Goal: Task Accomplishment & Management: Manage account settings

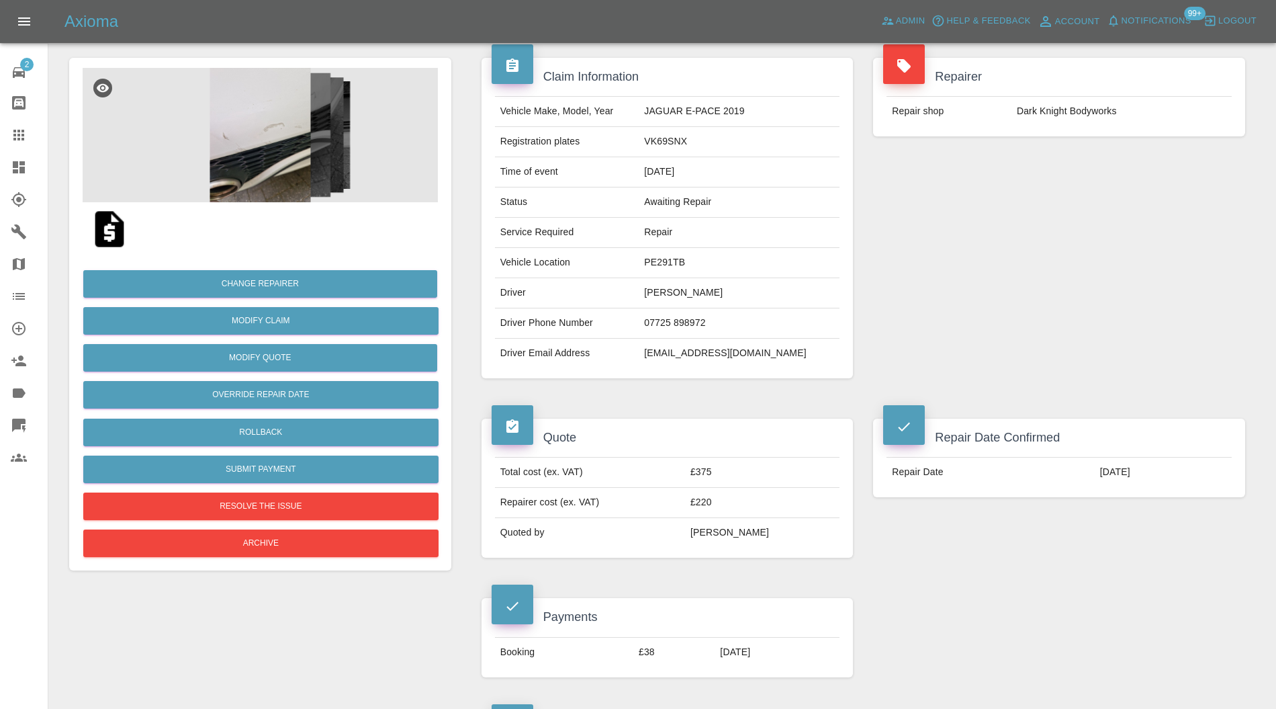
scroll to position [94, 0]
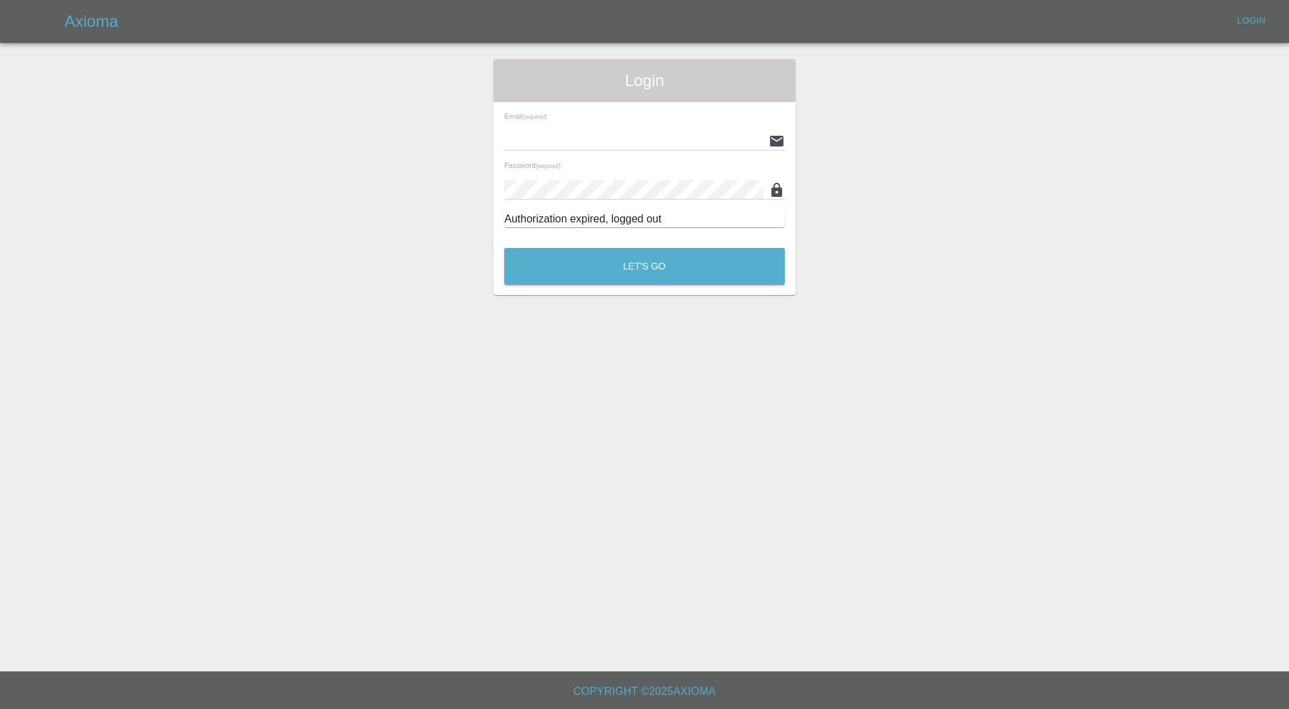
type input "[PERSON_NAME][EMAIL_ADDRESS][PERSON_NAME][DOMAIN_NAME]"
click at [688, 262] on button "Let's Go" at bounding box center [644, 266] width 281 height 37
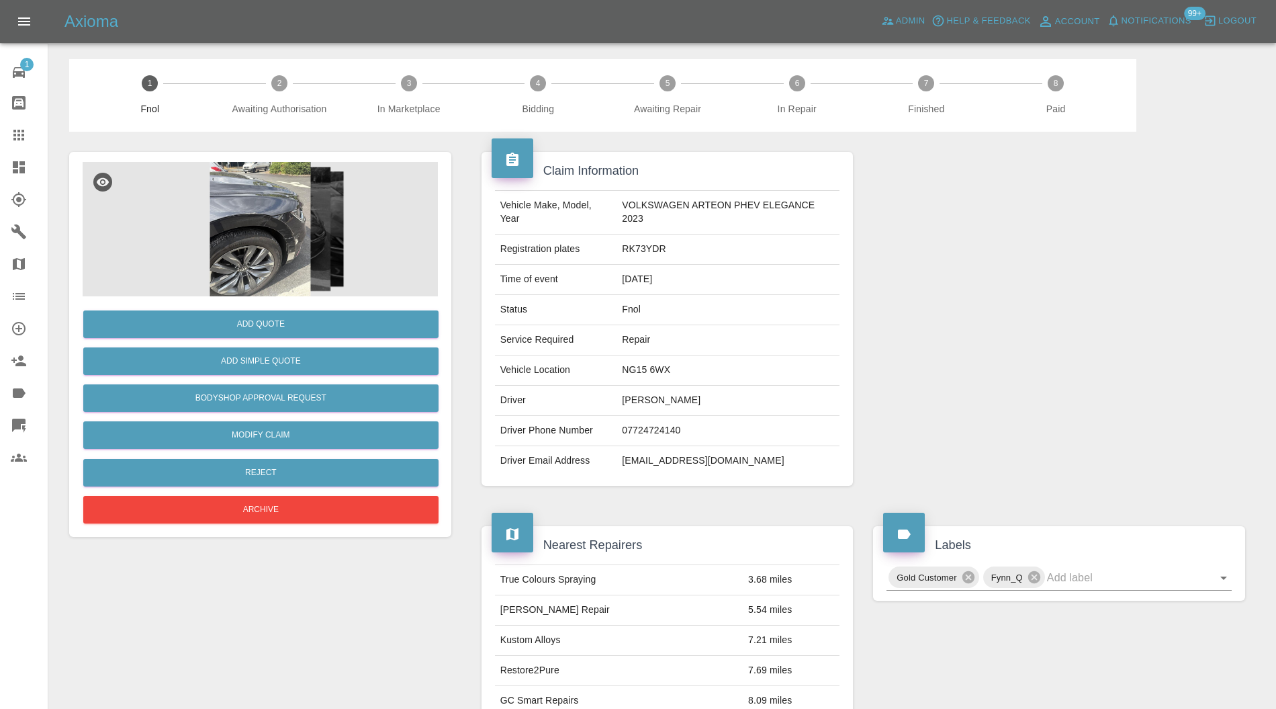
click at [267, 235] on img at bounding box center [260, 229] width 355 height 134
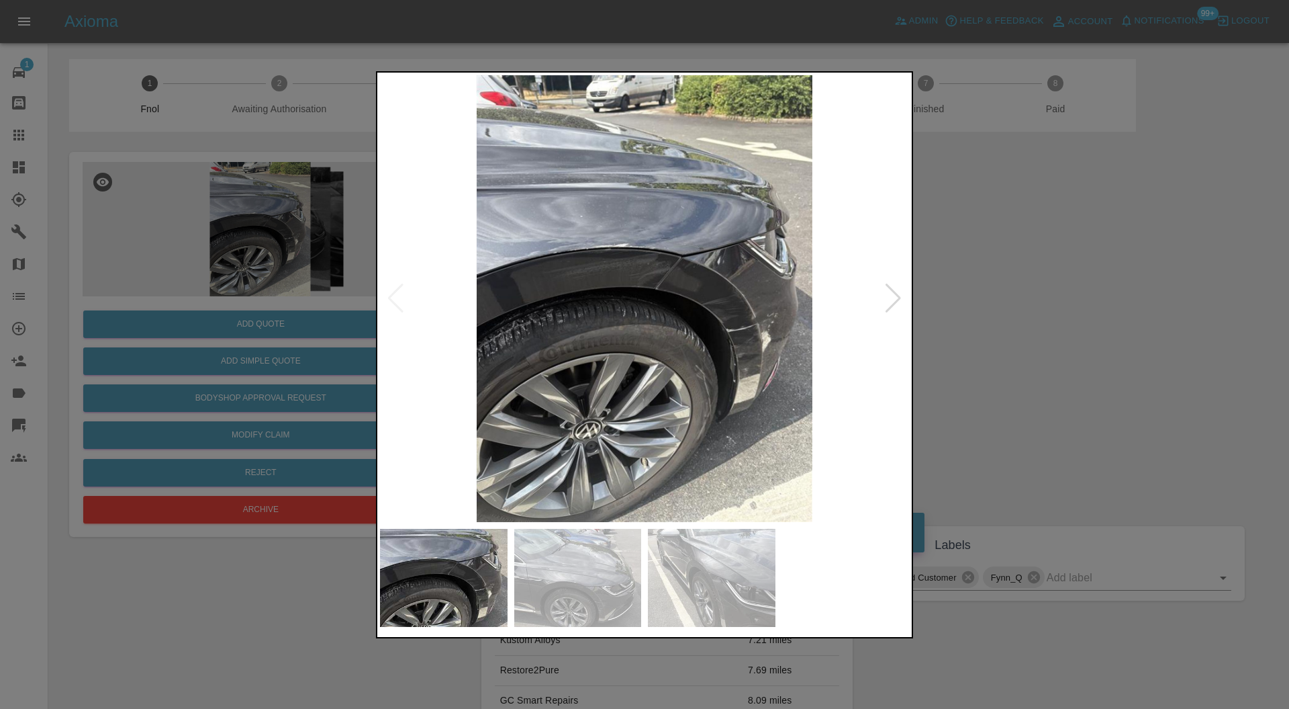
click at [893, 289] on div at bounding box center [893, 298] width 18 height 30
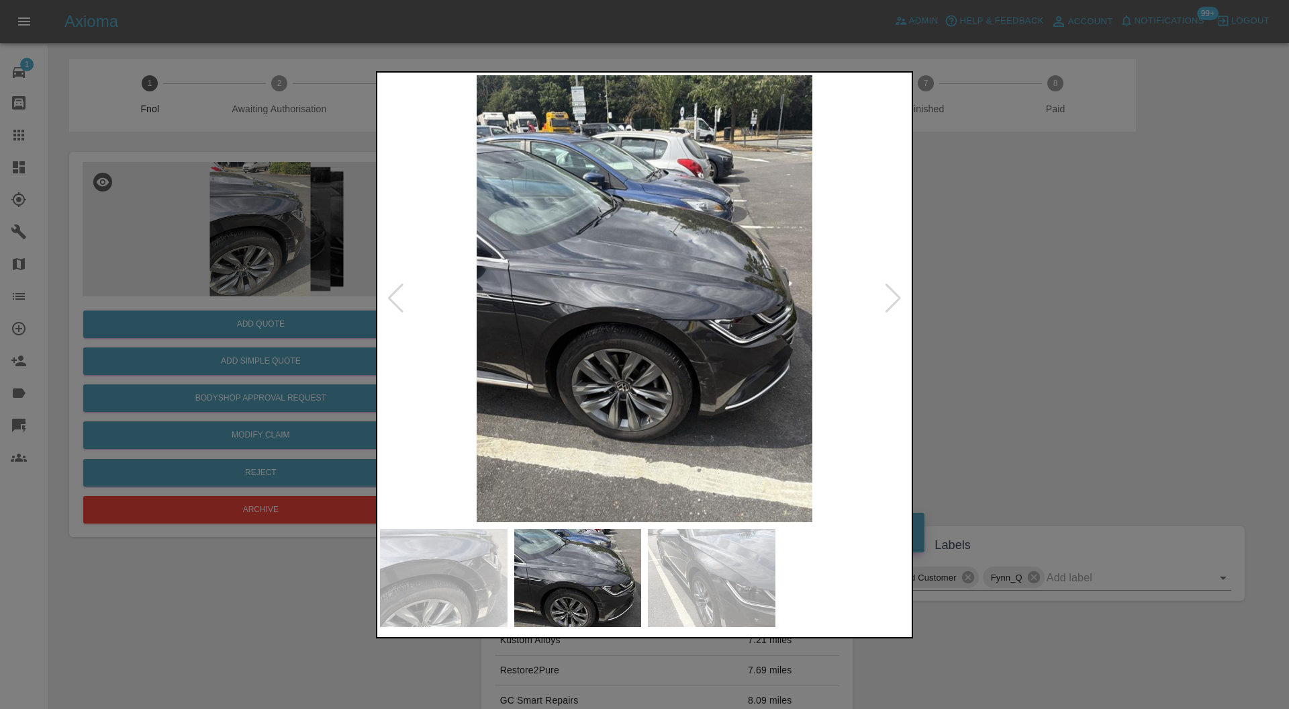
click at [893, 289] on div at bounding box center [893, 298] width 18 height 30
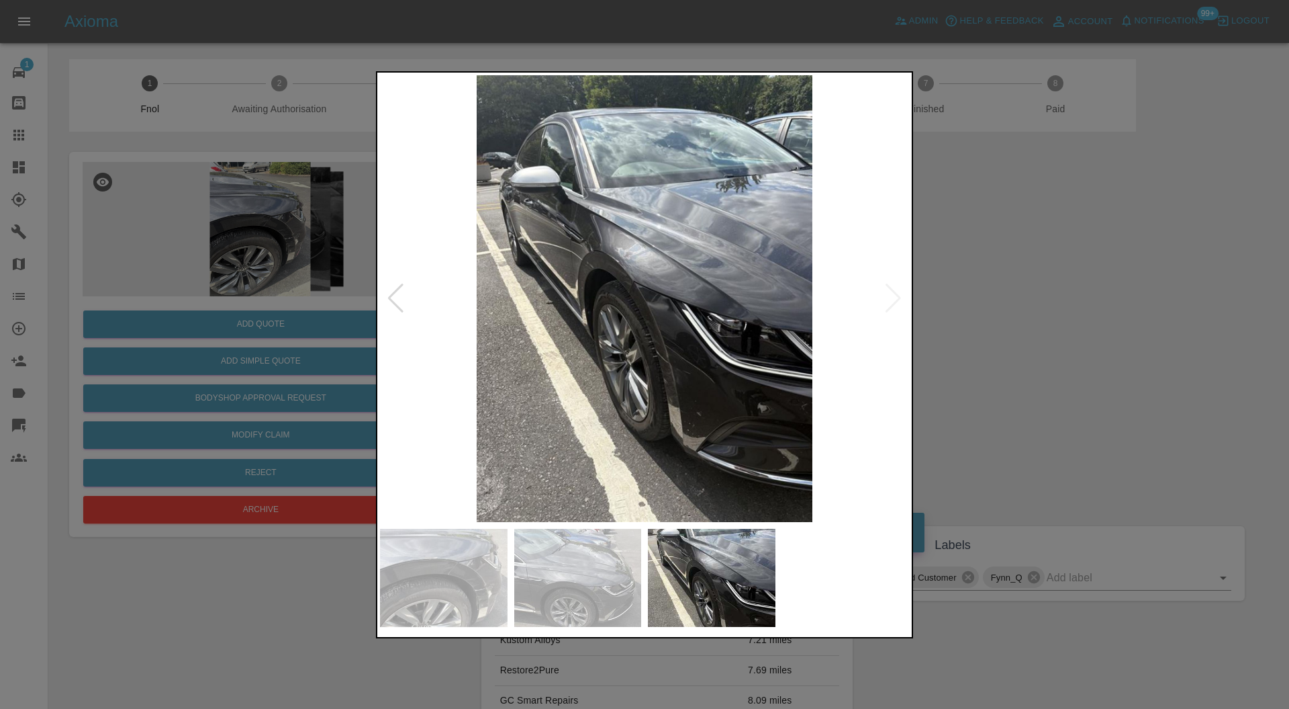
click at [893, 289] on img at bounding box center [644, 298] width 529 height 447
click at [398, 295] on div at bounding box center [396, 298] width 18 height 30
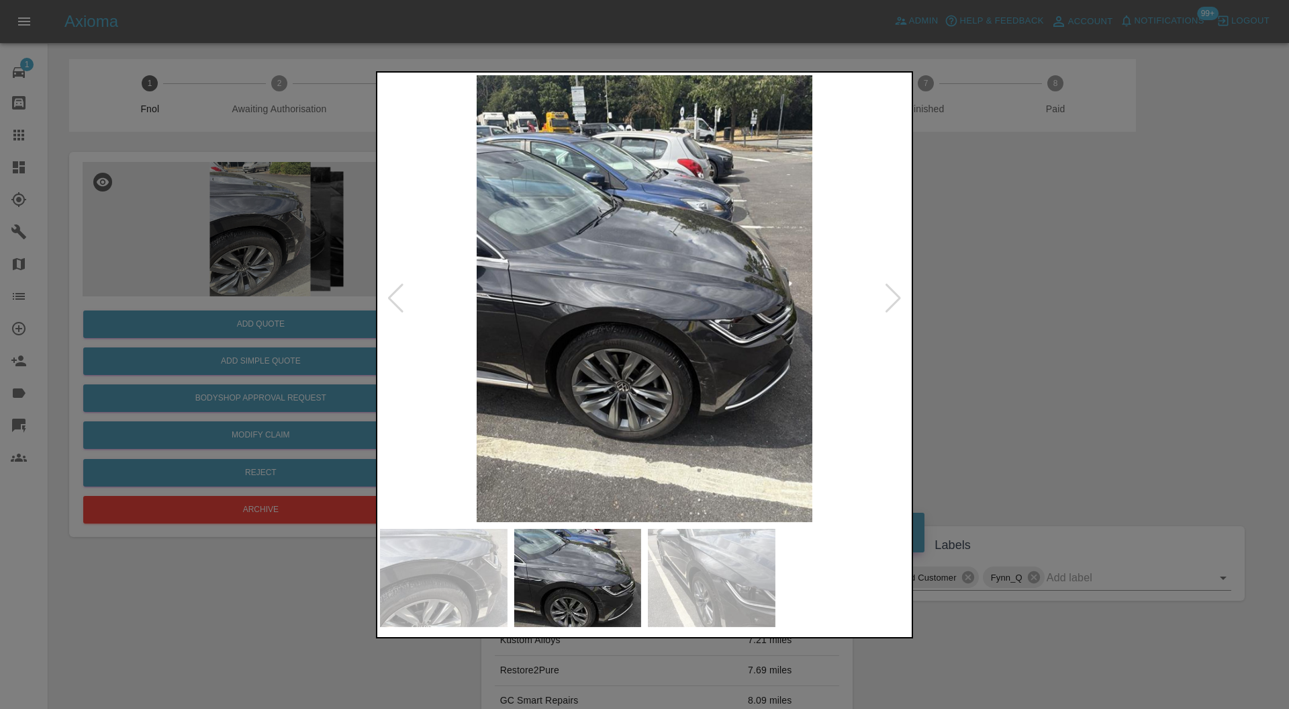
click at [398, 294] on div at bounding box center [396, 298] width 18 height 30
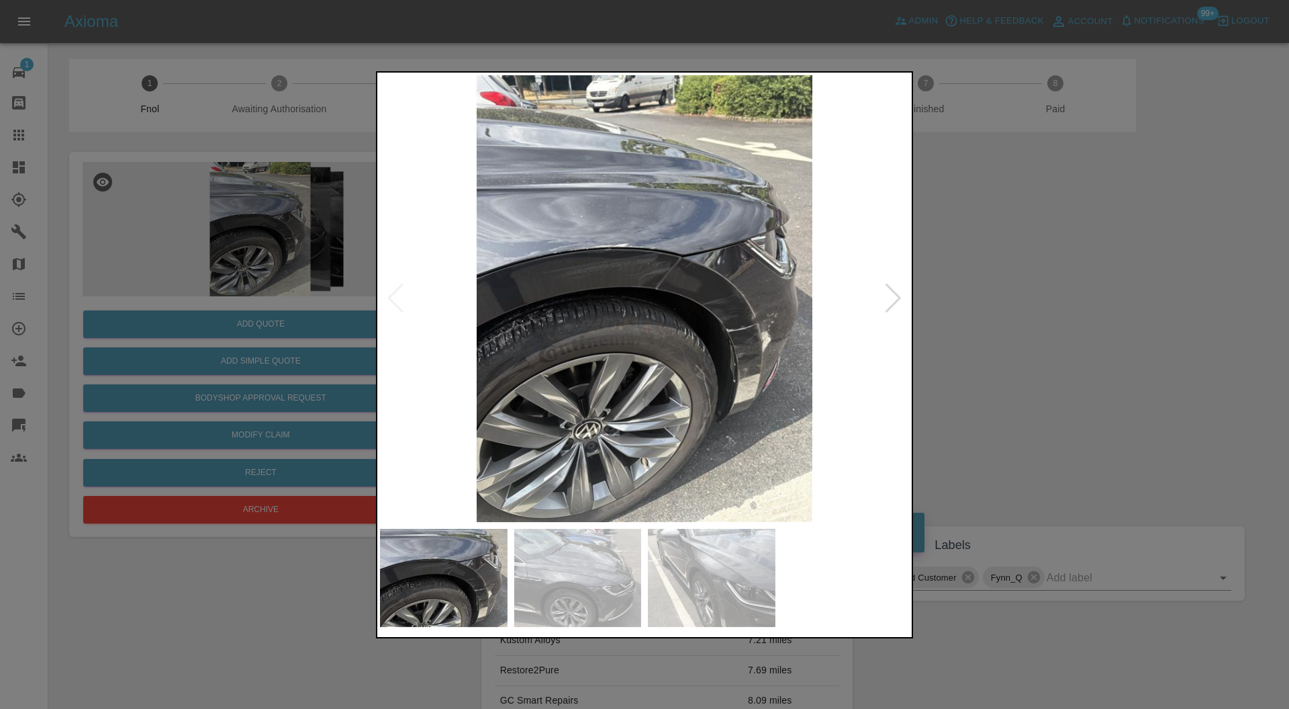
click at [398, 294] on img at bounding box center [644, 298] width 529 height 447
click at [629, 559] on img at bounding box center [578, 578] width 128 height 98
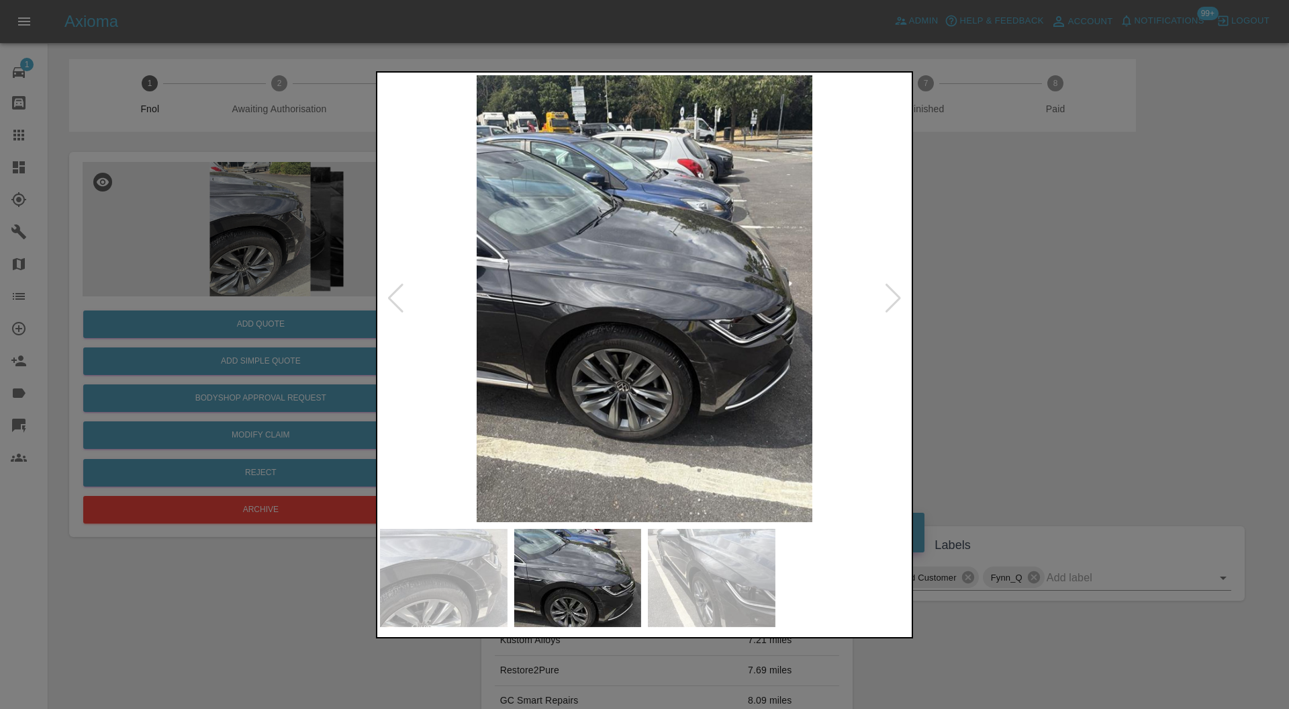
click at [947, 300] on div at bounding box center [644, 354] width 1289 height 709
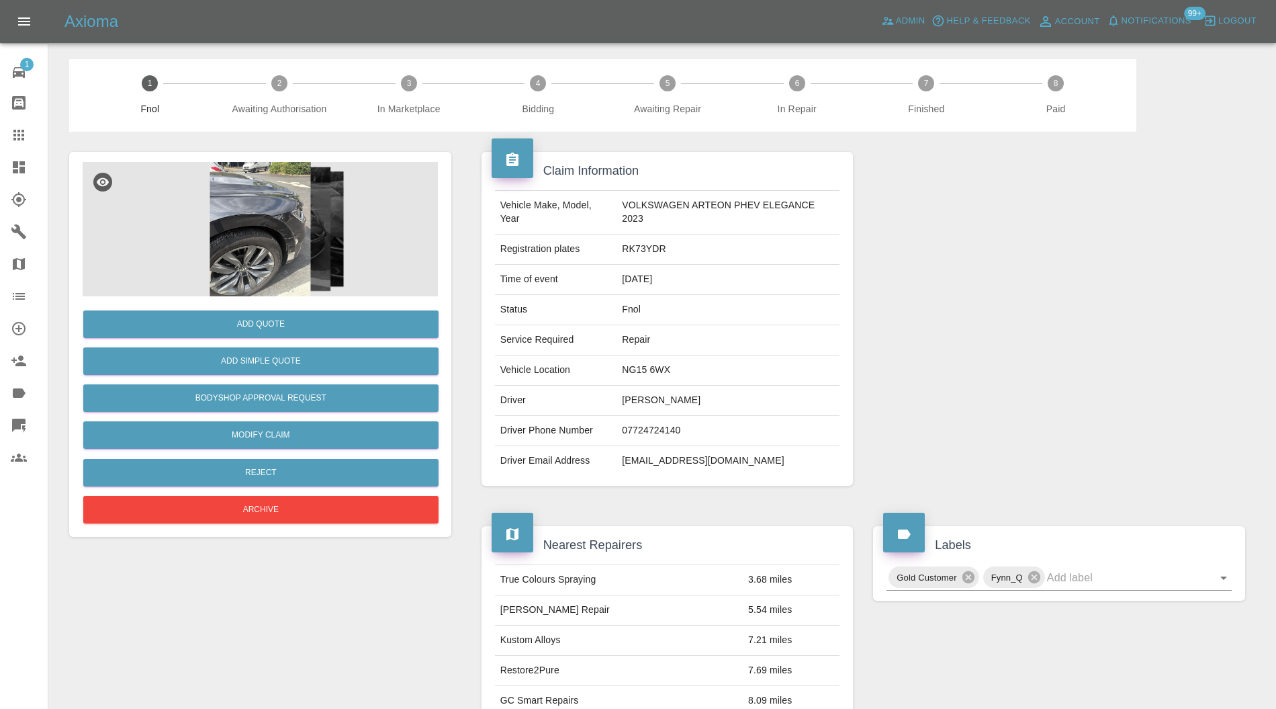
click at [271, 224] on img at bounding box center [260, 229] width 355 height 134
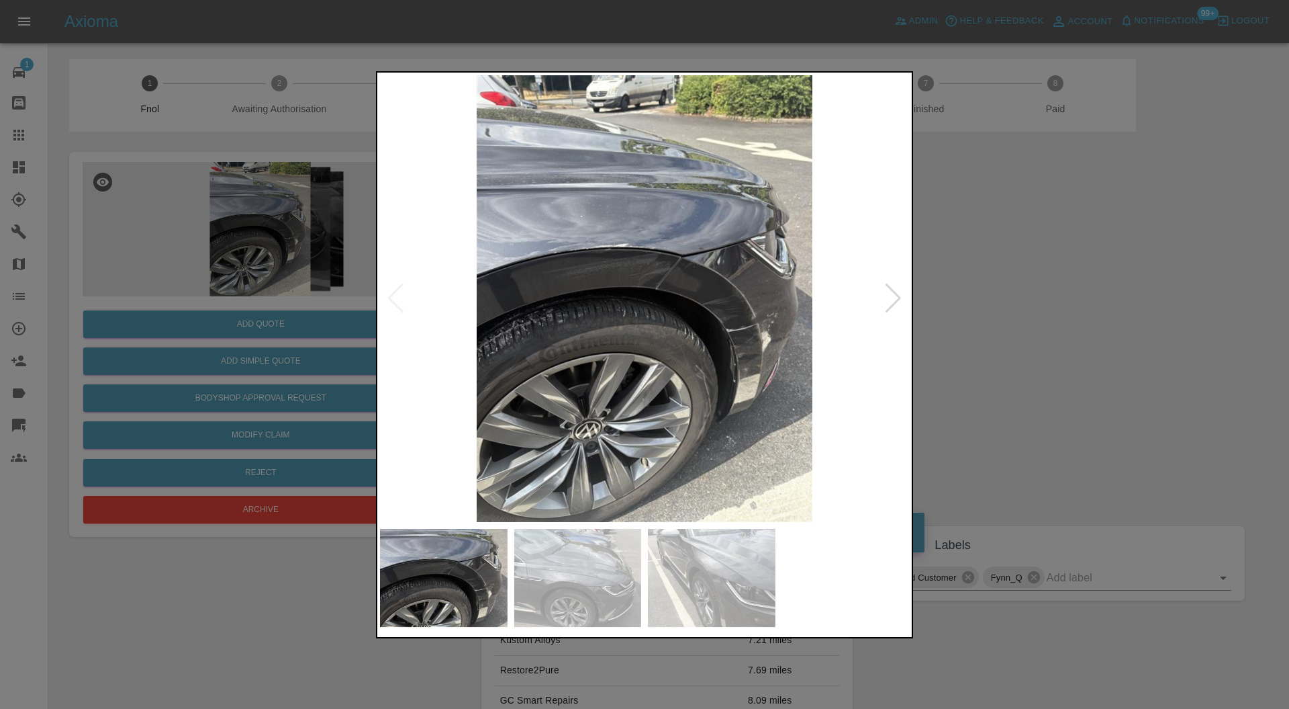
click at [946, 317] on div at bounding box center [644, 354] width 1289 height 709
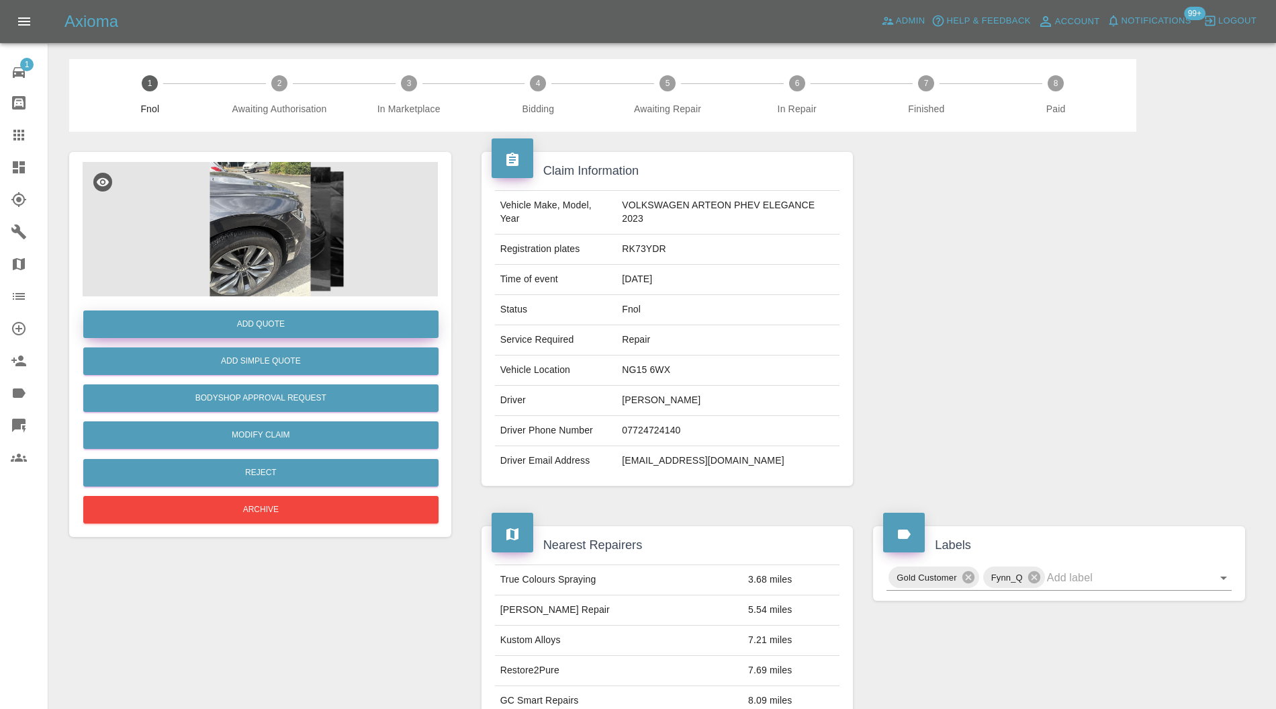
click at [291, 317] on button "Add Quote" at bounding box center [260, 324] width 355 height 28
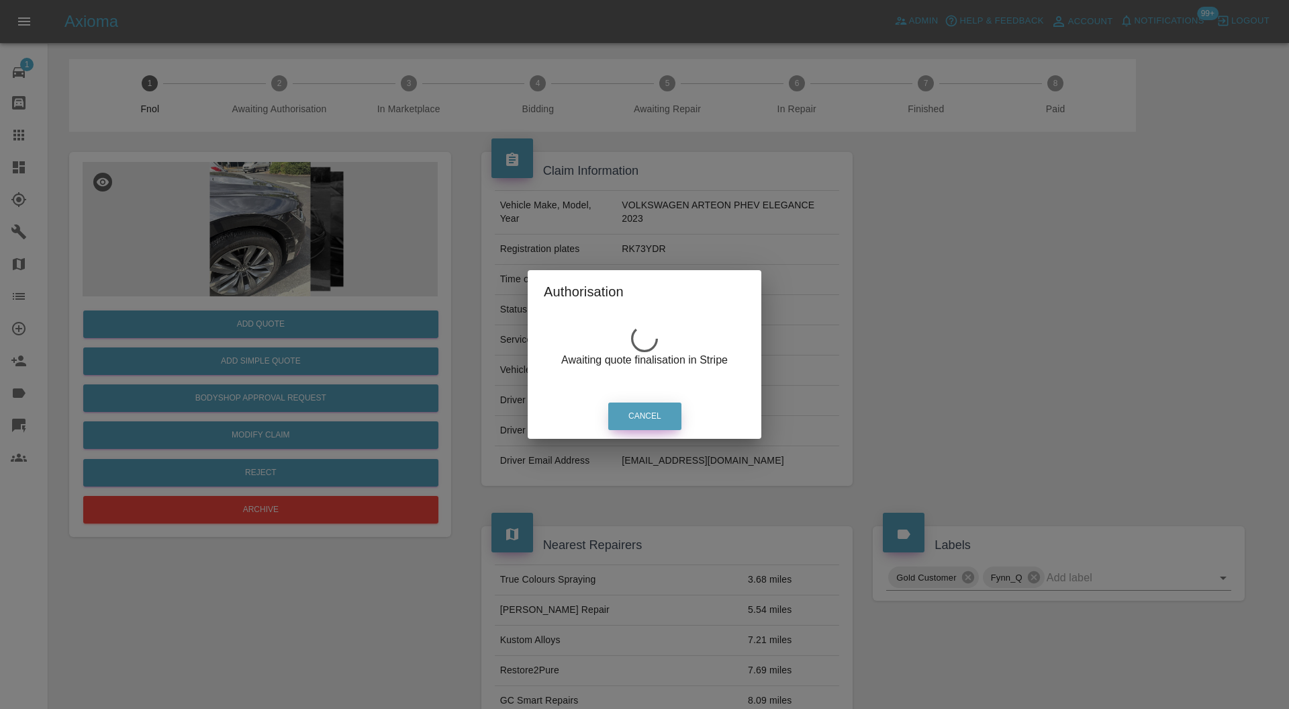
click at [648, 403] on button "Cancel" at bounding box center [644, 416] width 73 height 28
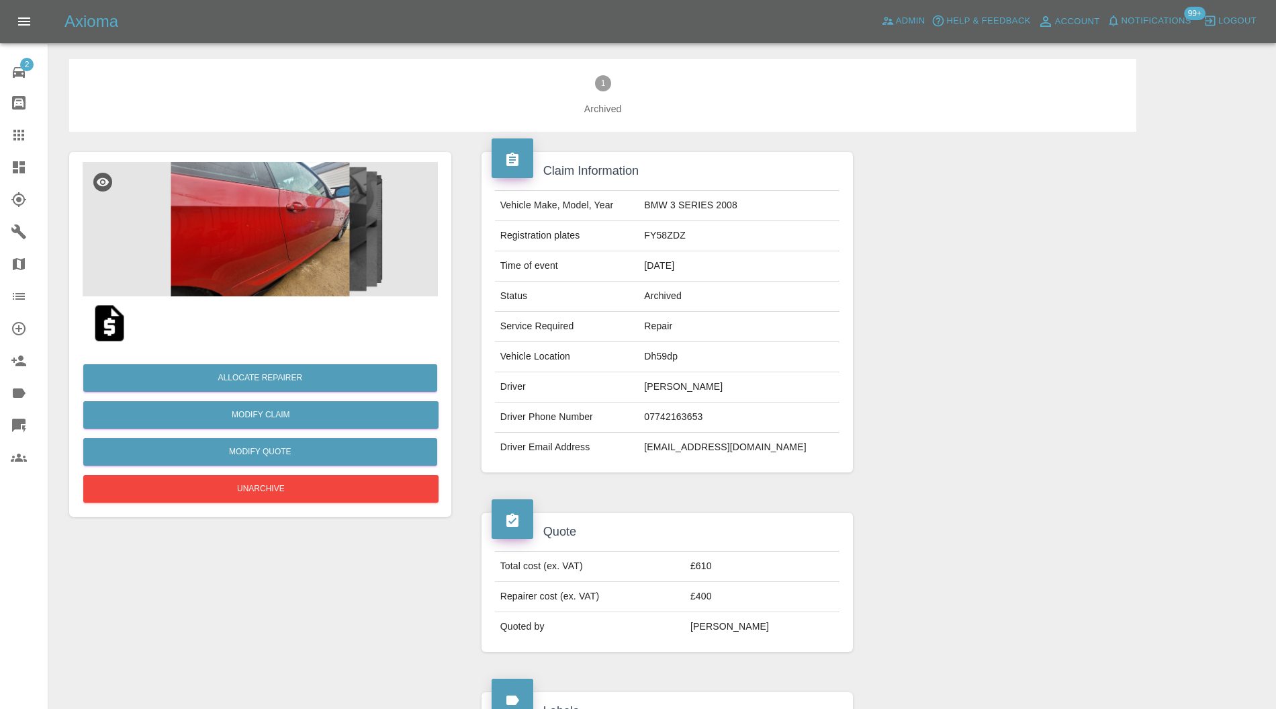
click at [313, 258] on img at bounding box center [260, 229] width 355 height 134
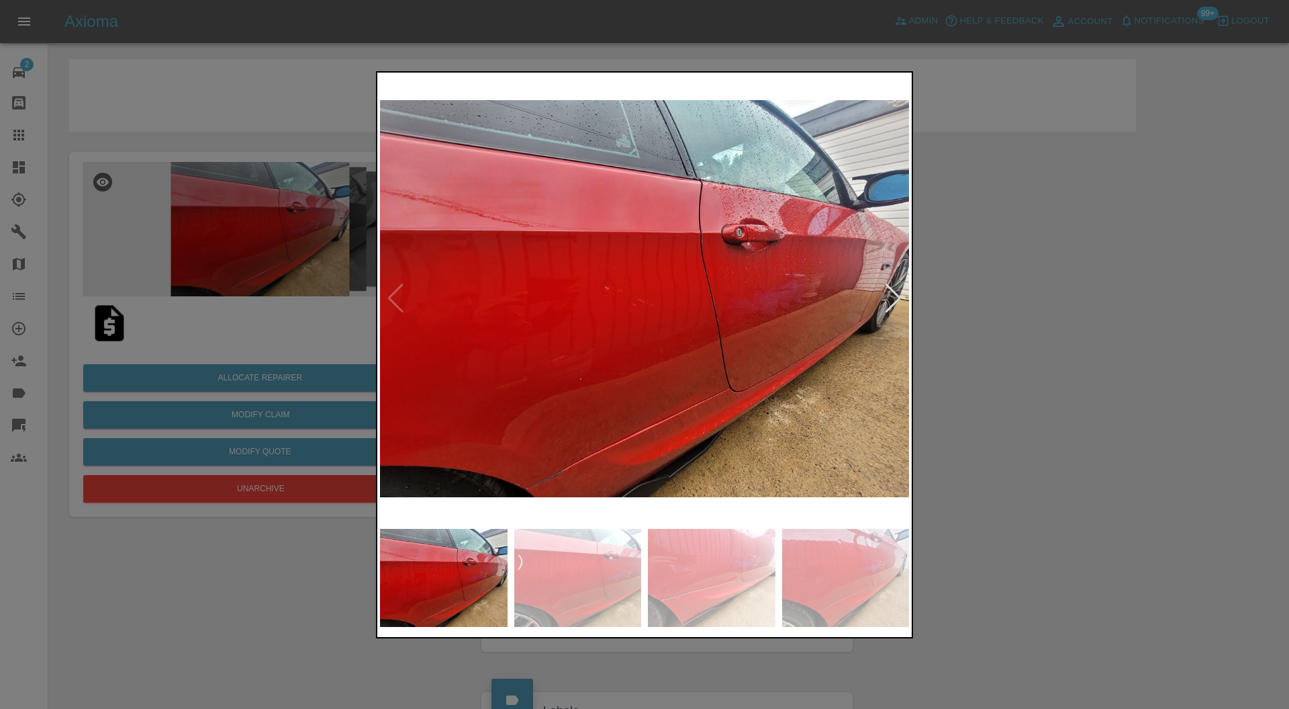
click at [886, 281] on img at bounding box center [644, 298] width 529 height 447
click at [895, 294] on div at bounding box center [893, 298] width 18 height 30
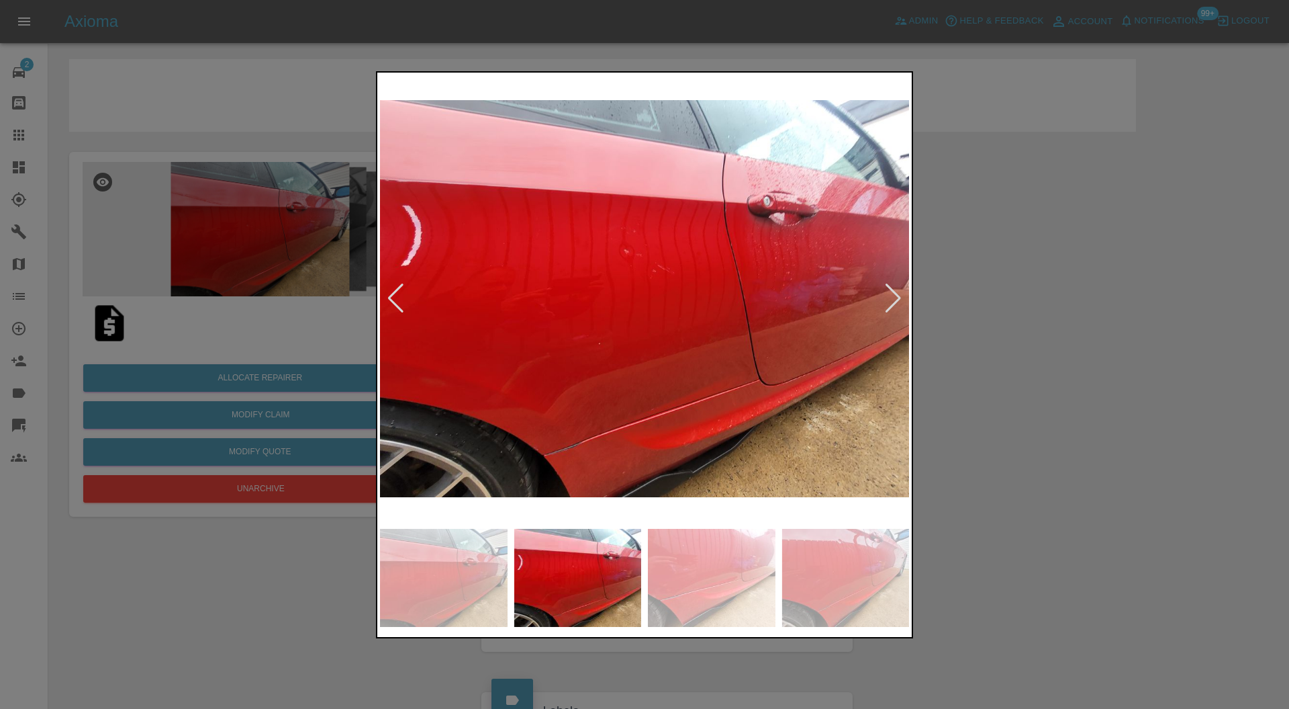
click at [895, 294] on div at bounding box center [893, 298] width 18 height 30
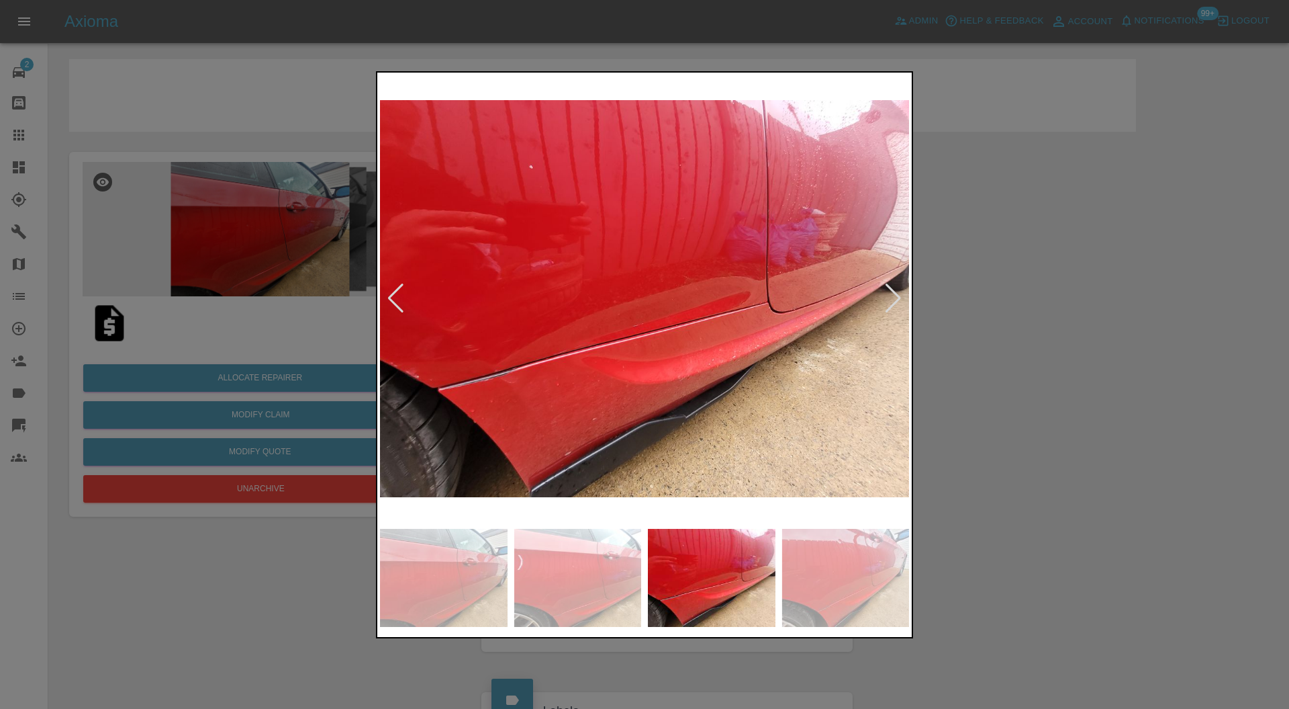
click at [895, 293] on div at bounding box center [893, 298] width 18 height 30
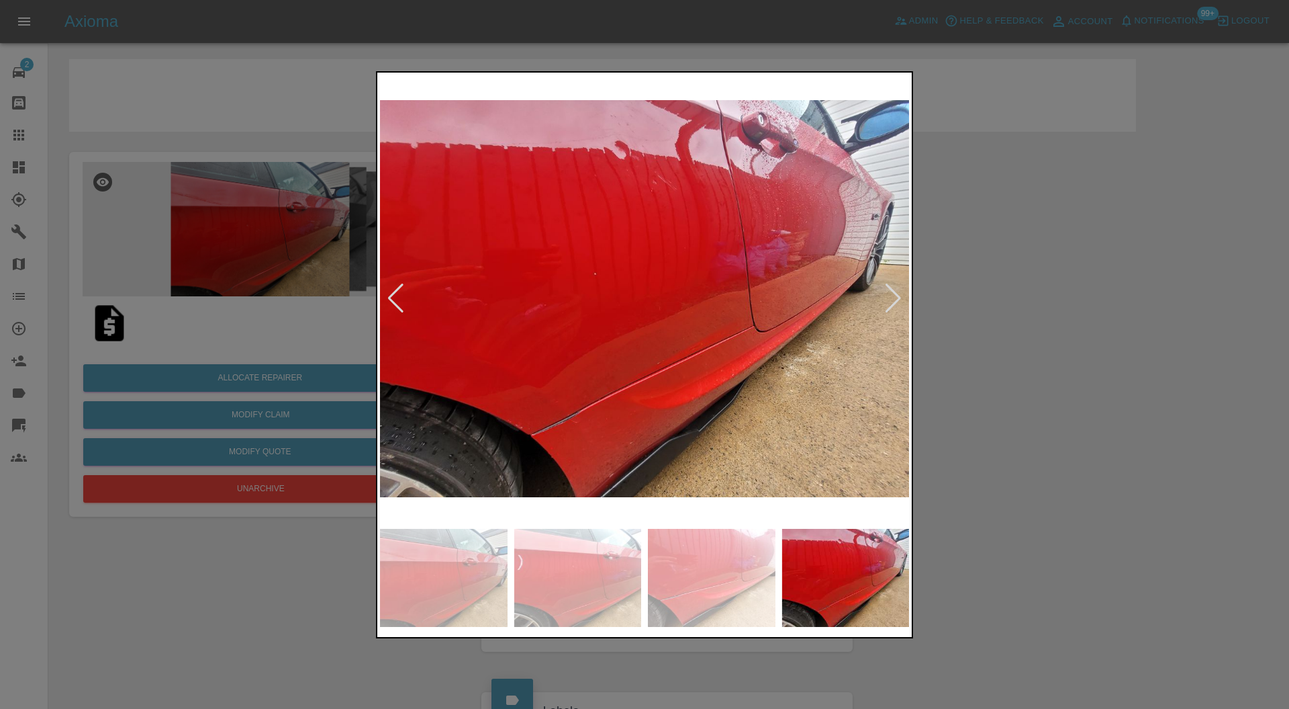
click at [895, 293] on div at bounding box center [893, 298] width 18 height 30
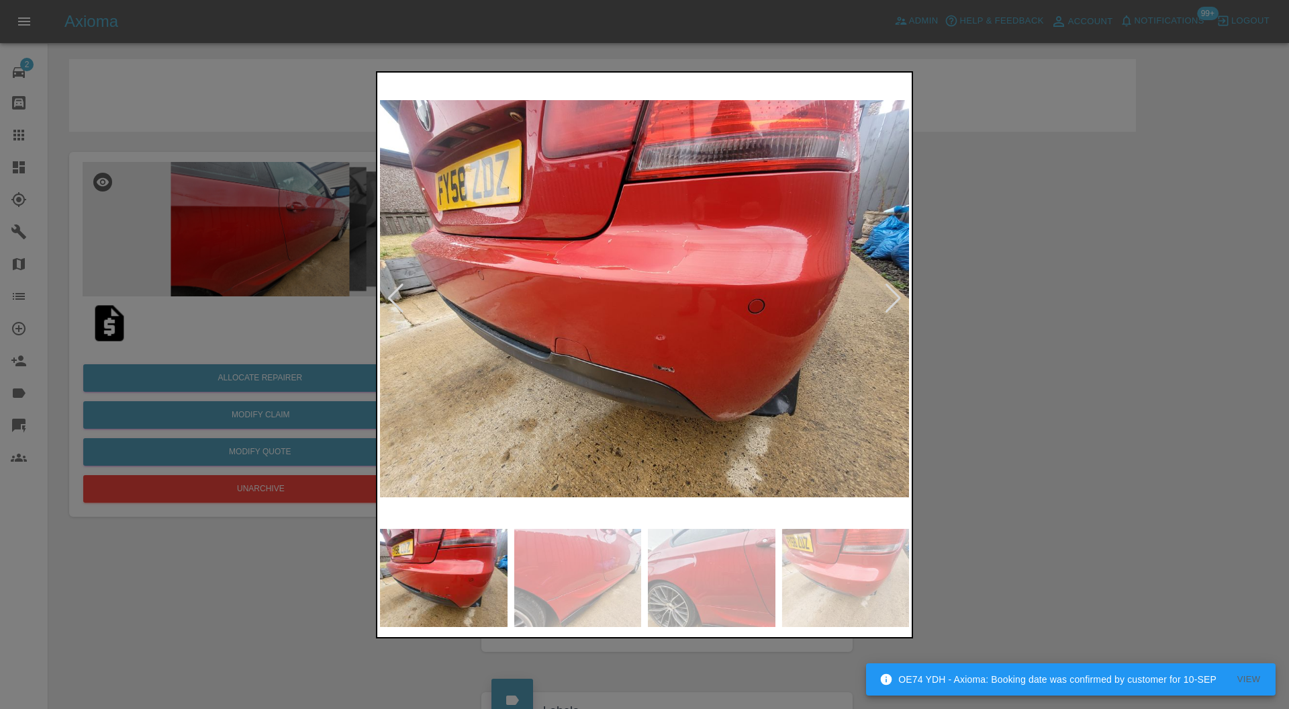
click at [895, 293] on div at bounding box center [893, 298] width 18 height 30
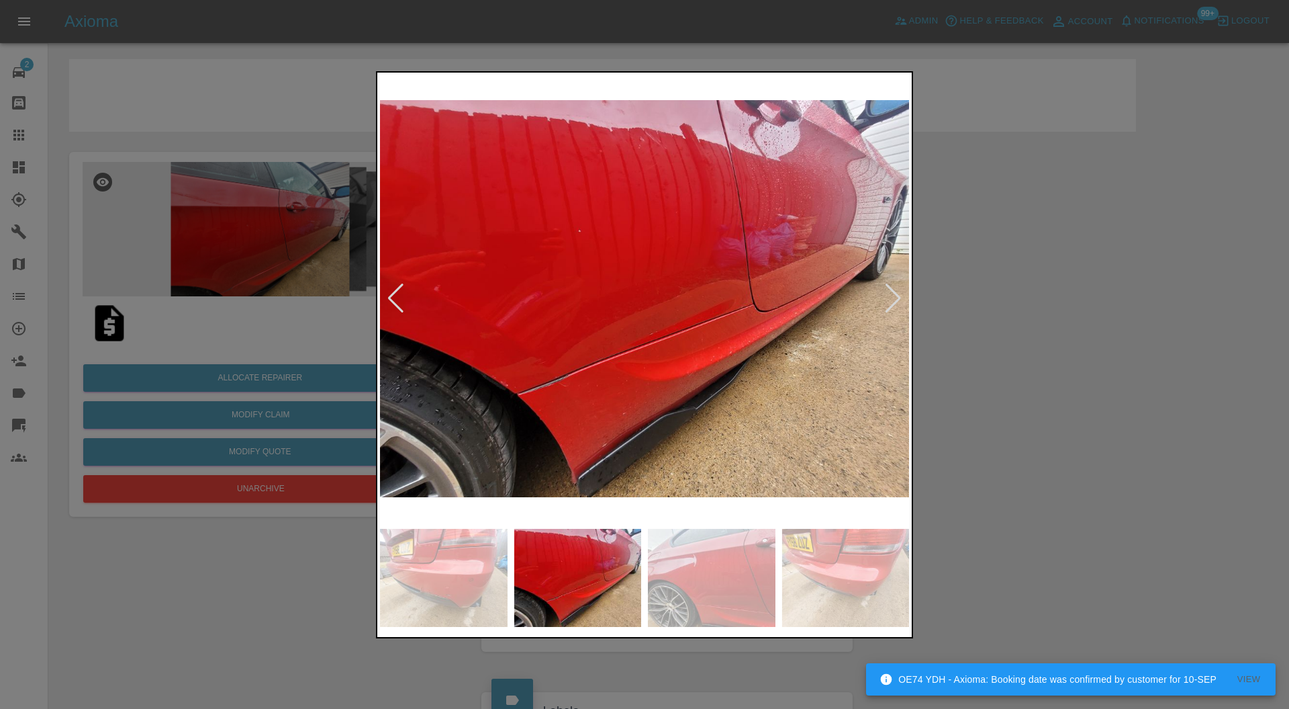
click at [895, 293] on div at bounding box center [893, 298] width 18 height 30
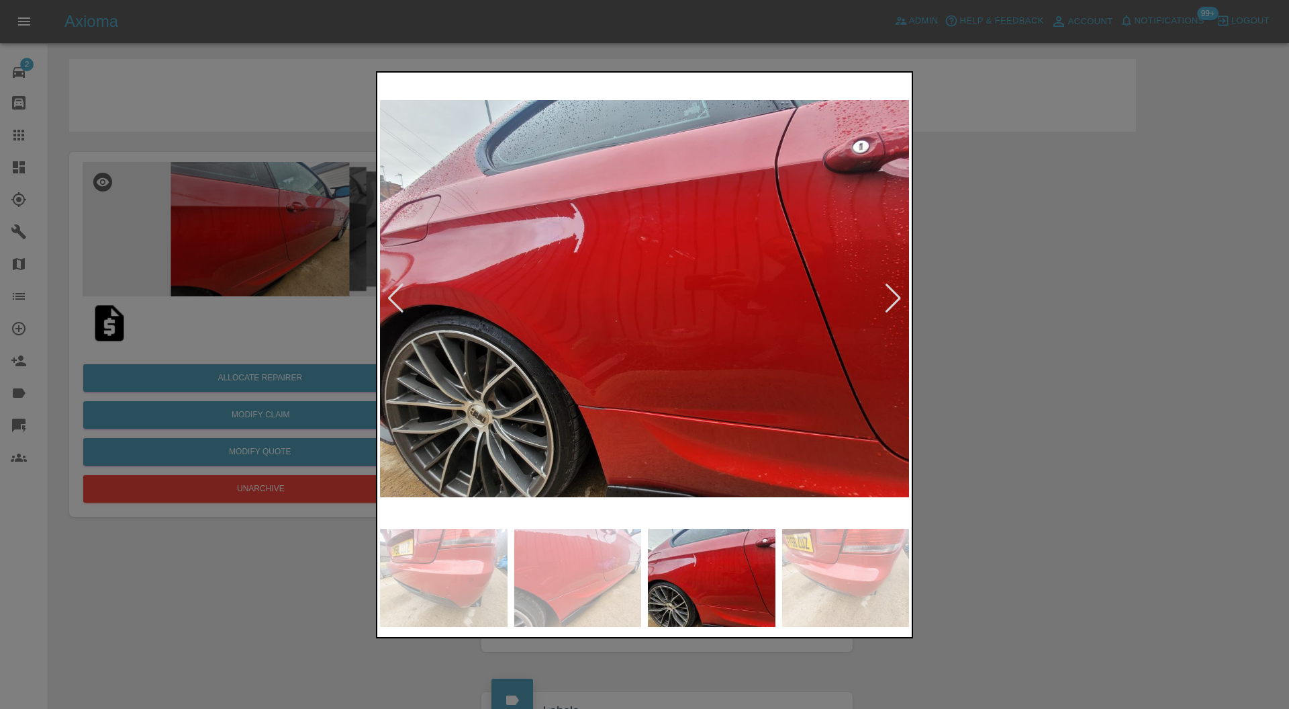
click at [895, 293] on div at bounding box center [893, 298] width 18 height 30
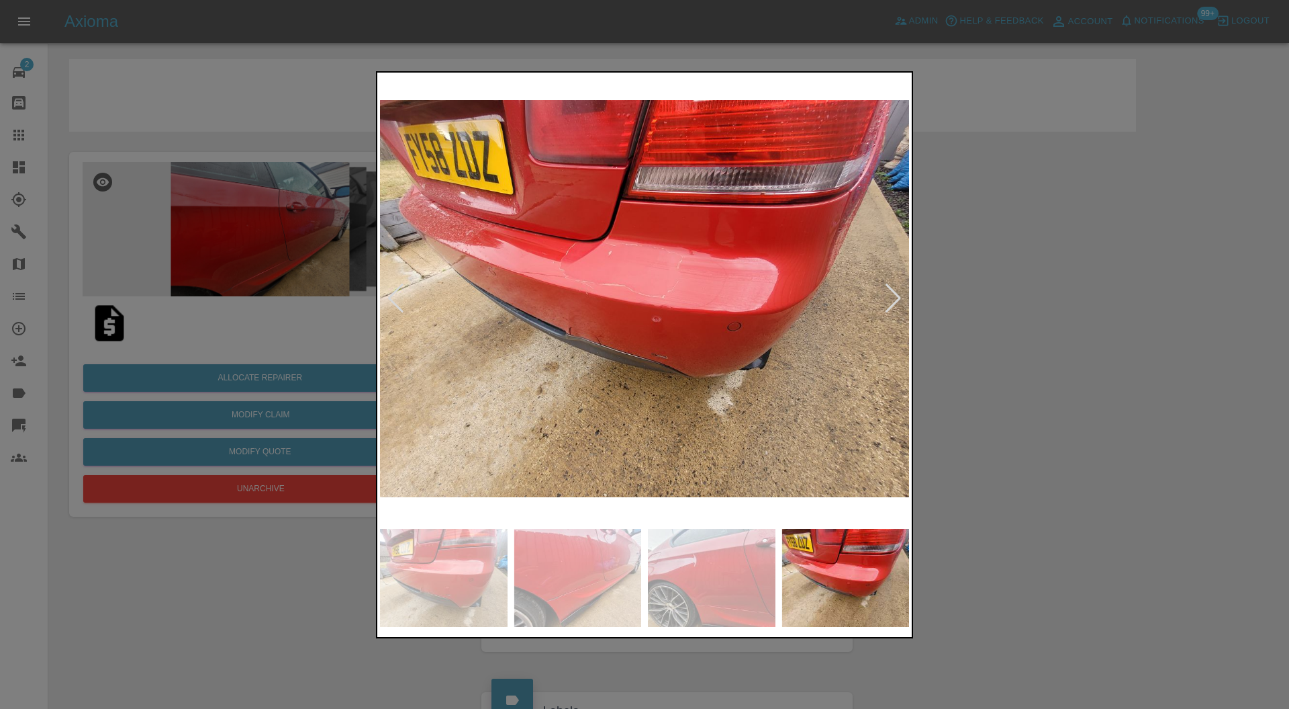
click at [895, 293] on div at bounding box center [893, 298] width 18 height 30
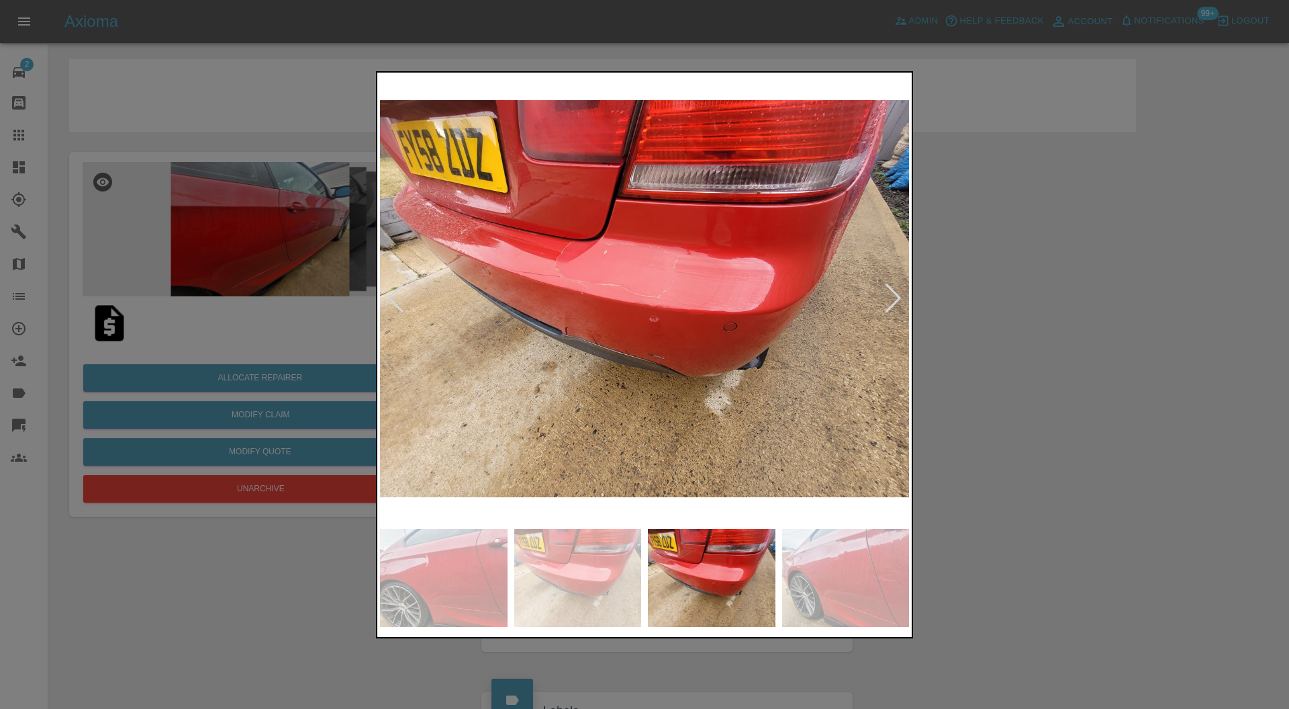
click at [895, 293] on div at bounding box center [893, 298] width 18 height 30
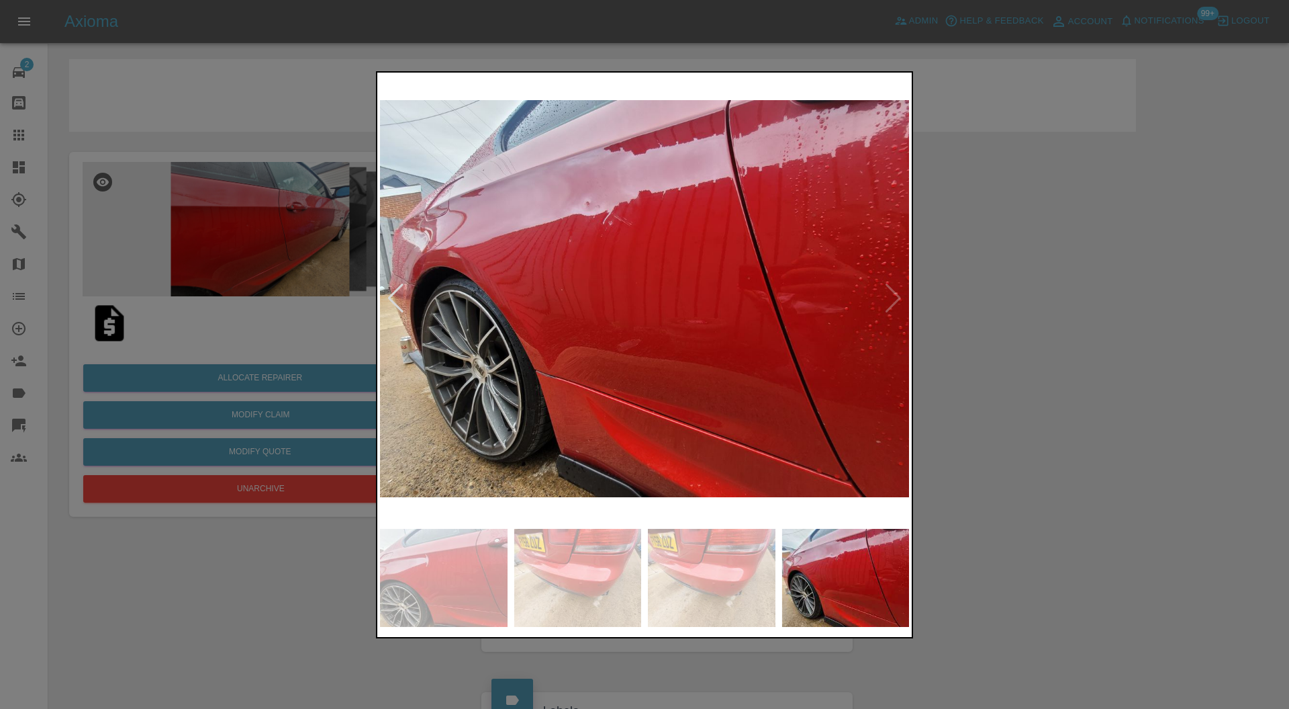
click at [895, 293] on img at bounding box center [644, 298] width 529 height 447
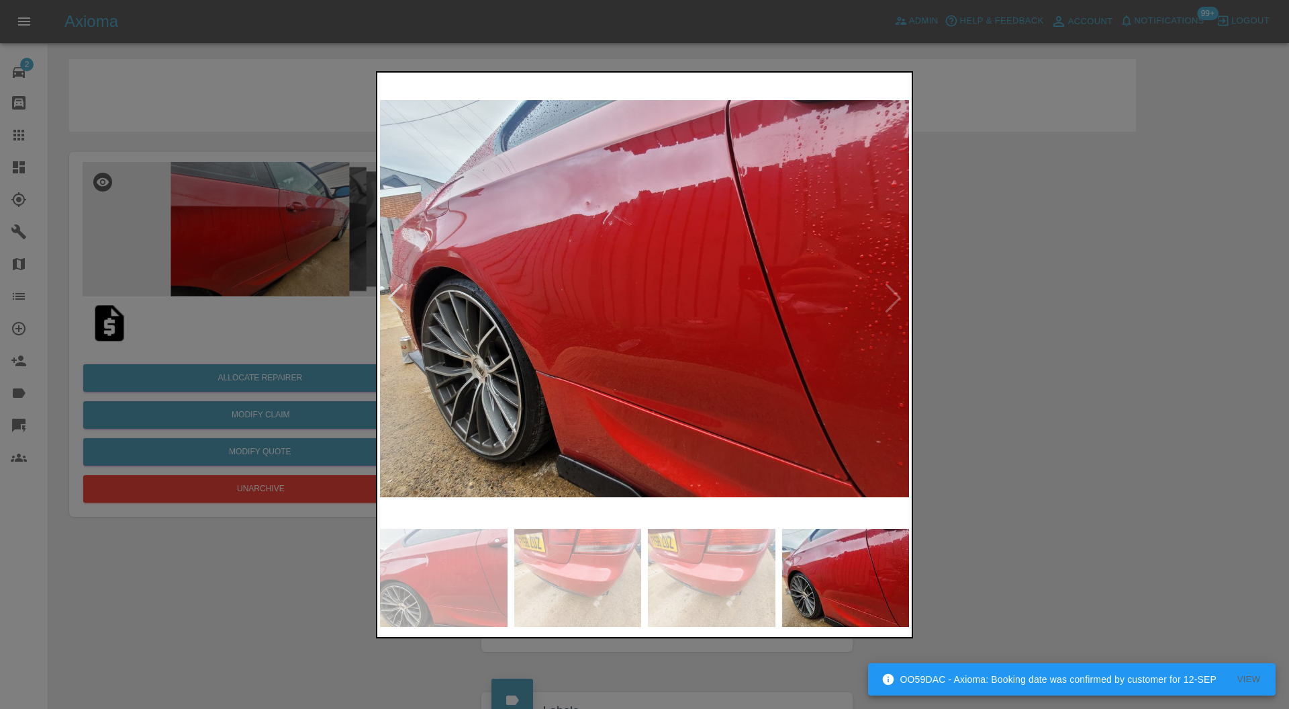
click at [986, 285] on div at bounding box center [644, 354] width 1289 height 709
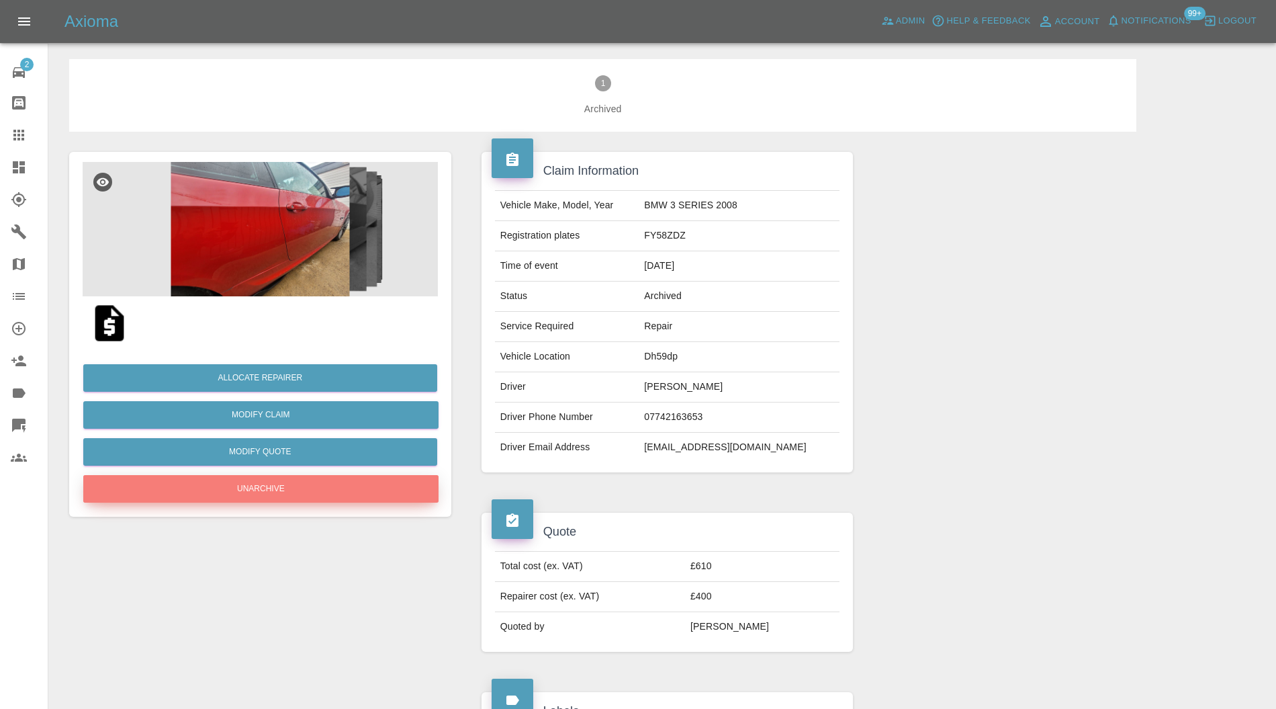
click at [316, 488] on button "Unarchive" at bounding box center [260, 489] width 355 height 28
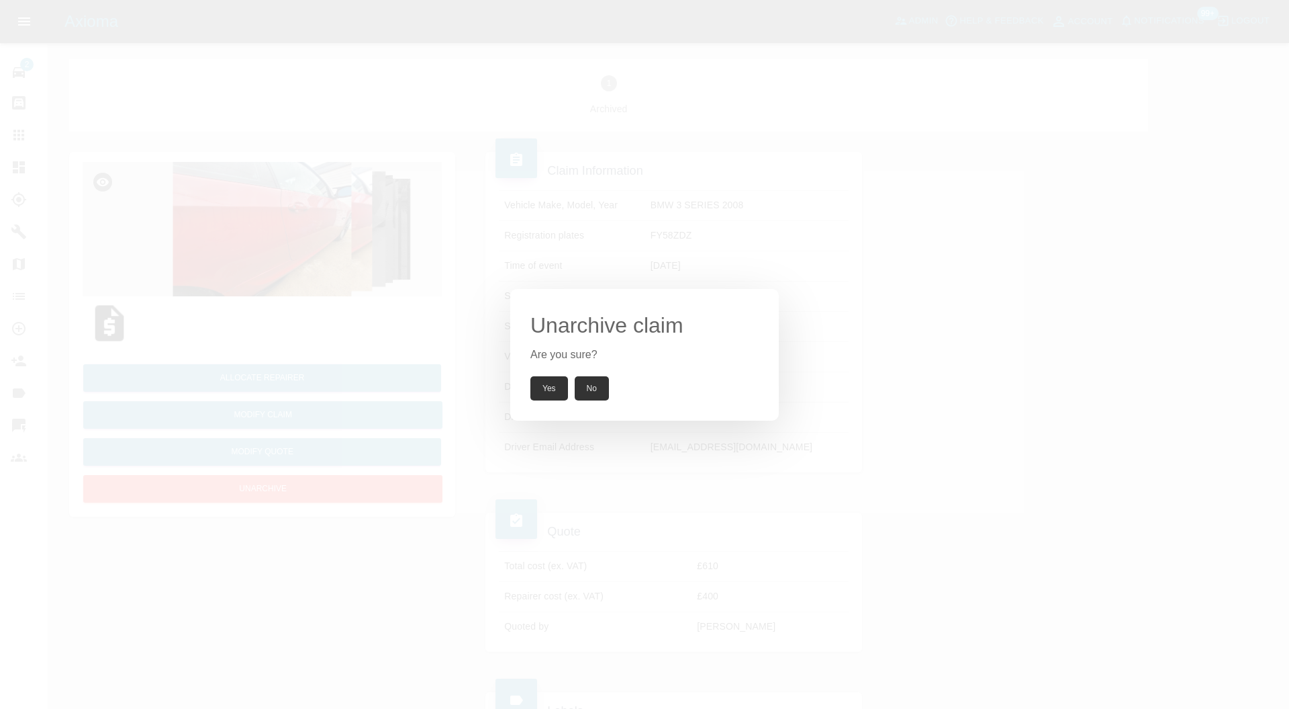
click at [543, 388] on button "Yes" at bounding box center [550, 388] width 38 height 24
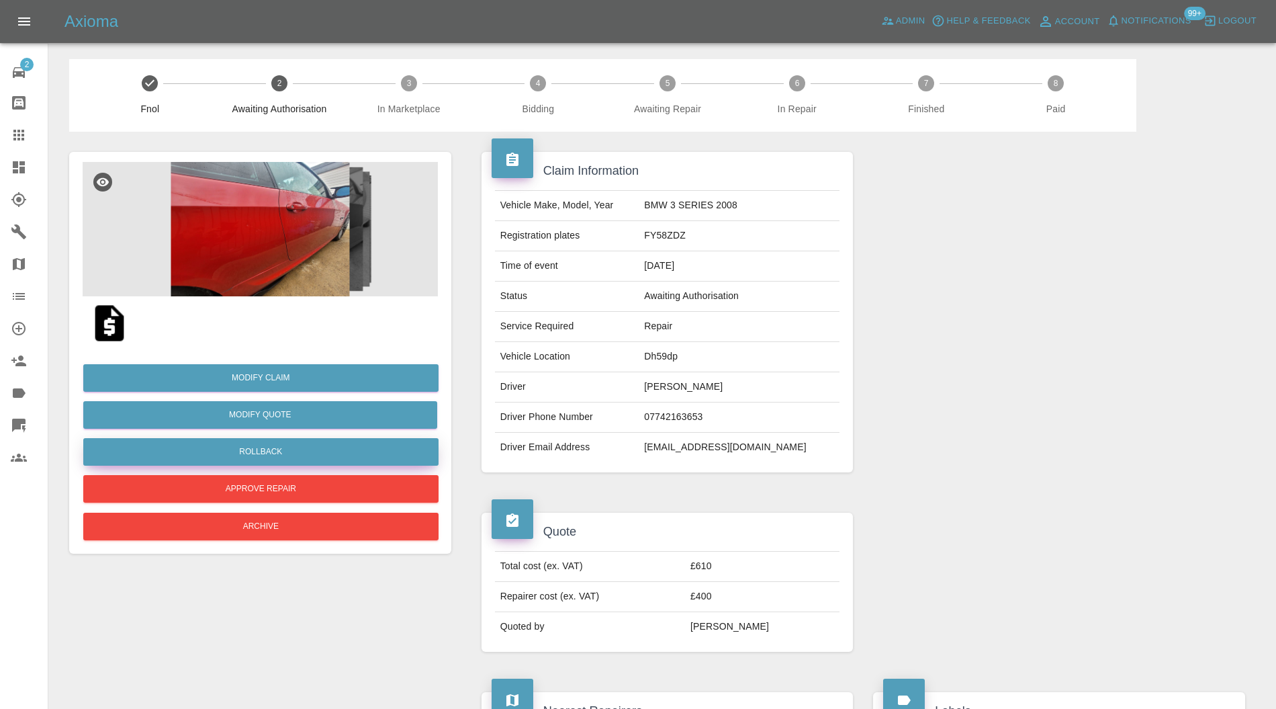
click at [366, 451] on button "Rollback" at bounding box center [260, 452] width 355 height 28
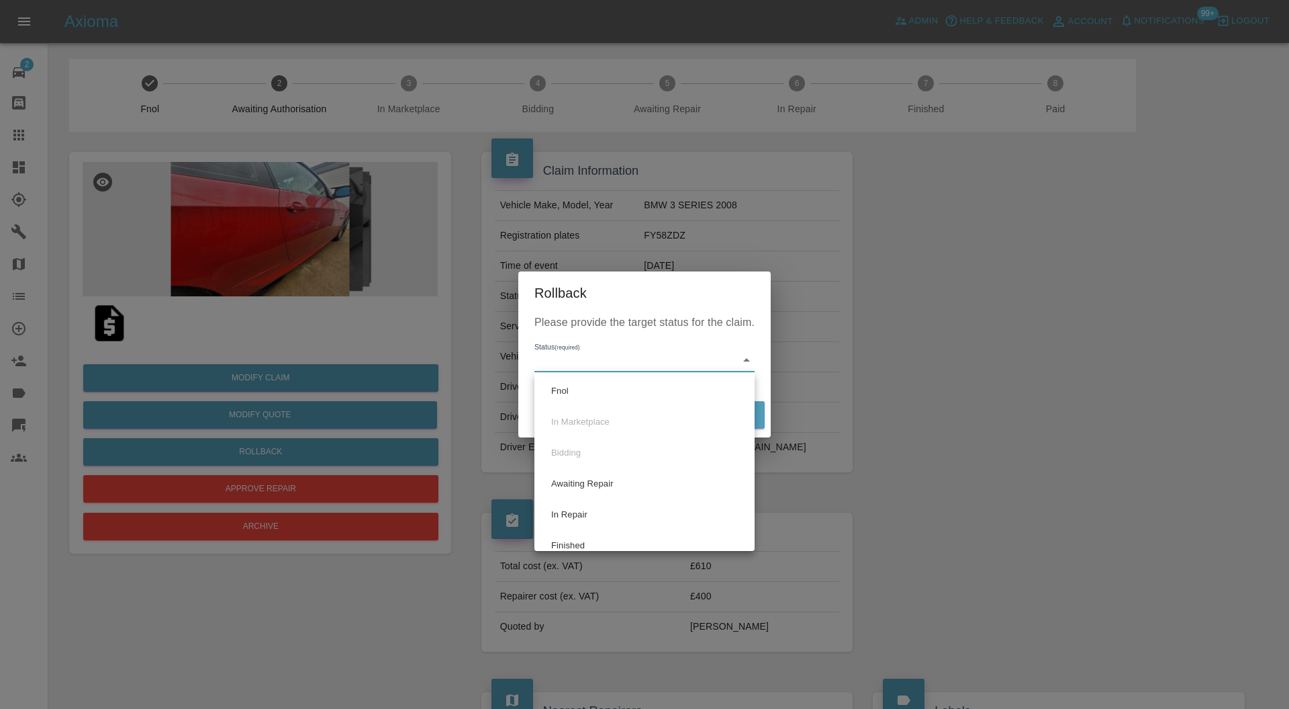
click at [582, 383] on li "Fnol" at bounding box center [645, 390] width 214 height 31
type input "fnol"
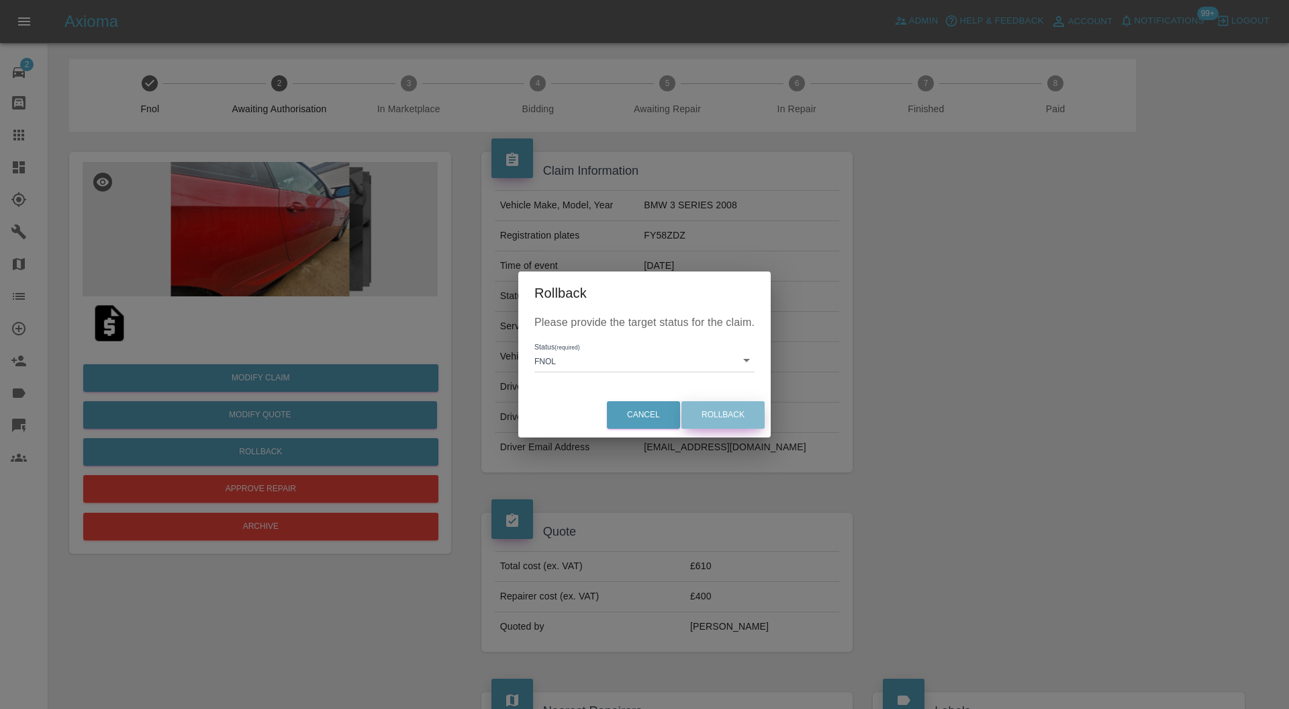
click at [727, 426] on button "Rollback" at bounding box center [723, 415] width 83 height 28
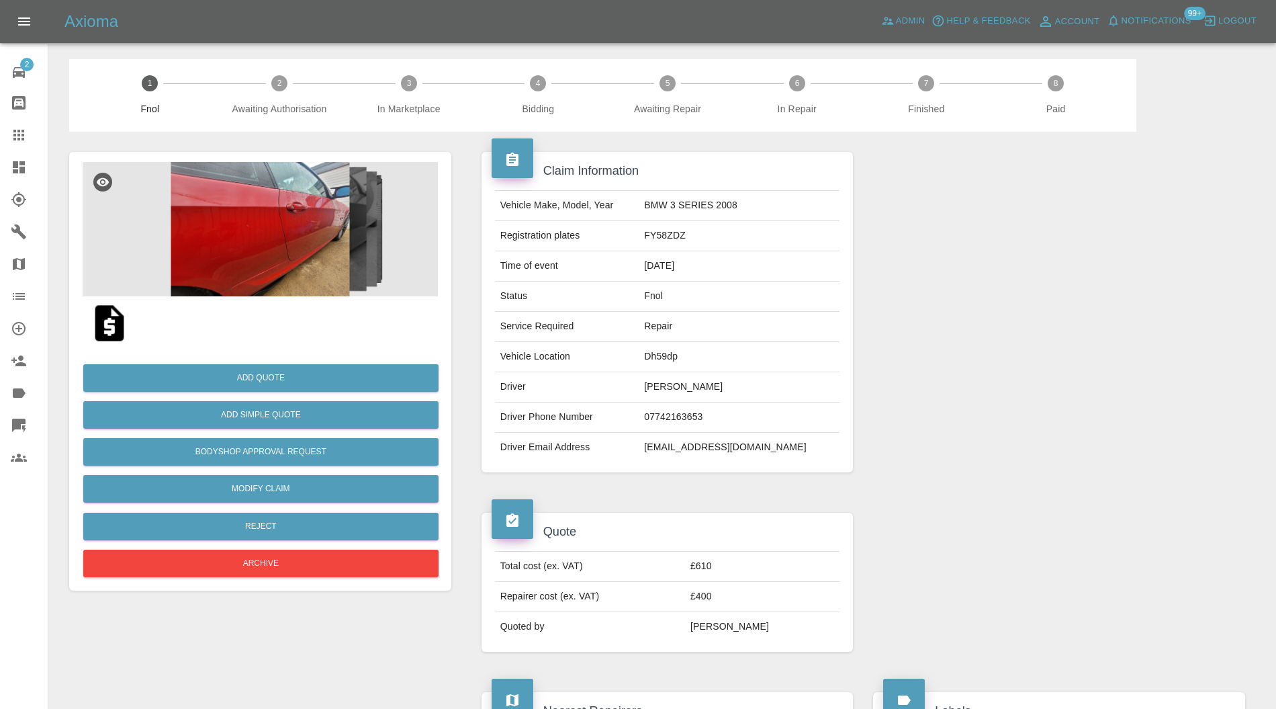
click at [113, 321] on img at bounding box center [109, 323] width 43 height 43
click at [320, 376] on button "Add Quote" at bounding box center [260, 378] width 355 height 28
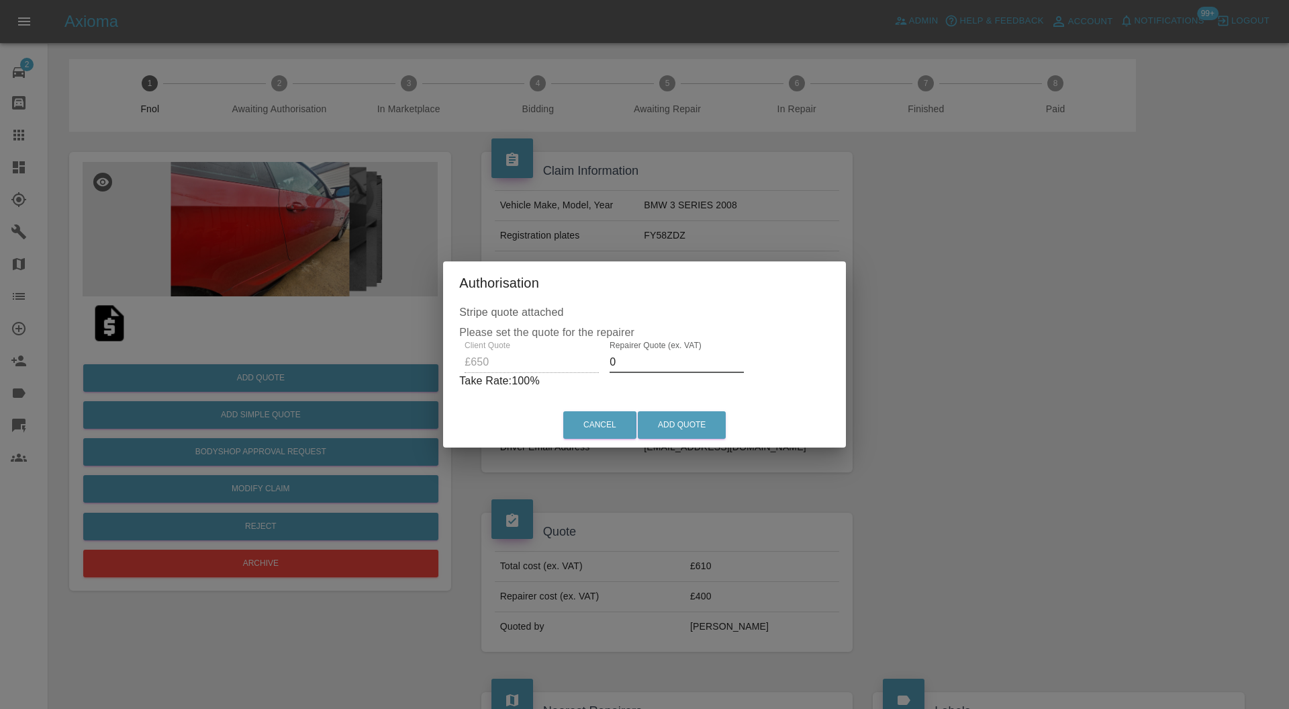
click at [647, 360] on input "0" at bounding box center [677, 361] width 134 height 21
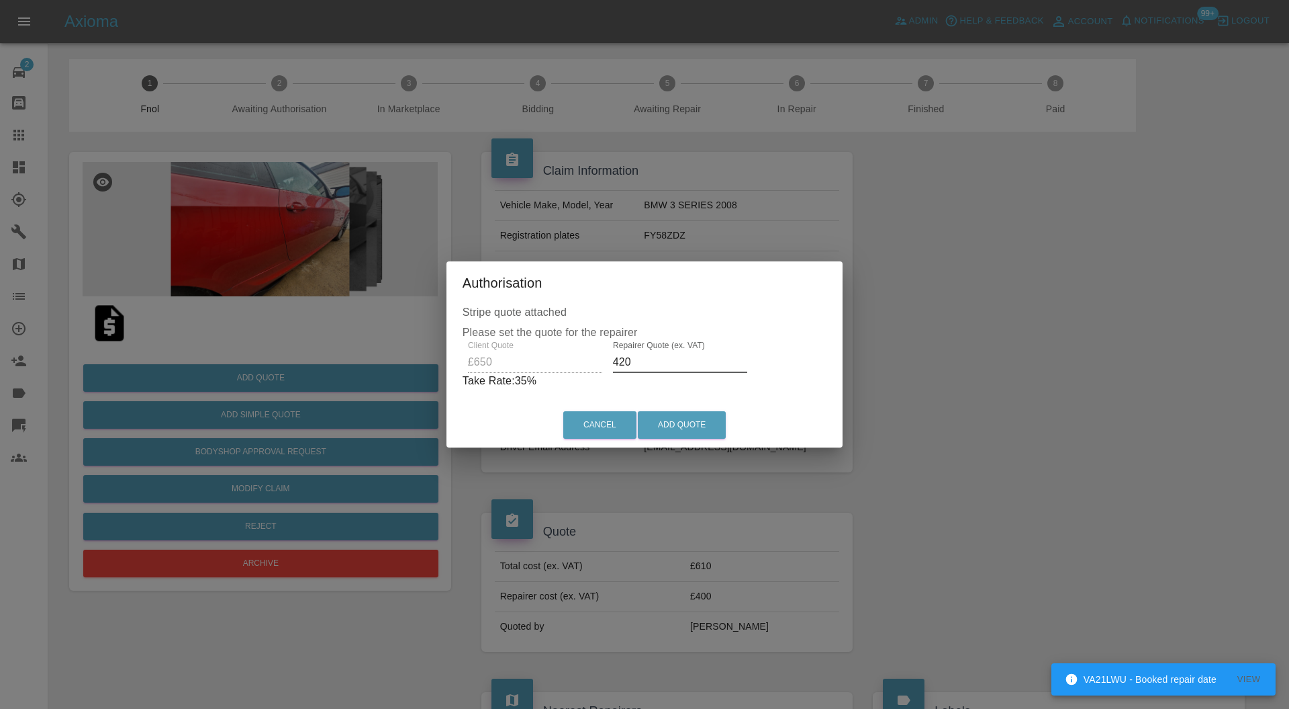
type input "420"
click at [690, 427] on button "Add Quote" at bounding box center [682, 425] width 88 height 28
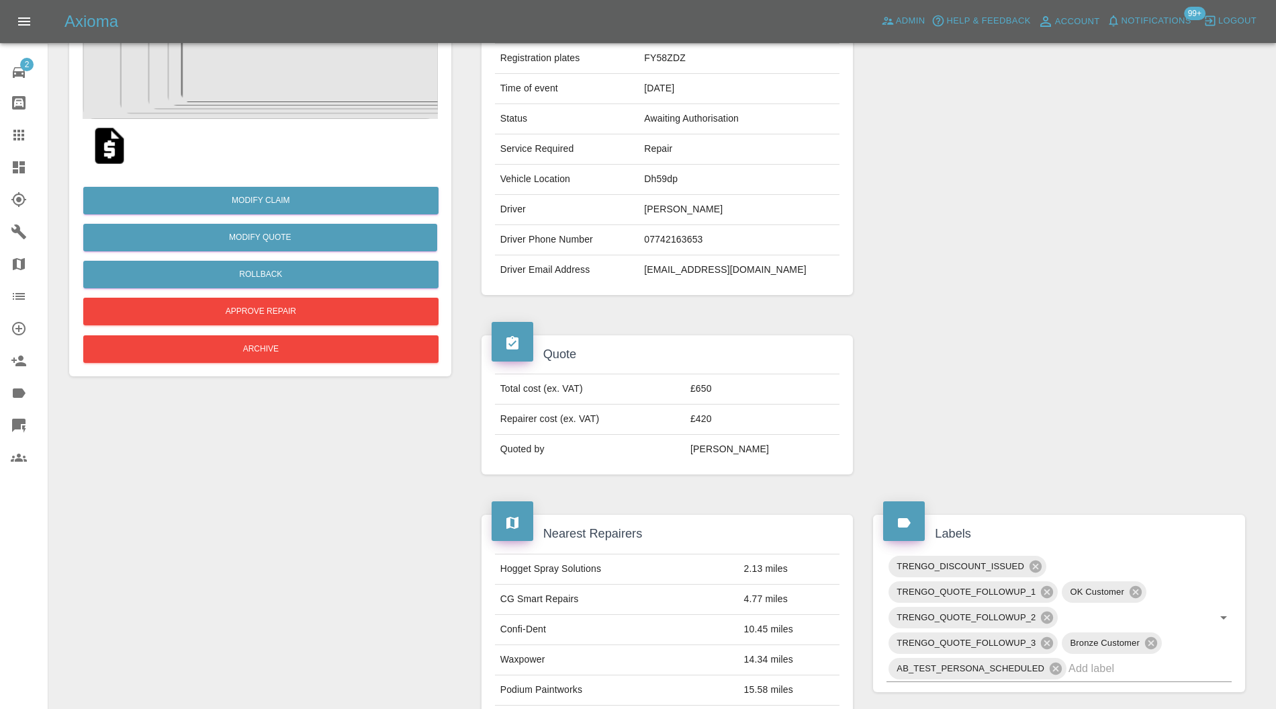
scroll to position [358, 0]
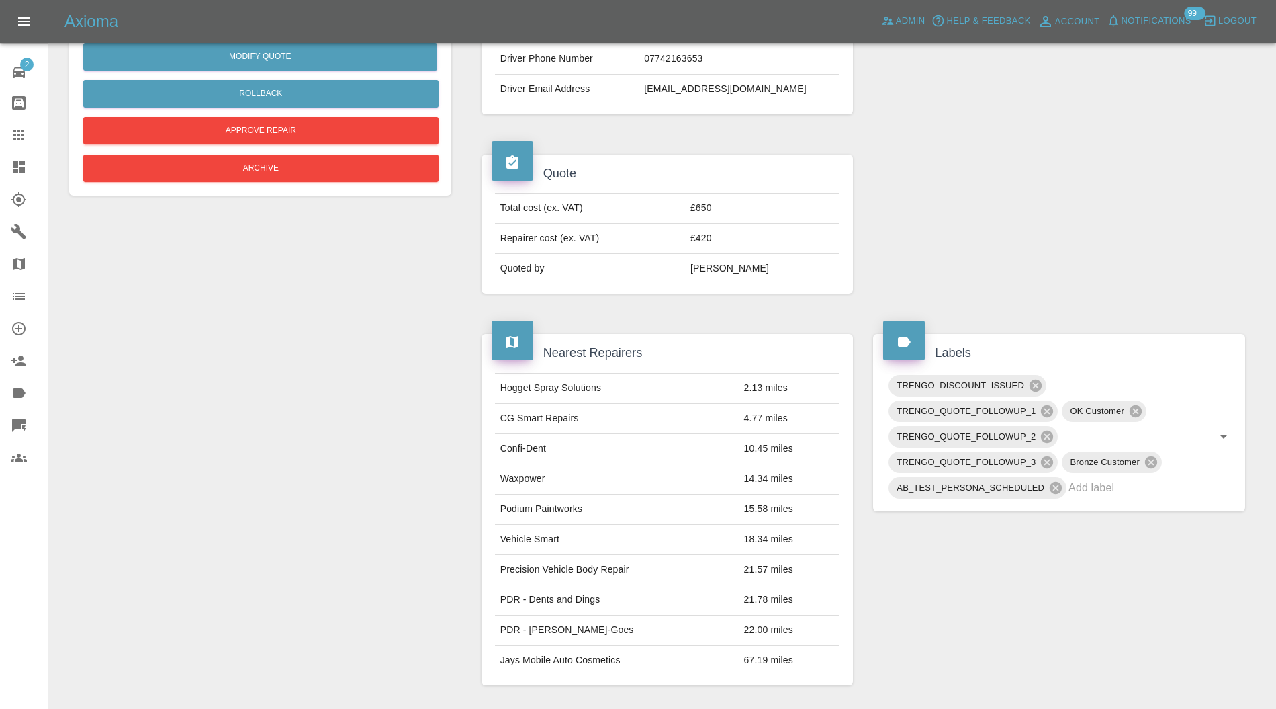
click at [1032, 378] on icon at bounding box center [1035, 385] width 15 height 15
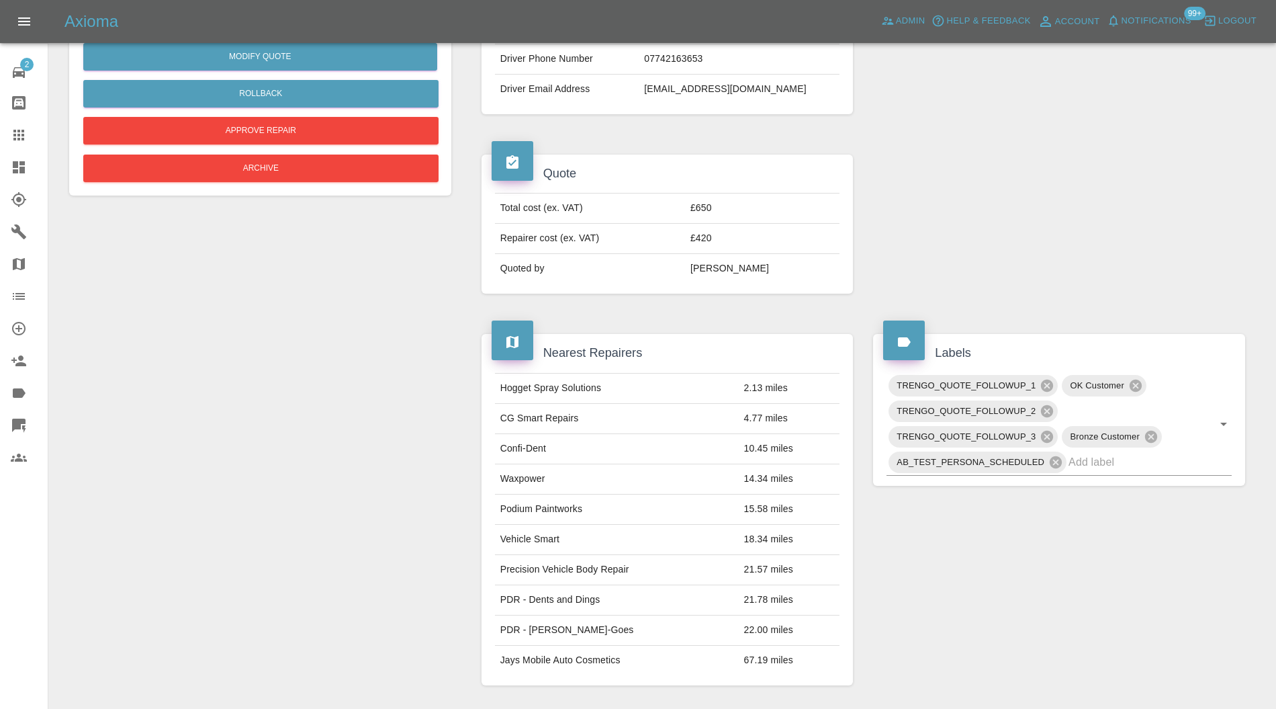
click at [1044, 381] on icon at bounding box center [1047, 385] width 12 height 12
click at [1045, 381] on span "TRENGO_QUOTE_FOLLOWUP_2" at bounding box center [1054, 384] width 155 height 15
click at [1137, 380] on icon at bounding box center [1135, 385] width 15 height 15
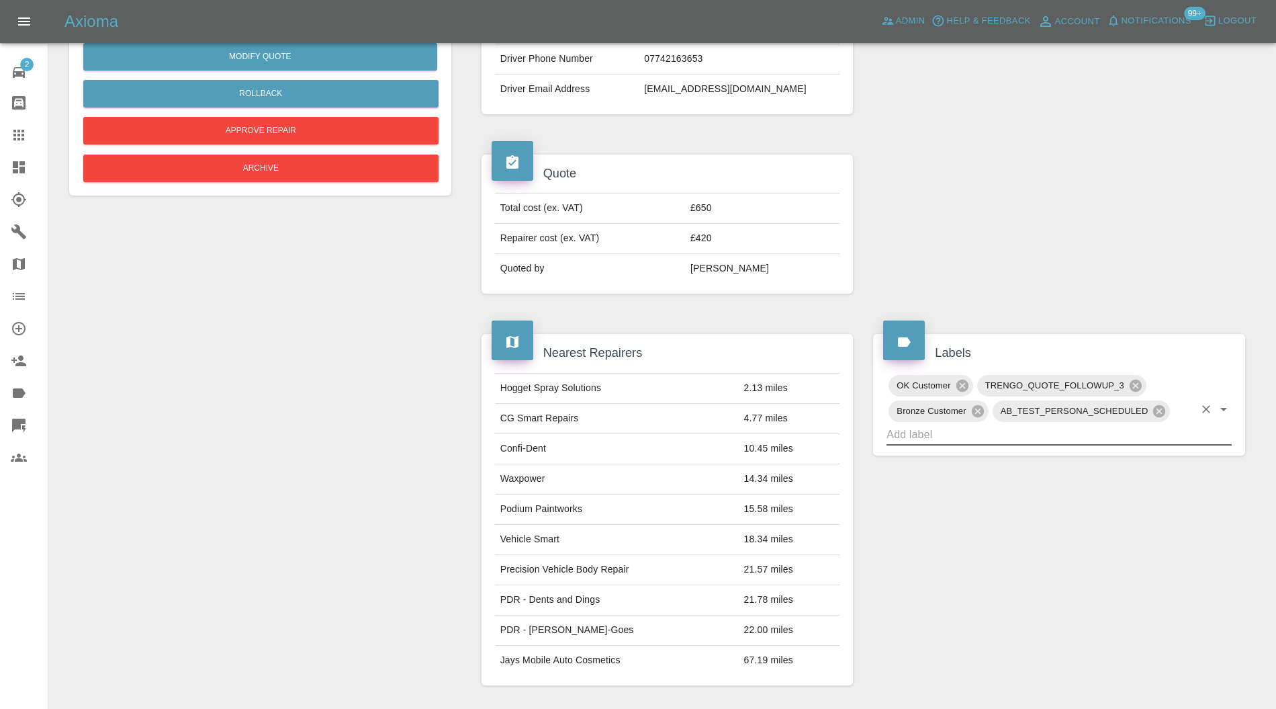
click at [1134, 381] on icon at bounding box center [1135, 385] width 15 height 15
type input "do"
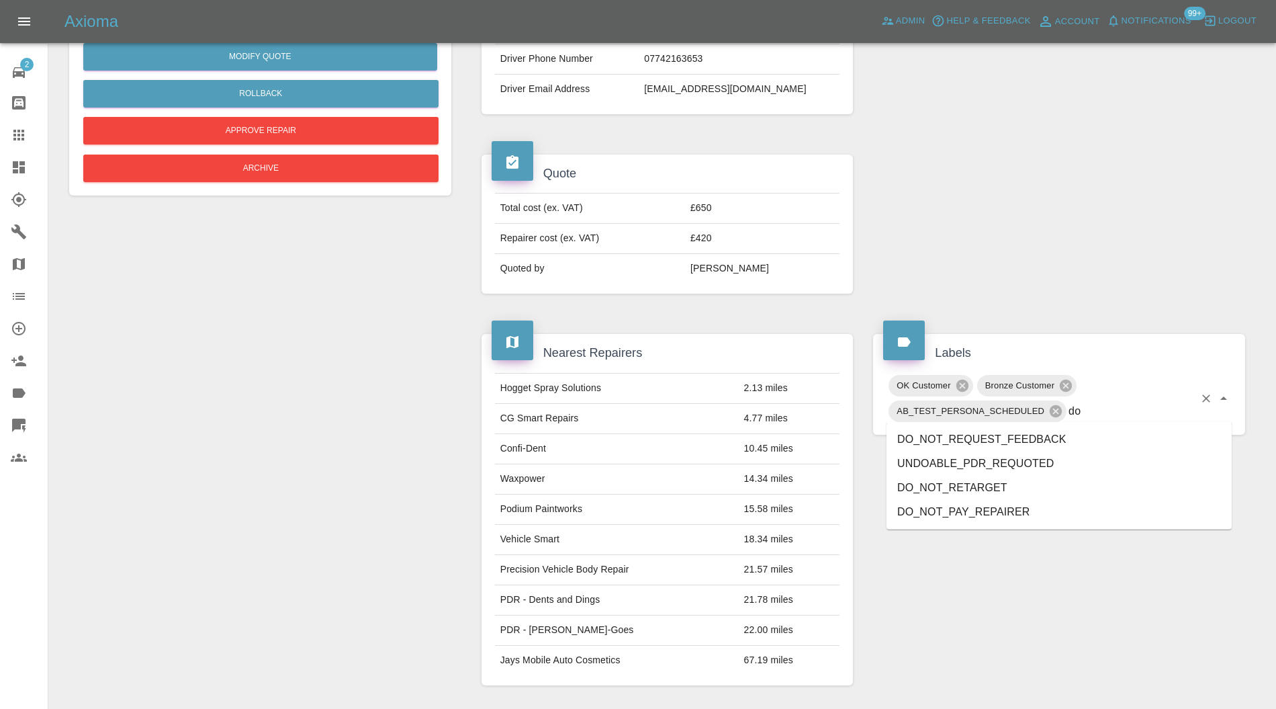
click at [1027, 443] on li "DO_NOT_REQUEST_FEEDBACK" at bounding box center [1058, 439] width 345 height 24
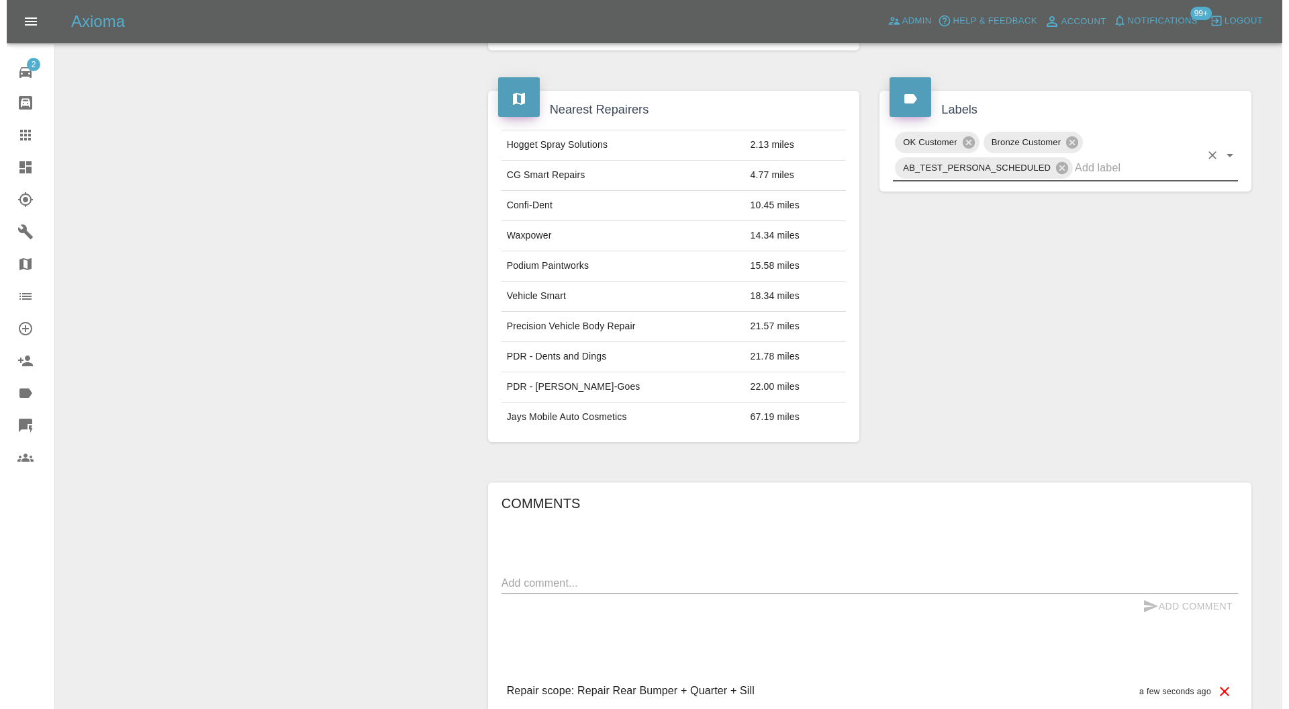
scroll to position [811, 0]
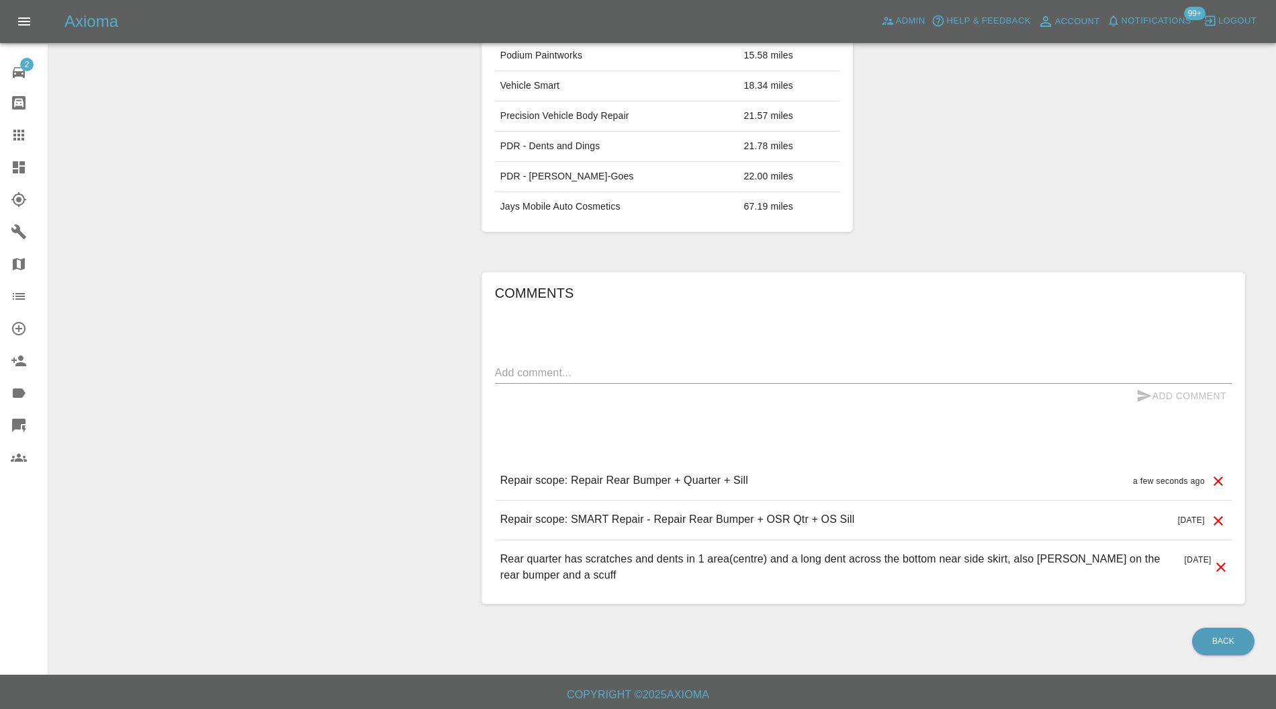
click at [1222, 517] on icon at bounding box center [1218, 520] width 16 height 16
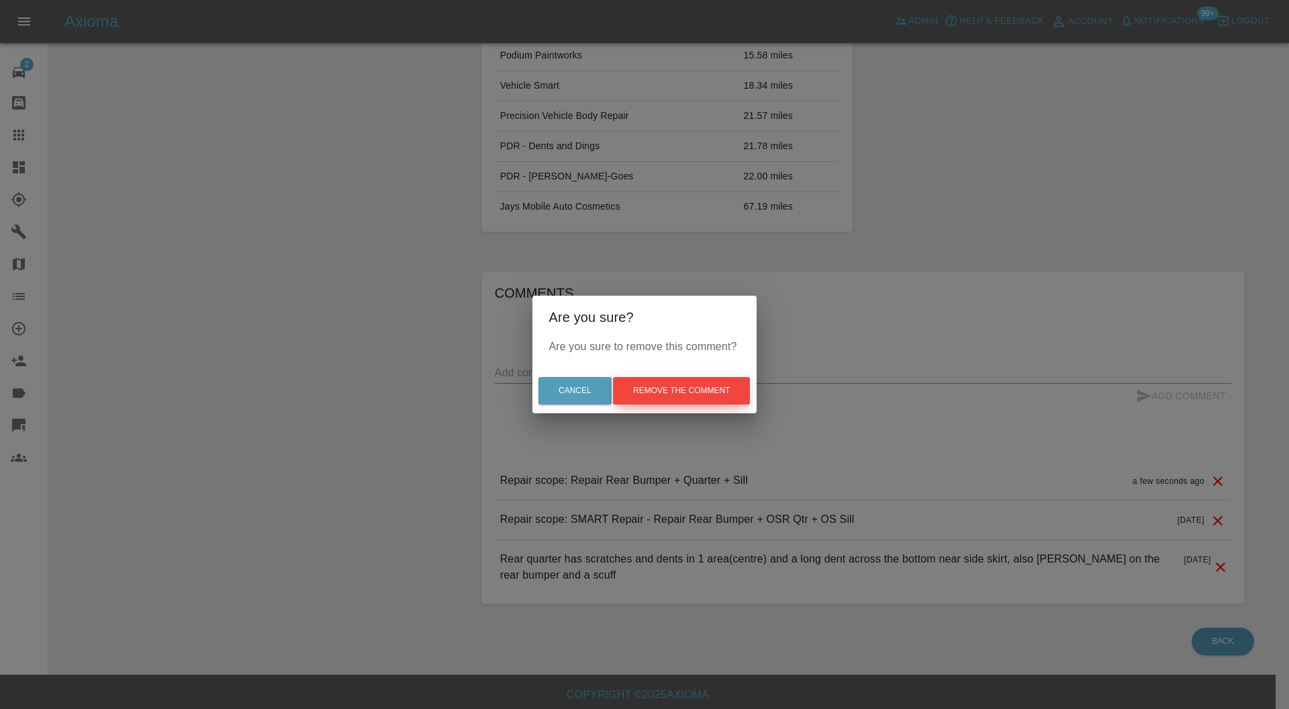
click at [731, 388] on button "Remove the comment" at bounding box center [681, 391] width 137 height 28
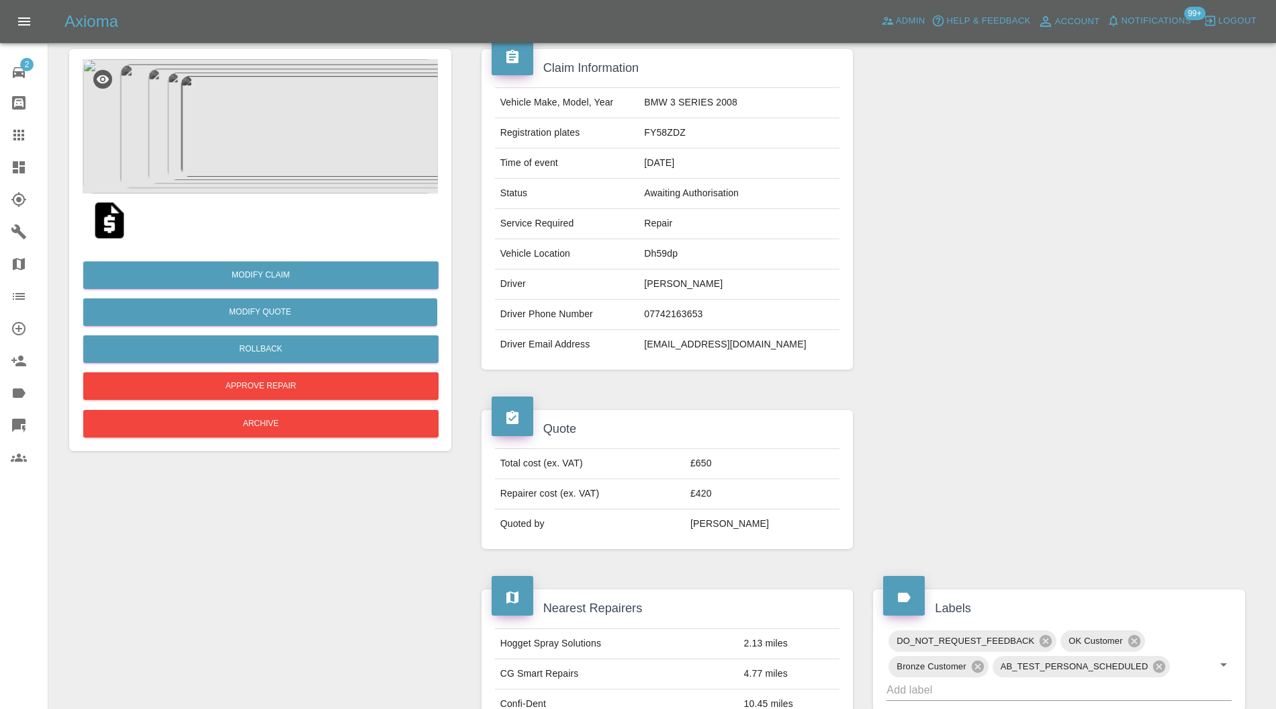
scroll to position [120, 0]
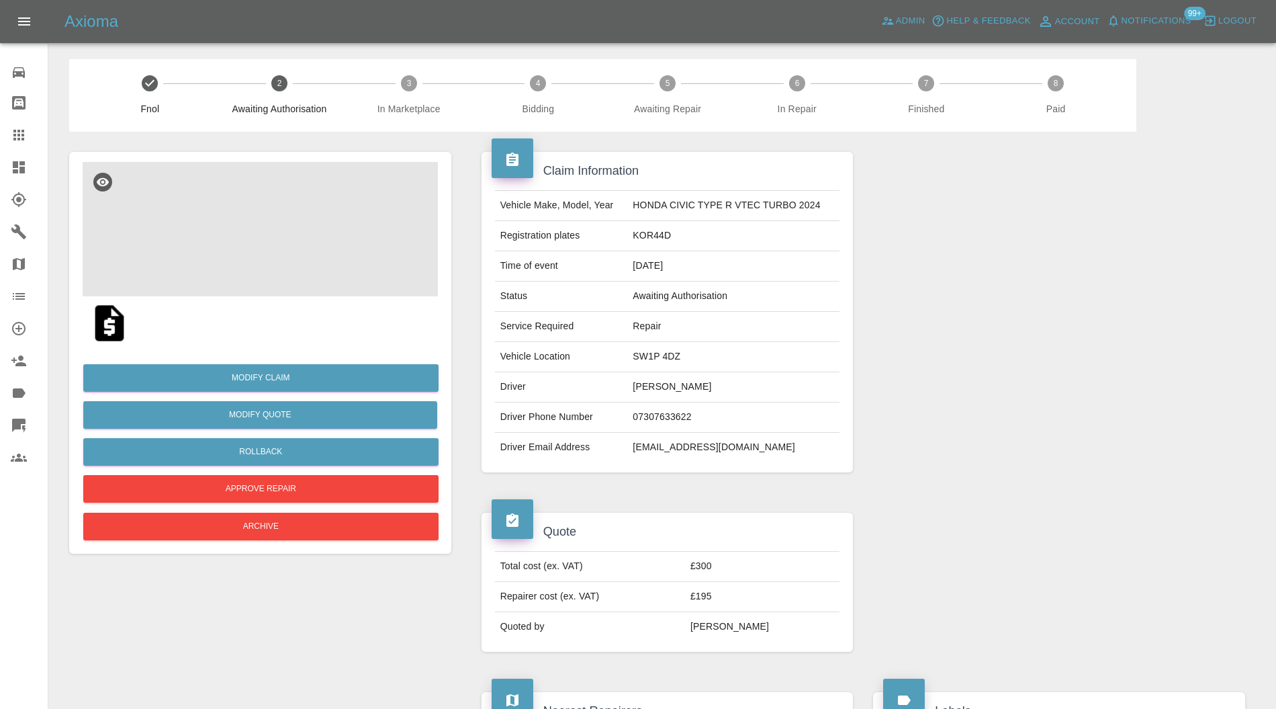
click at [271, 216] on img at bounding box center [260, 229] width 355 height 134
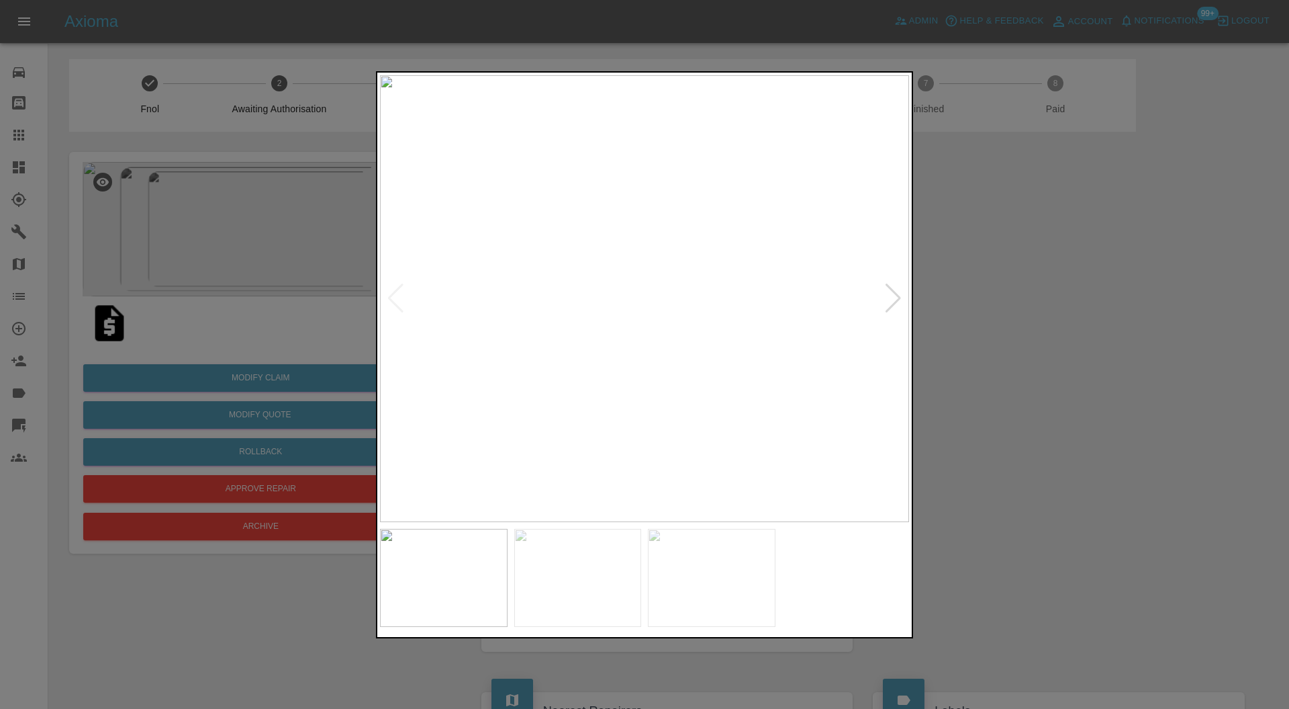
click at [889, 294] on div at bounding box center [893, 298] width 18 height 30
click at [890, 294] on img at bounding box center [644, 298] width 529 height 447
click at [955, 291] on div at bounding box center [644, 354] width 1289 height 709
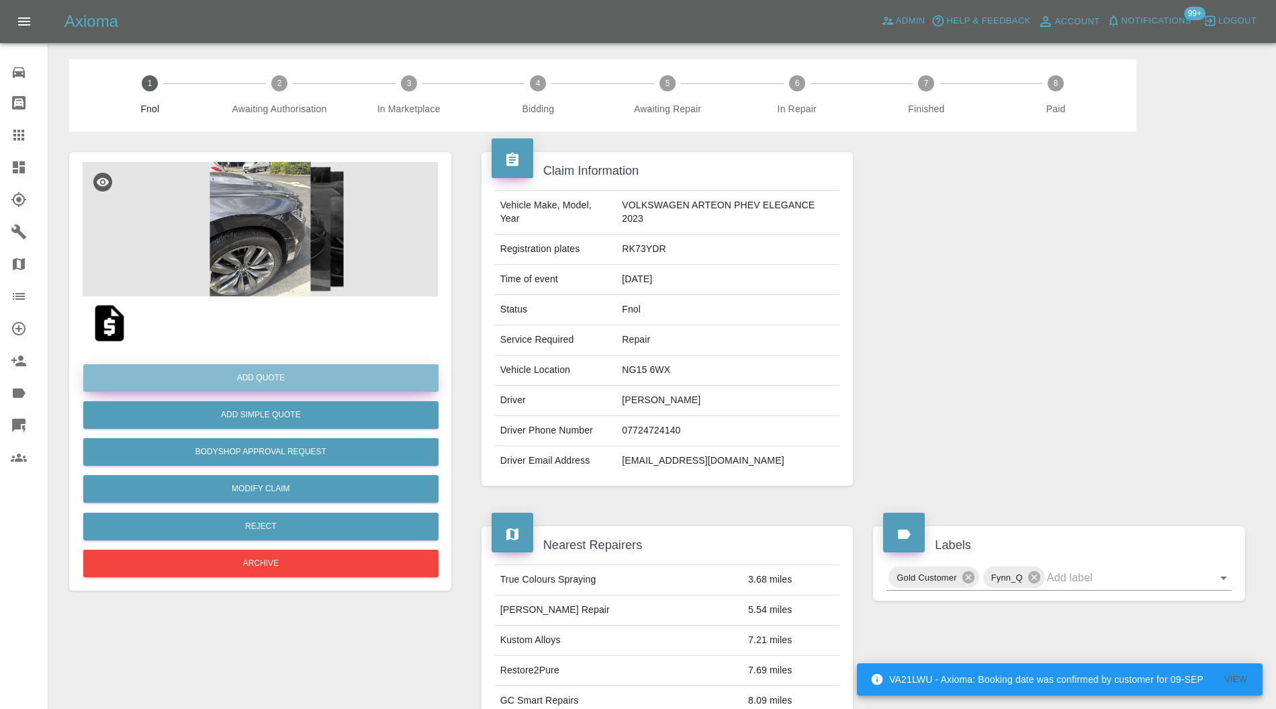
click at [293, 375] on button "Add Quote" at bounding box center [260, 378] width 355 height 28
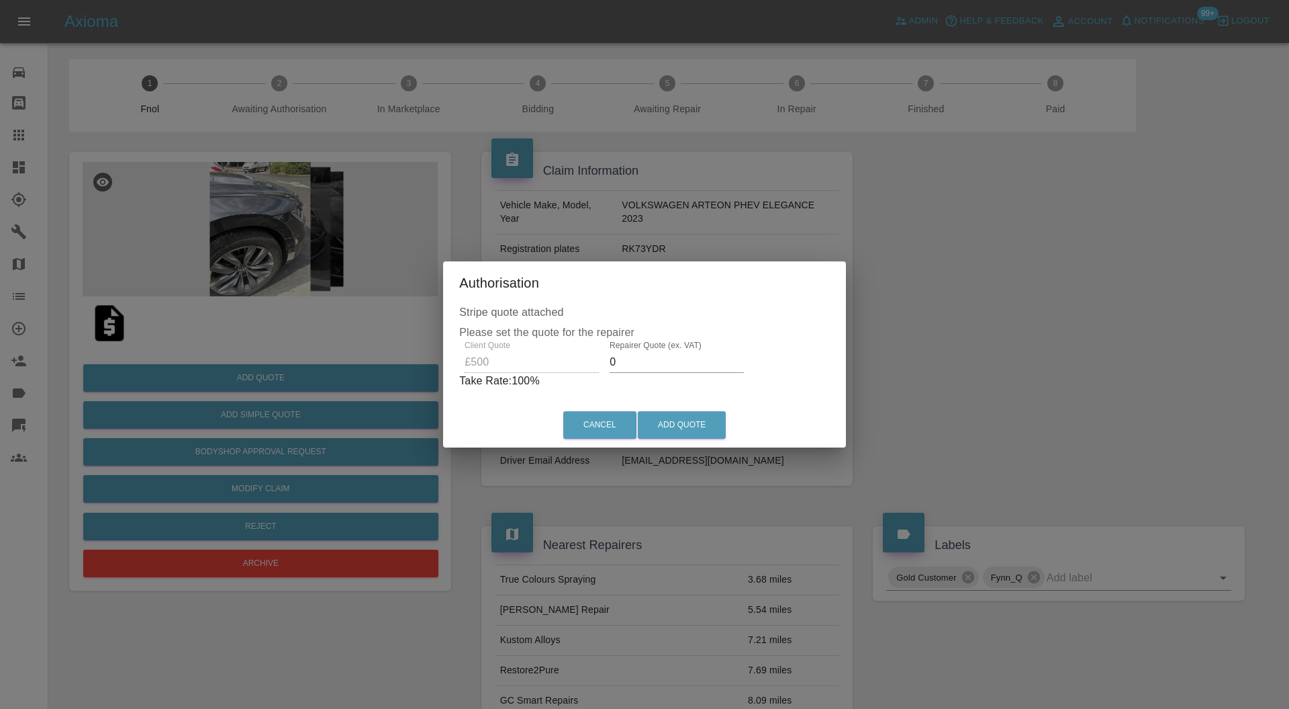
click at [665, 366] on input "0" at bounding box center [677, 361] width 134 height 21
type input "320"
click at [673, 427] on button "Add Quote" at bounding box center [682, 425] width 88 height 28
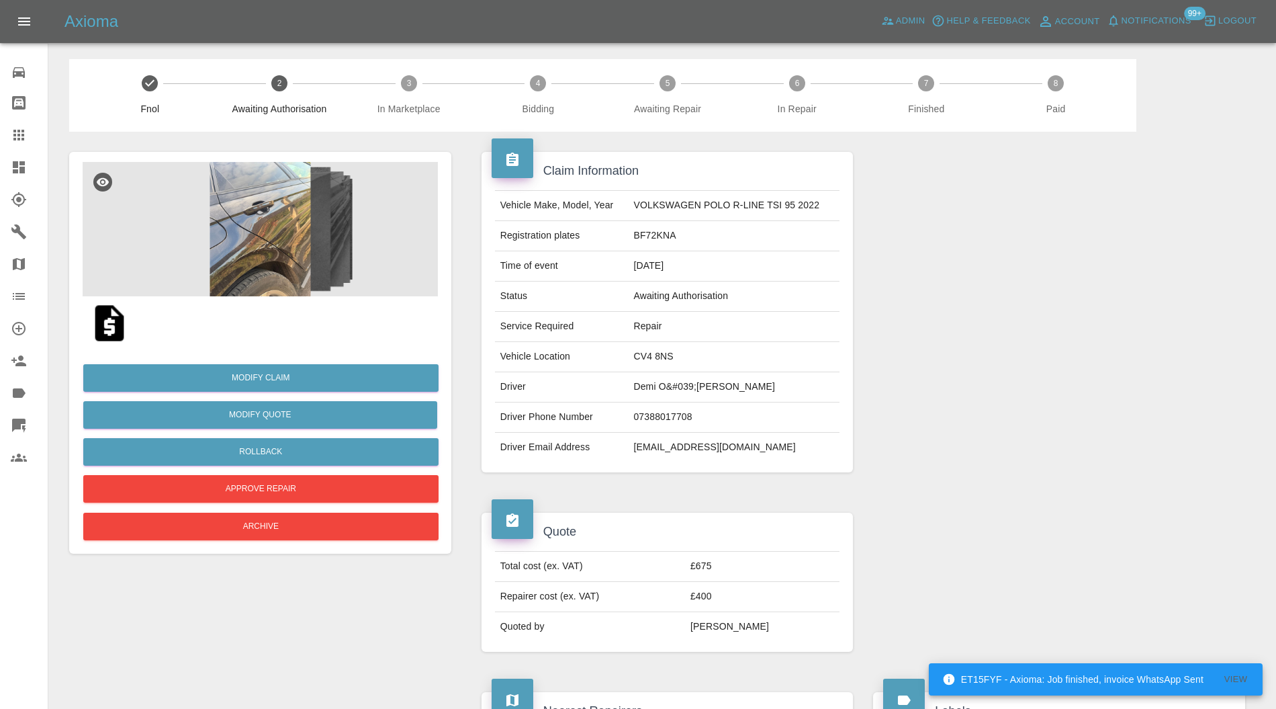
click at [282, 227] on img at bounding box center [260, 229] width 355 height 134
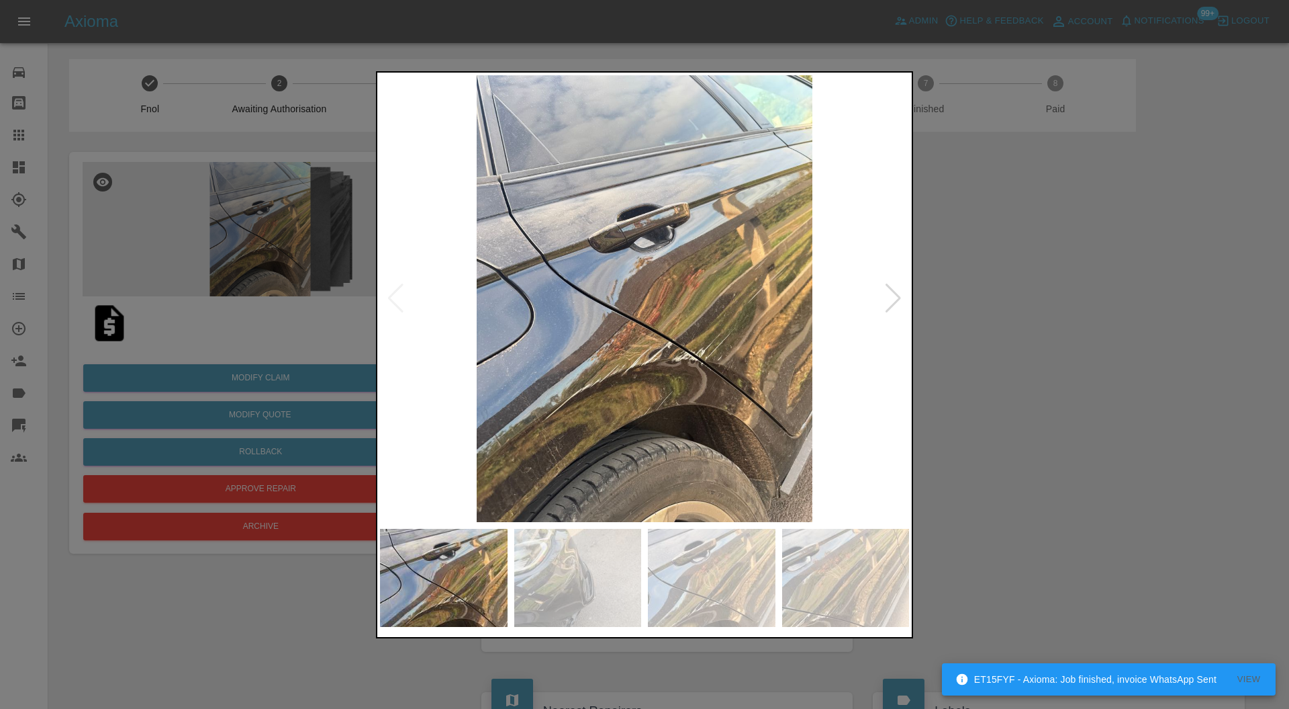
click at [890, 308] on div at bounding box center [893, 298] width 18 height 30
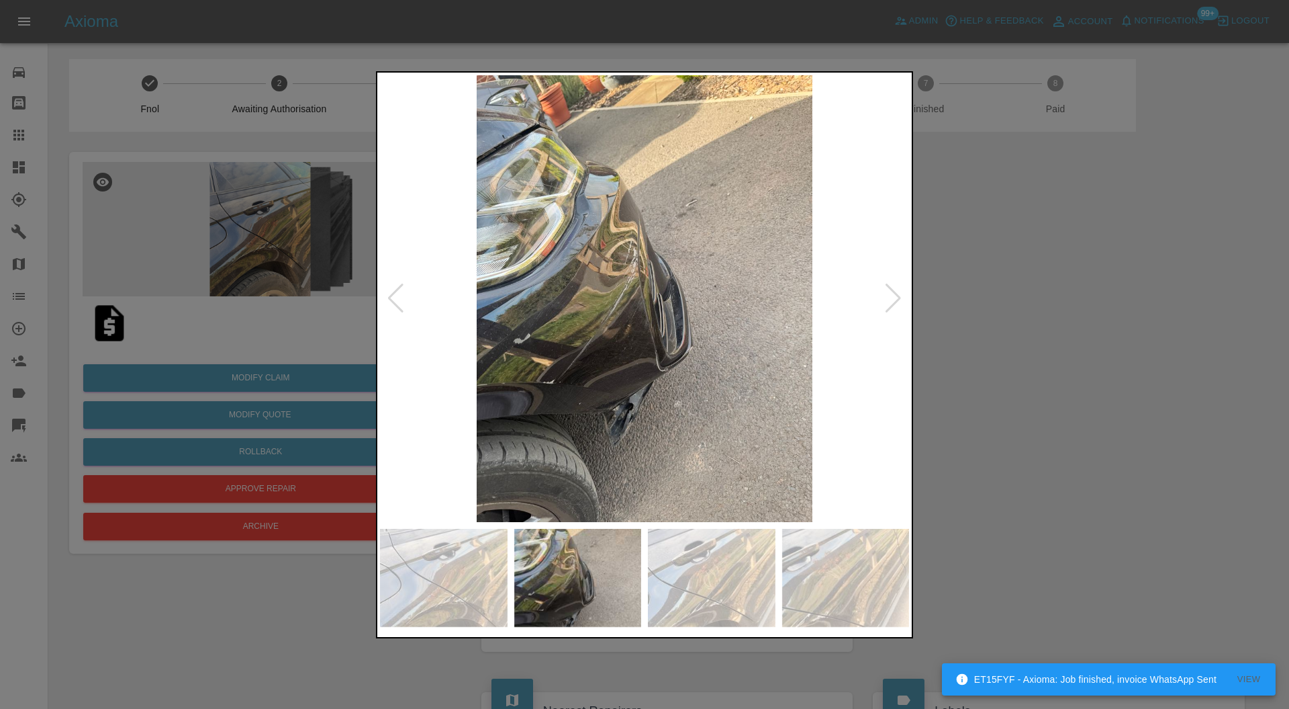
click at [890, 308] on div at bounding box center [893, 298] width 18 height 30
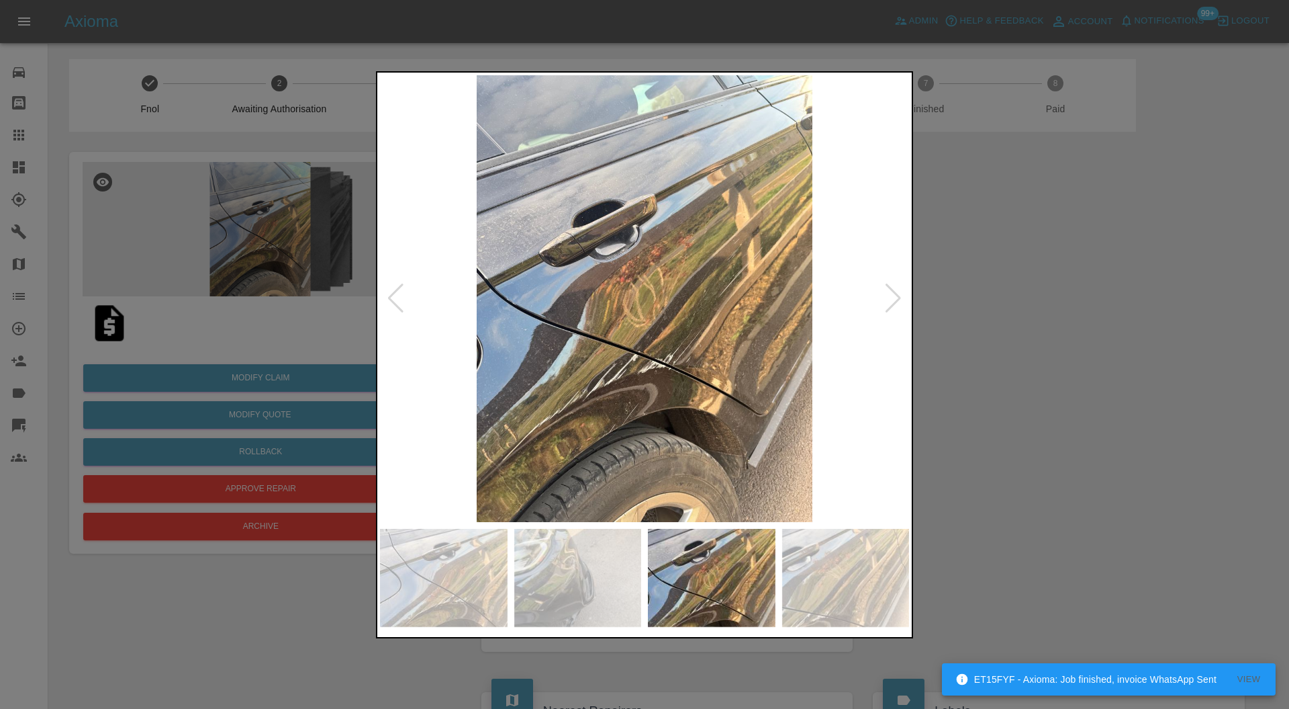
click at [890, 308] on div at bounding box center [893, 298] width 18 height 30
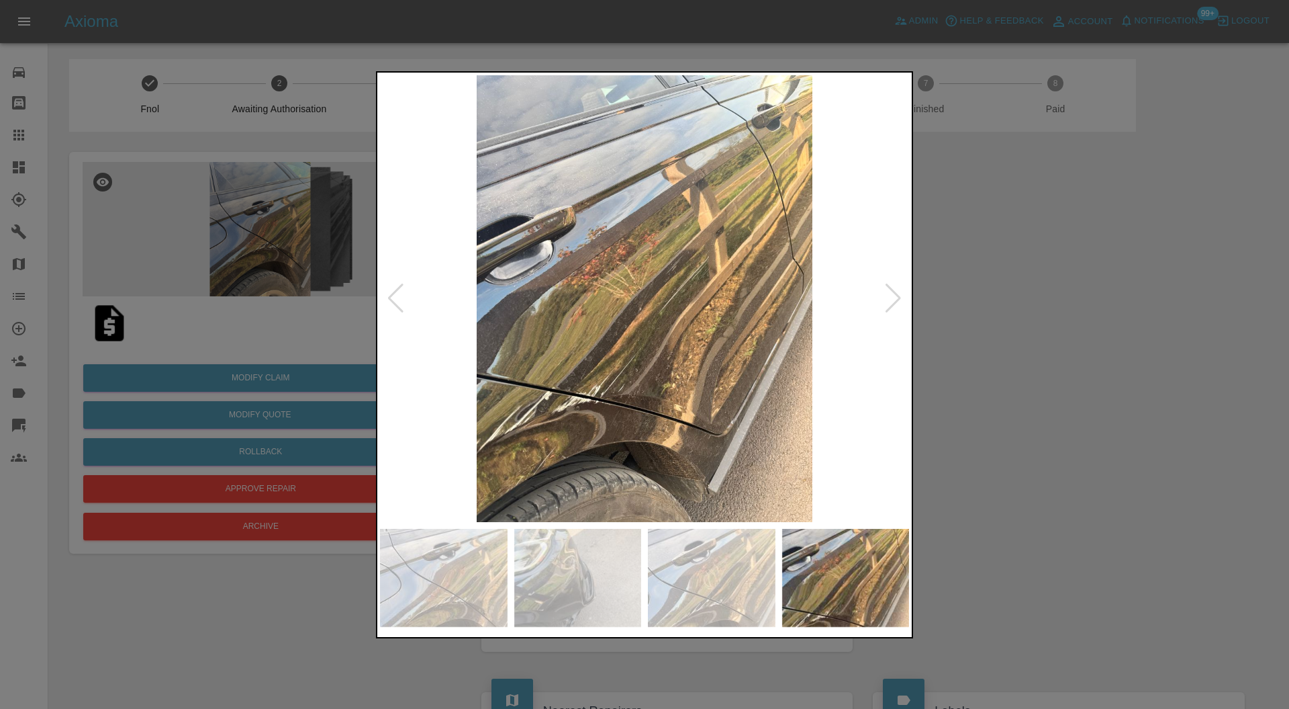
click at [890, 308] on div at bounding box center [893, 298] width 18 height 30
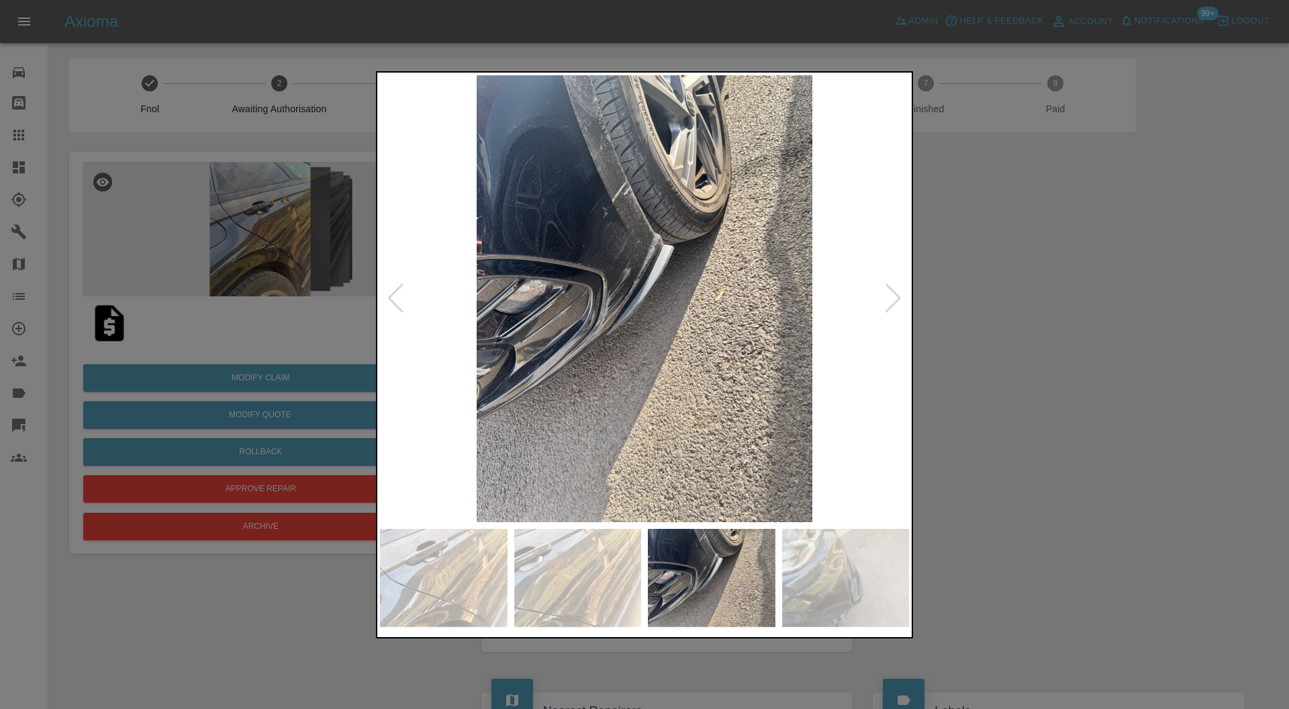
click at [890, 308] on div at bounding box center [893, 298] width 18 height 30
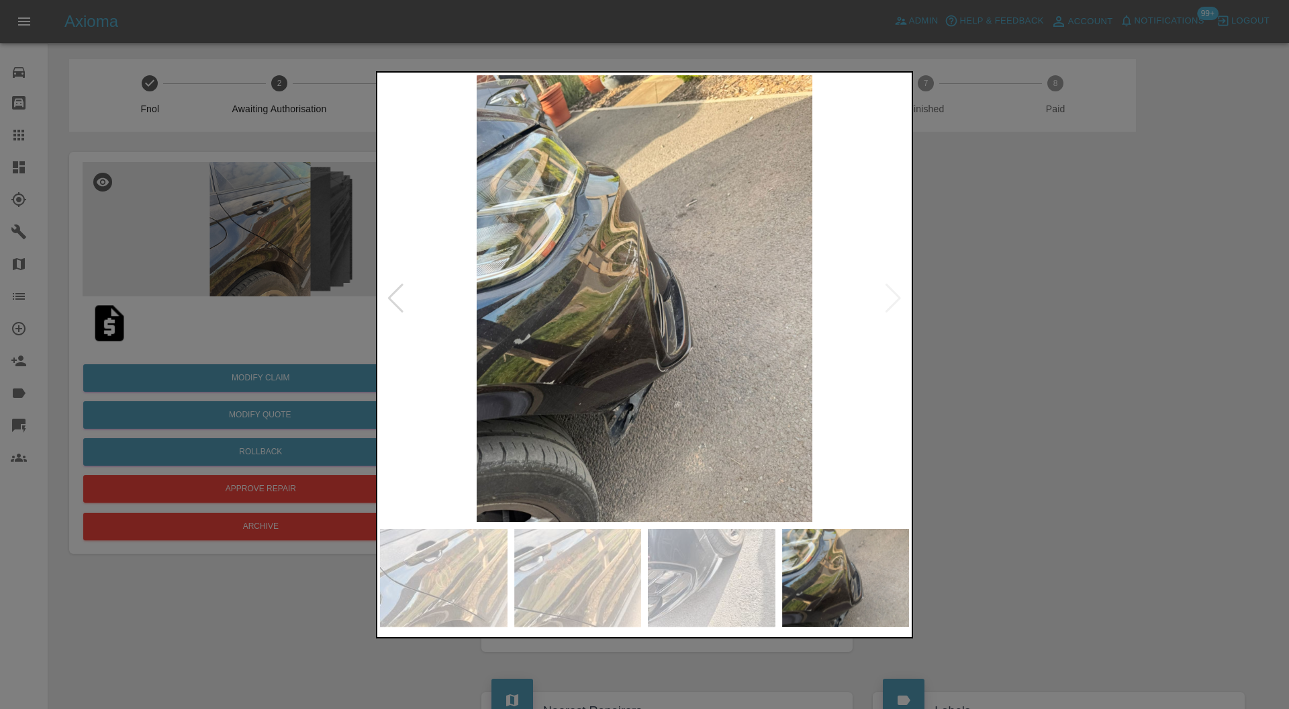
click at [890, 308] on img at bounding box center [644, 298] width 529 height 447
click at [938, 314] on div at bounding box center [644, 354] width 1289 height 709
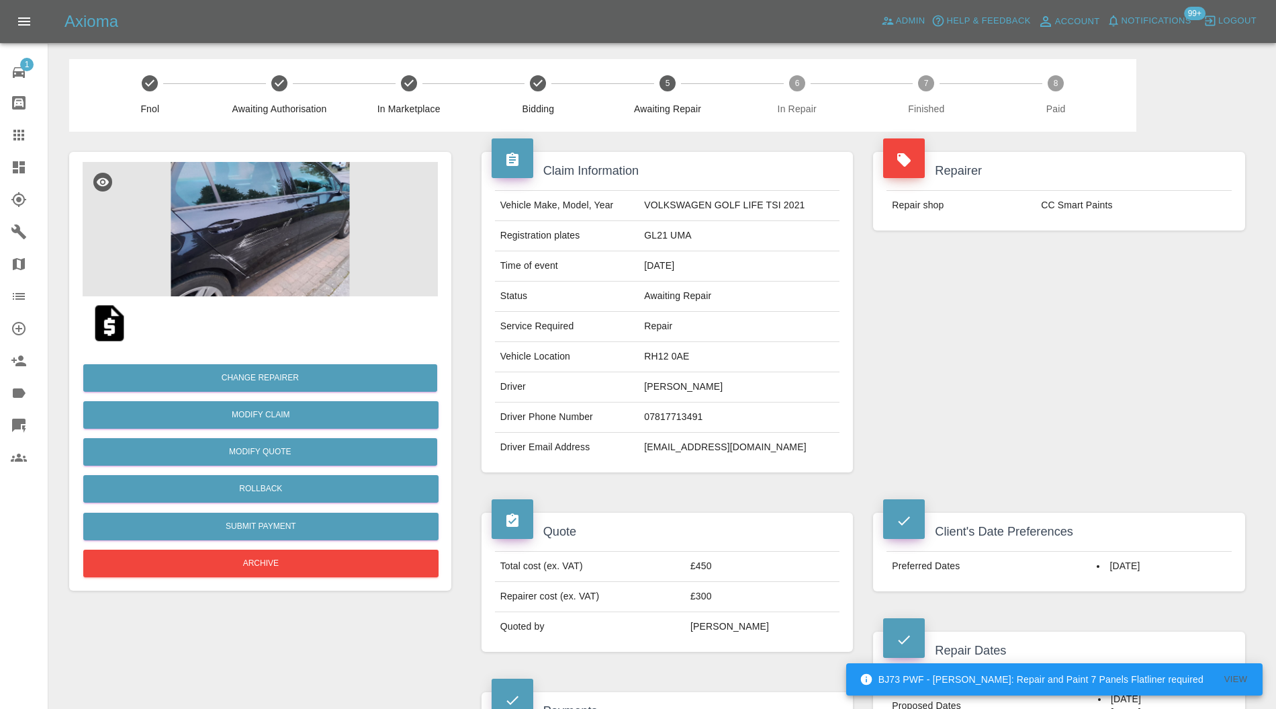
click at [248, 240] on img at bounding box center [260, 229] width 355 height 134
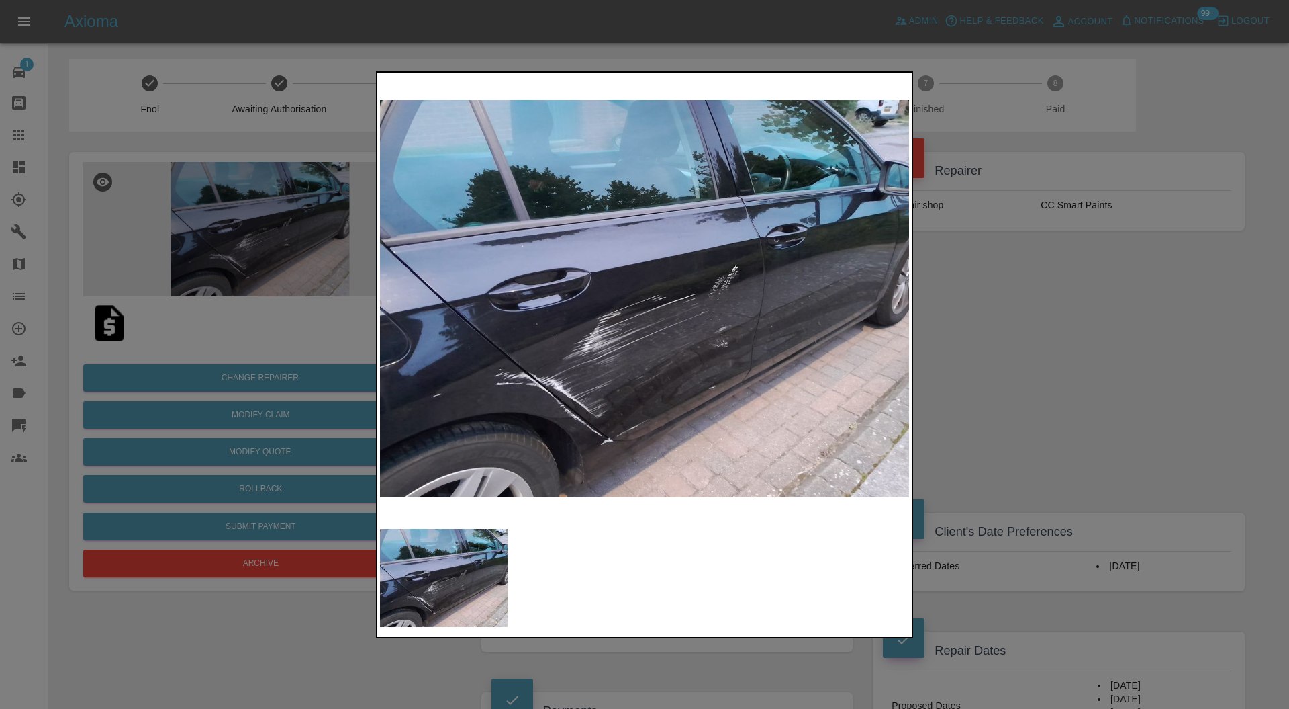
click at [964, 376] on div at bounding box center [644, 354] width 1289 height 709
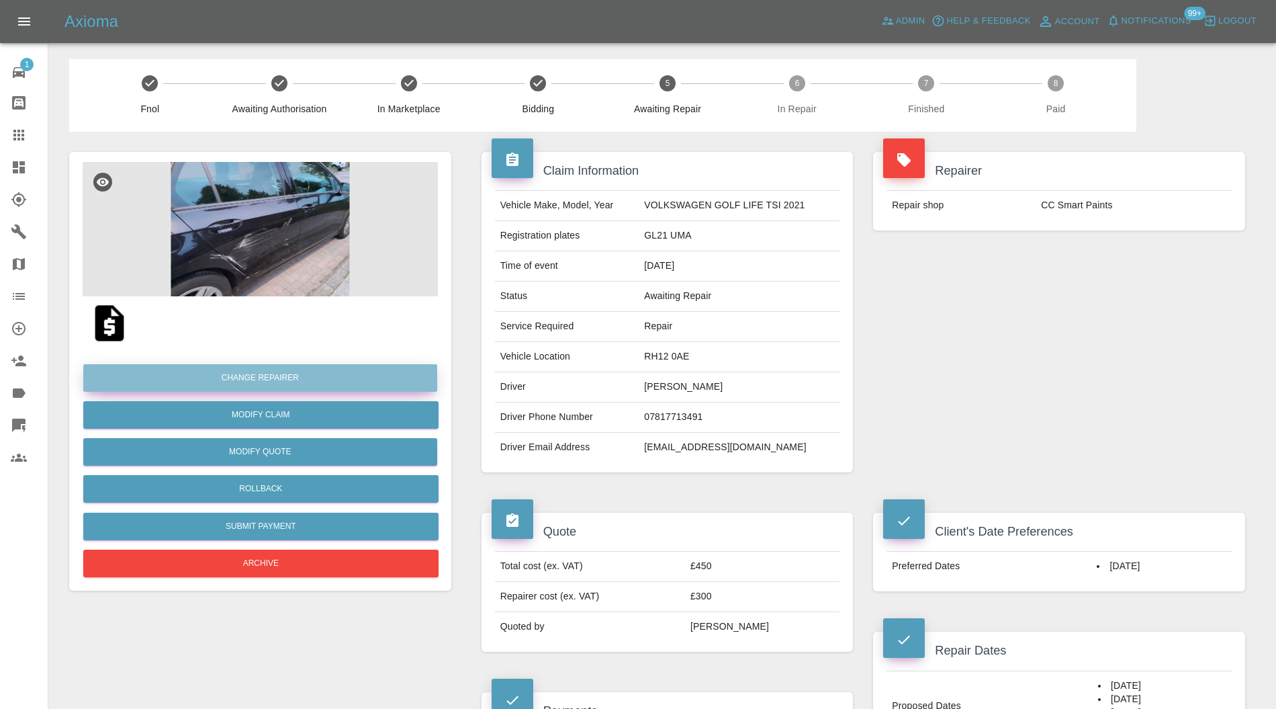
click at [355, 378] on button "Change Repairer" at bounding box center [260, 378] width 354 height 28
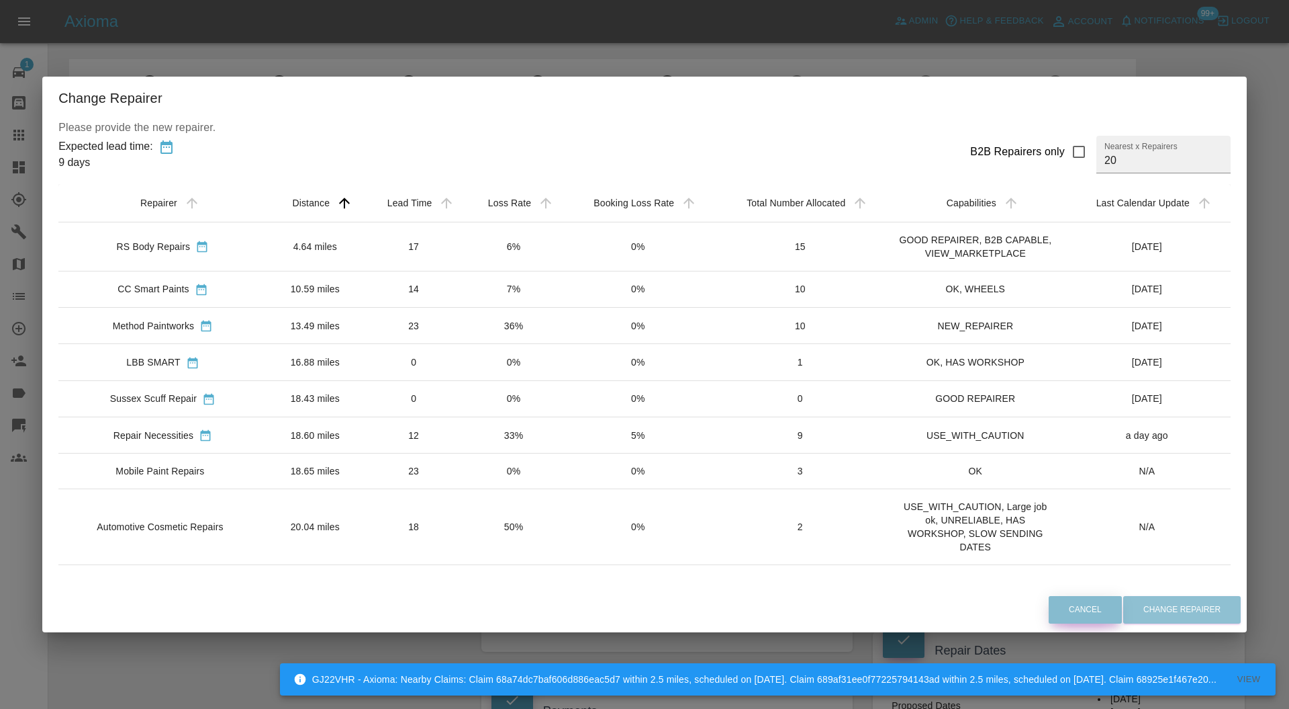
click at [1066, 601] on button "Cancel" at bounding box center [1085, 610] width 73 height 28
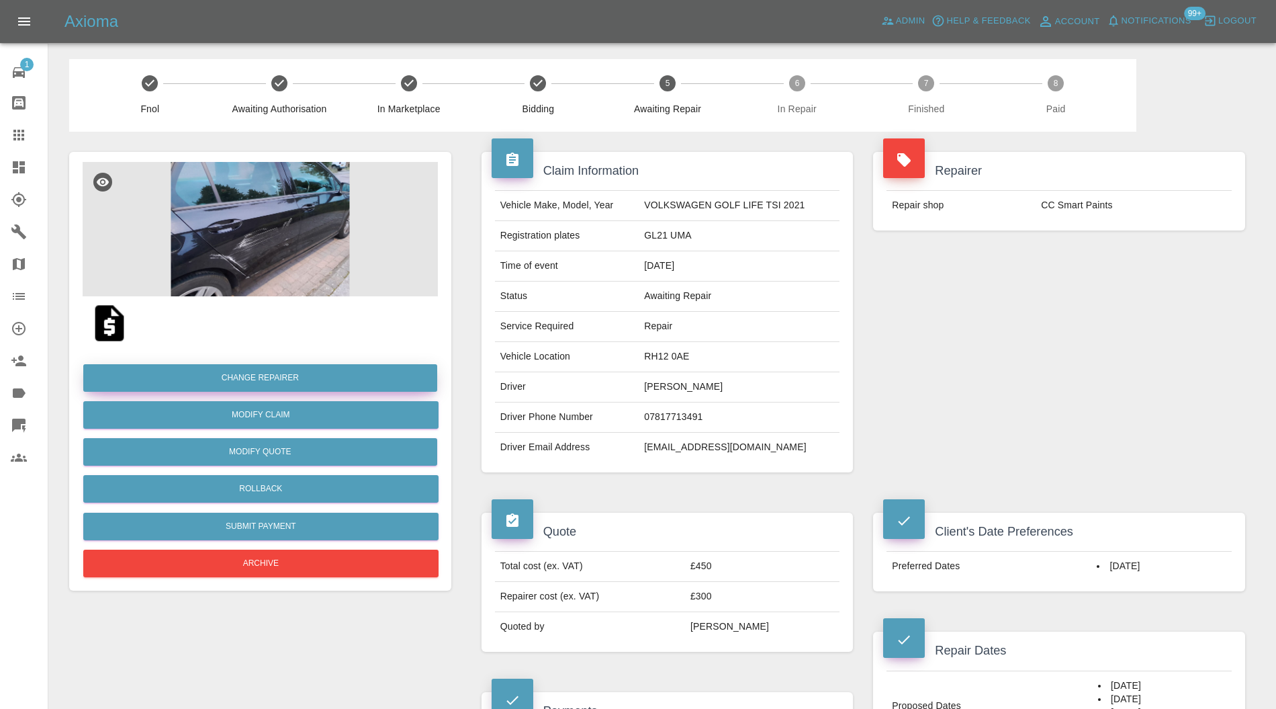
click at [318, 373] on button "Change Repairer" at bounding box center [260, 378] width 354 height 28
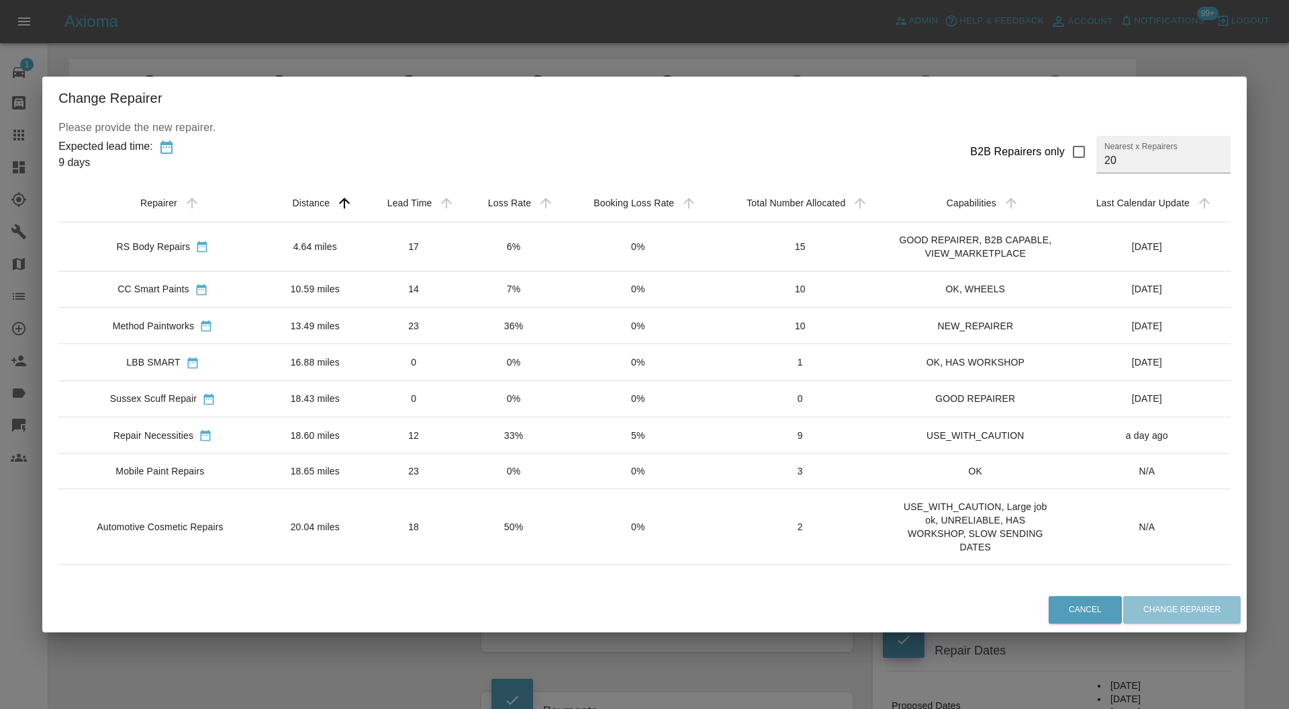
click at [212, 432] on div "Repair Necessities" at bounding box center [162, 435] width 187 height 14
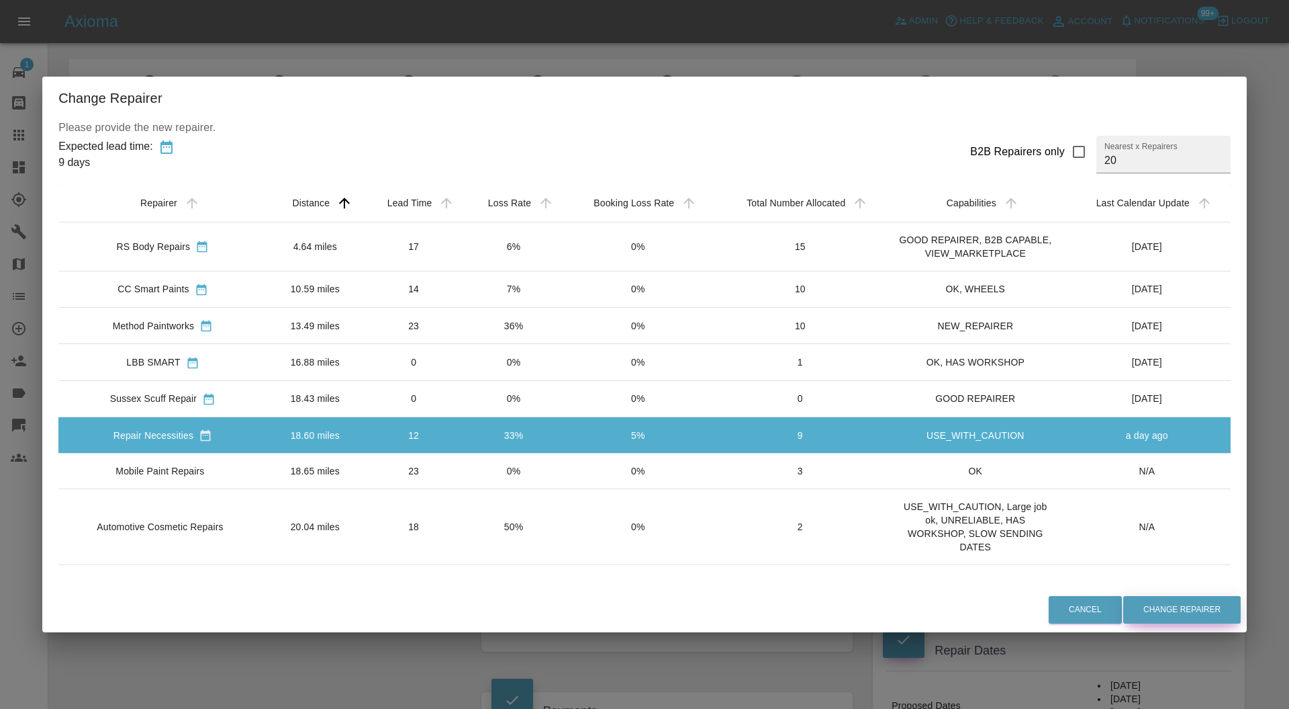
click at [1170, 606] on button "Change Repairer" at bounding box center [1183, 610] width 118 height 28
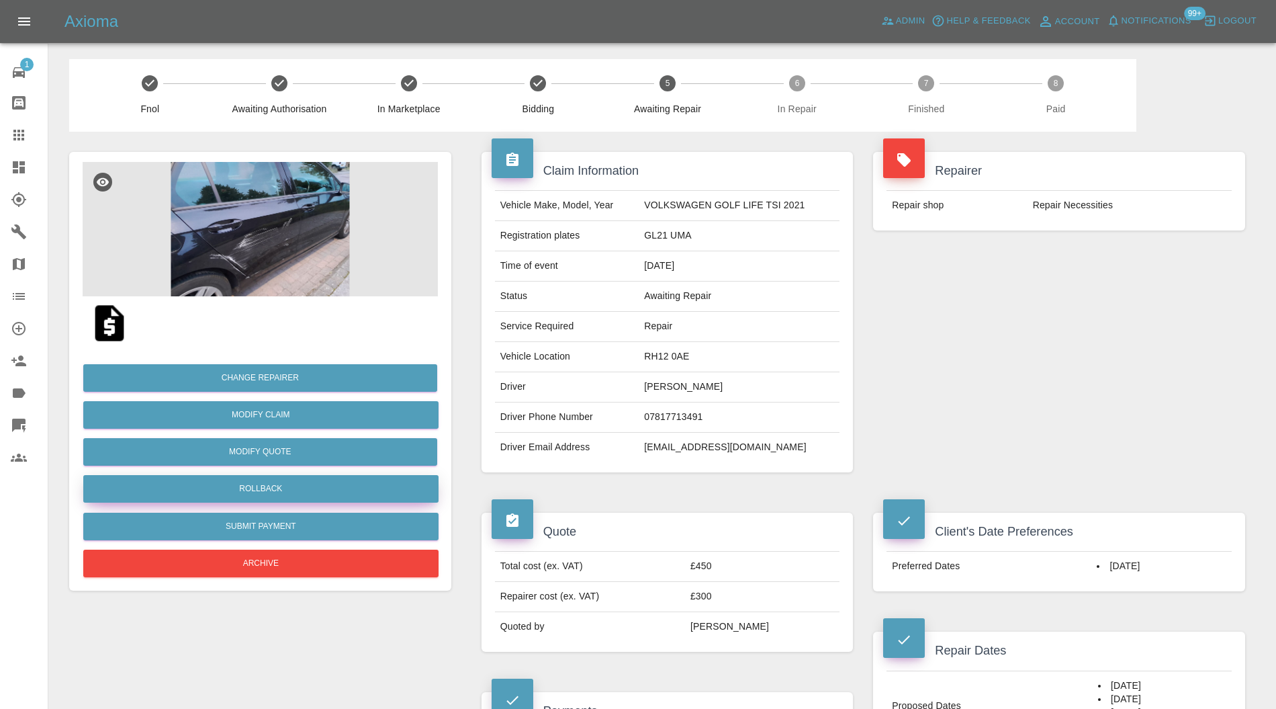
click at [356, 484] on button "Rollback" at bounding box center [260, 489] width 355 height 28
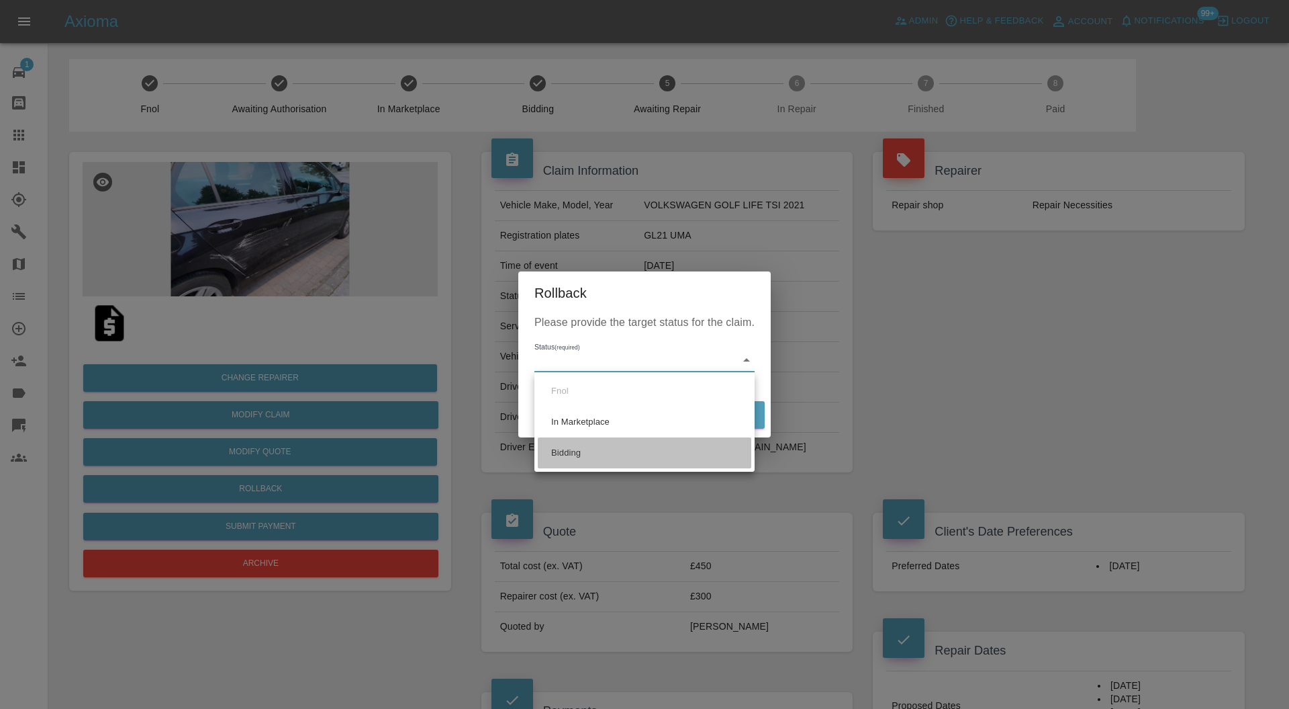
click at [610, 449] on li "Bidding" at bounding box center [645, 452] width 214 height 31
type input "bidding"
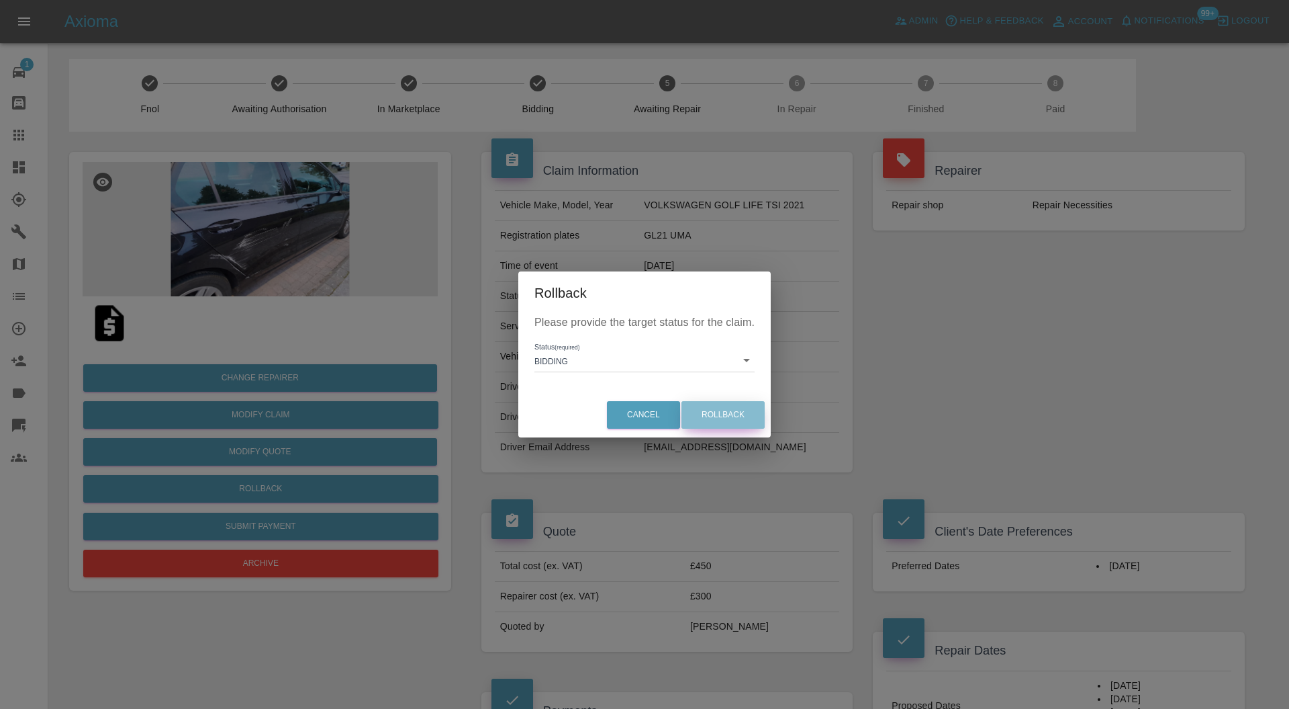
click at [732, 404] on button "Rollback" at bounding box center [723, 415] width 83 height 28
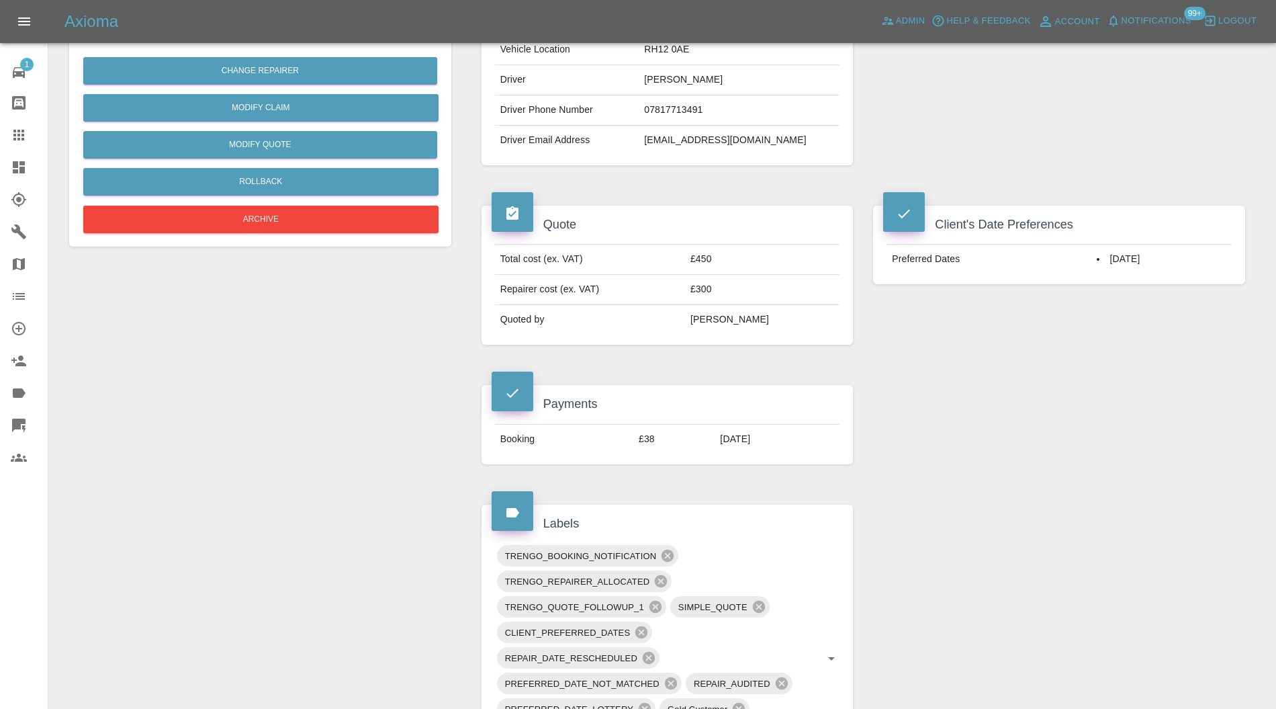
scroll to position [477, 0]
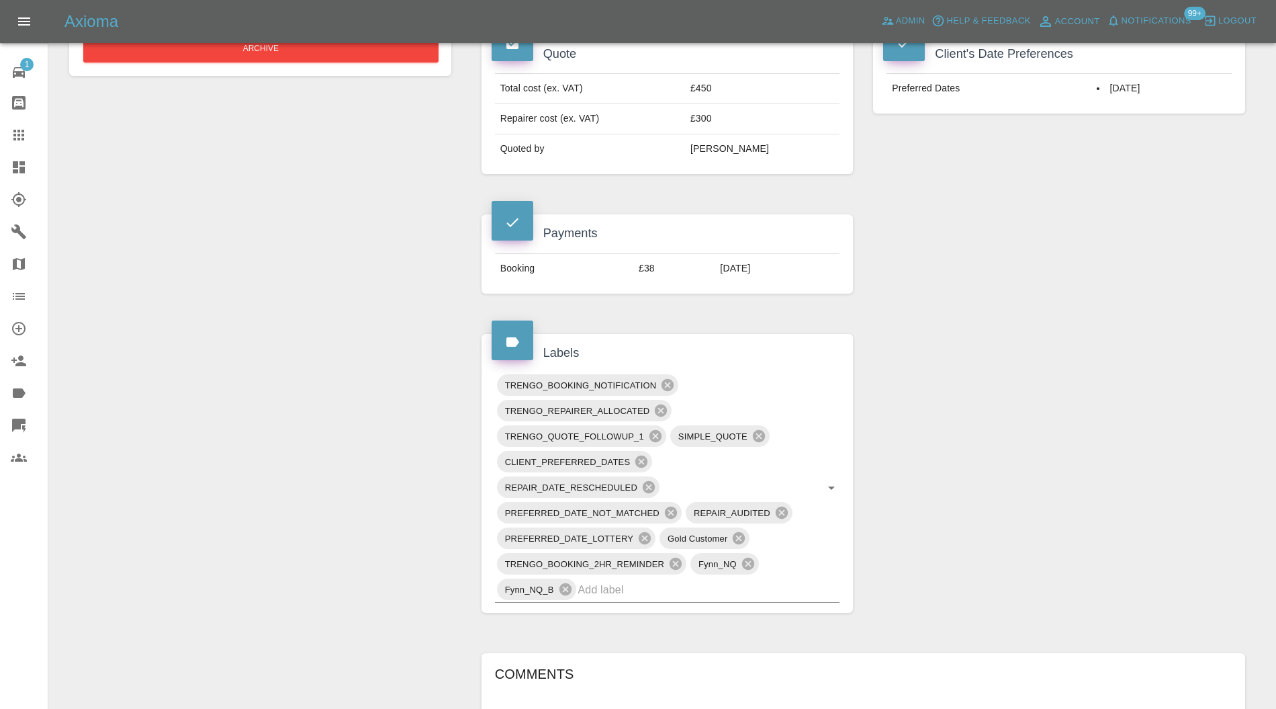
click at [672, 379] on icon at bounding box center [667, 385] width 12 height 12
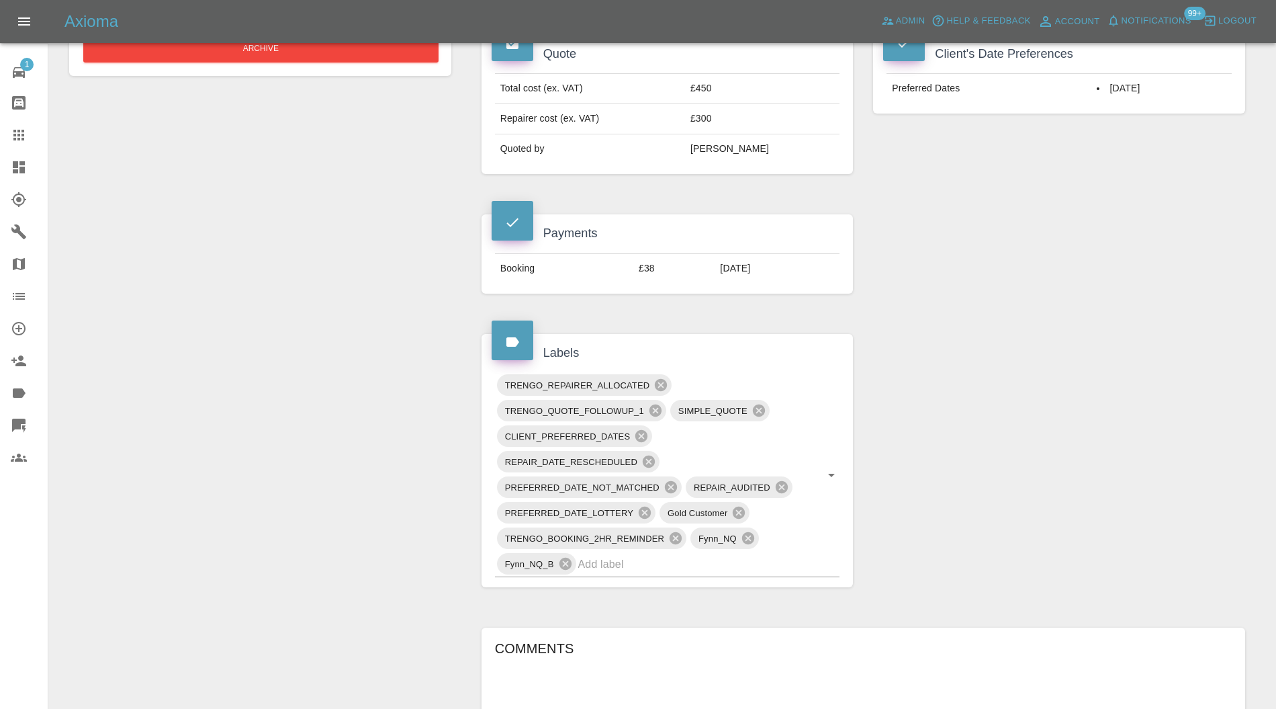
click at [785, 564] on input "text" at bounding box center [690, 563] width 224 height 21
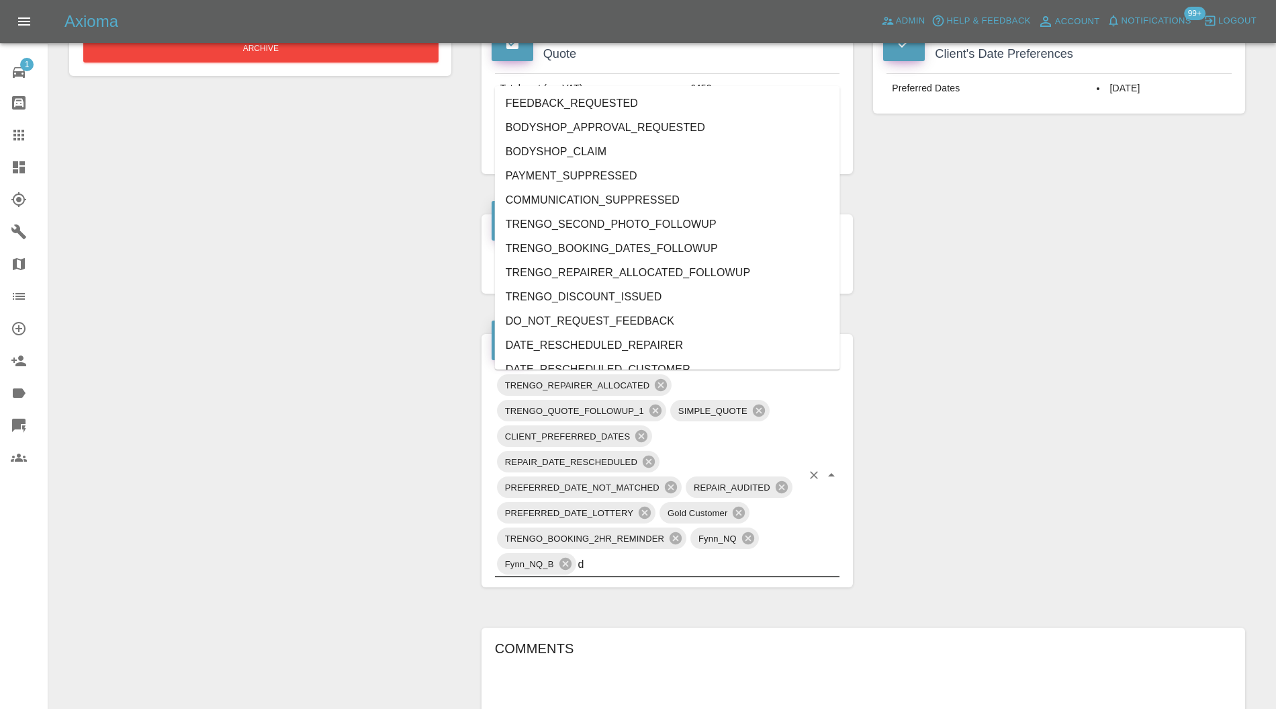
type input "do"
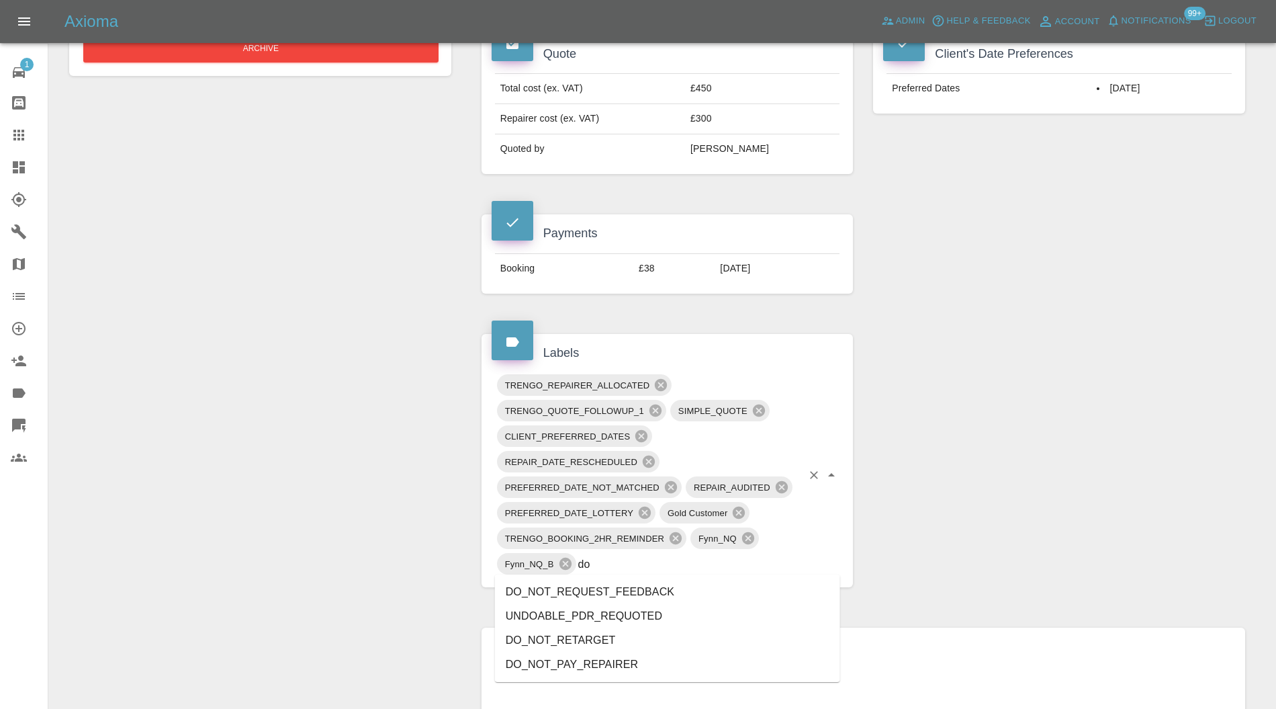
click at [649, 586] on li "DO_NOT_REQUEST_FEEDBACK" at bounding box center [667, 592] width 345 height 24
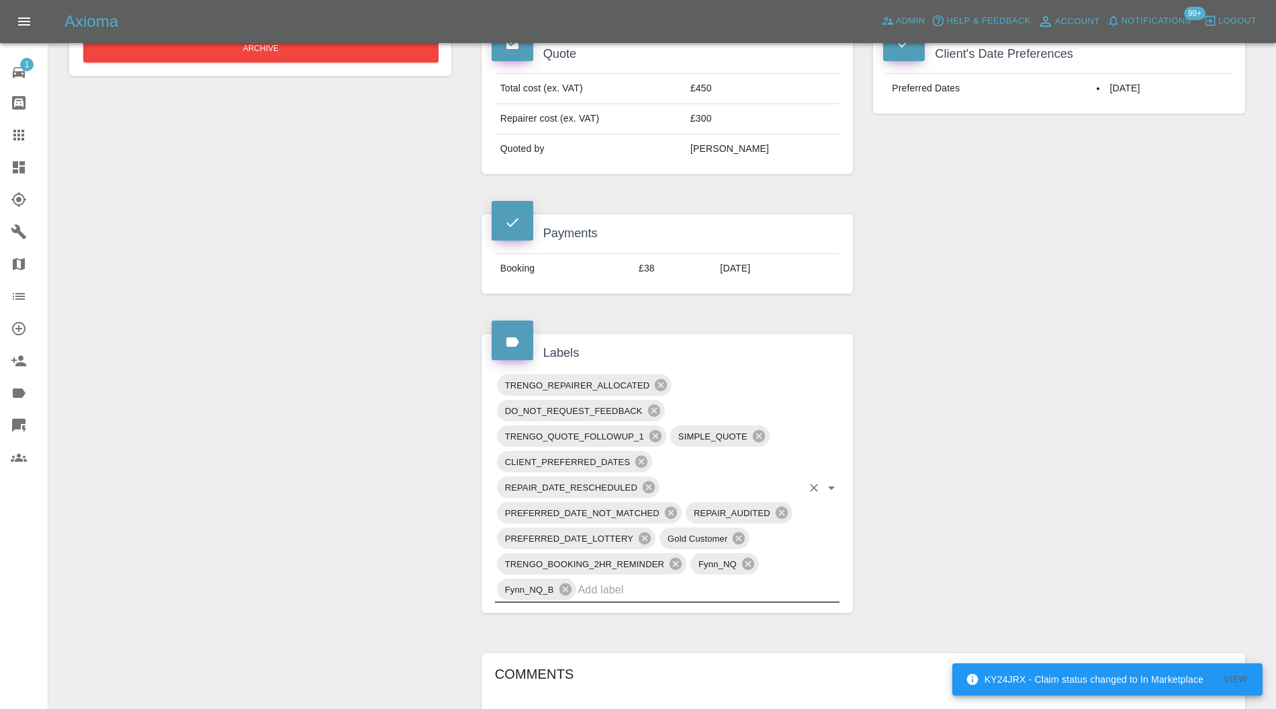
click at [675, 563] on icon at bounding box center [676, 563] width 12 height 12
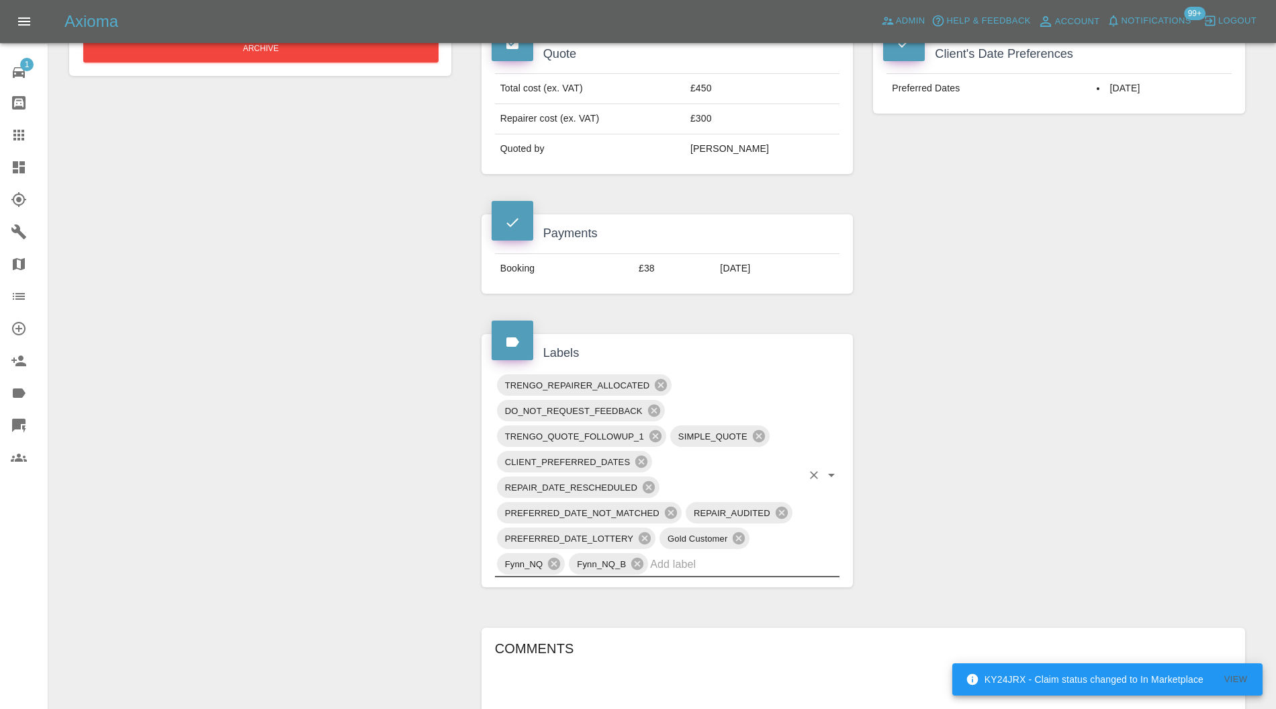
scroll to position [0, 0]
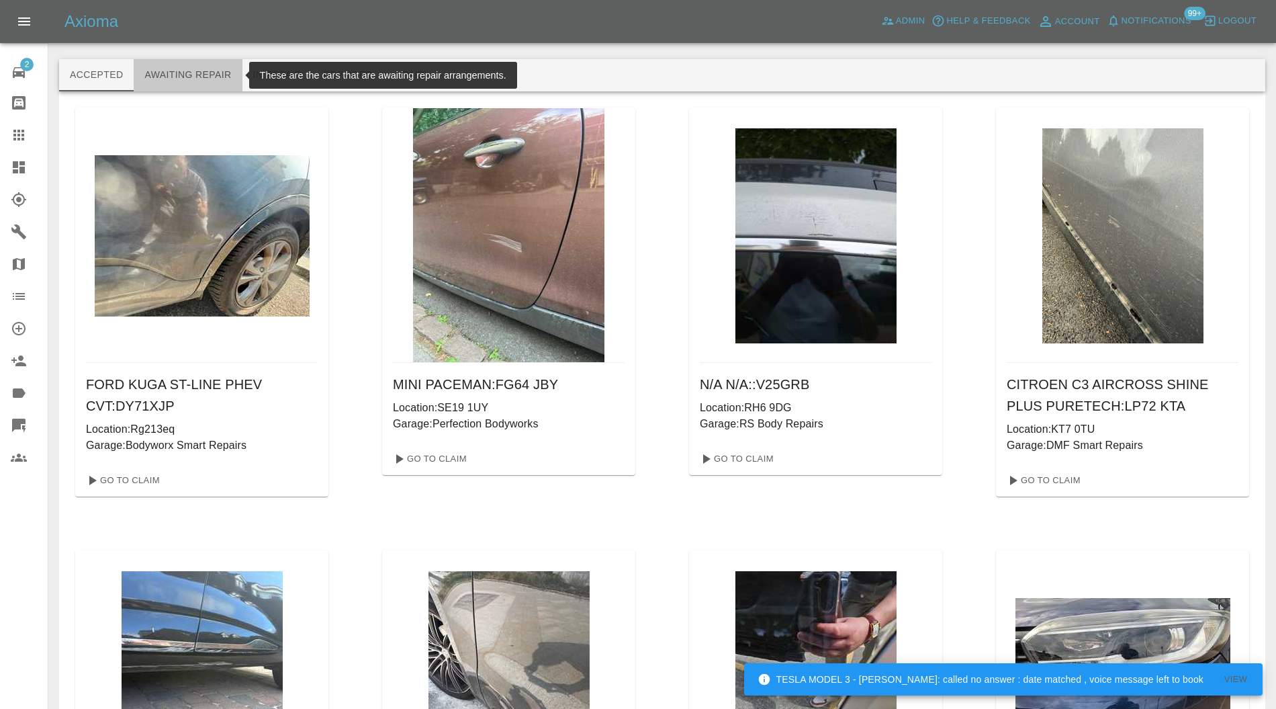
click at [210, 67] on button "Awaiting Repair" at bounding box center [188, 75] width 108 height 32
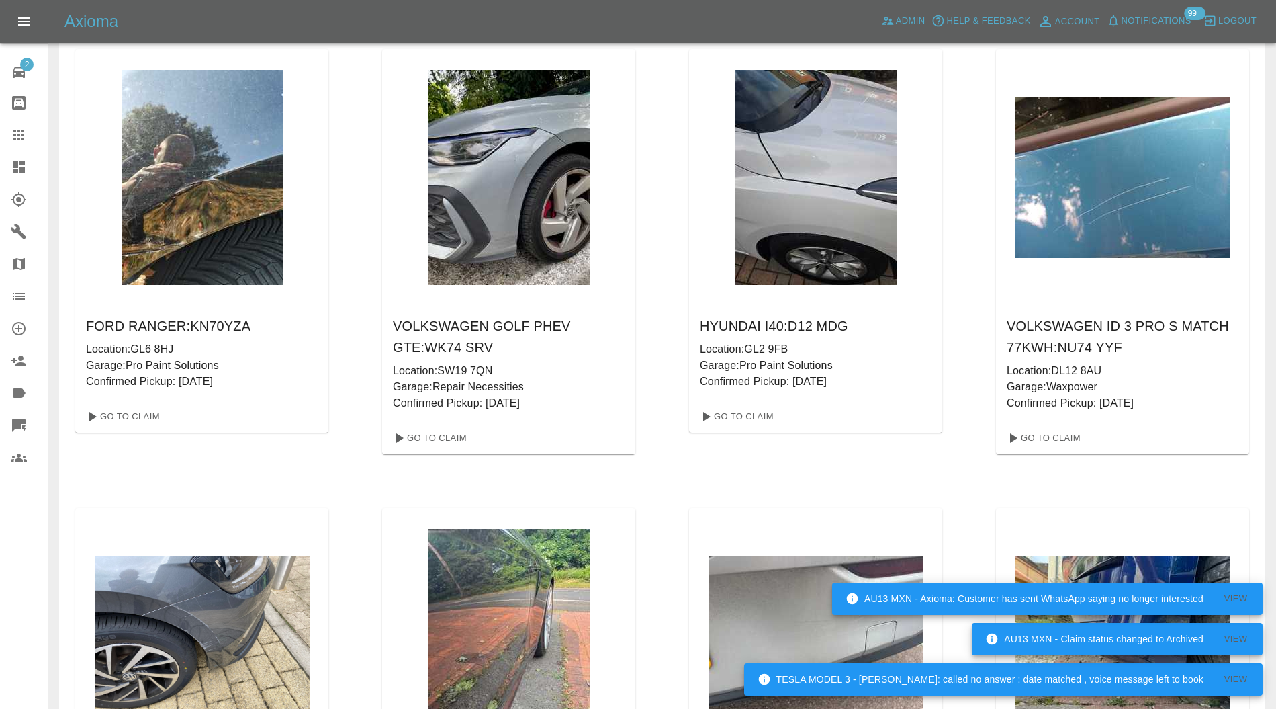
scroll to position [48705, 0]
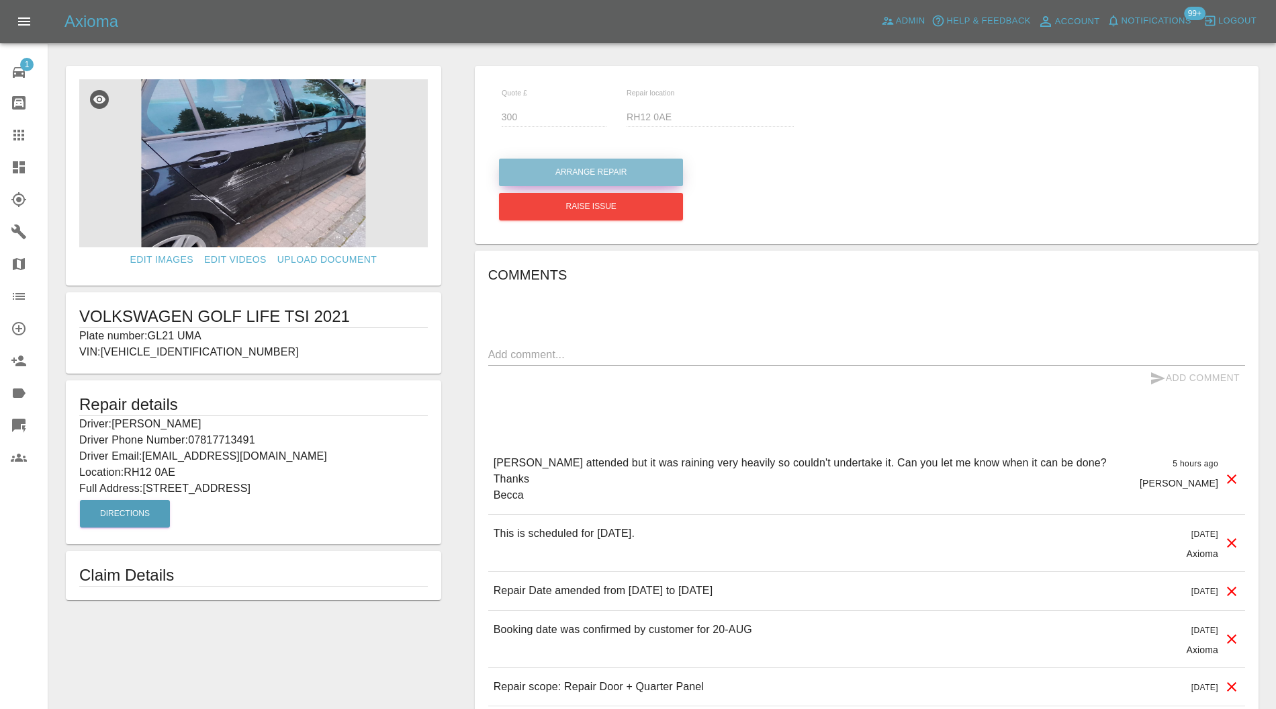
click at [647, 171] on button "Arrange Repair" at bounding box center [591, 172] width 184 height 28
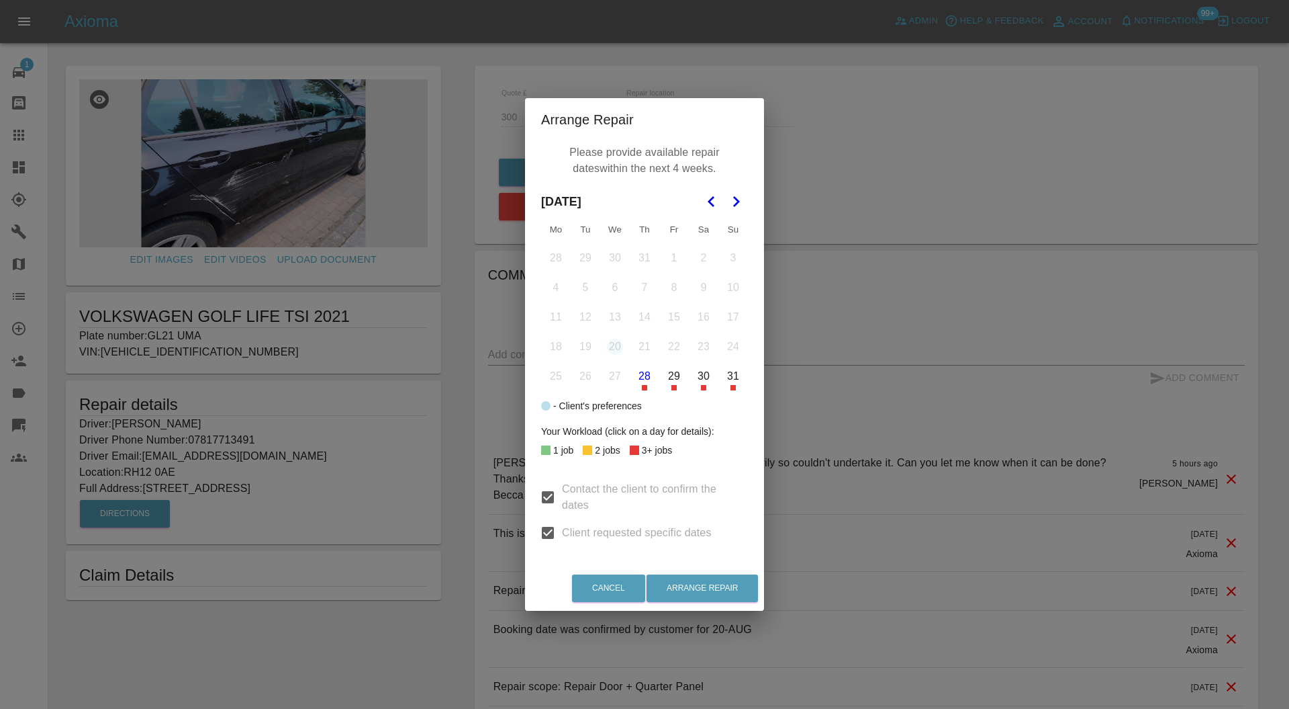
click at [735, 199] on polygon "Go to the Next Month" at bounding box center [736, 201] width 7 height 11
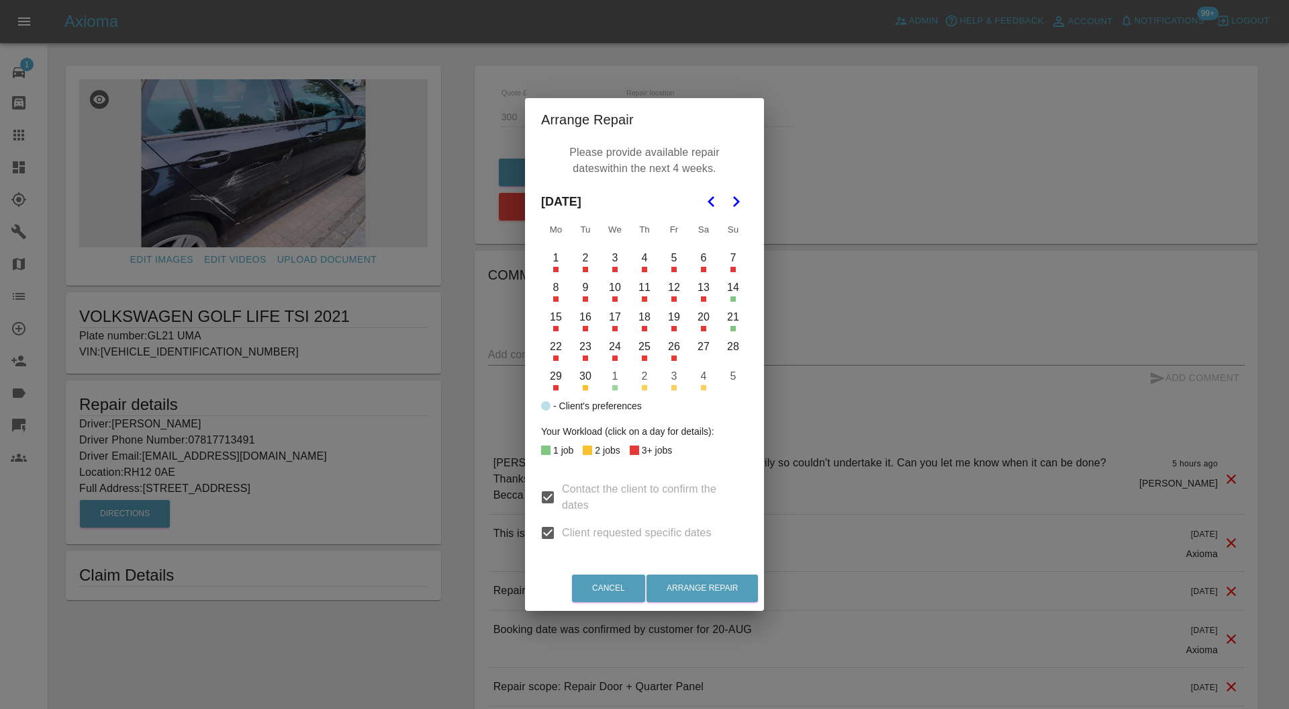
click at [584, 294] on button "9" at bounding box center [586, 287] width 28 height 28
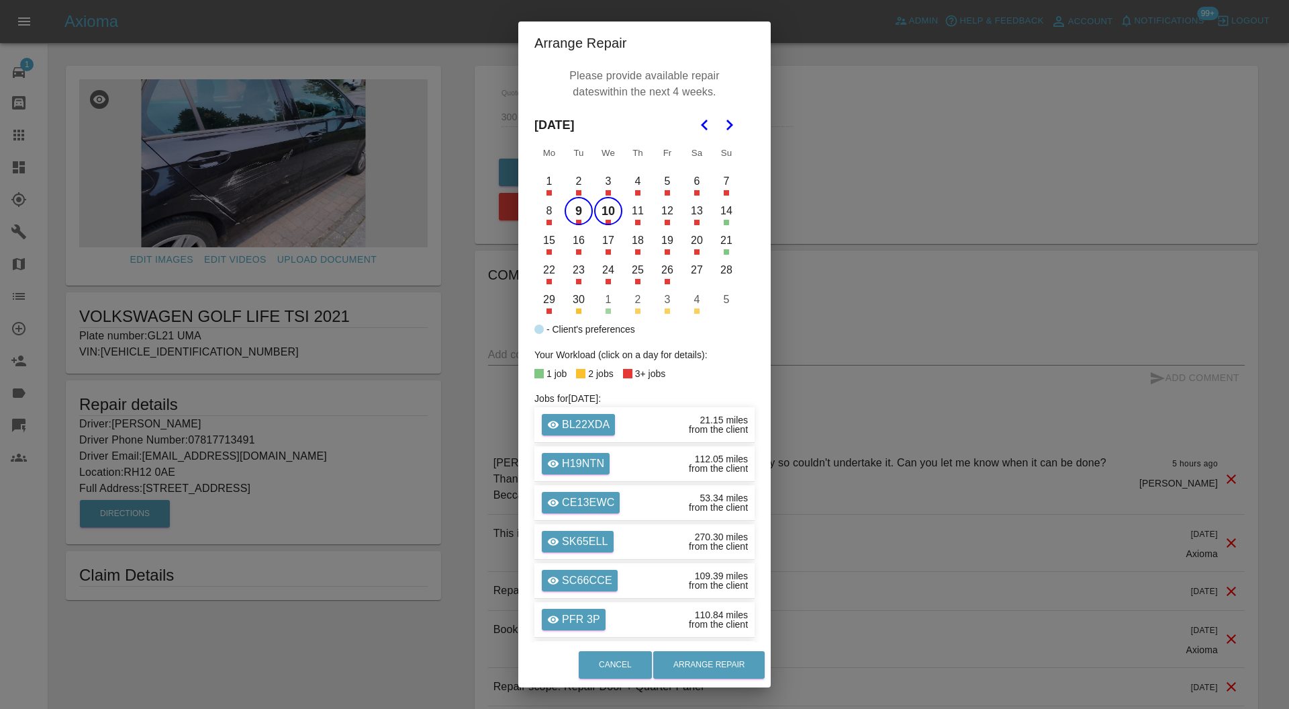
click at [633, 219] on button "11" at bounding box center [638, 211] width 28 height 28
click at [537, 242] on button "15" at bounding box center [549, 240] width 28 height 28
click at [572, 240] on button "16" at bounding box center [579, 240] width 28 height 28
click at [607, 242] on button "17" at bounding box center [608, 240] width 28 height 28
click at [715, 661] on button "Arrange Repair" at bounding box center [708, 665] width 111 height 28
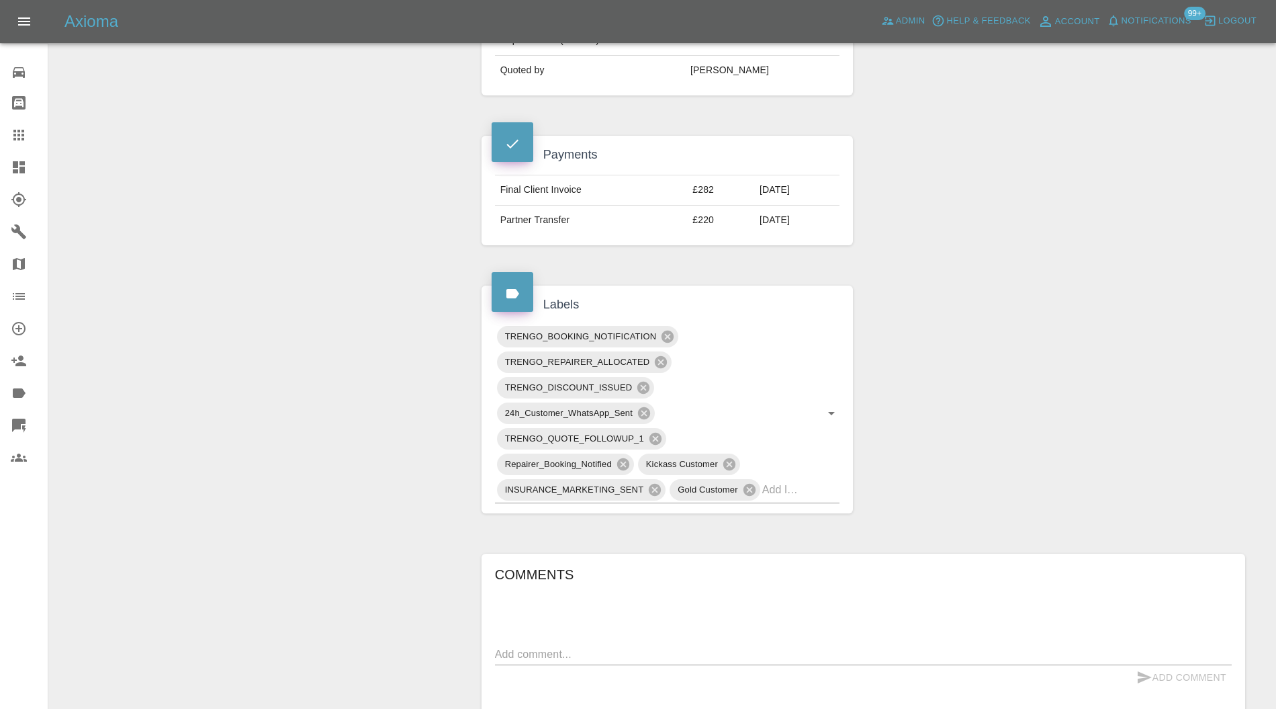
scroll to position [835, 0]
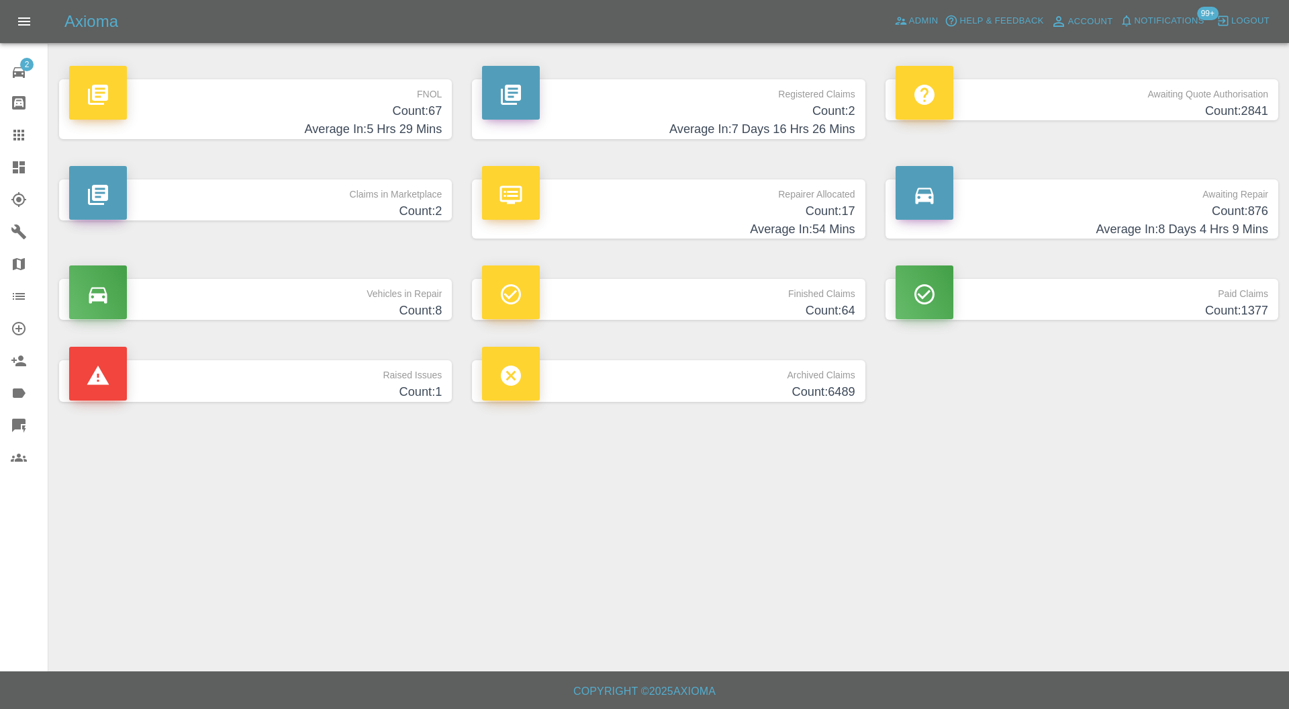
click at [1053, 223] on h4 "Average In: 8 Days 4 Hrs 9 Mins" at bounding box center [1082, 229] width 373 height 18
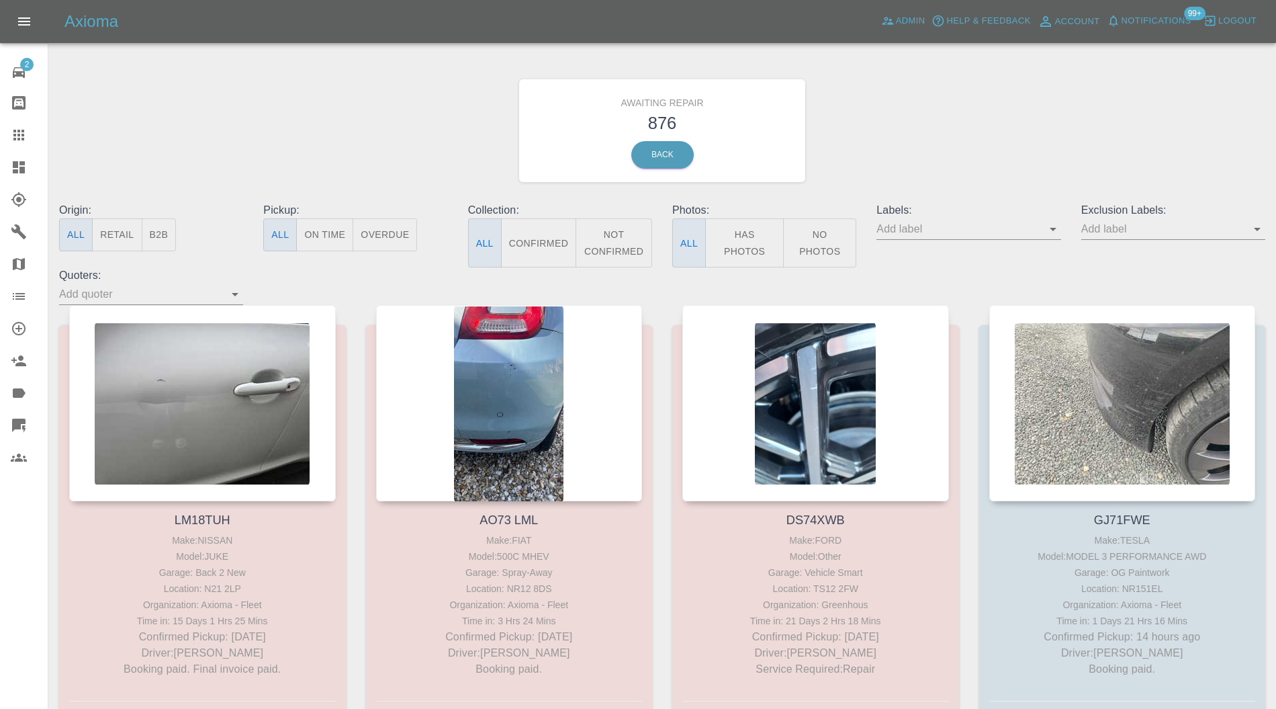
click at [610, 243] on button "Not Confirmed" at bounding box center [614, 242] width 77 height 49
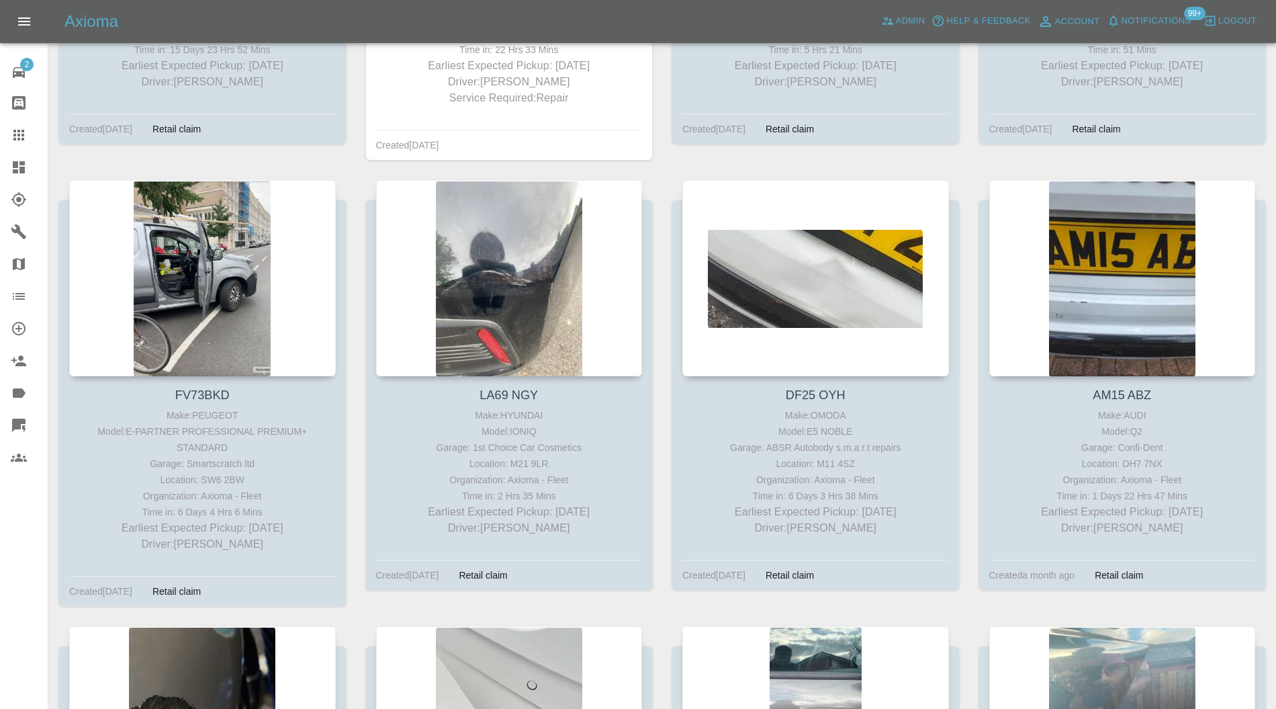
scroll to position [1432, 0]
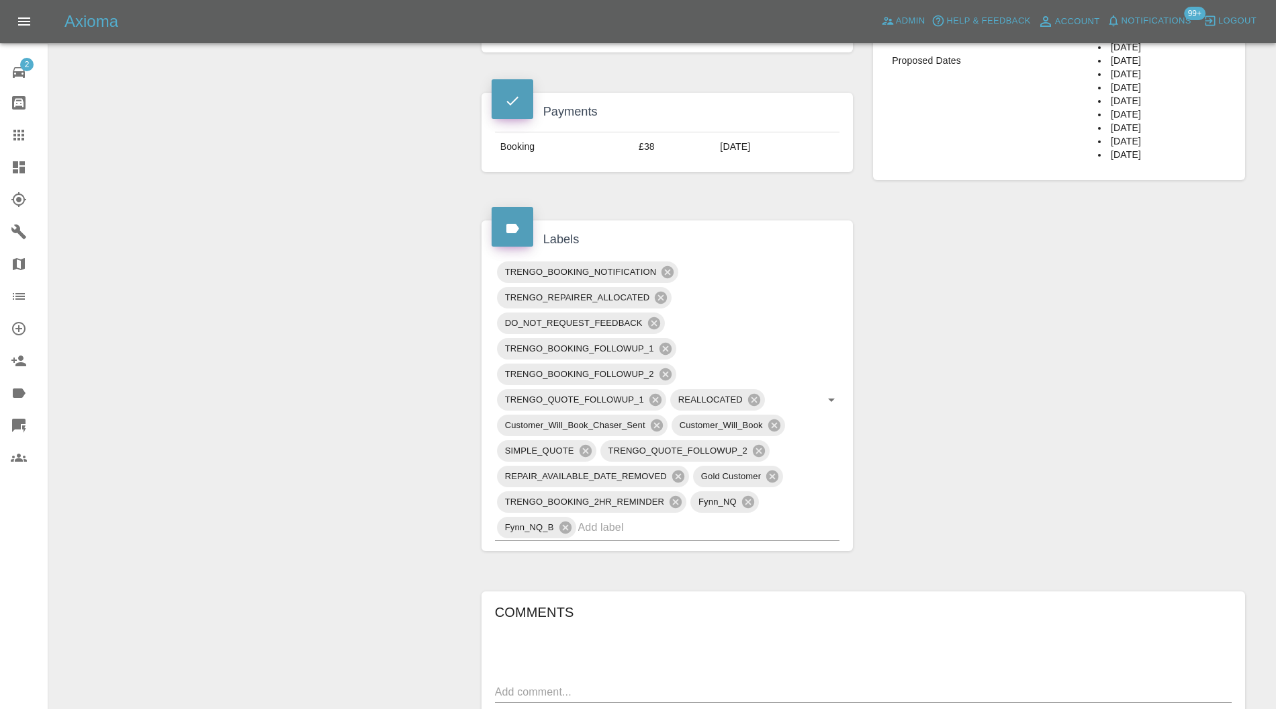
scroll to position [238, 0]
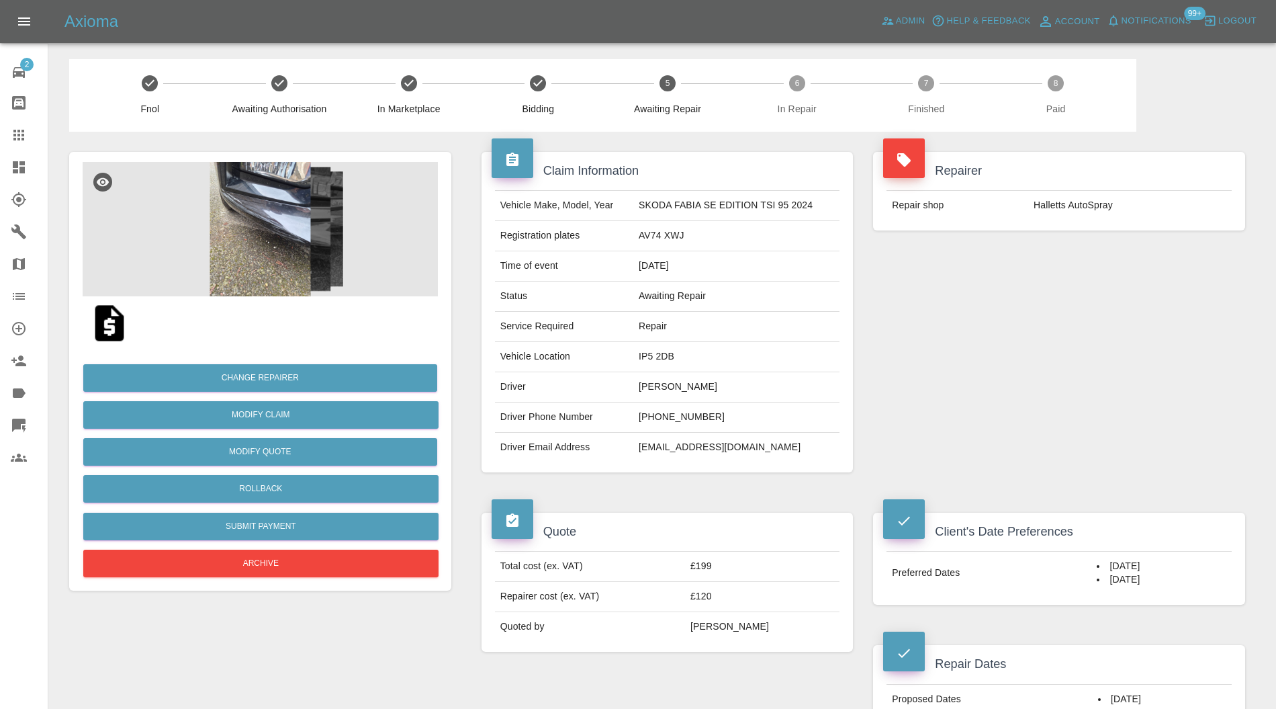
click at [276, 271] on img at bounding box center [260, 229] width 355 height 134
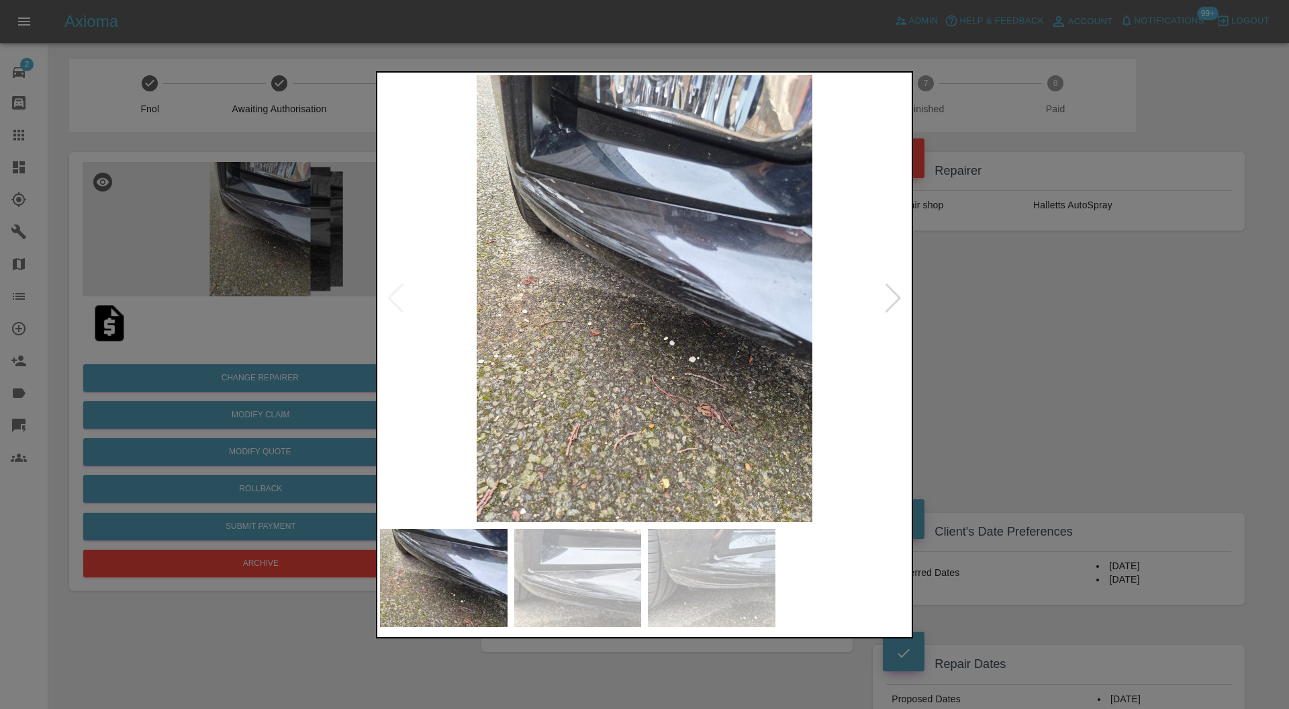
click at [1003, 340] on div at bounding box center [644, 354] width 1289 height 709
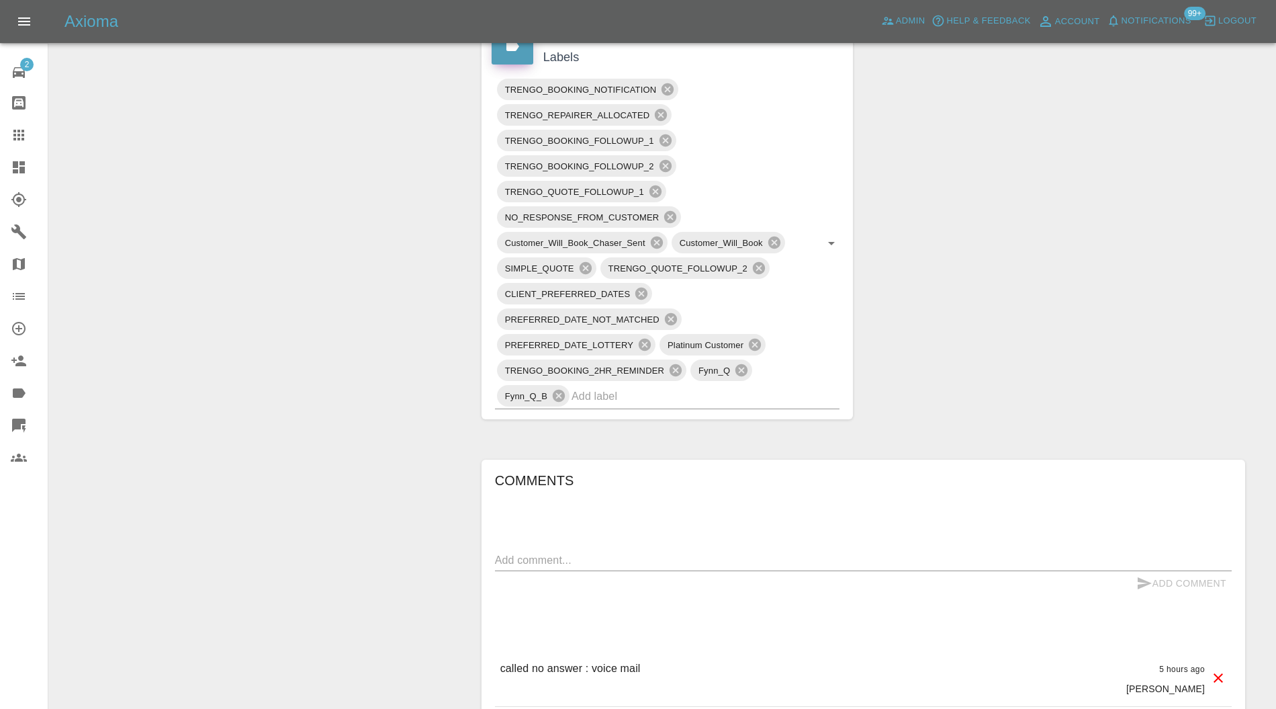
scroll to position [254, 0]
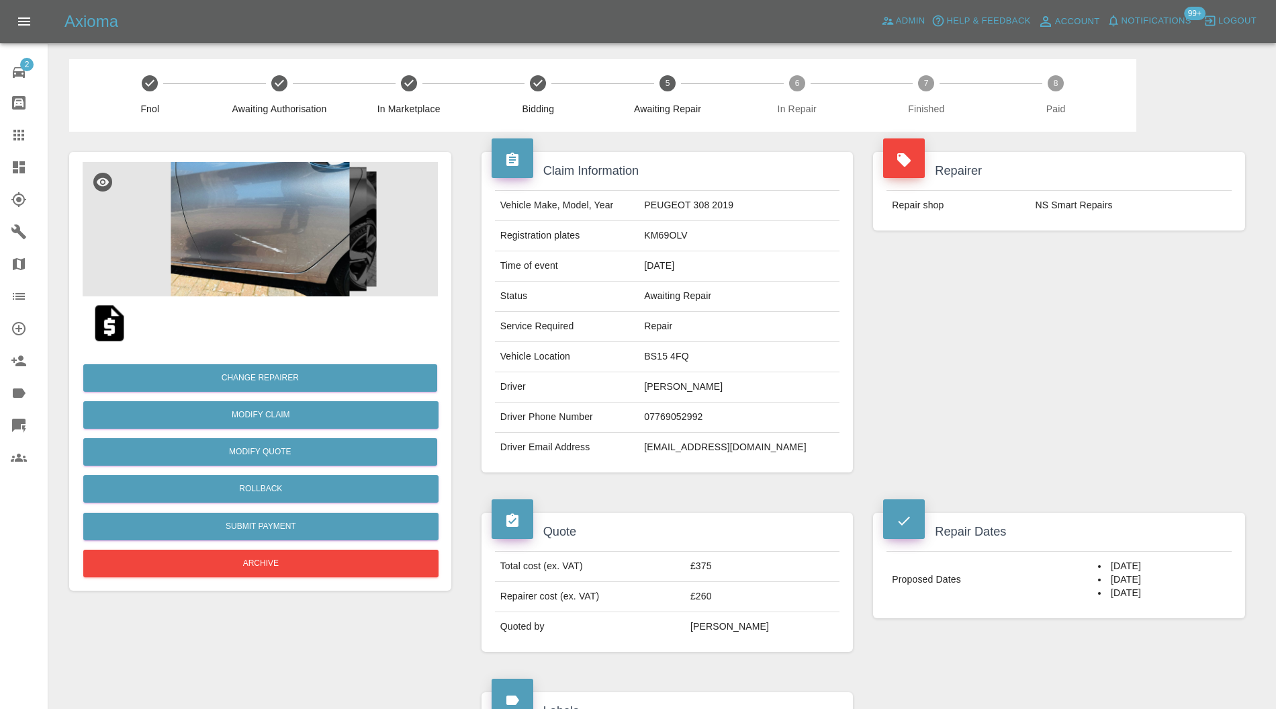
click at [267, 203] on img at bounding box center [260, 229] width 355 height 134
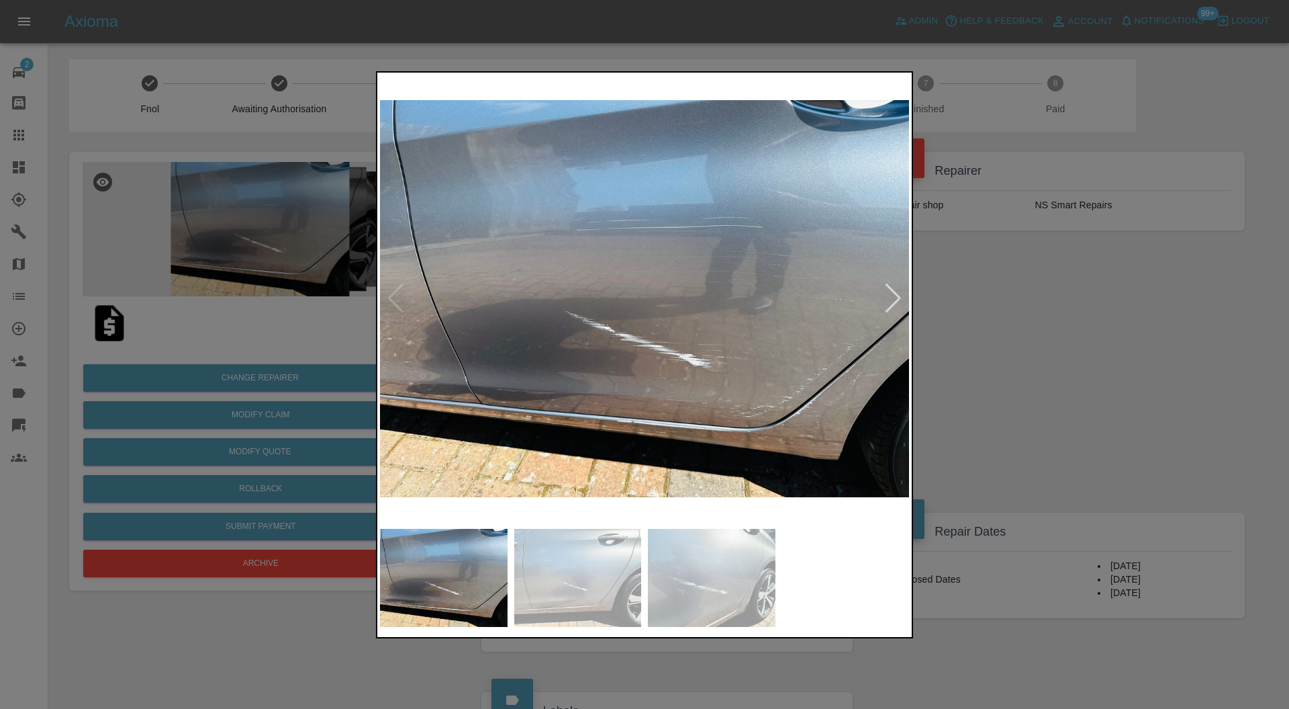
click at [890, 293] on div at bounding box center [893, 298] width 18 height 30
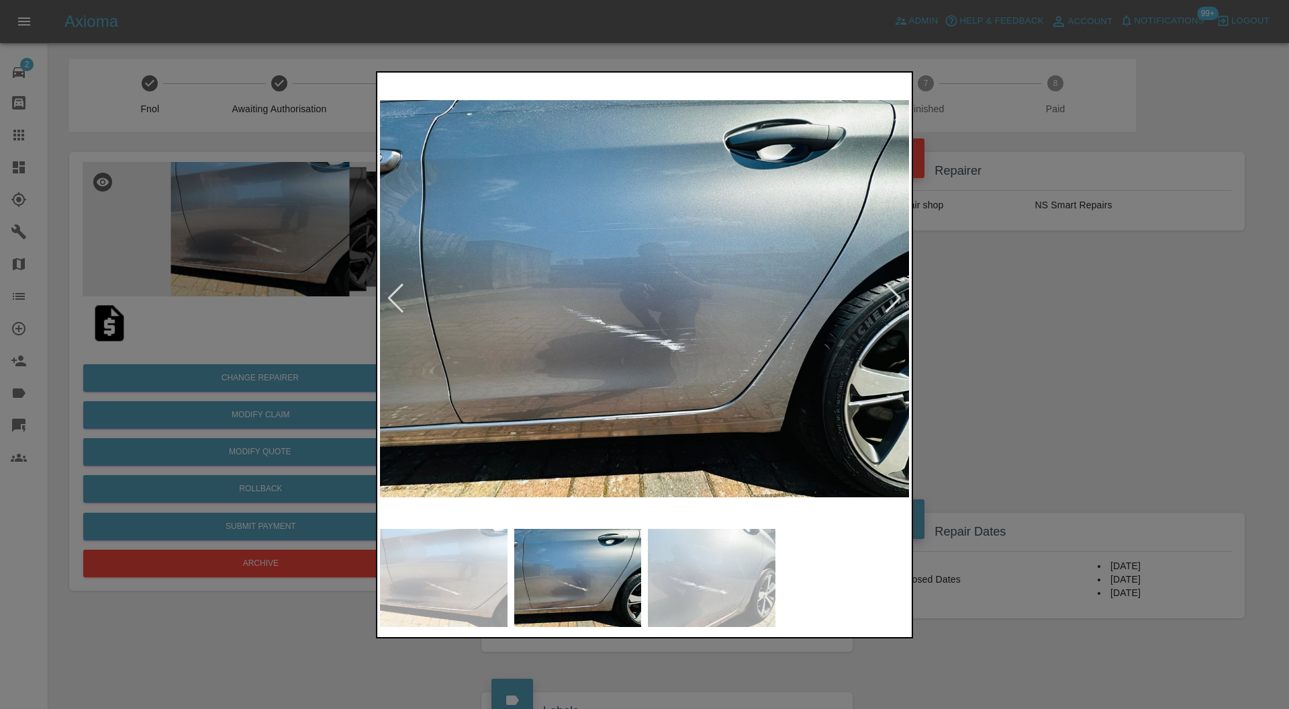
click at [890, 293] on div at bounding box center [893, 298] width 18 height 30
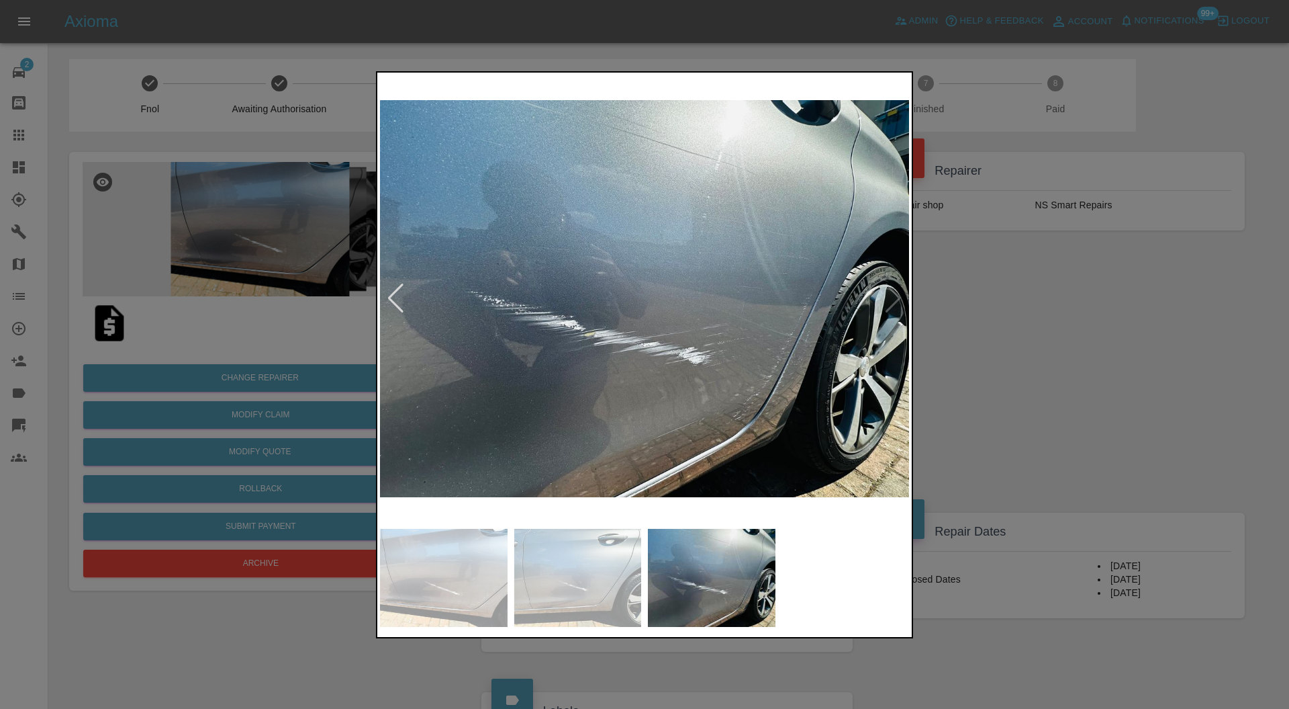
click at [890, 293] on img at bounding box center [644, 298] width 529 height 447
click at [946, 308] on div at bounding box center [644, 354] width 1289 height 709
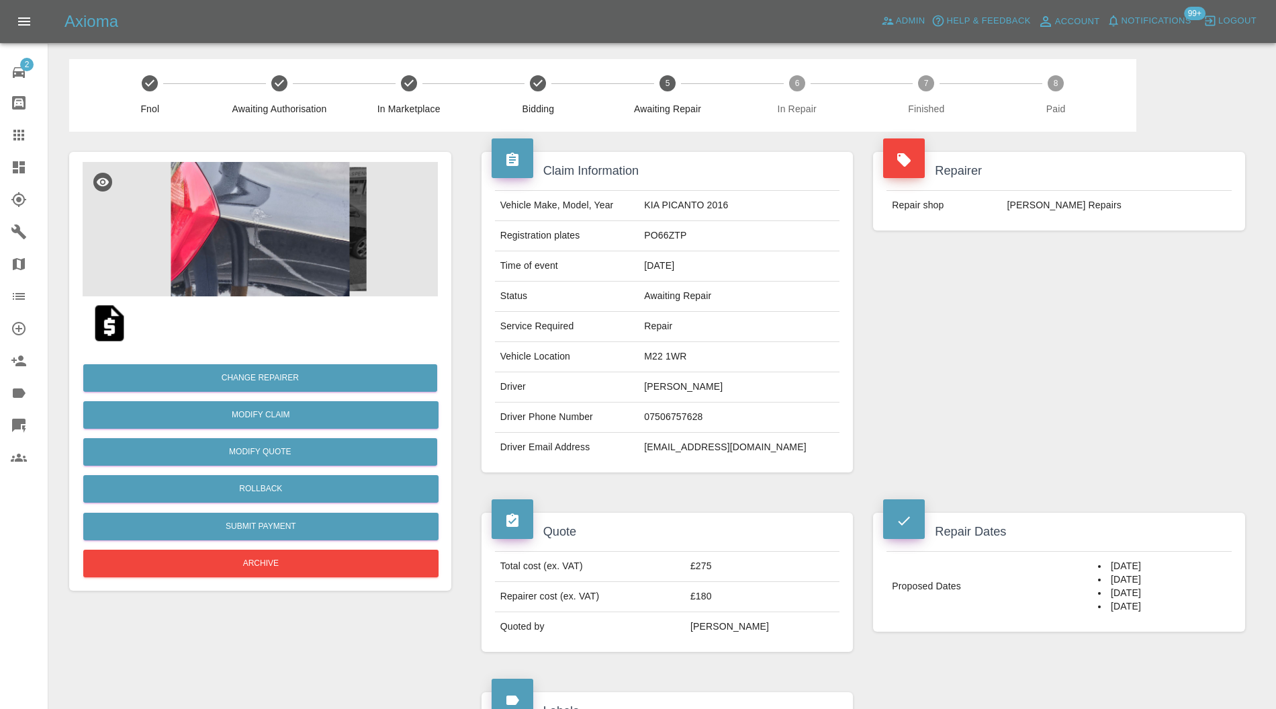
click at [285, 240] on img at bounding box center [260, 229] width 355 height 134
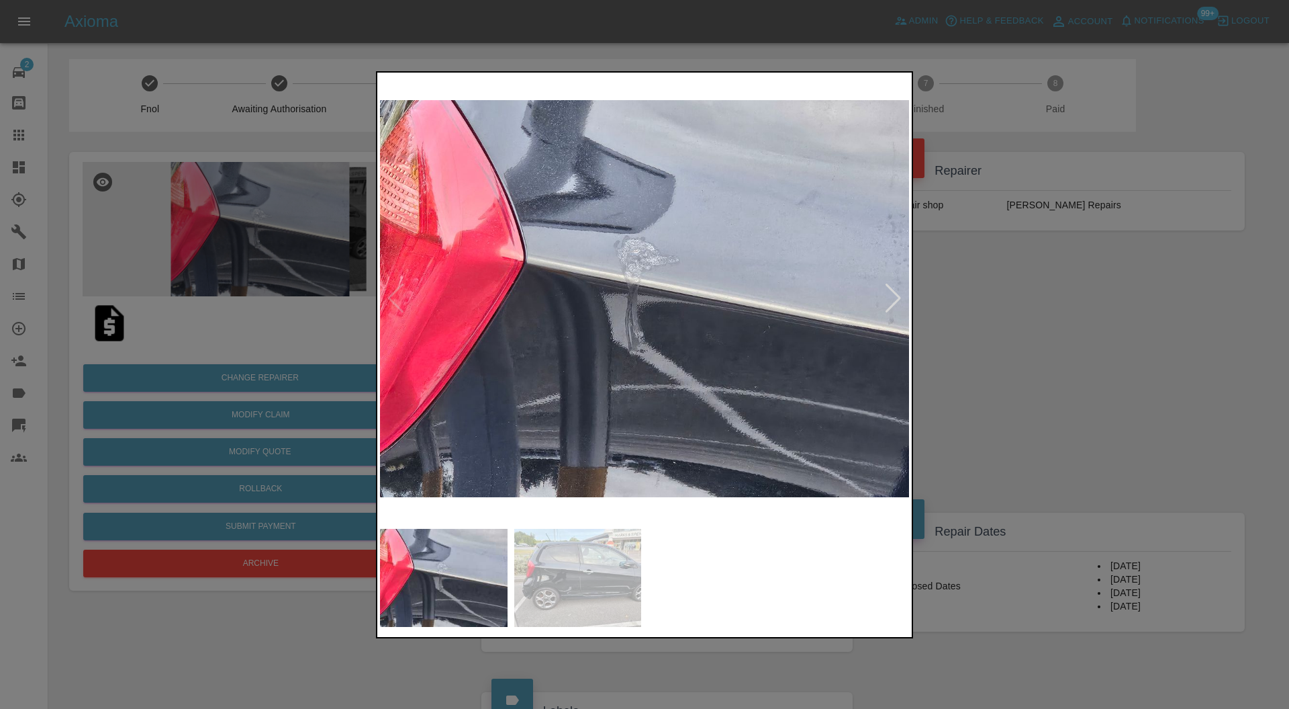
click at [1065, 333] on div at bounding box center [644, 354] width 1289 height 709
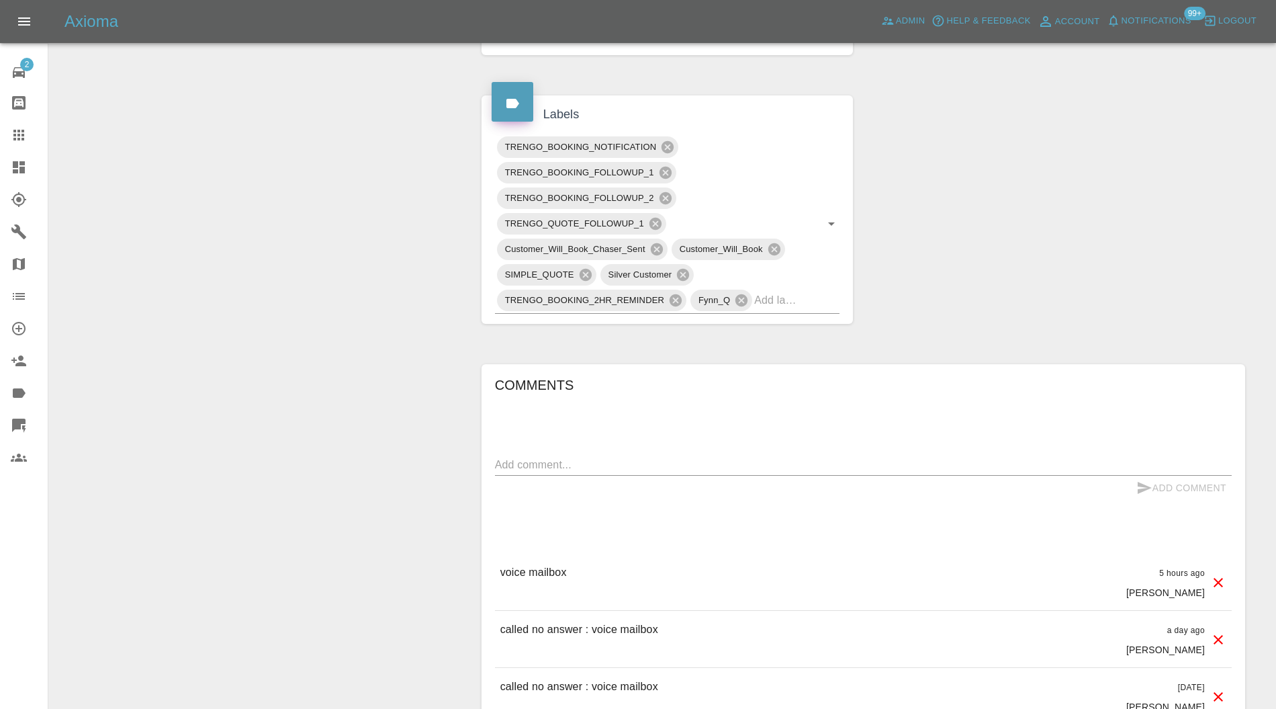
scroll to position [955, 0]
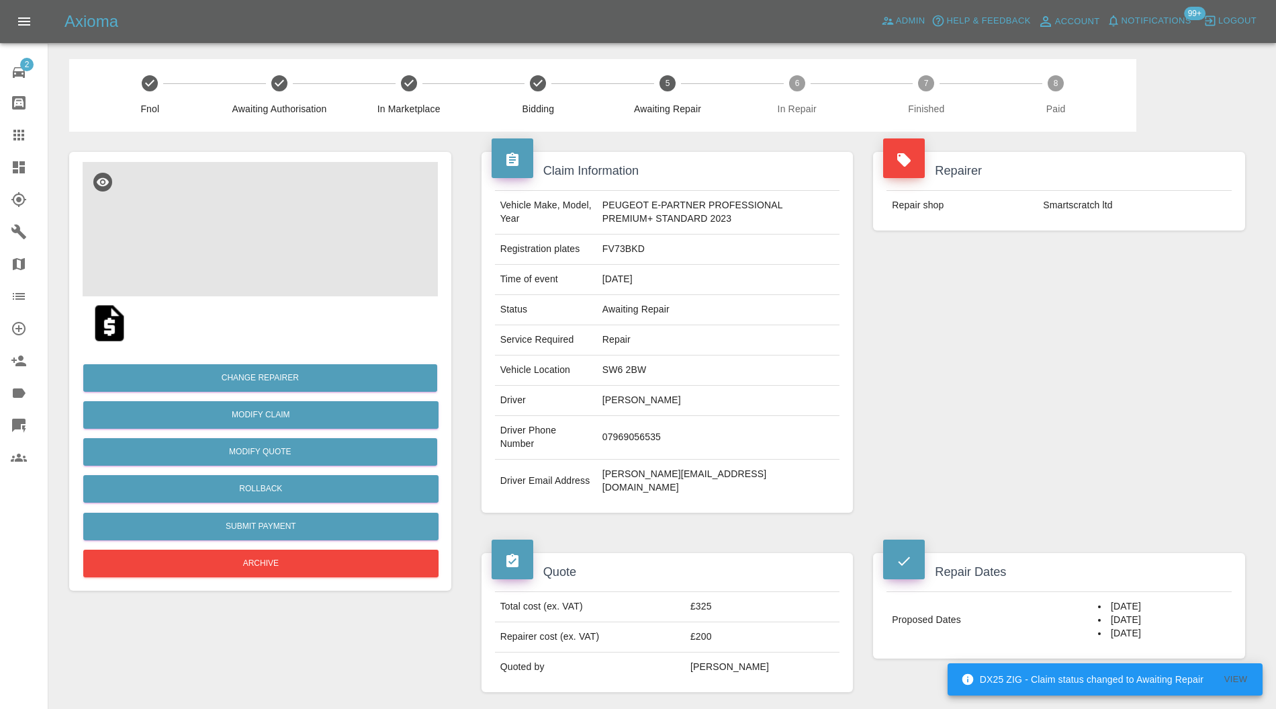
click at [270, 240] on img at bounding box center [260, 229] width 355 height 134
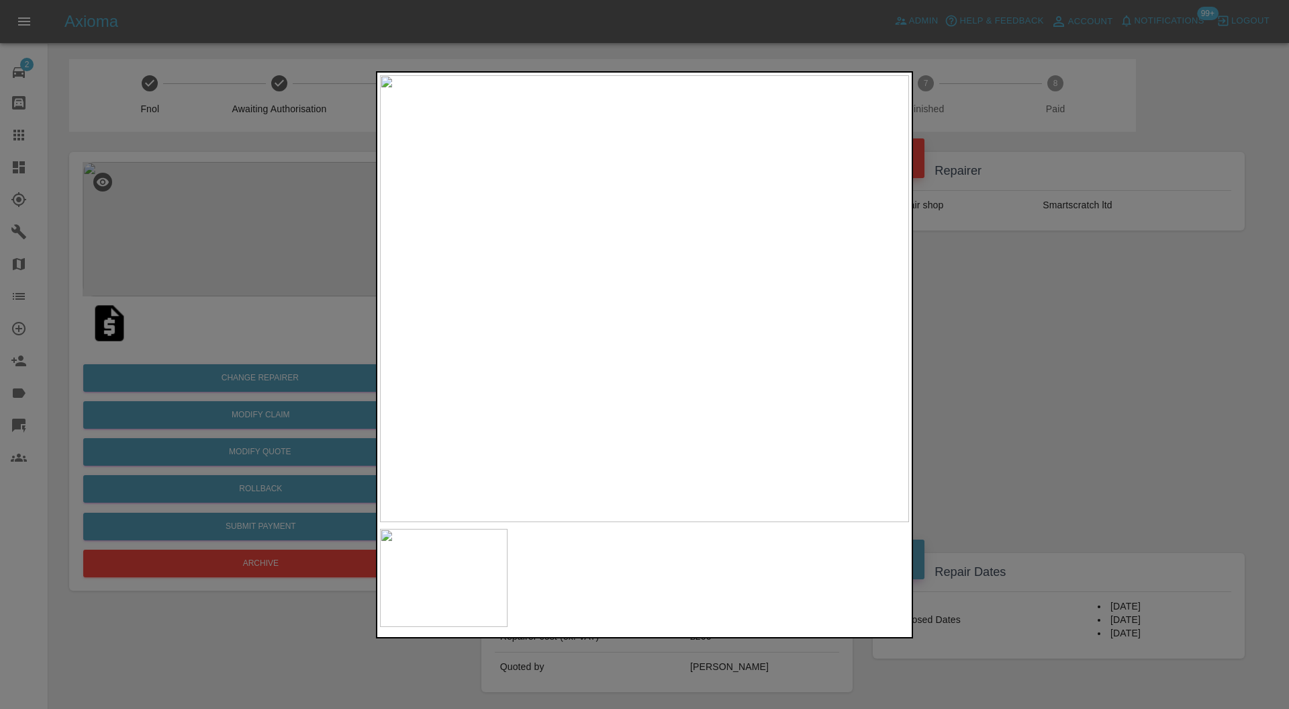
click at [1026, 312] on div at bounding box center [644, 354] width 1289 height 709
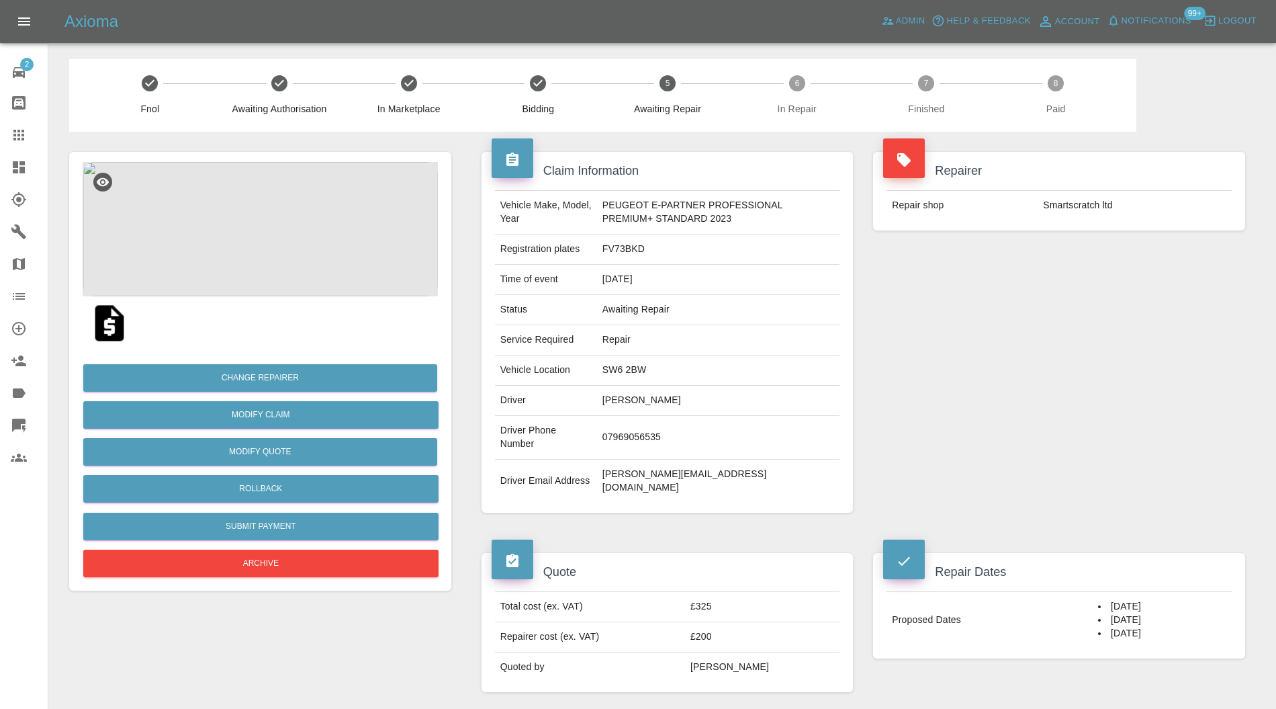
click at [295, 240] on img at bounding box center [260, 229] width 355 height 134
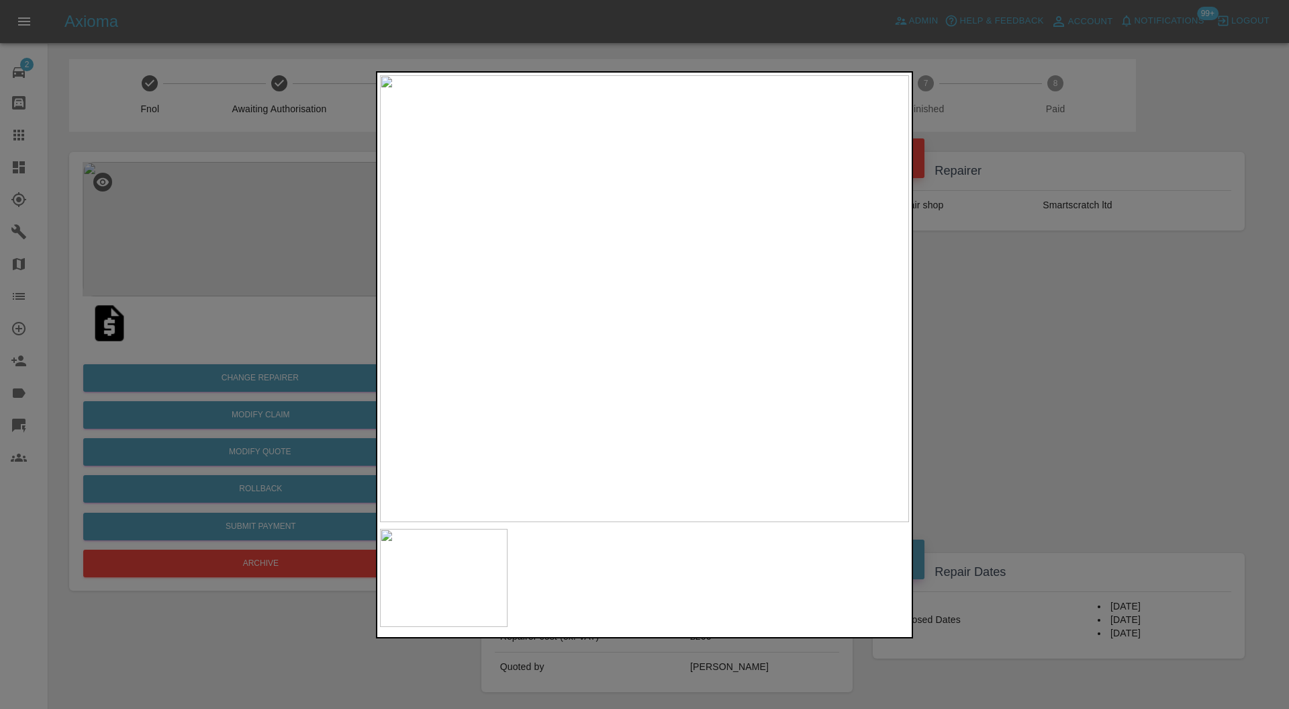
click at [1001, 283] on div at bounding box center [644, 354] width 1289 height 709
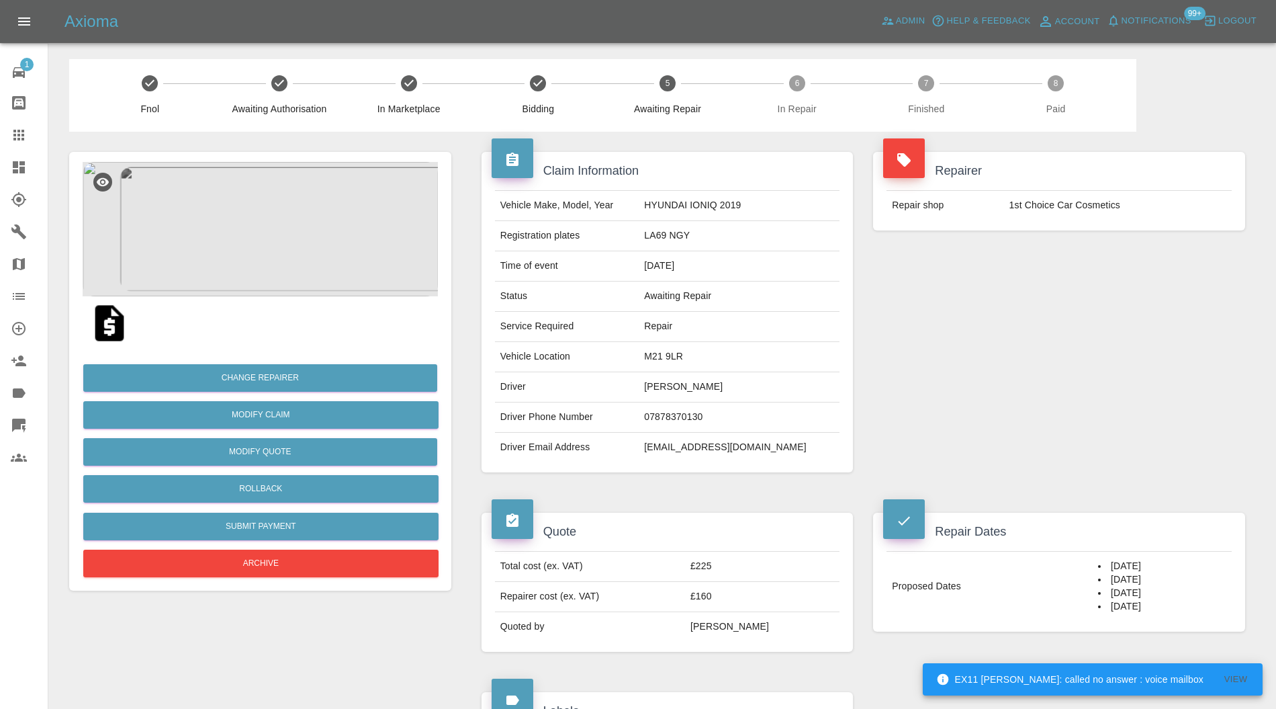
click at [257, 215] on img at bounding box center [260, 229] width 355 height 134
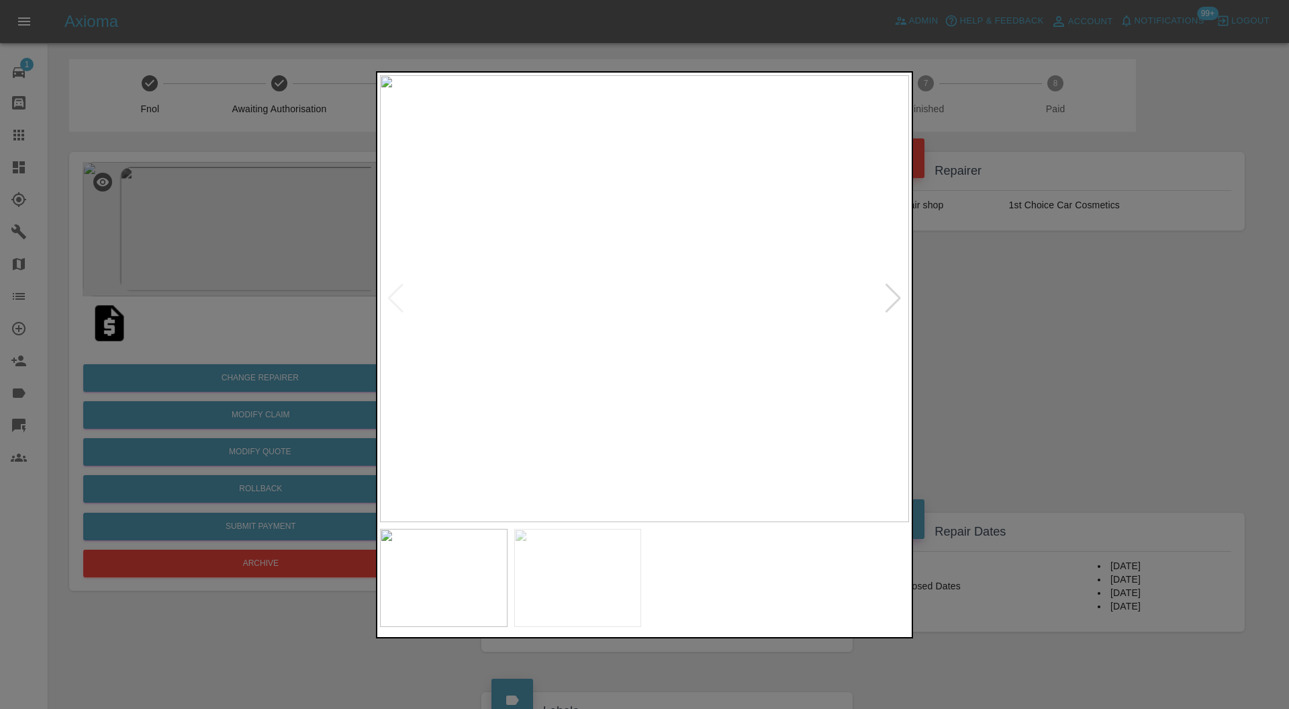
click at [997, 328] on div at bounding box center [644, 354] width 1289 height 709
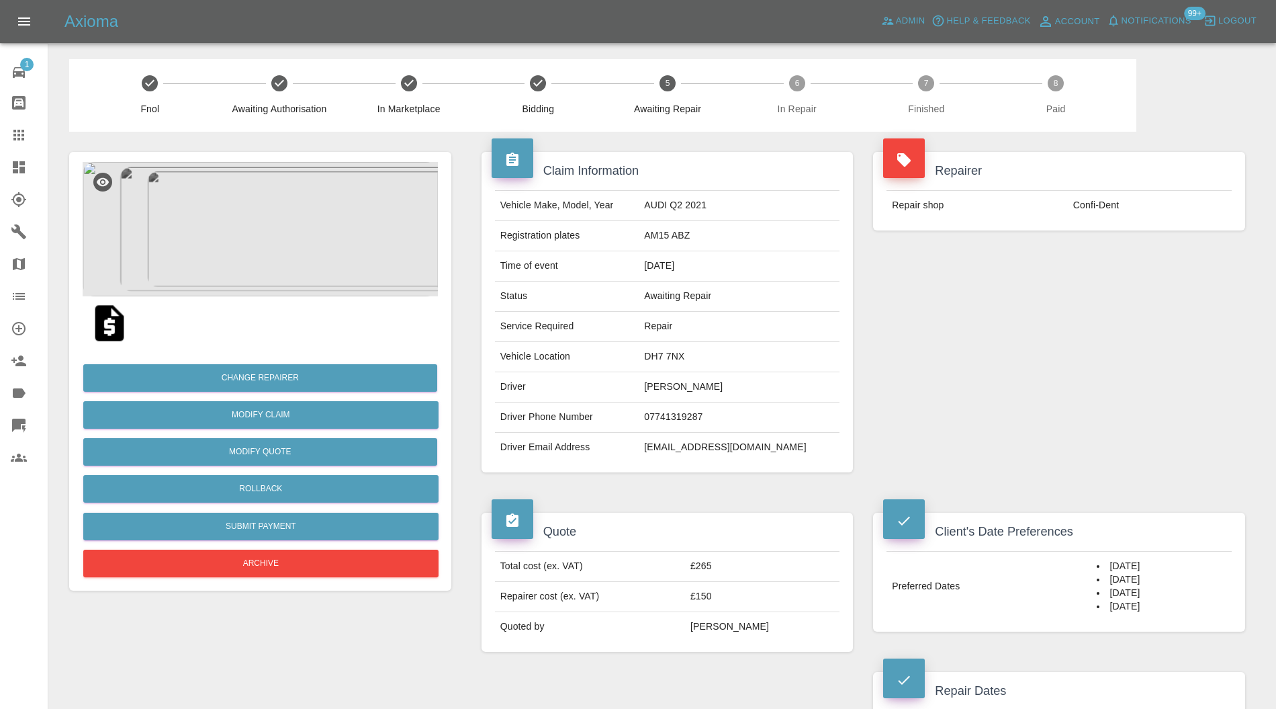
click at [17, 128] on icon at bounding box center [19, 135] width 16 height 16
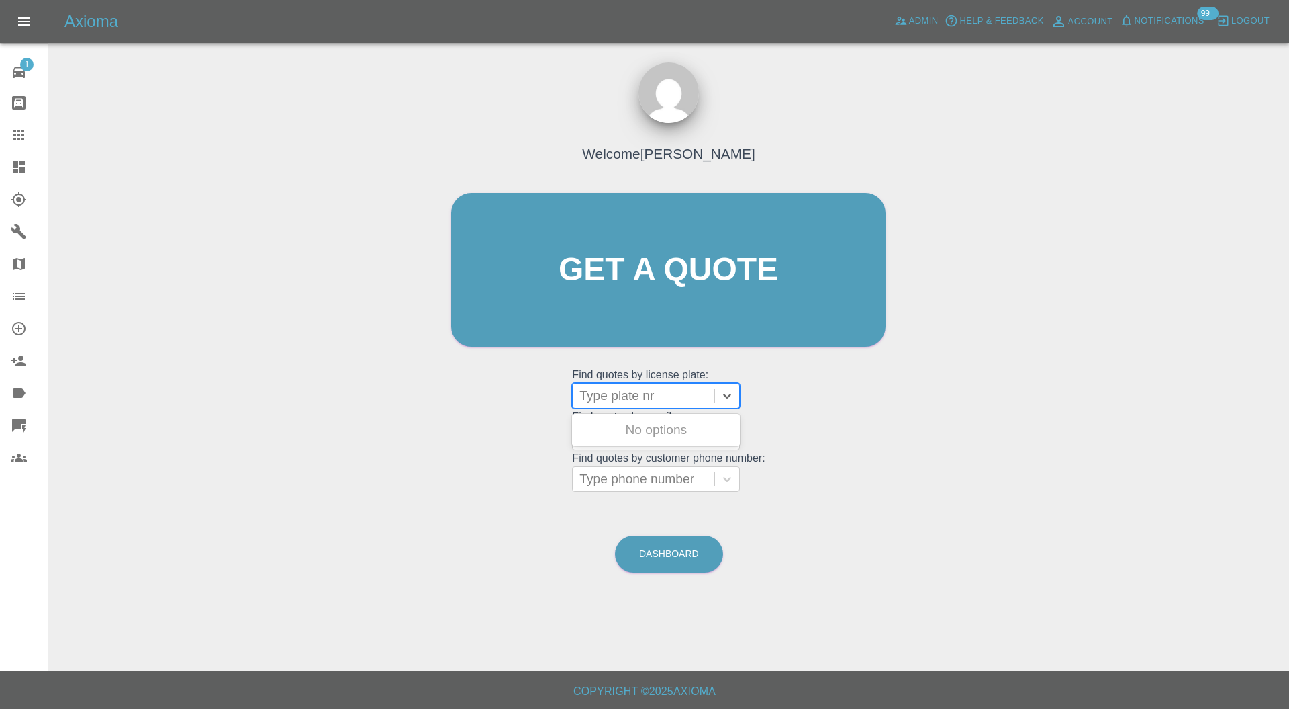
click at [684, 391] on div at bounding box center [644, 395] width 128 height 19
type input "gv22"
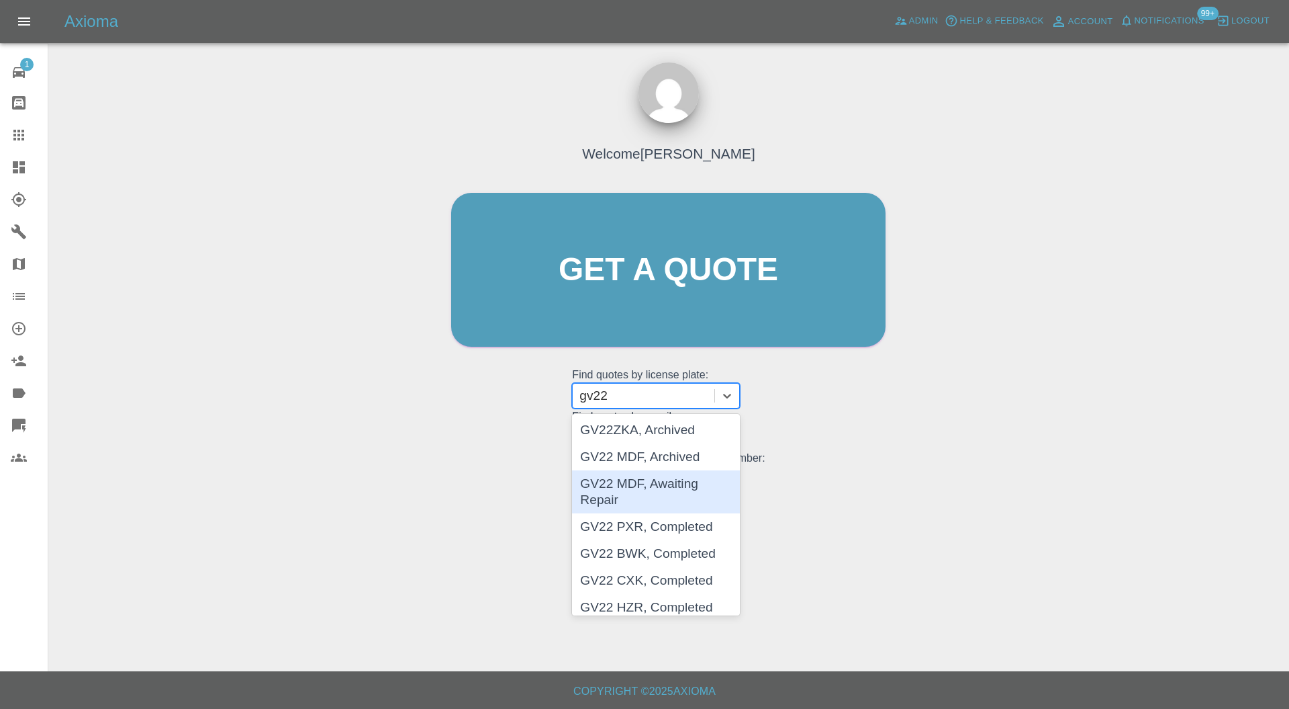
click at [697, 477] on div "GV22 MDF, Awaiting Repair" at bounding box center [656, 491] width 168 height 43
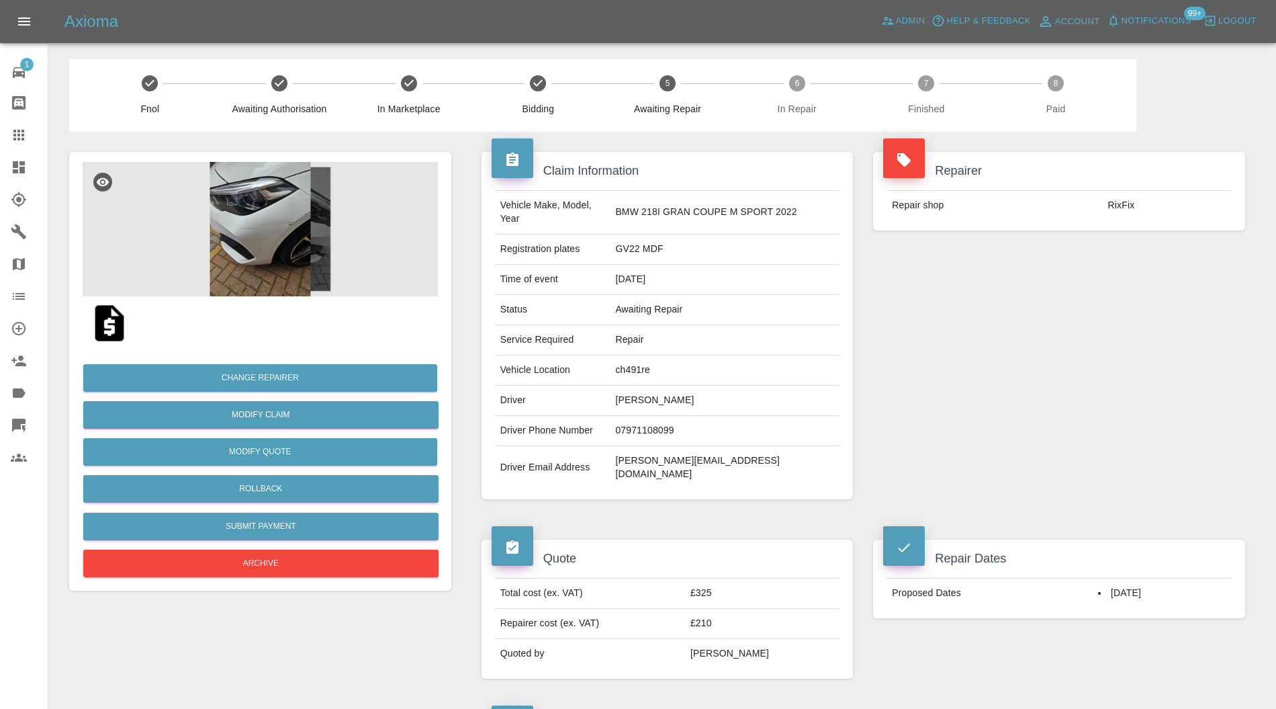
click at [286, 234] on img at bounding box center [260, 229] width 355 height 134
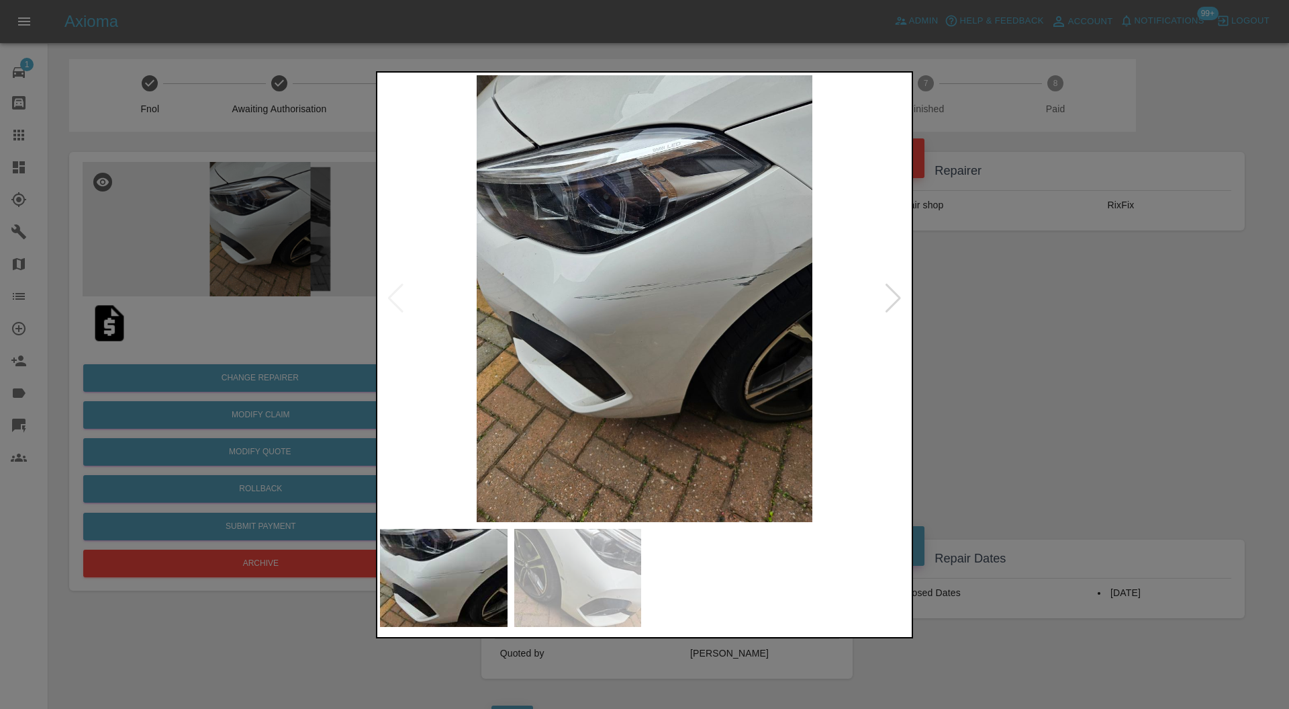
click at [1053, 360] on div at bounding box center [644, 354] width 1289 height 709
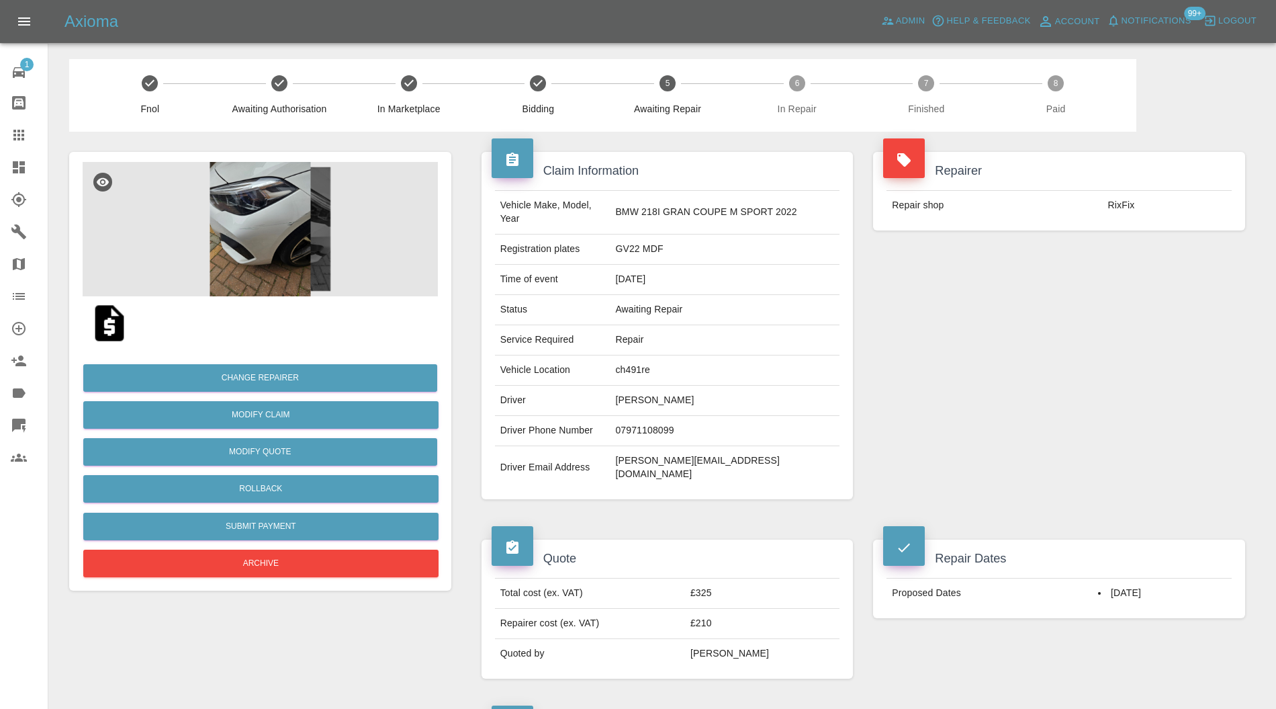
scroll to position [120, 0]
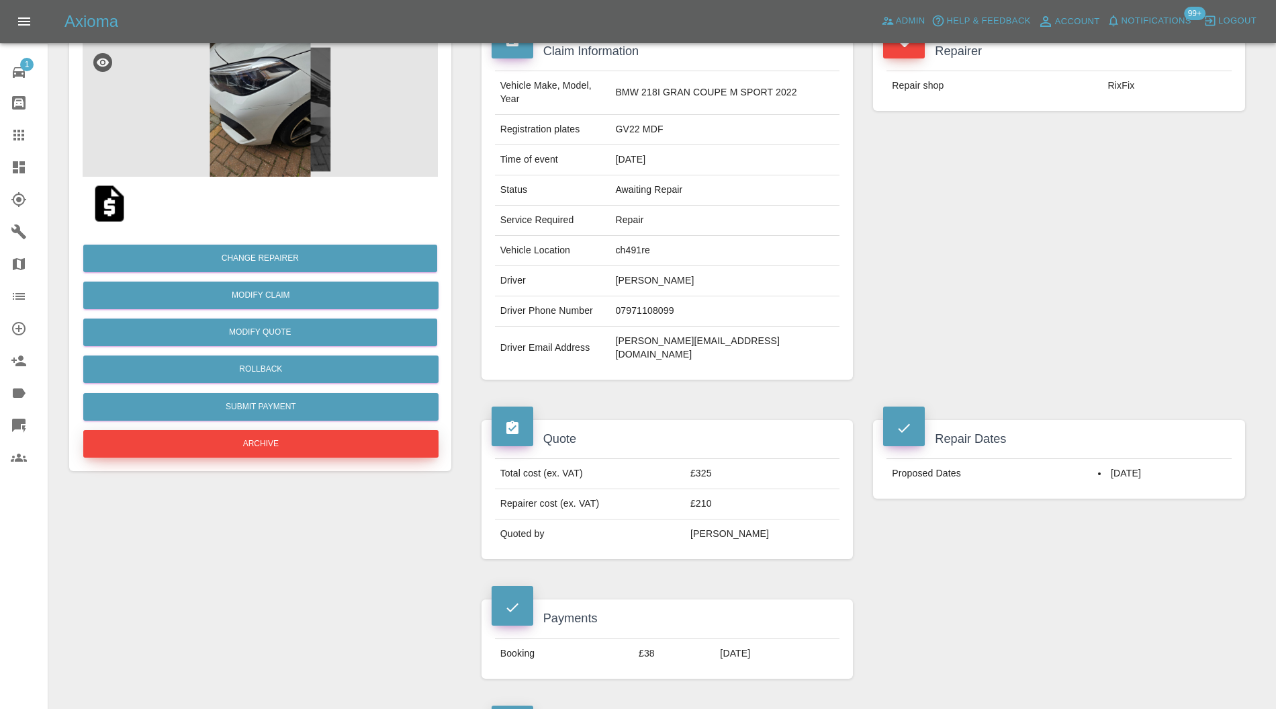
click at [375, 439] on button "Archive" at bounding box center [260, 444] width 355 height 28
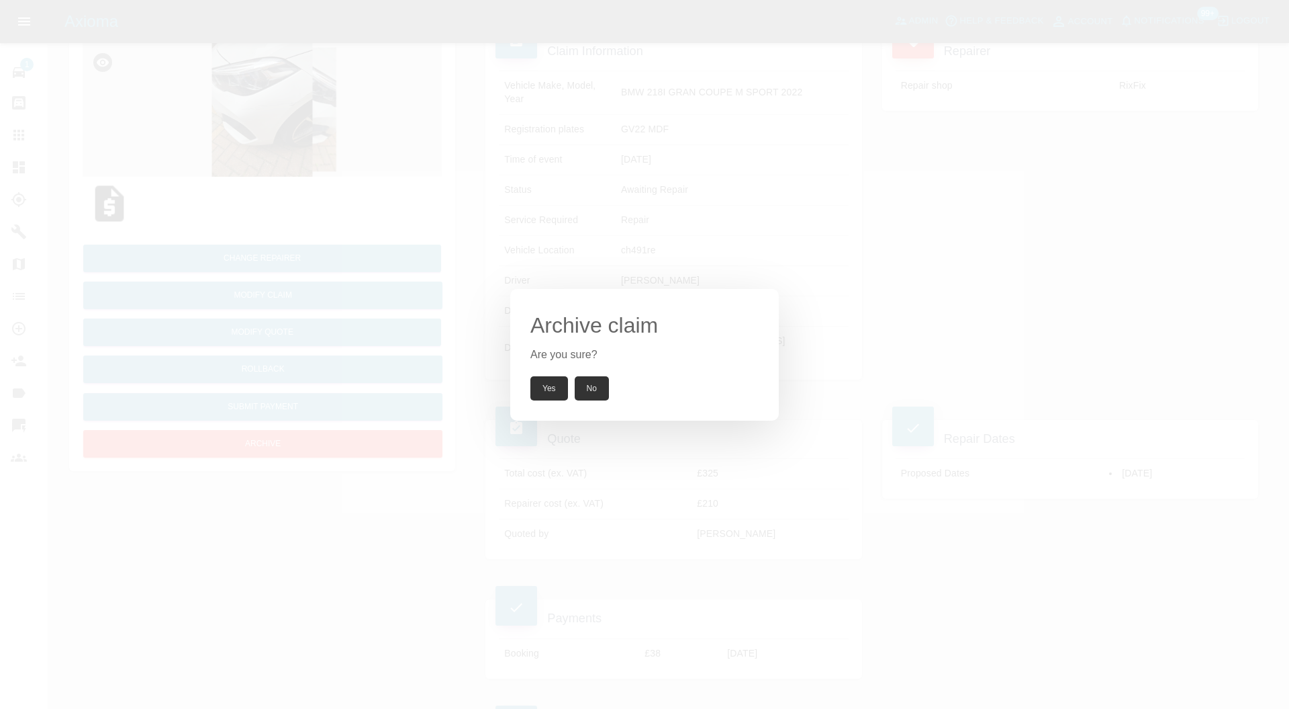
click at [553, 383] on button "Yes" at bounding box center [550, 388] width 38 height 24
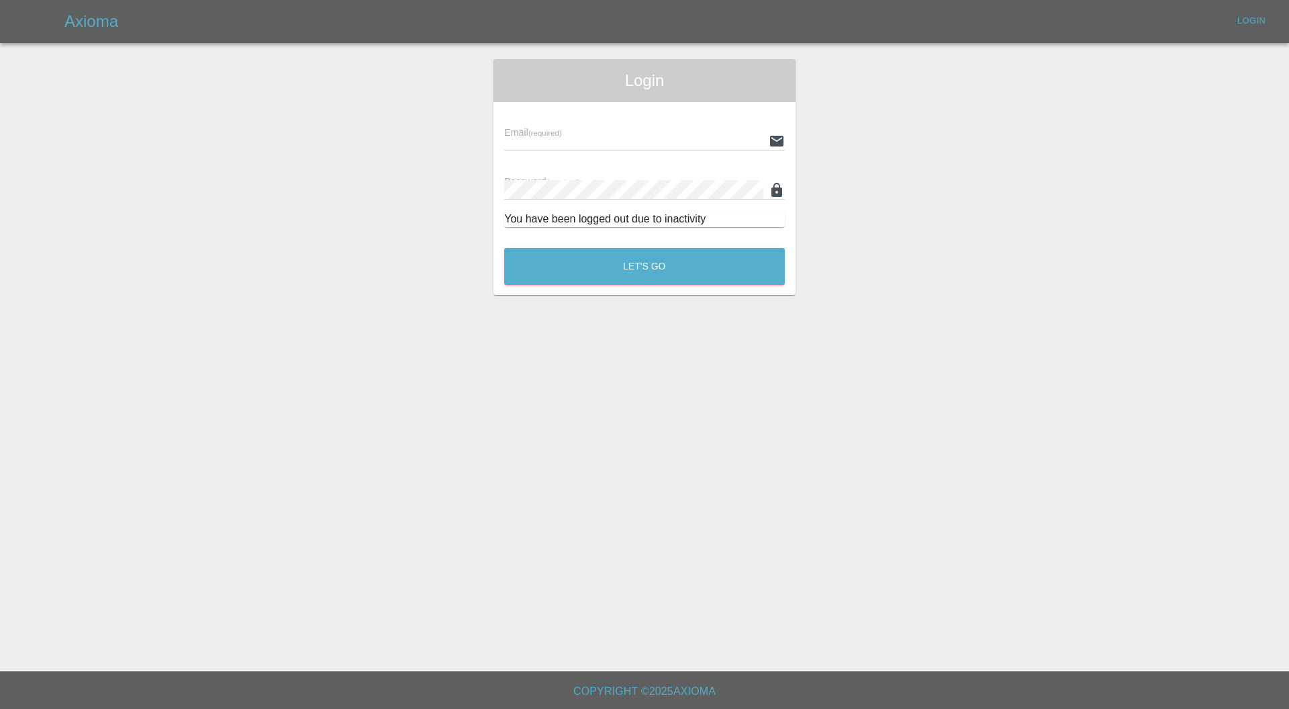
type input "carl.ainsworth@axioma.co.uk"
click at [649, 251] on button "Let's Go" at bounding box center [644, 266] width 281 height 37
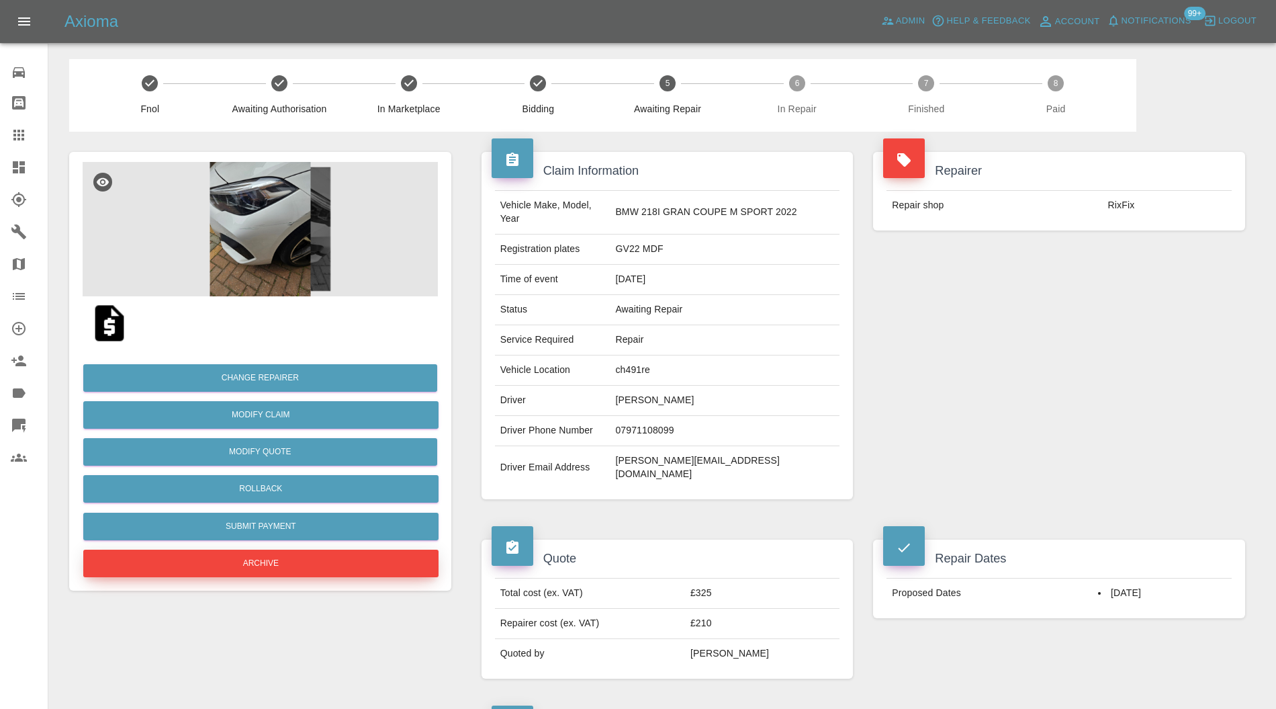
click at [351, 562] on button "Archive" at bounding box center [260, 563] width 355 height 28
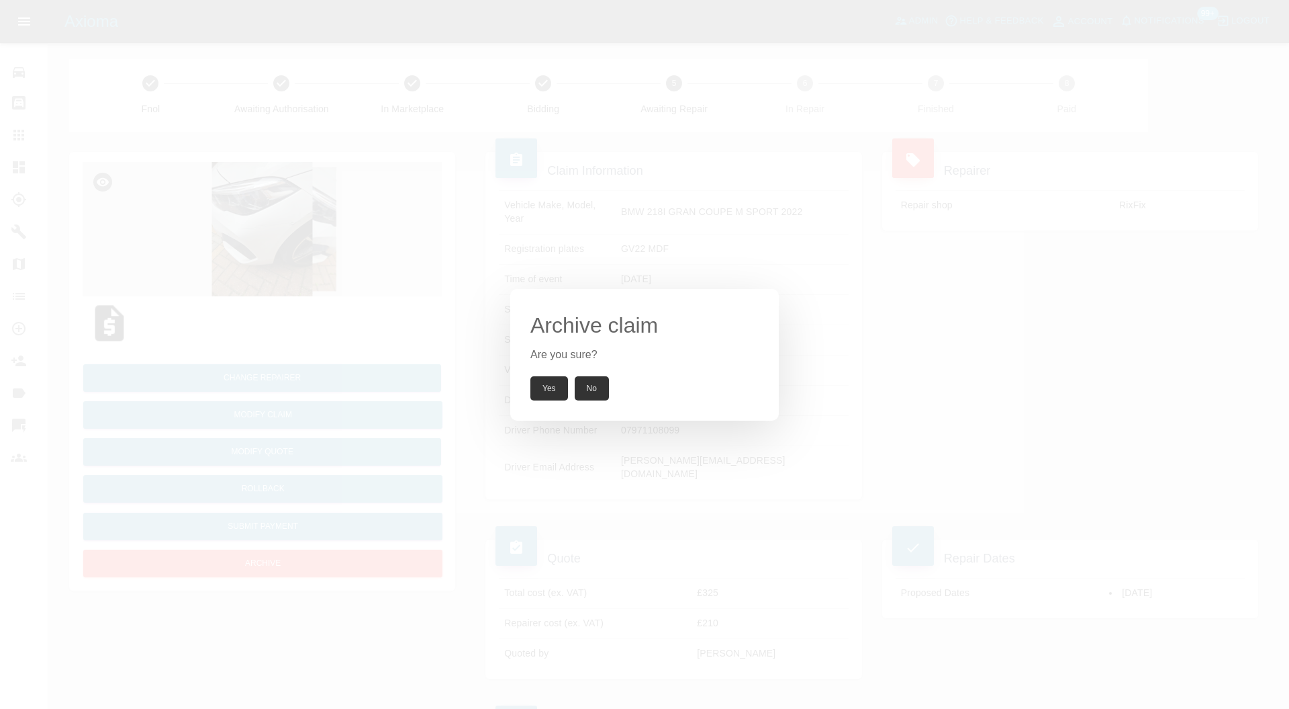
click at [541, 388] on button "Yes" at bounding box center [550, 388] width 38 height 24
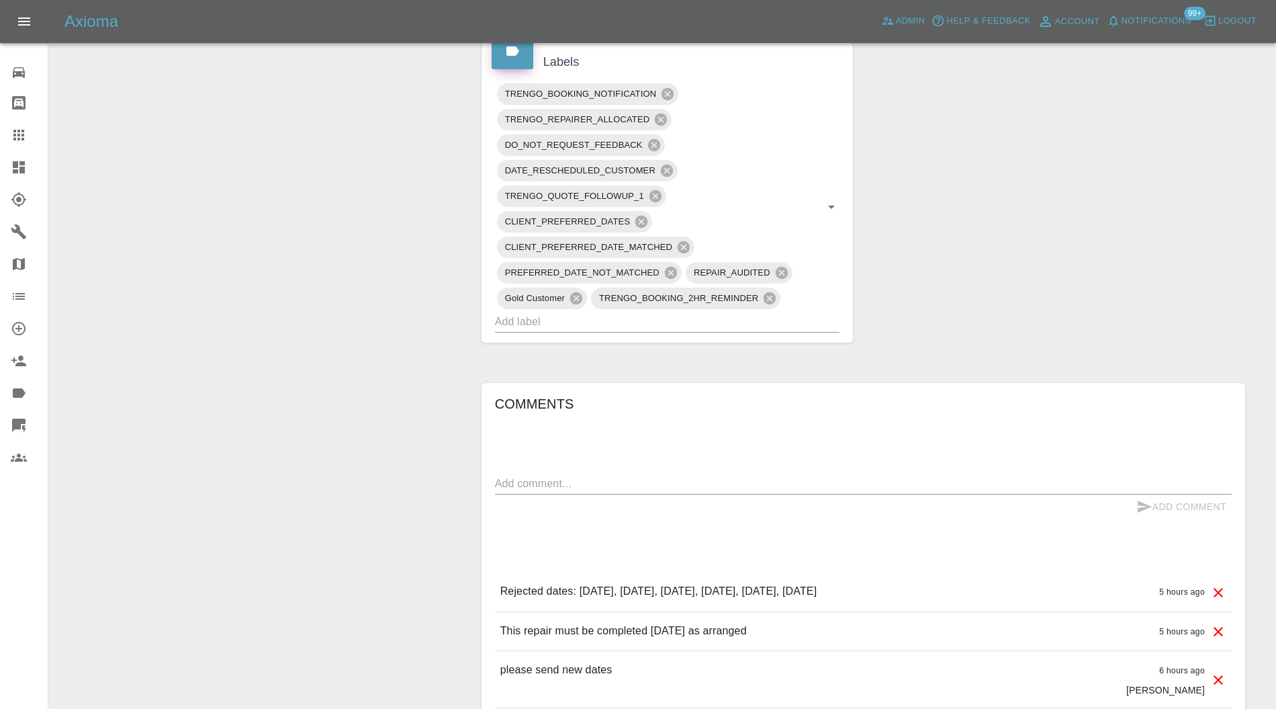
scroll to position [835, 0]
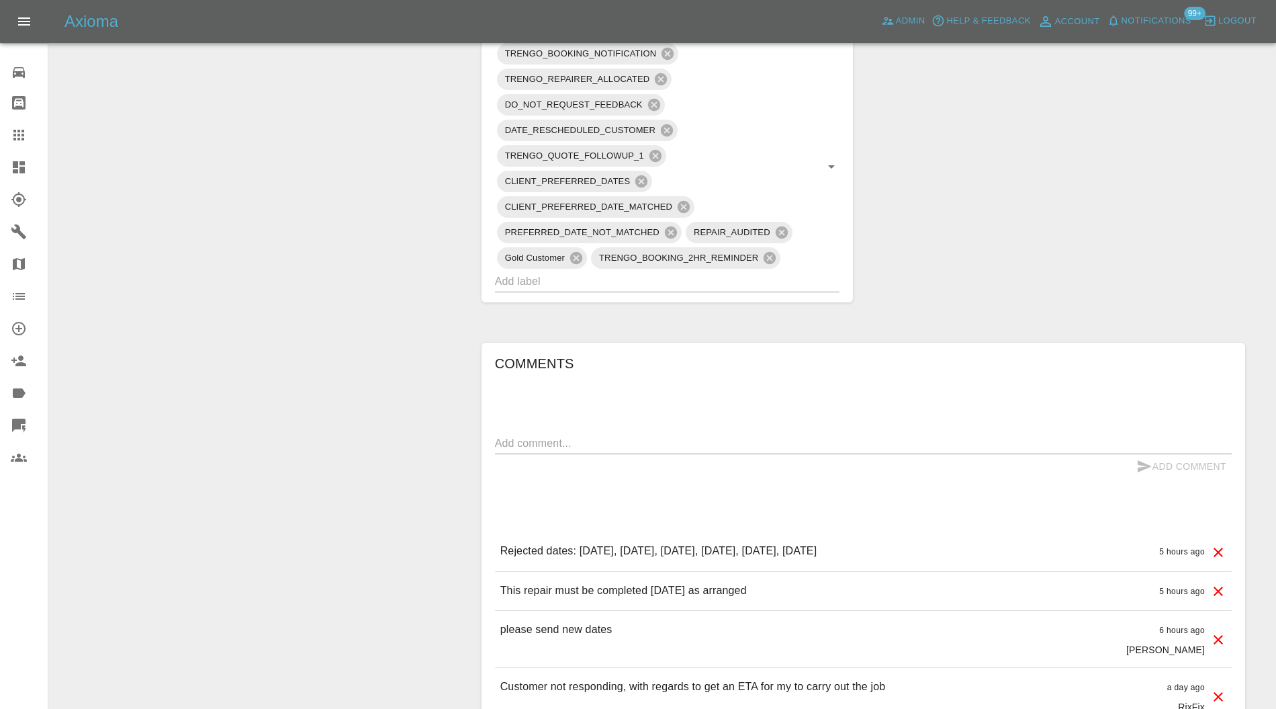
click at [686, 435] on textarea at bounding box center [863, 442] width 737 height 15
type textarea "repairer attended. Not enough room for canopy and bad weather."
click at [1181, 454] on button "Add Comment" at bounding box center [1181, 466] width 101 height 25
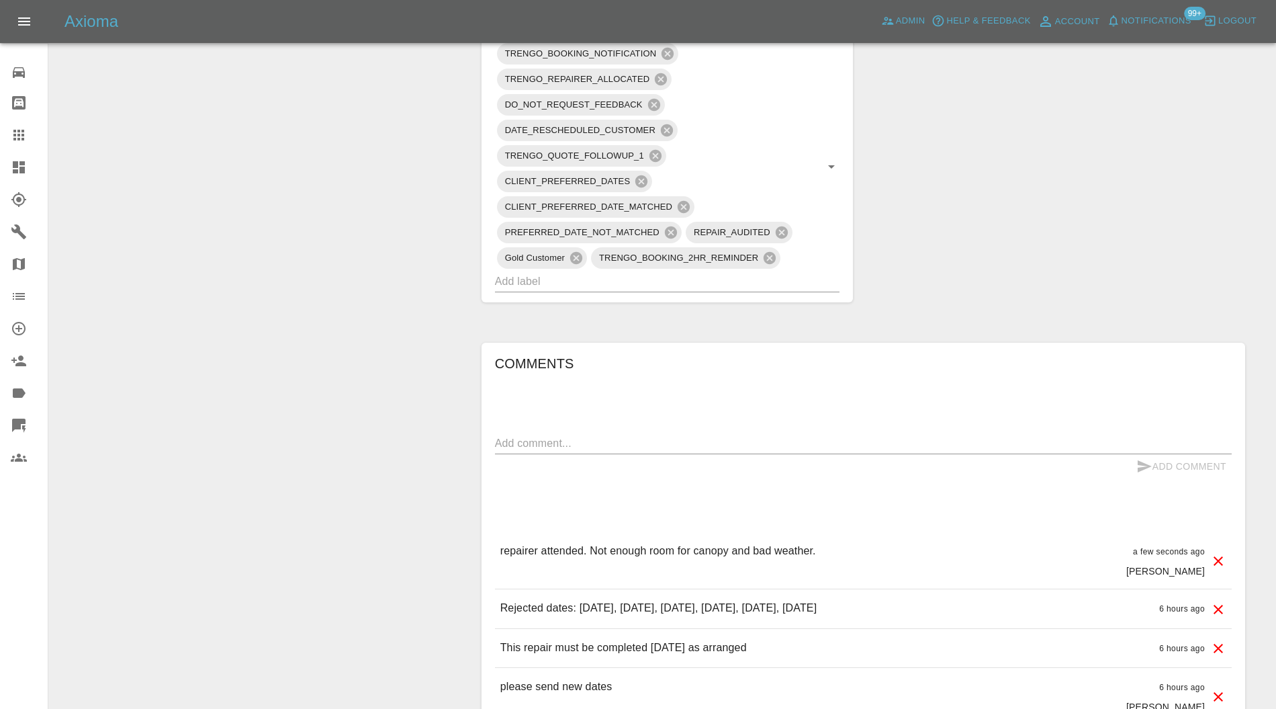
scroll to position [0, 0]
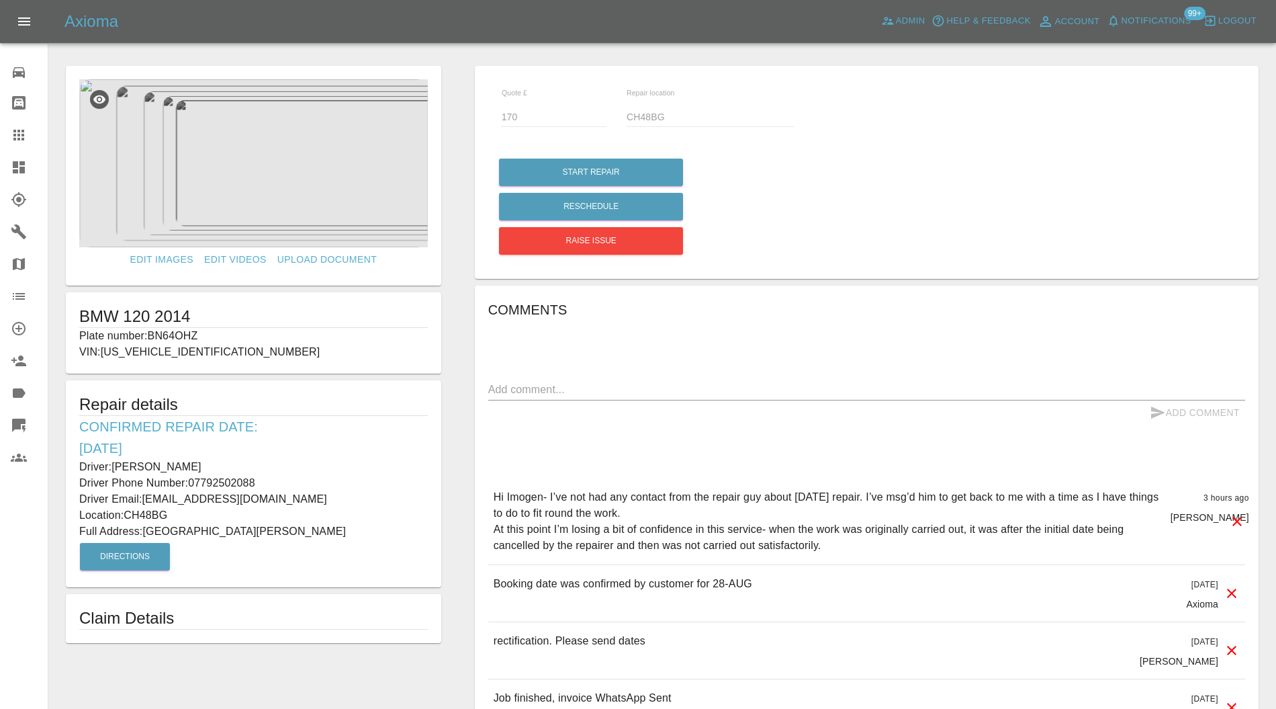
click at [324, 193] on img at bounding box center [253, 163] width 349 height 168
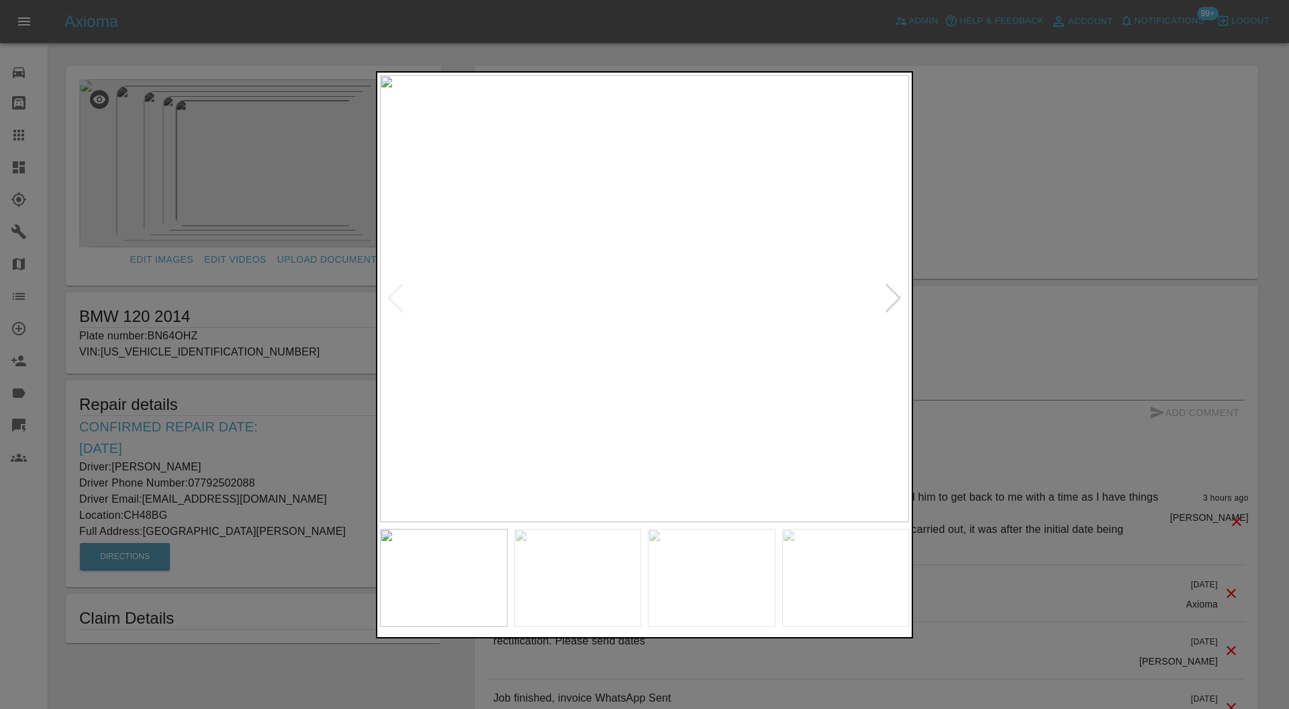
click at [893, 294] on div at bounding box center [893, 298] width 18 height 30
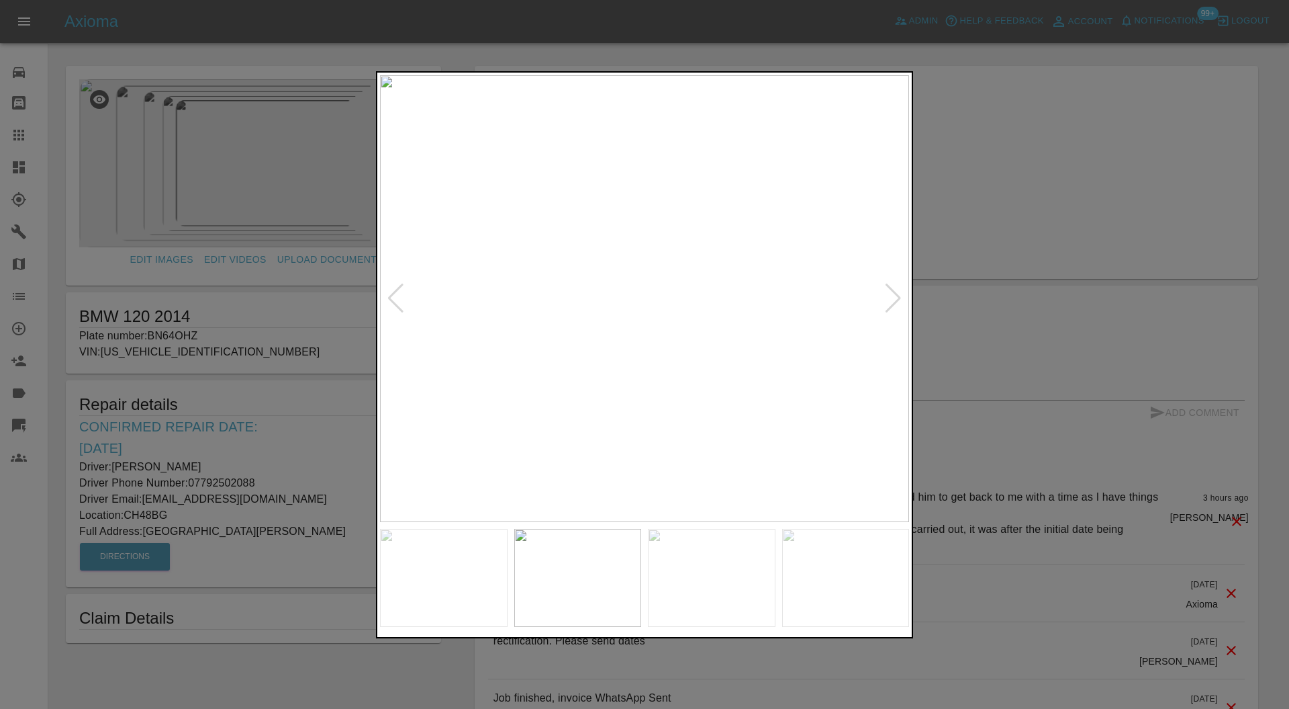
click at [938, 281] on div at bounding box center [644, 354] width 1289 height 709
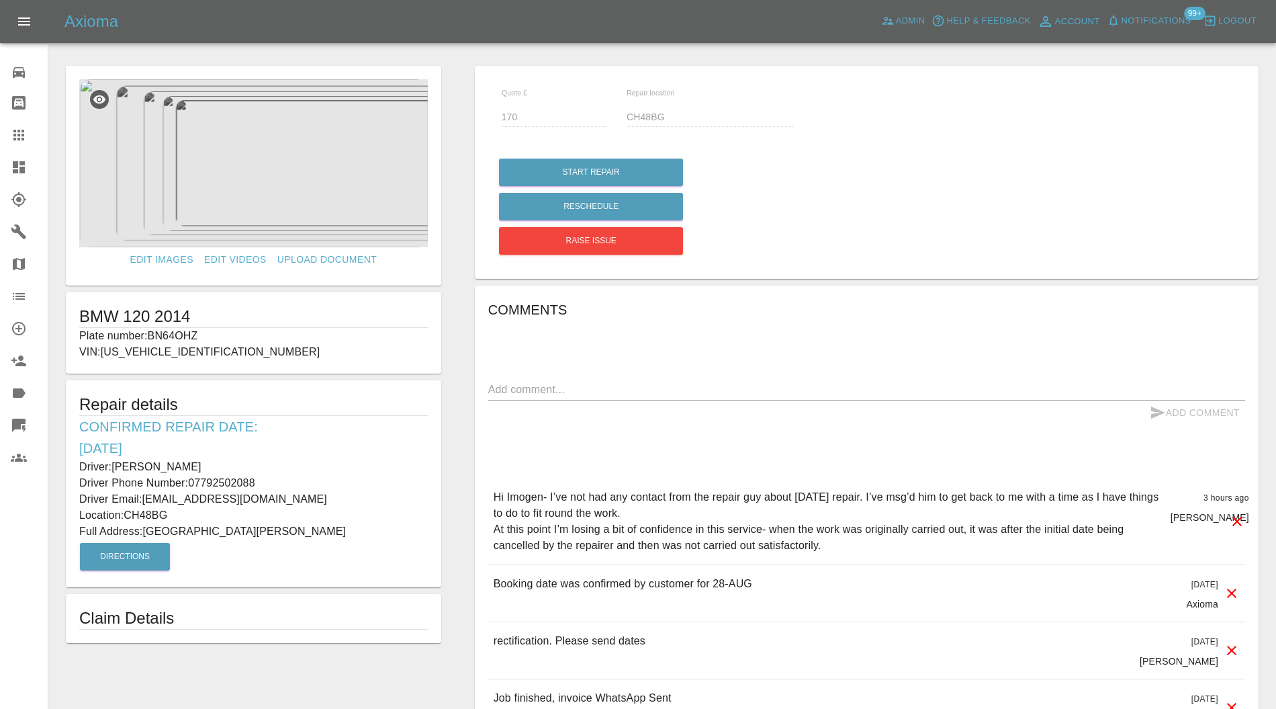
click at [184, 330] on p "Plate number: BN64OHZ" at bounding box center [253, 336] width 349 height 16
copy p "BN64OHZ"
click at [17, 134] on icon at bounding box center [18, 135] width 11 height 11
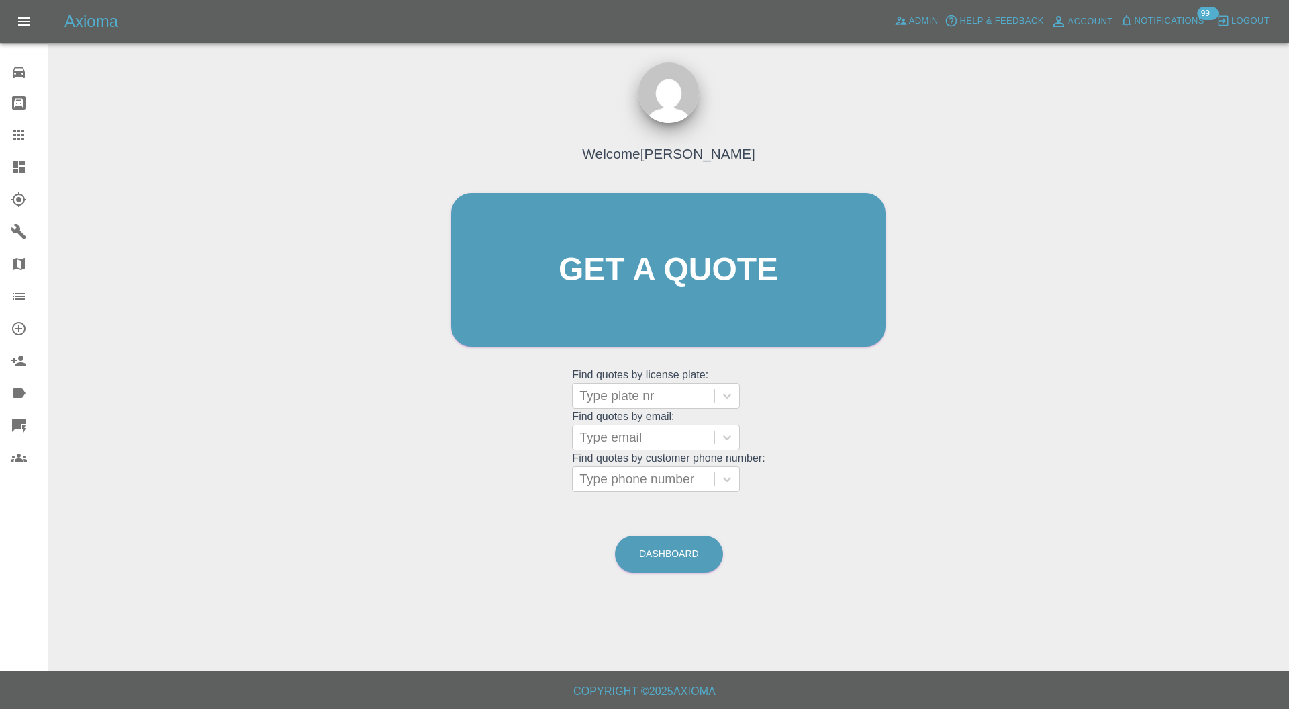
click at [645, 399] on div at bounding box center [644, 395] width 128 height 19
paste input "BN64OHZ"
type input "BN64OHZ"
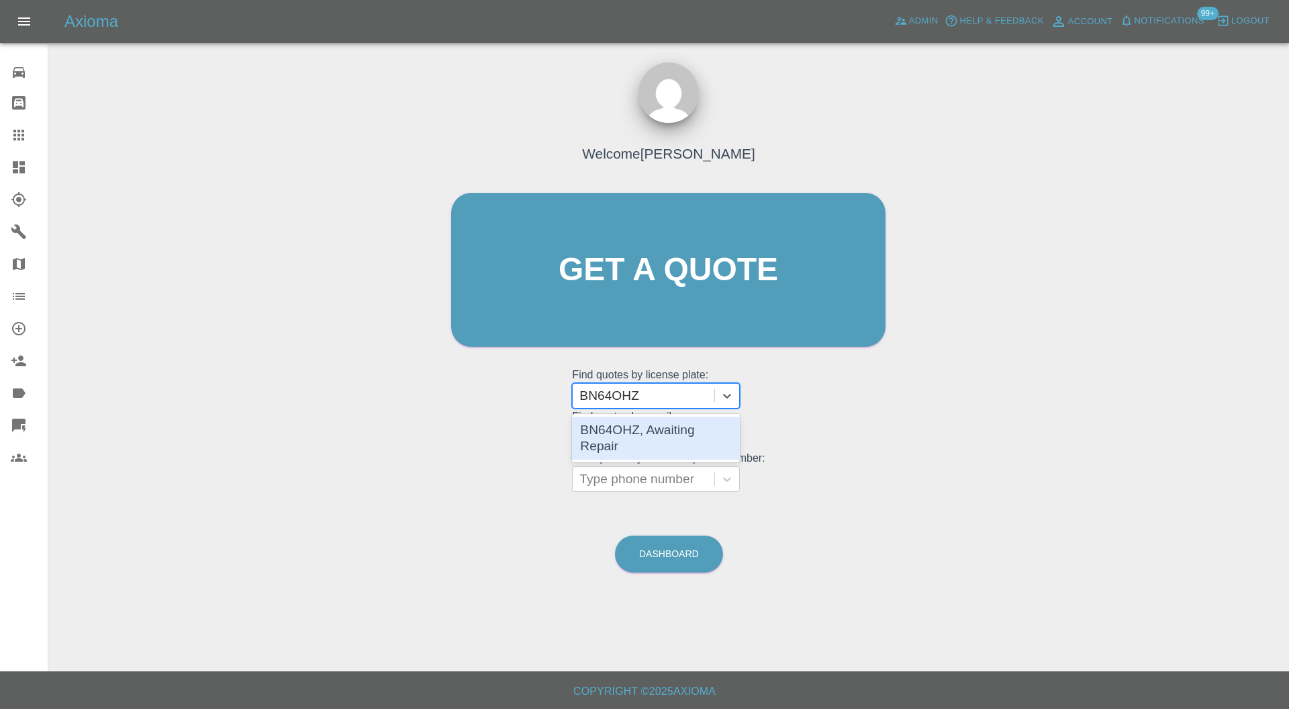
click at [704, 437] on div "BN64OHZ, Awaiting Repair" at bounding box center [656, 437] width 168 height 43
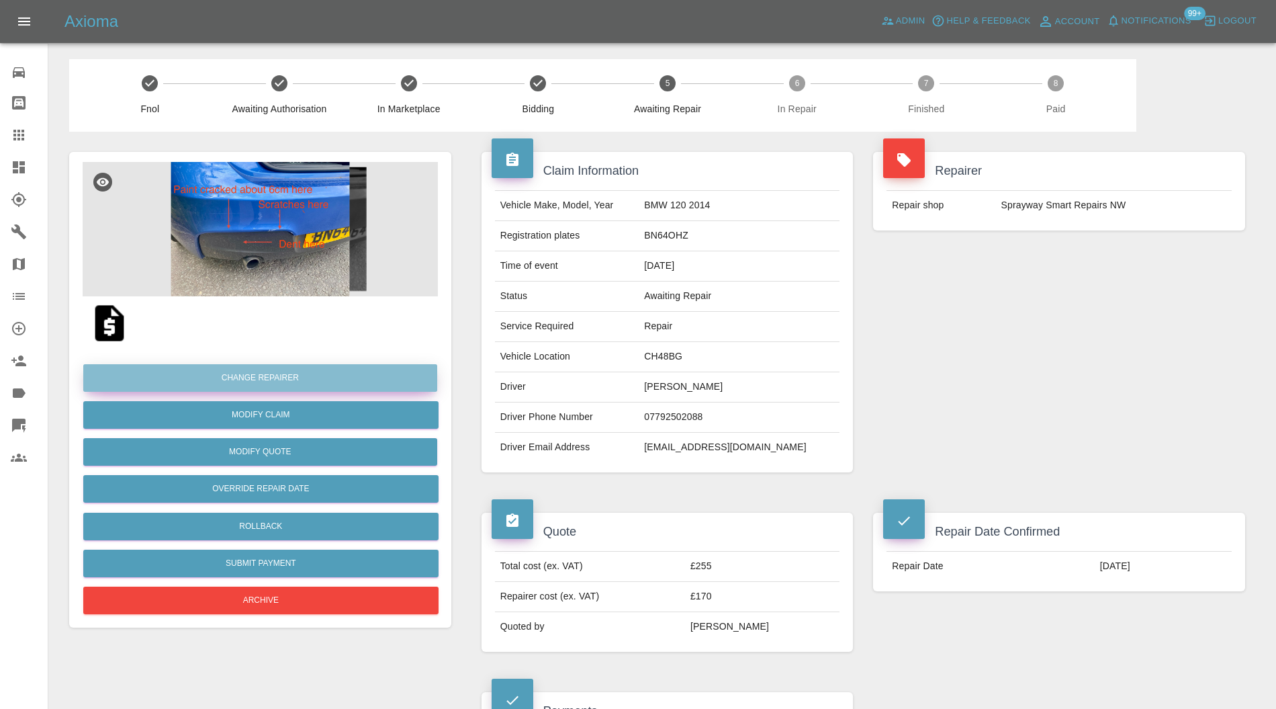
click at [368, 380] on button "Change Repairer" at bounding box center [260, 378] width 354 height 28
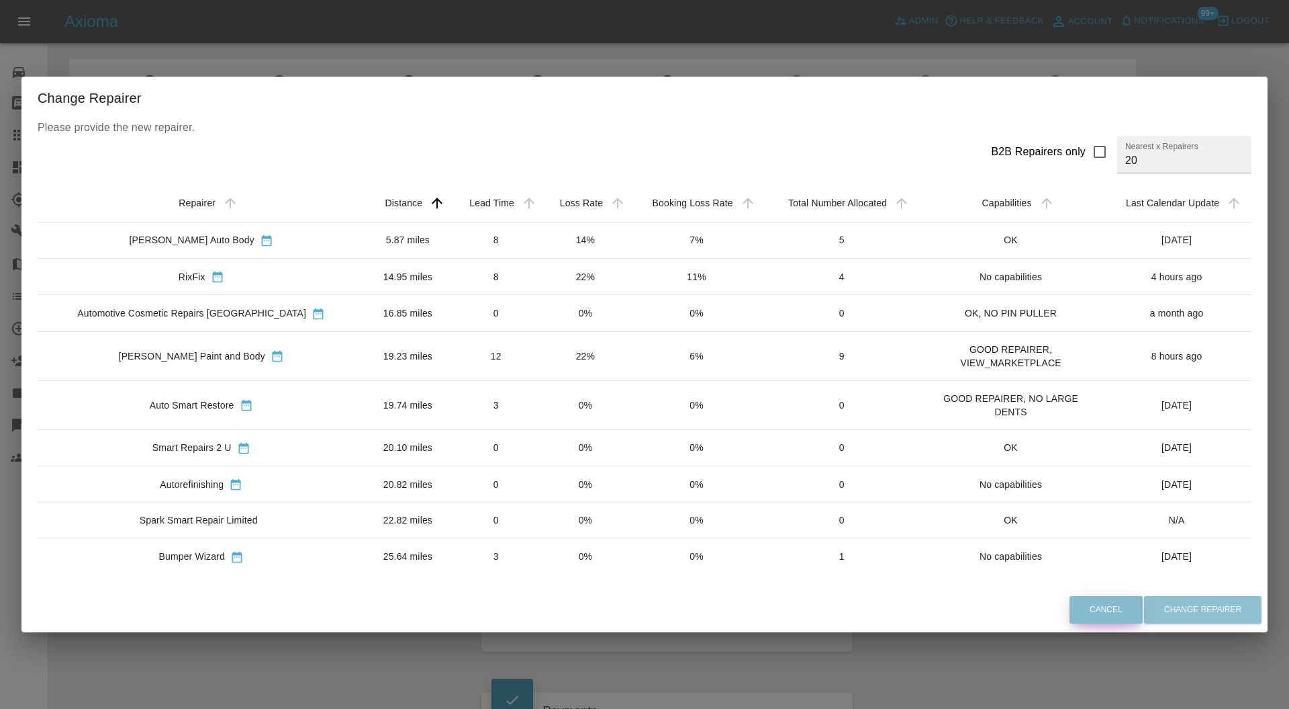
click at [1097, 616] on button "Cancel" at bounding box center [1106, 610] width 73 height 28
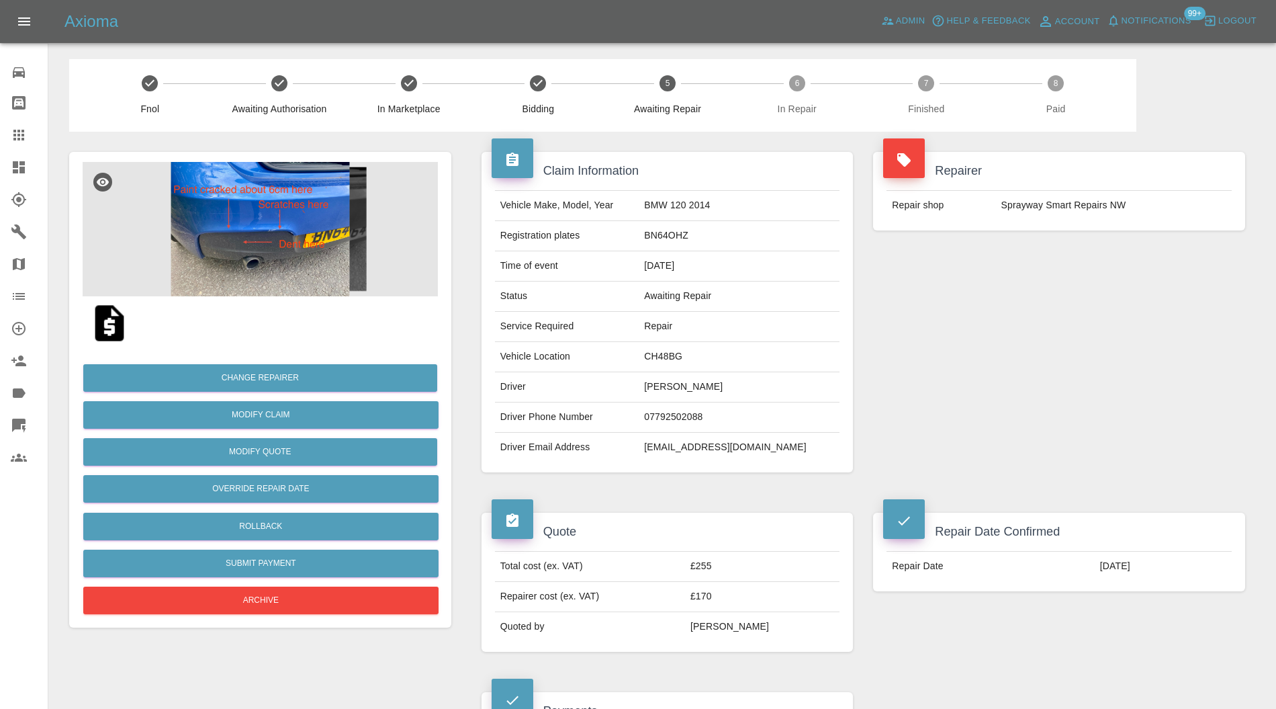
click at [300, 236] on img at bounding box center [260, 229] width 355 height 134
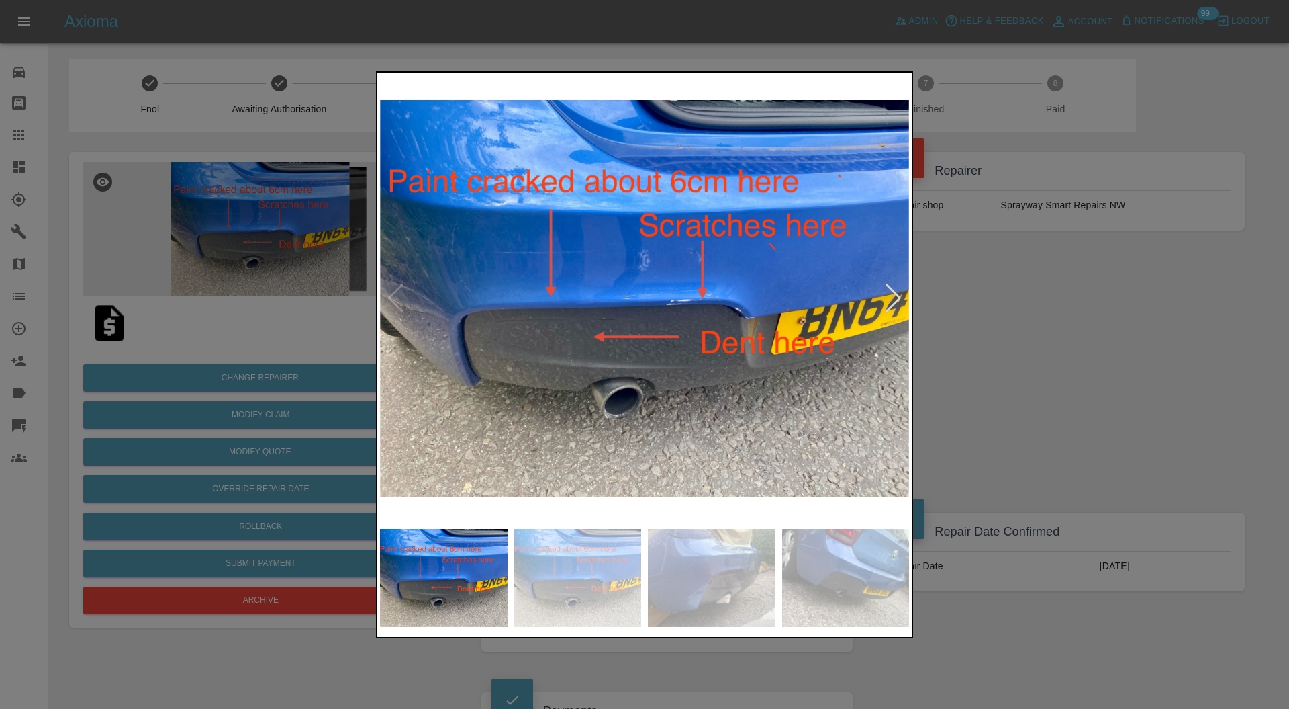
click at [894, 290] on div at bounding box center [893, 298] width 18 height 30
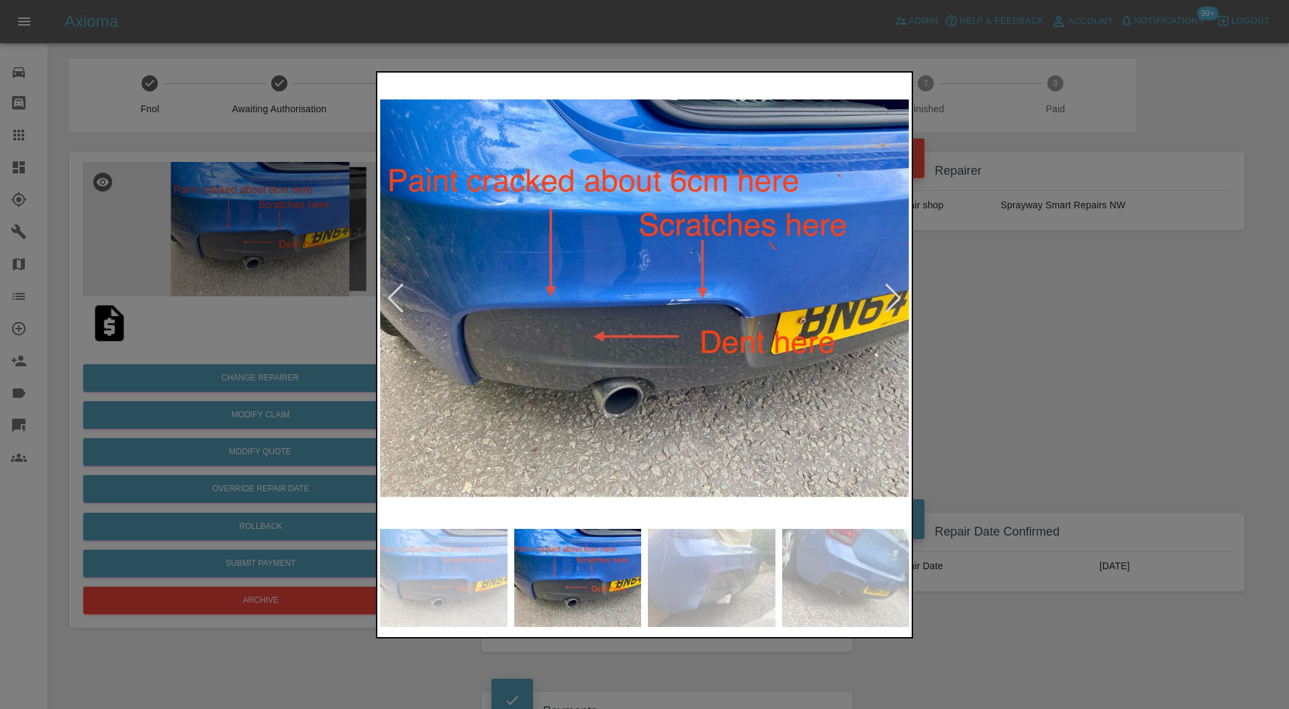
click at [894, 290] on div at bounding box center [893, 298] width 18 height 30
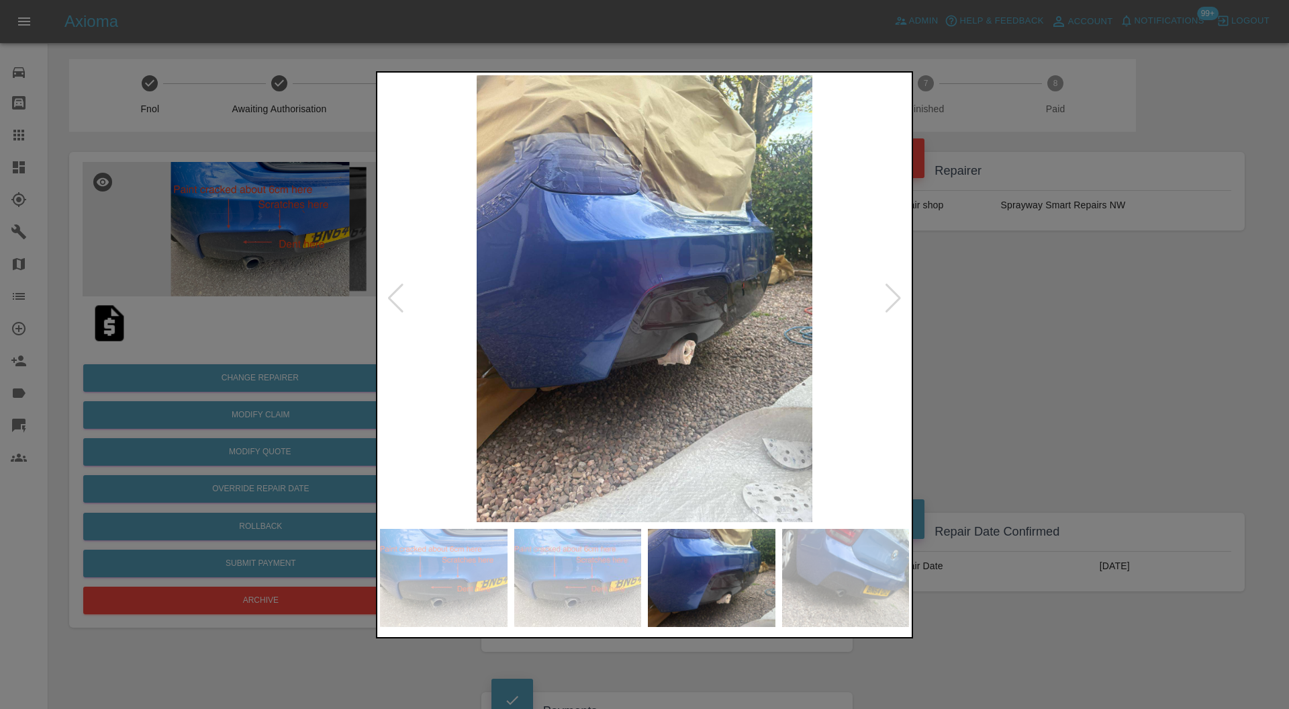
click at [894, 290] on div at bounding box center [893, 298] width 18 height 30
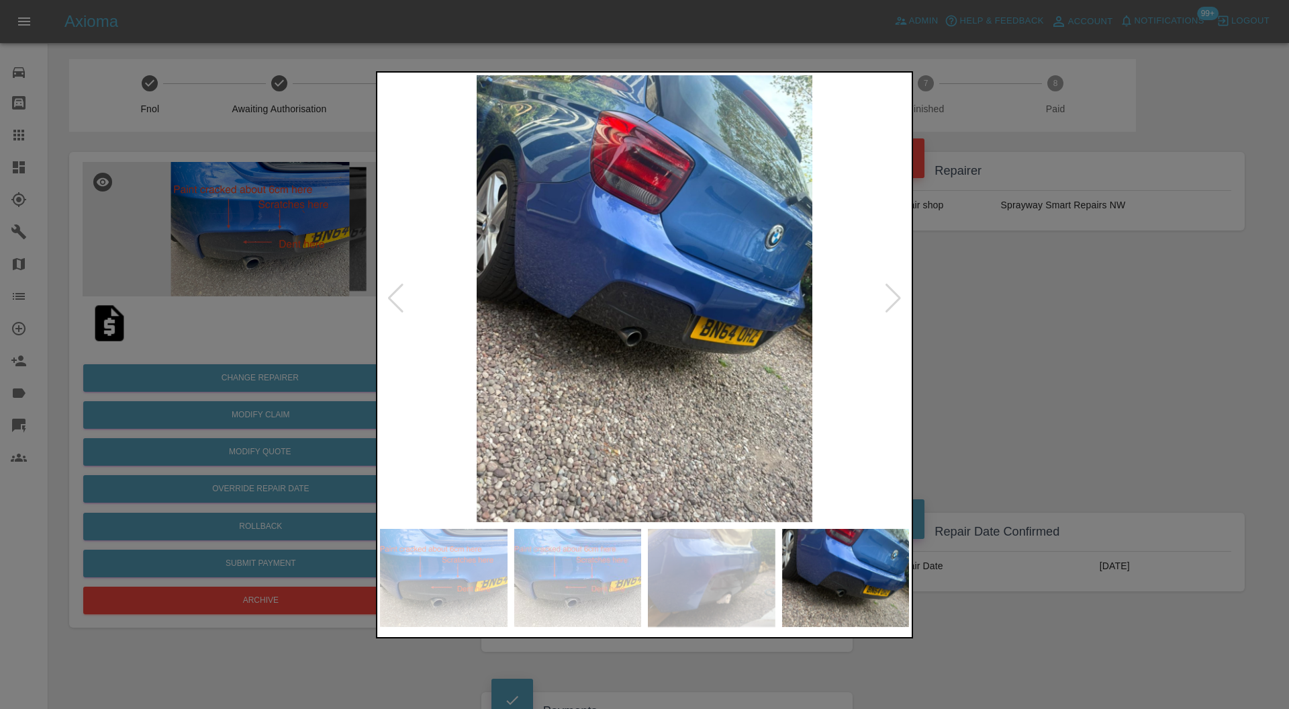
click at [894, 290] on div at bounding box center [893, 298] width 18 height 30
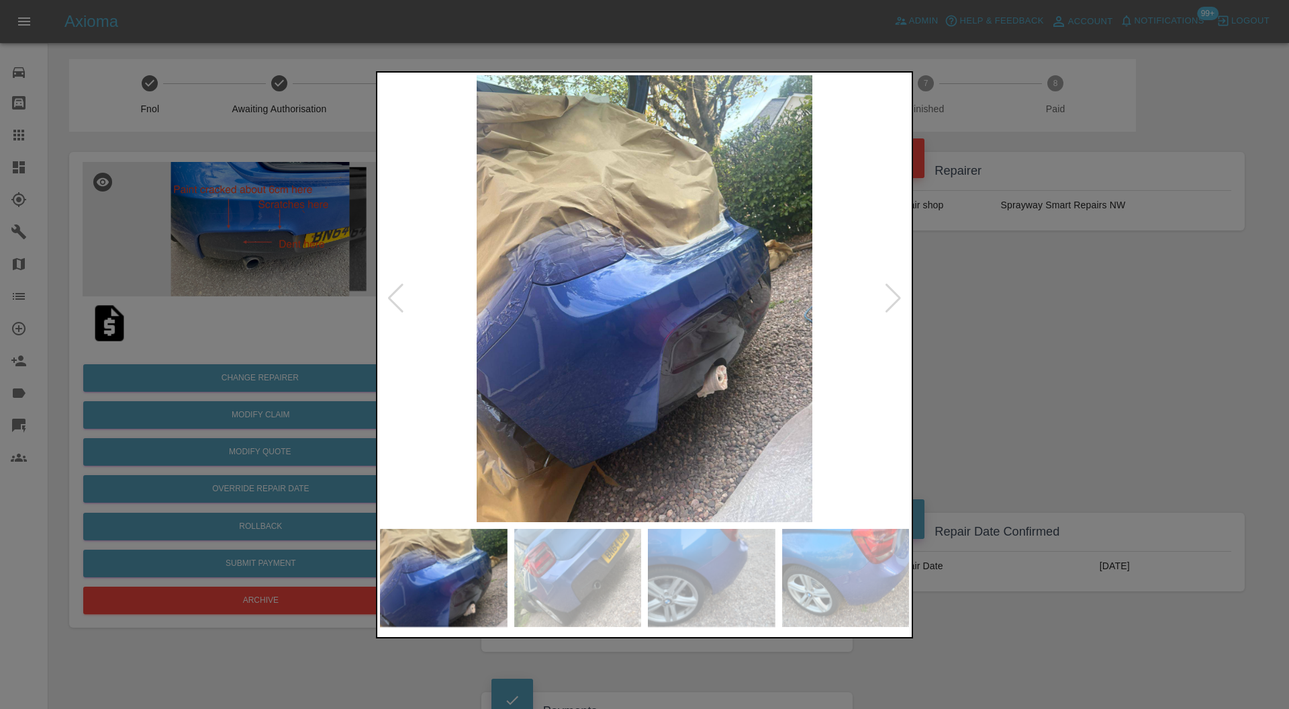
click at [894, 290] on div at bounding box center [893, 298] width 18 height 30
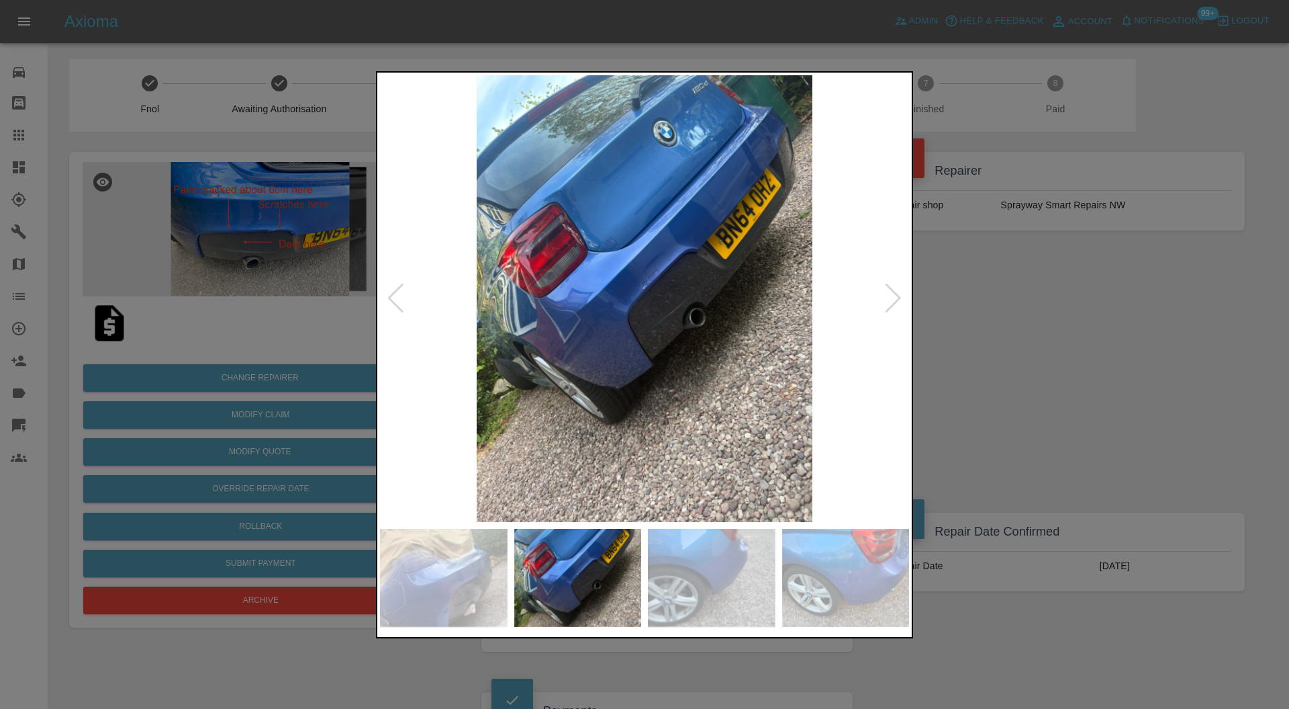
click at [894, 290] on div at bounding box center [893, 298] width 18 height 30
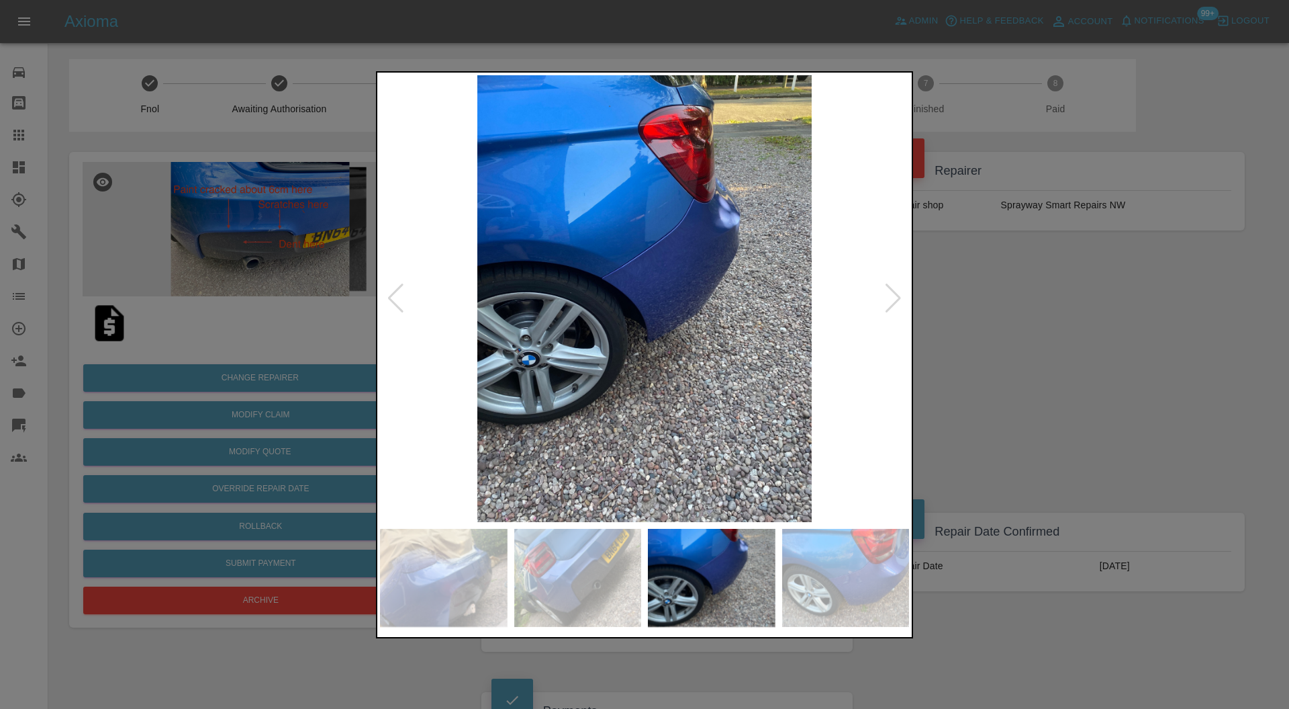
click at [984, 391] on div at bounding box center [644, 354] width 1289 height 709
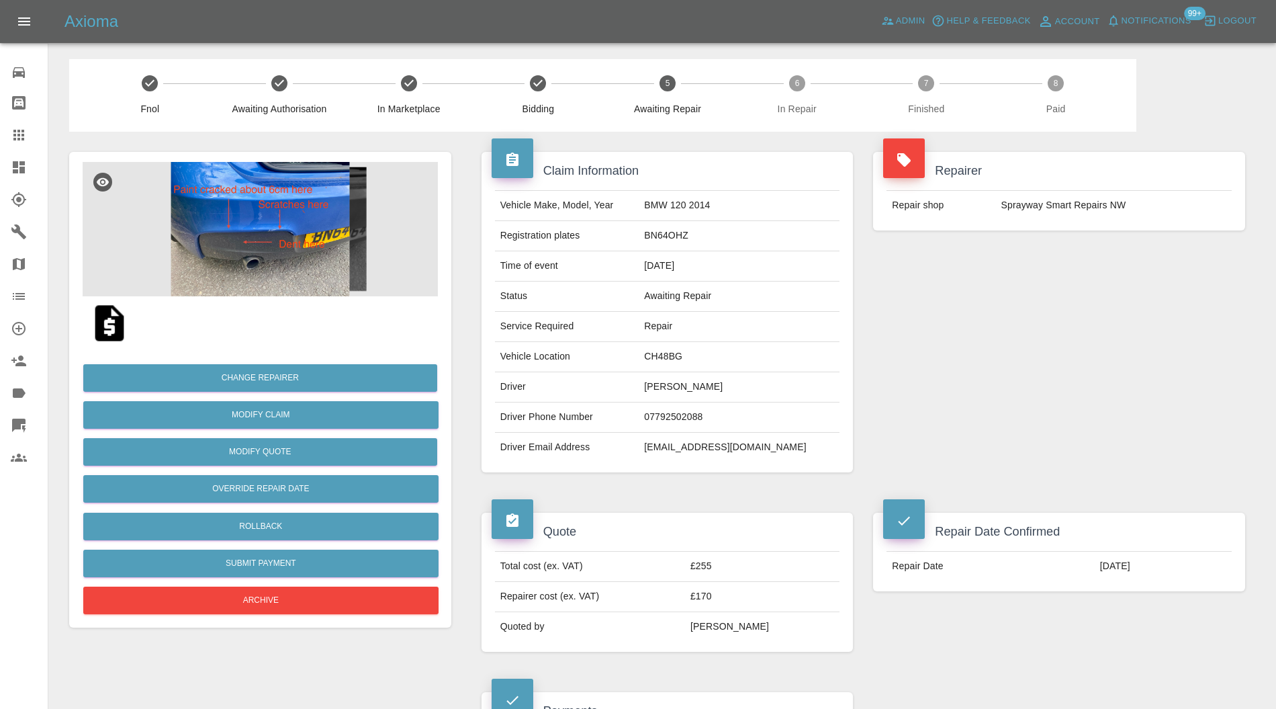
click at [279, 238] on img at bounding box center [260, 229] width 355 height 134
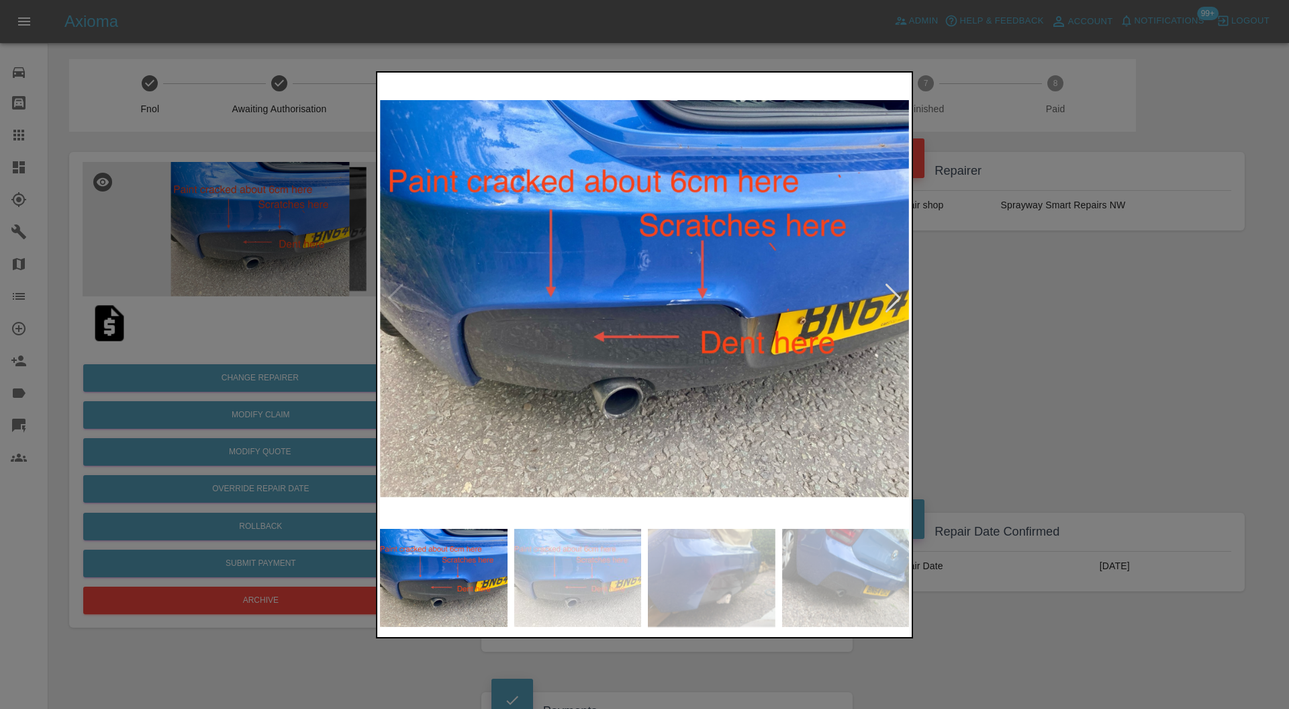
click at [1057, 349] on div at bounding box center [644, 354] width 1289 height 709
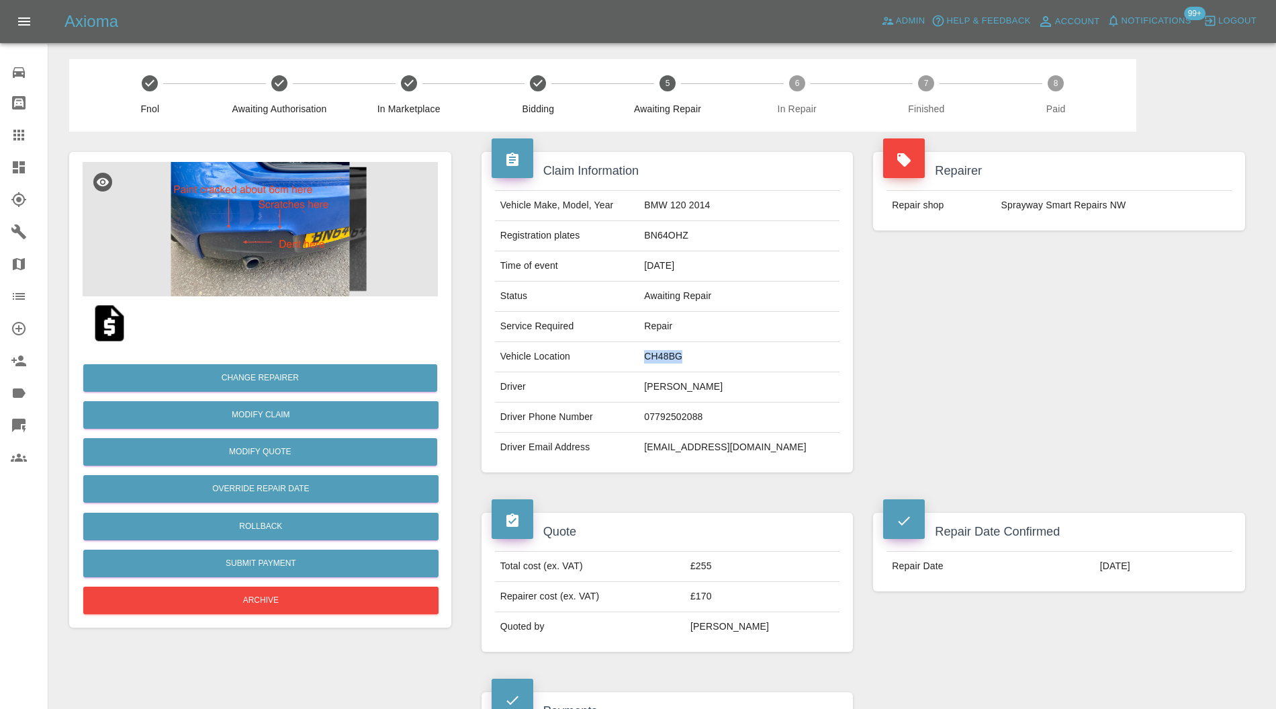
drag, startPoint x: 723, startPoint y: 354, endPoint x: 678, endPoint y: 359, distance: 45.3
click at [678, 359] on td "CH48BG" at bounding box center [739, 357] width 201 height 30
copy td "CH48BG"
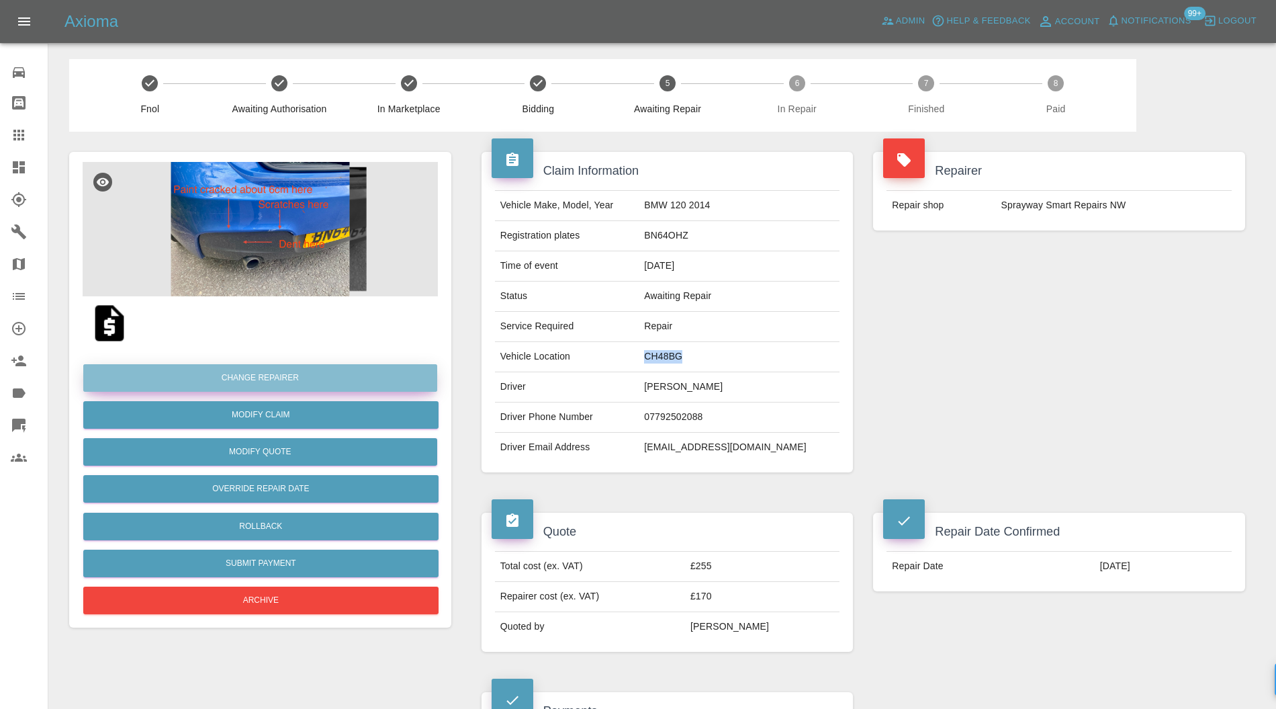
click at [348, 381] on button "Change Repairer" at bounding box center [260, 378] width 354 height 28
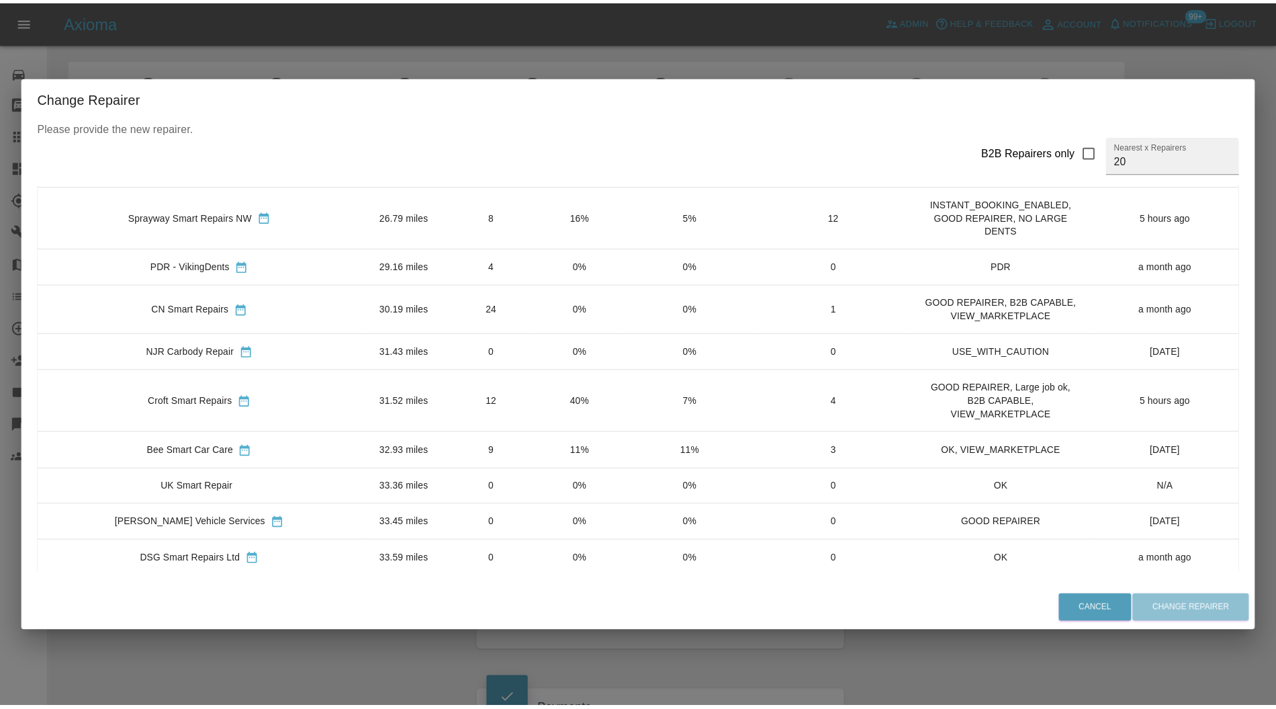
scroll to position [498, 0]
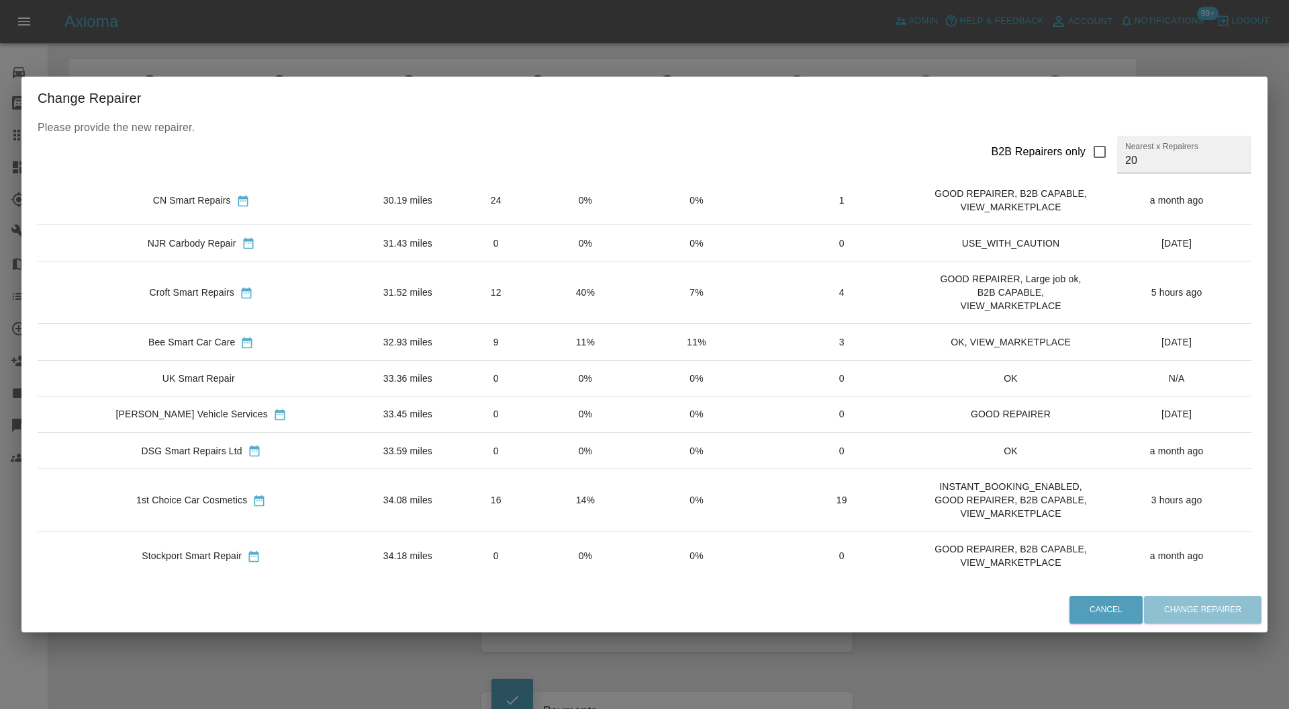
click at [263, 493] on div "1st Choice Car Cosmetics" at bounding box center [201, 500] width 306 height 14
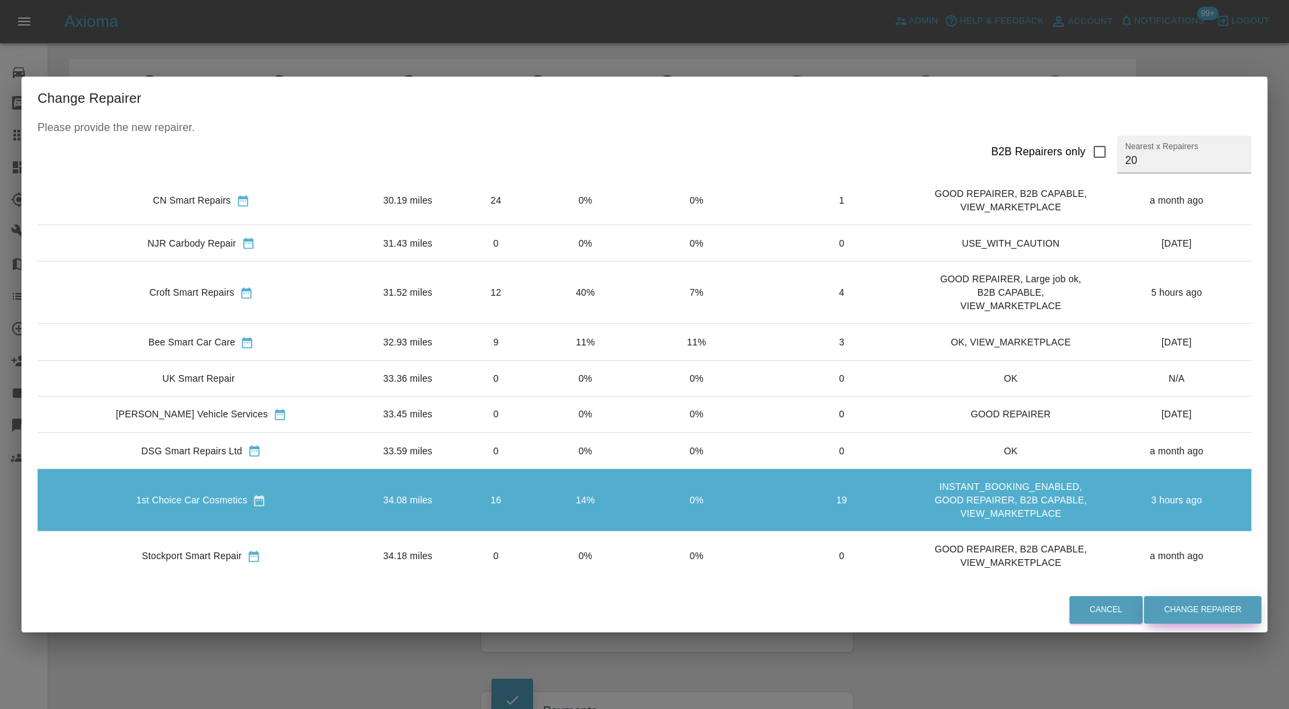
click at [1197, 602] on button "Change Repairer" at bounding box center [1203, 610] width 118 height 28
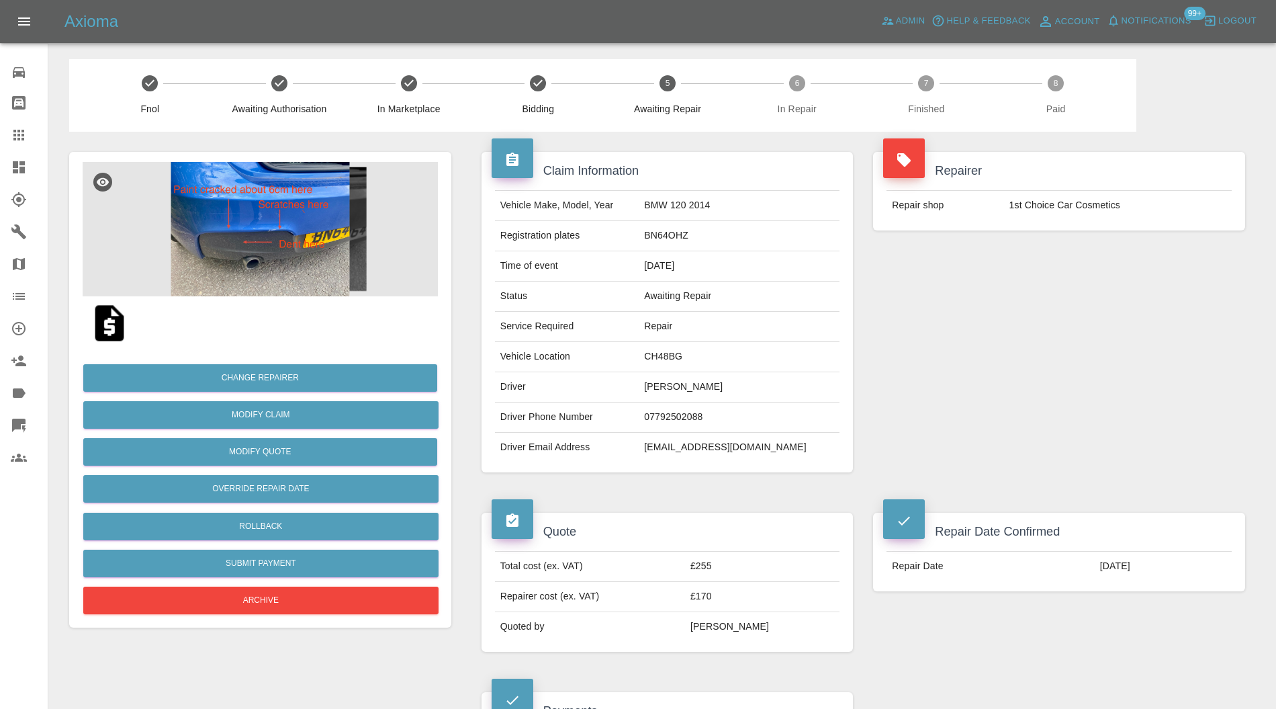
click at [309, 261] on img at bounding box center [260, 229] width 355 height 134
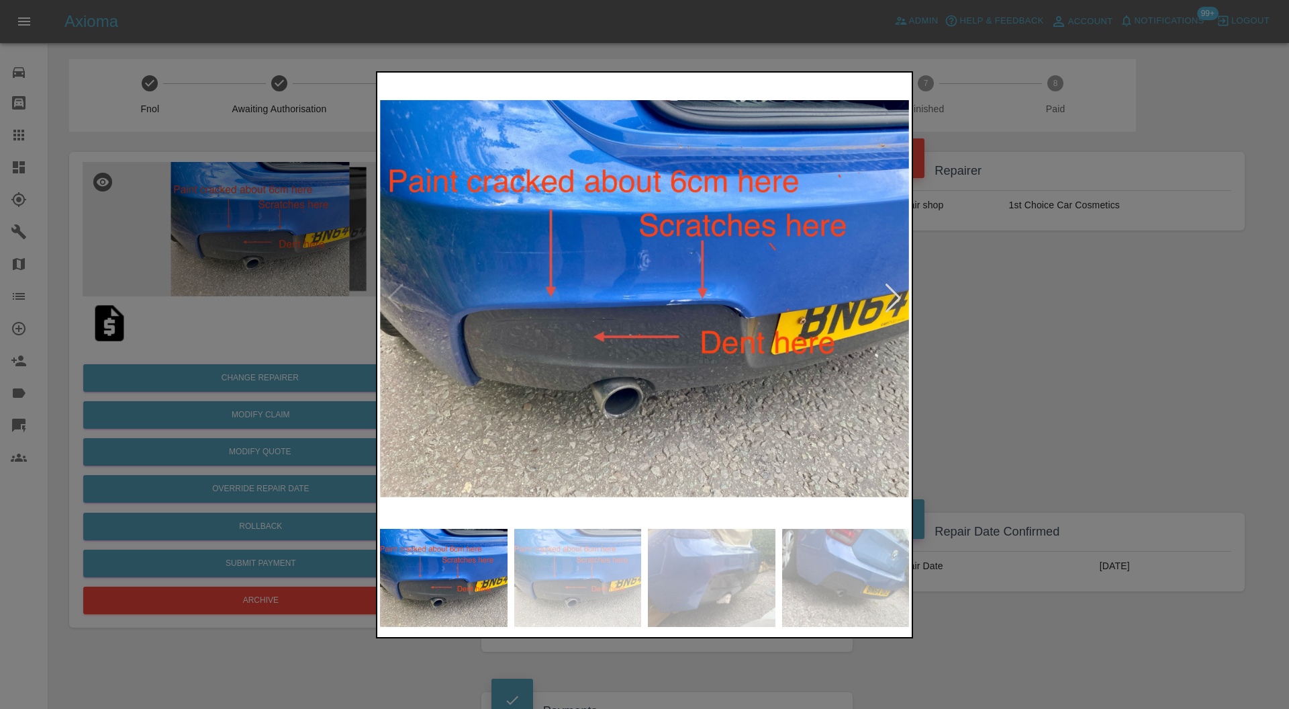
click at [708, 569] on img at bounding box center [712, 578] width 128 height 98
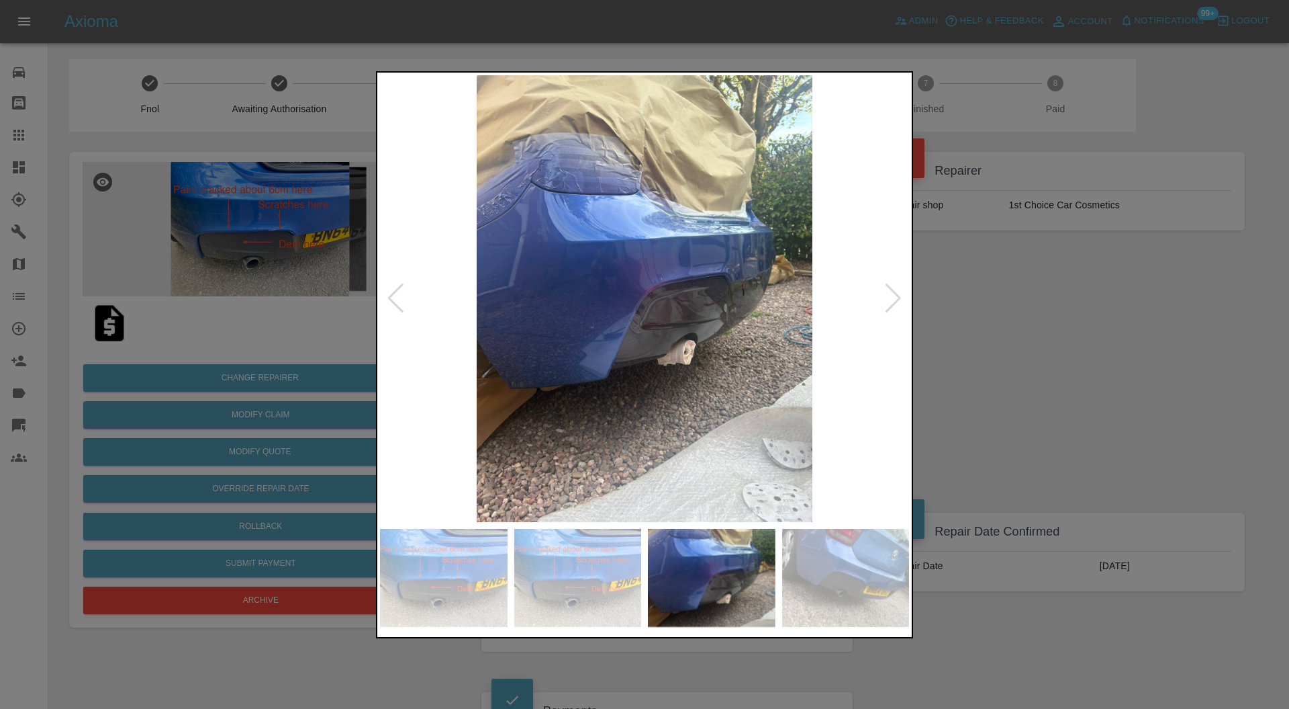
click at [892, 297] on div at bounding box center [893, 298] width 18 height 30
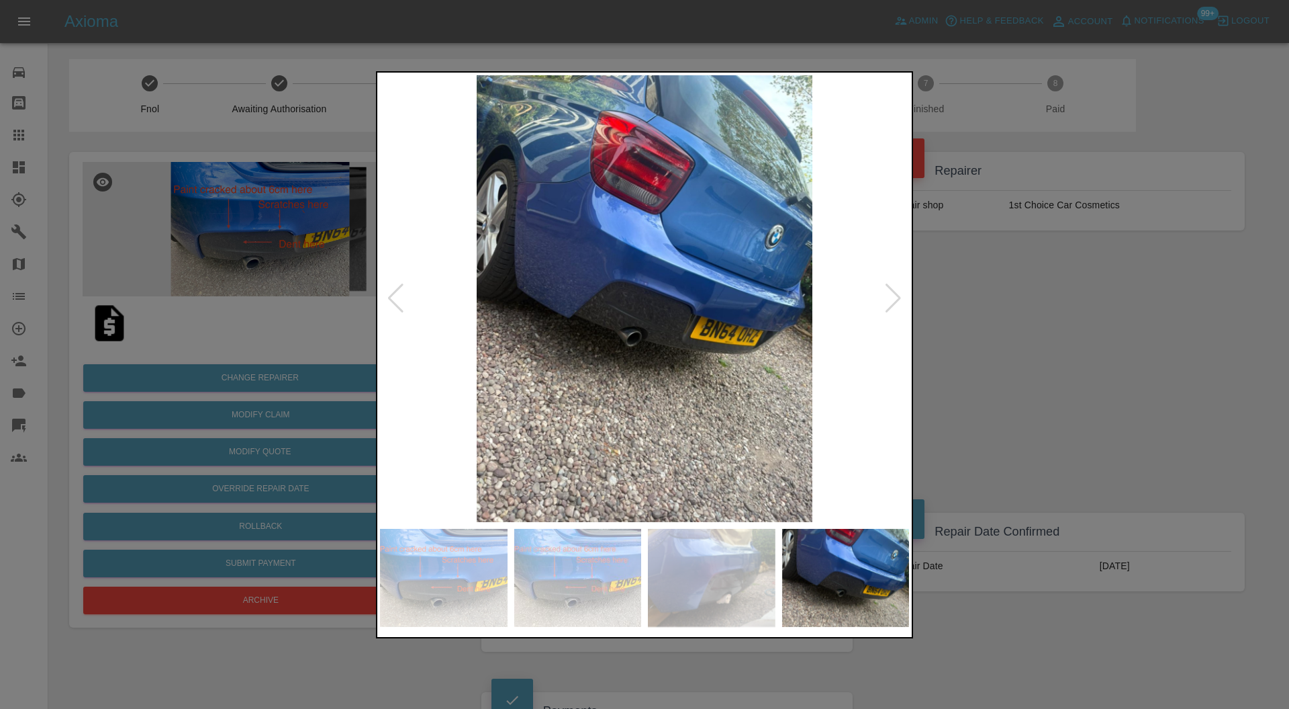
click at [892, 297] on div at bounding box center [893, 298] width 18 height 30
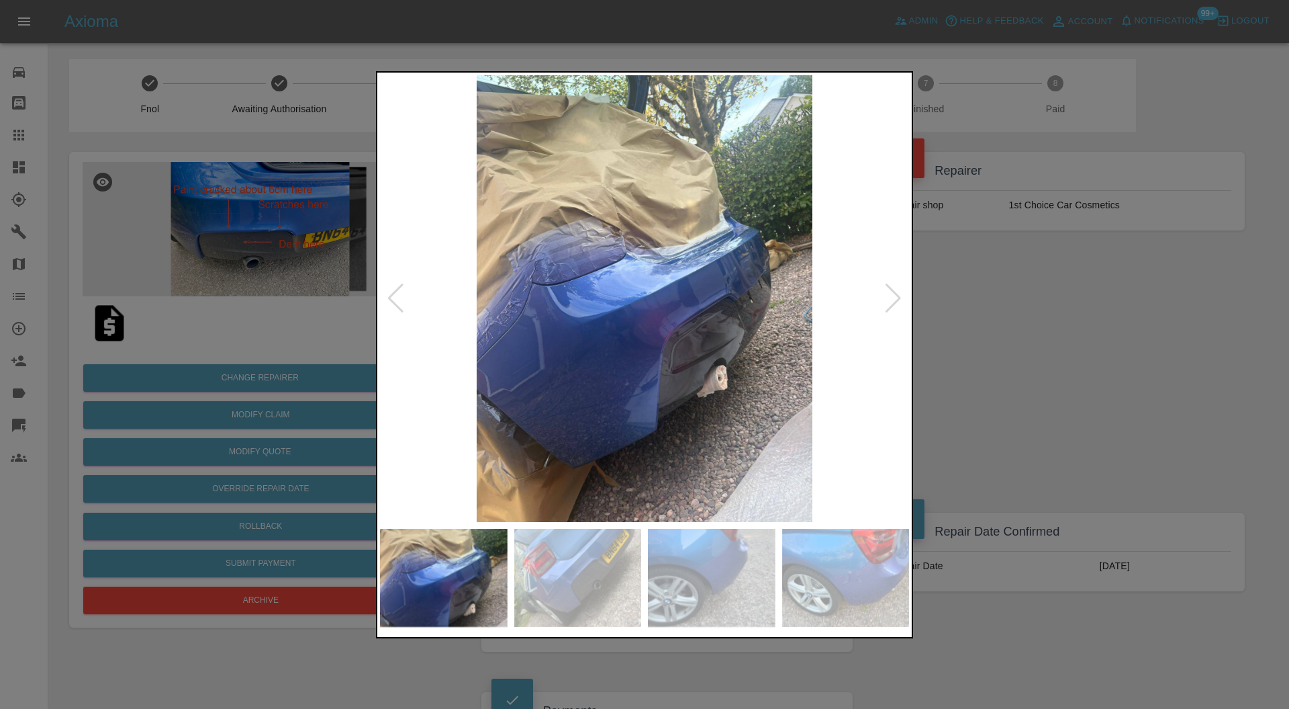
click at [892, 297] on div at bounding box center [893, 298] width 18 height 30
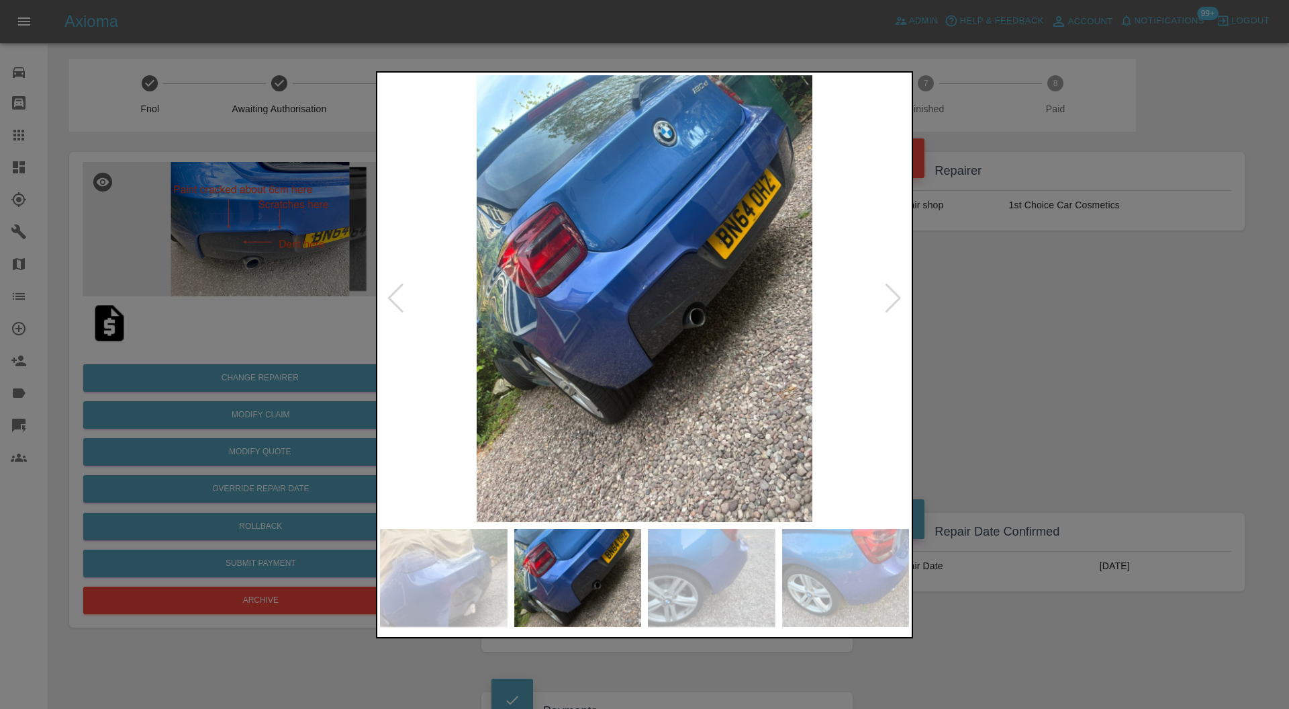
click at [892, 297] on div at bounding box center [893, 298] width 18 height 30
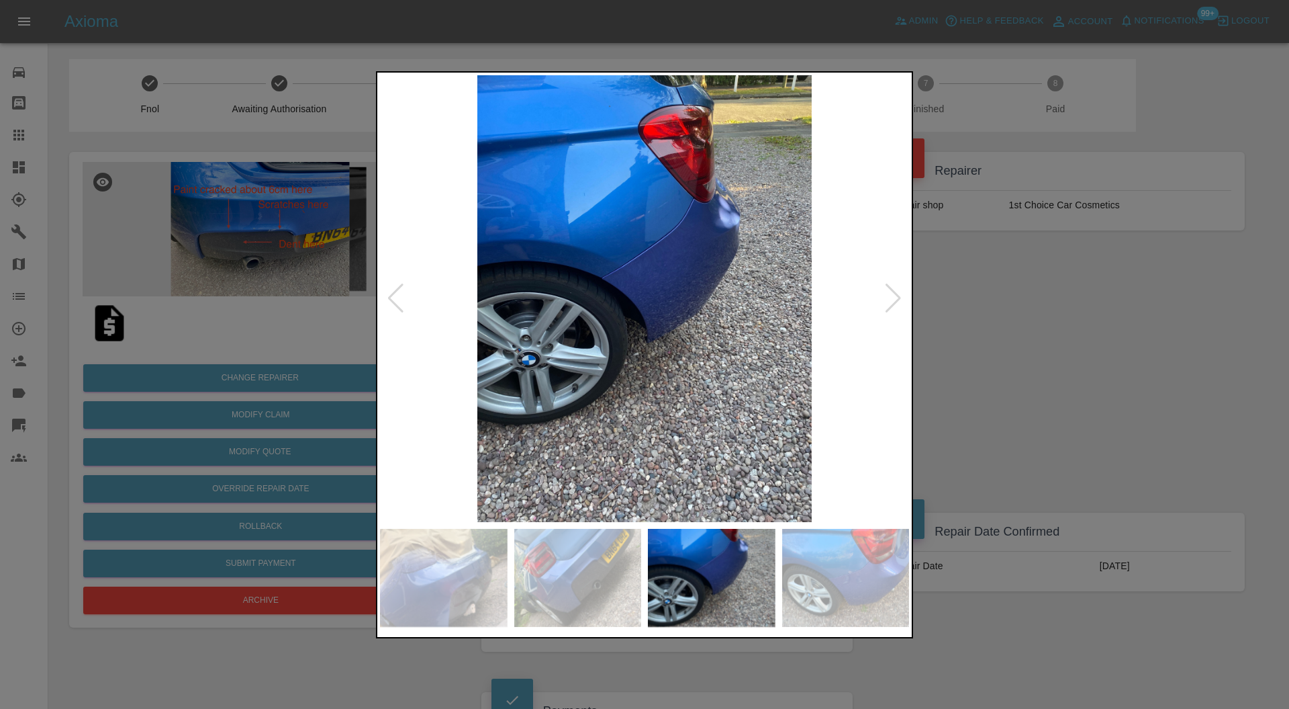
click at [892, 297] on div at bounding box center [893, 298] width 18 height 30
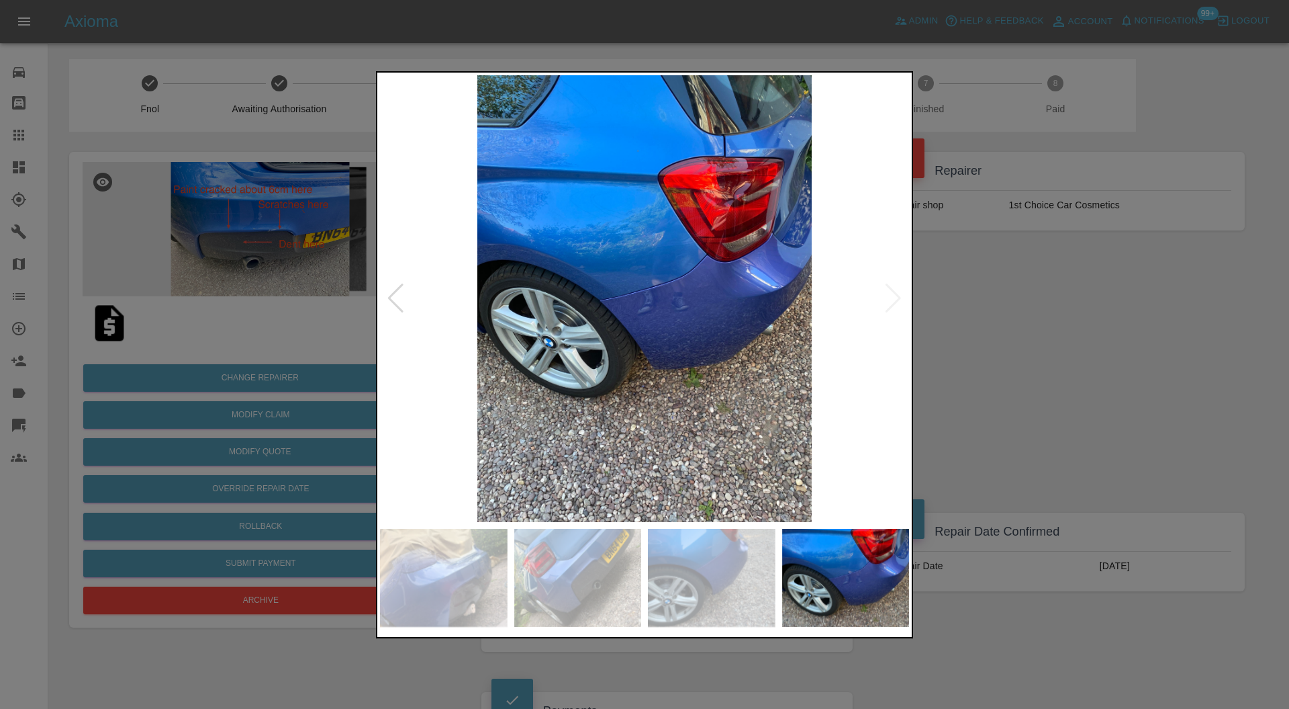
click at [892, 297] on img at bounding box center [644, 298] width 529 height 447
click at [403, 287] on div at bounding box center [396, 298] width 18 height 30
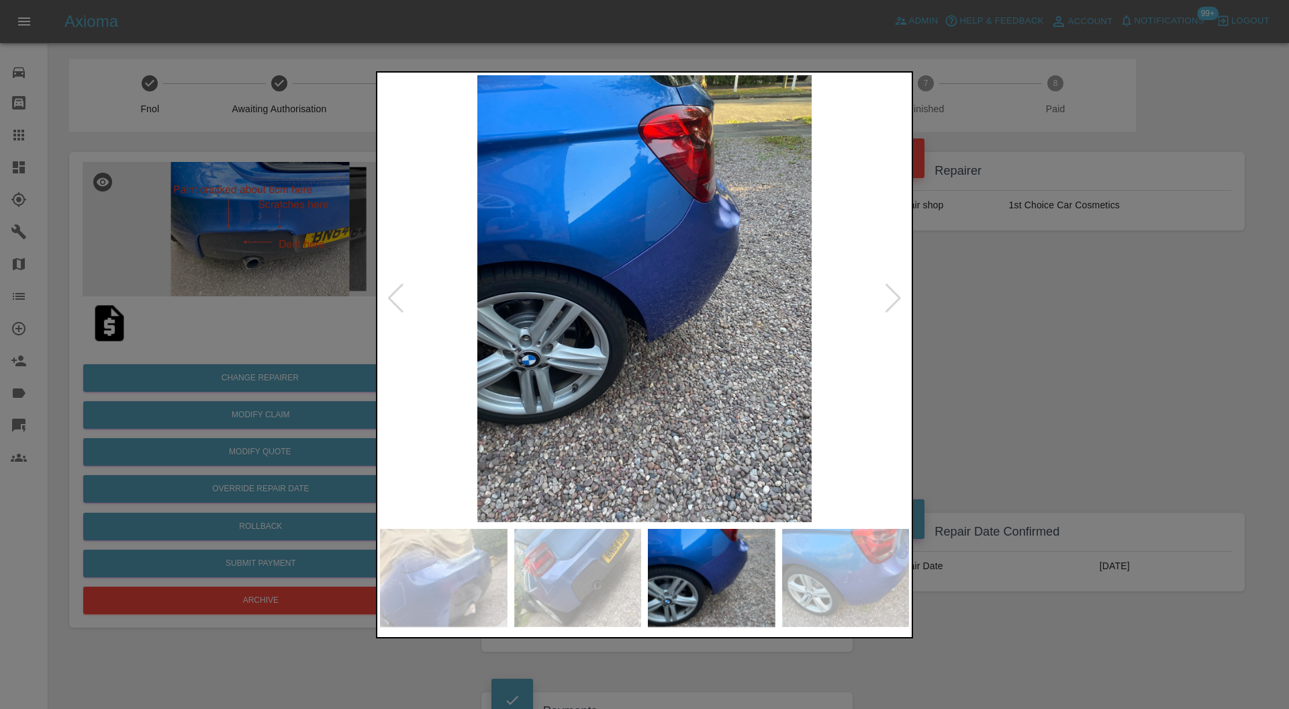
click at [403, 287] on div at bounding box center [396, 298] width 18 height 30
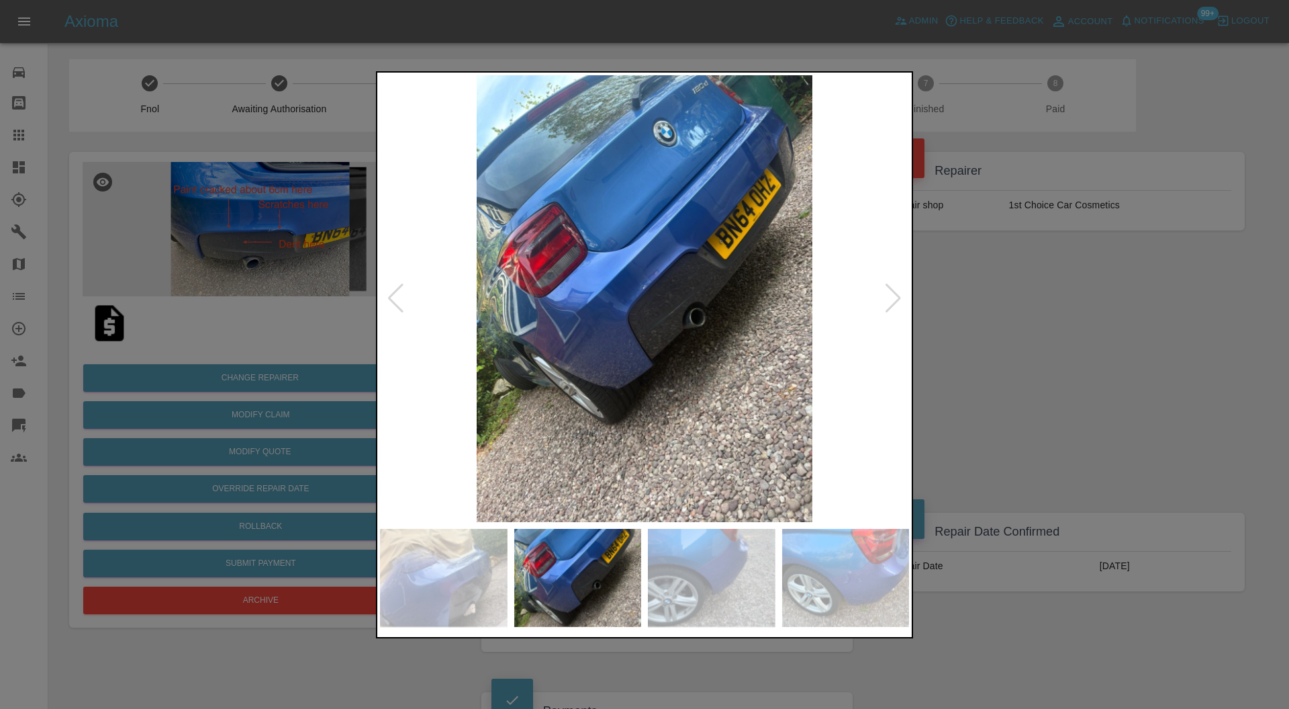
click at [403, 287] on div at bounding box center [396, 298] width 18 height 30
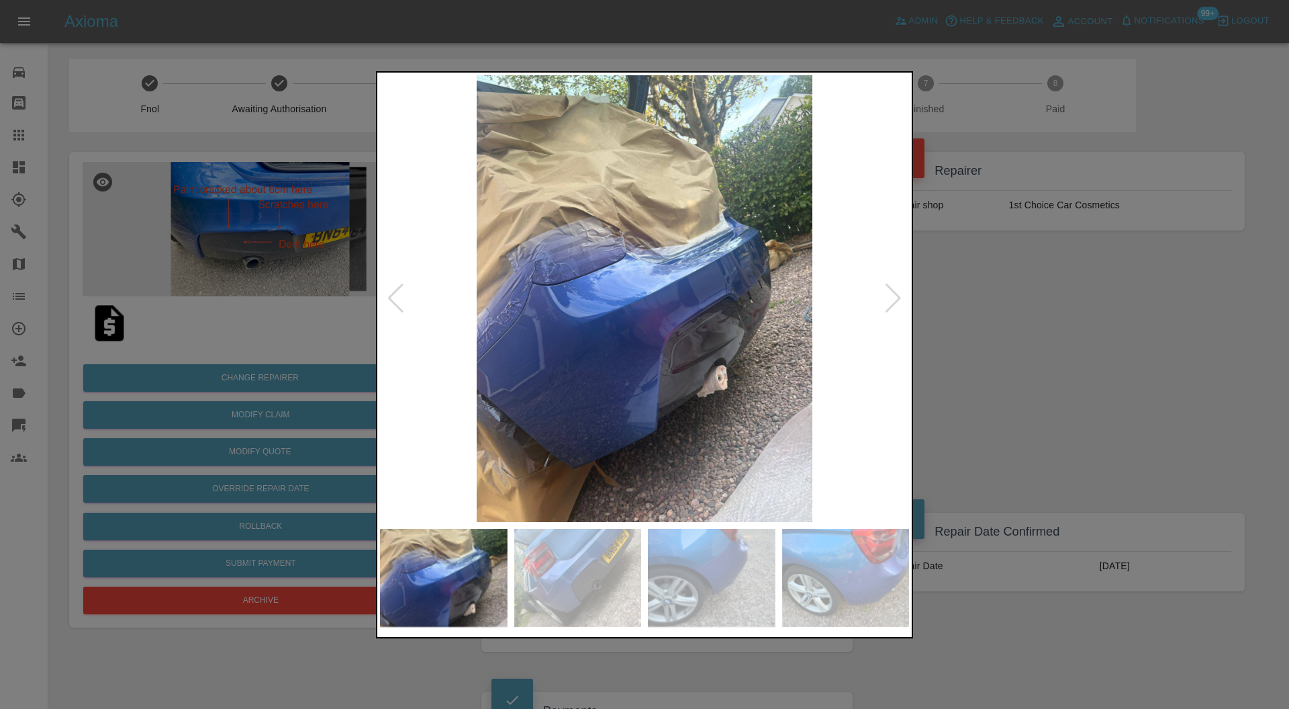
click at [399, 291] on div at bounding box center [396, 298] width 18 height 30
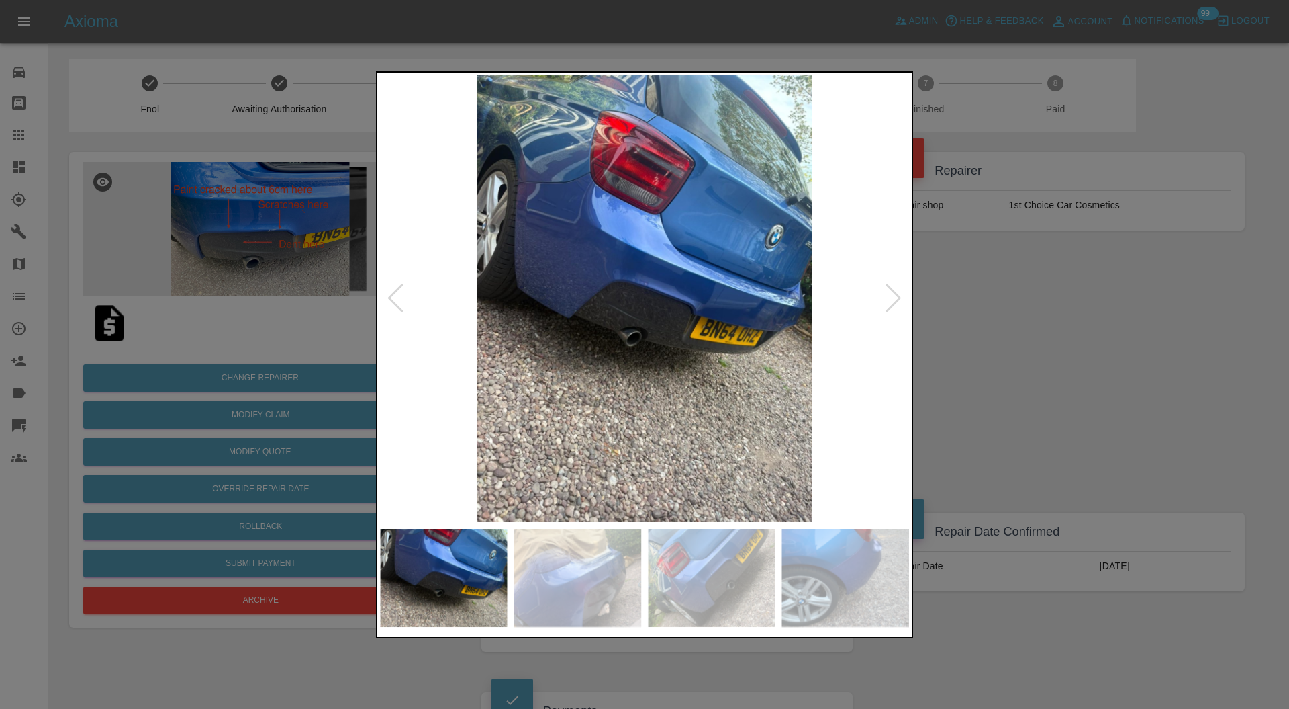
click at [401, 287] on div at bounding box center [396, 298] width 18 height 30
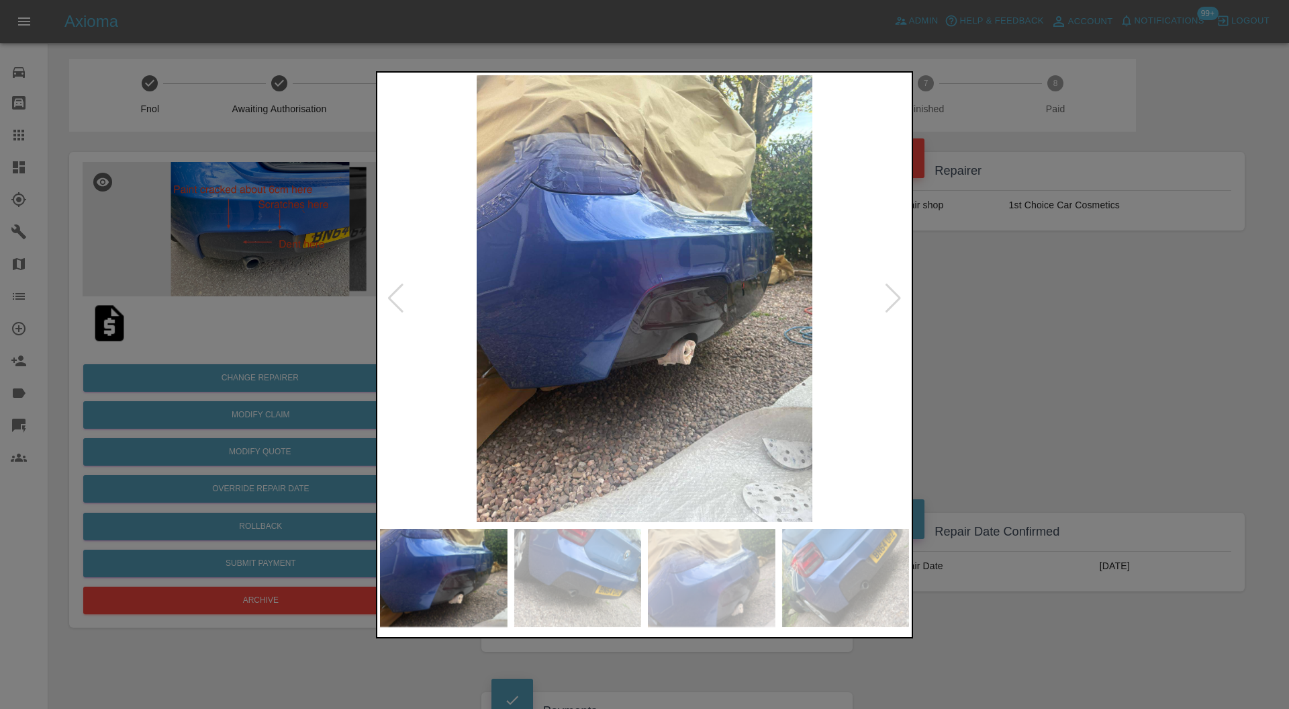
click at [401, 287] on div at bounding box center [396, 298] width 18 height 30
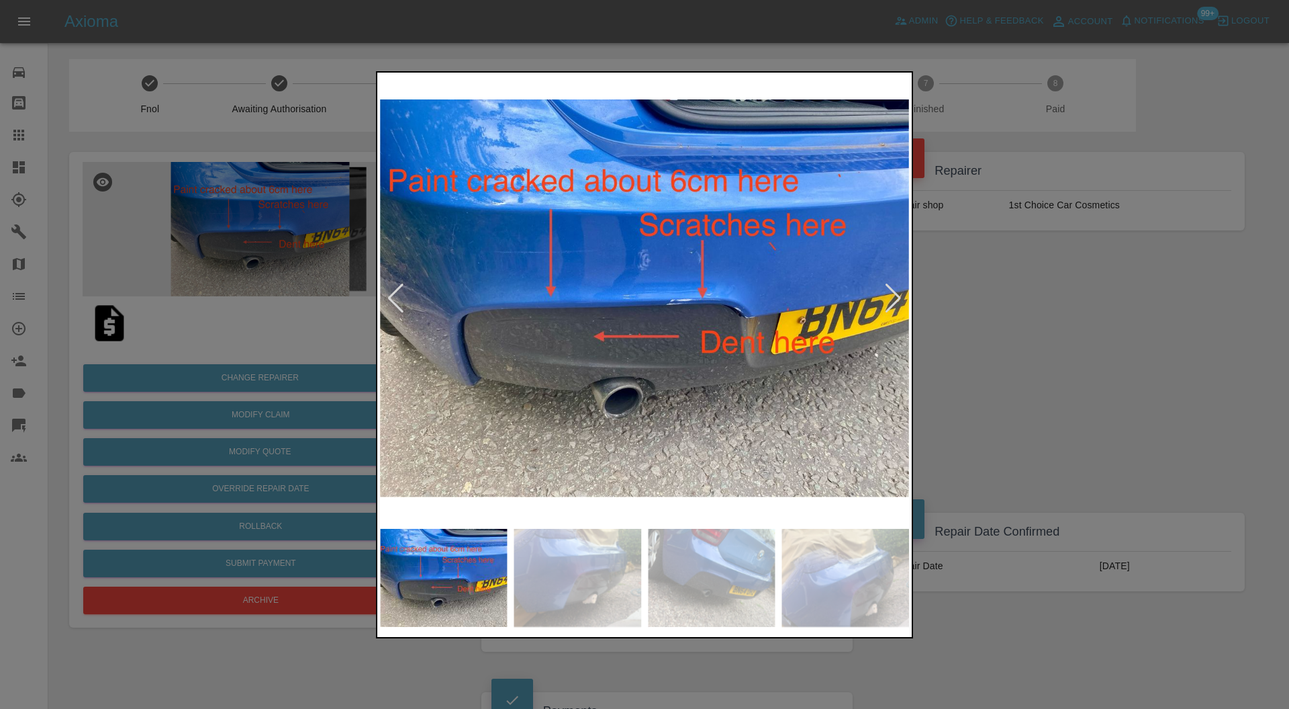
click at [401, 287] on div at bounding box center [396, 298] width 18 height 30
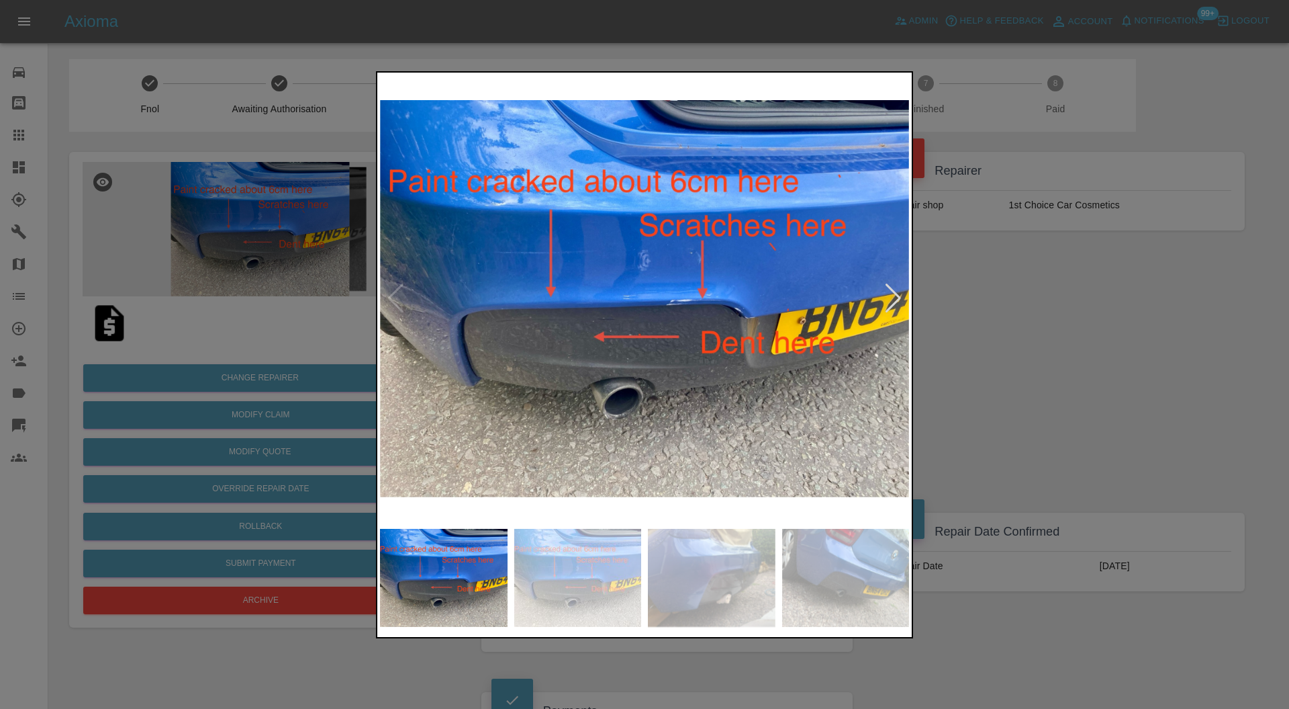
click at [401, 287] on img at bounding box center [644, 298] width 529 height 447
click at [900, 289] on div at bounding box center [893, 298] width 18 height 30
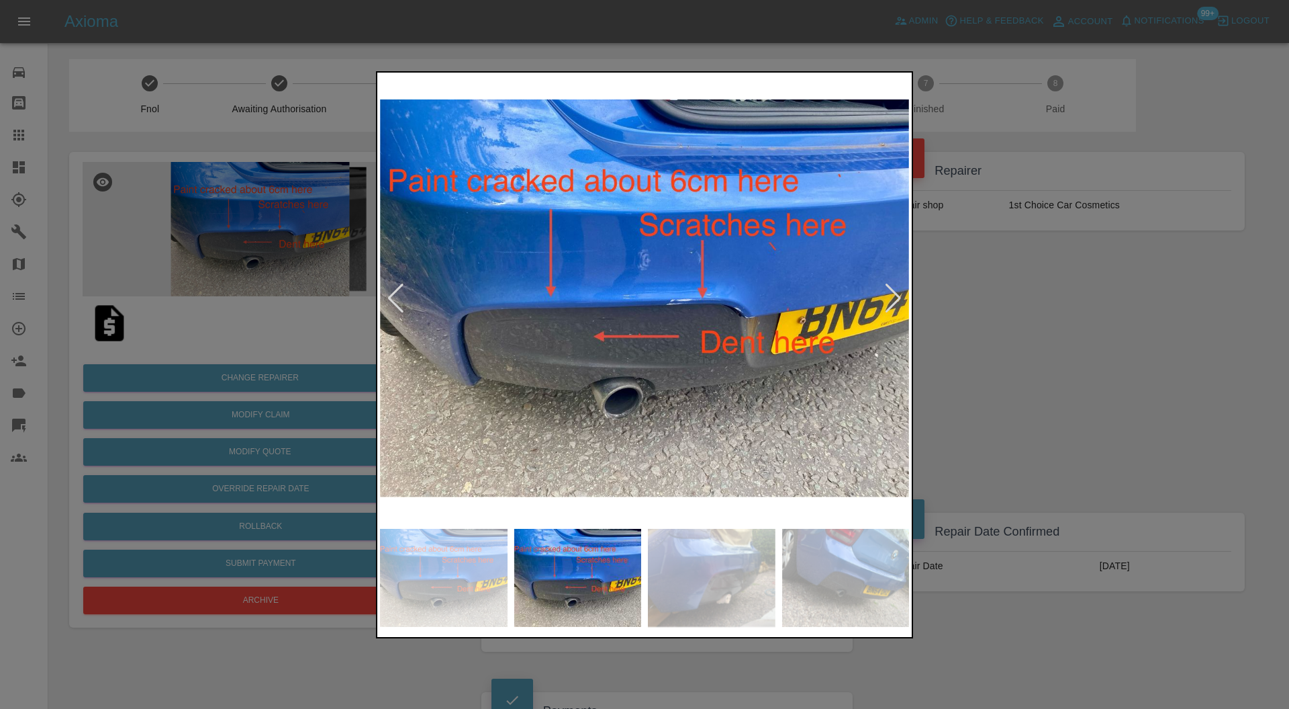
click at [900, 289] on div at bounding box center [893, 298] width 18 height 30
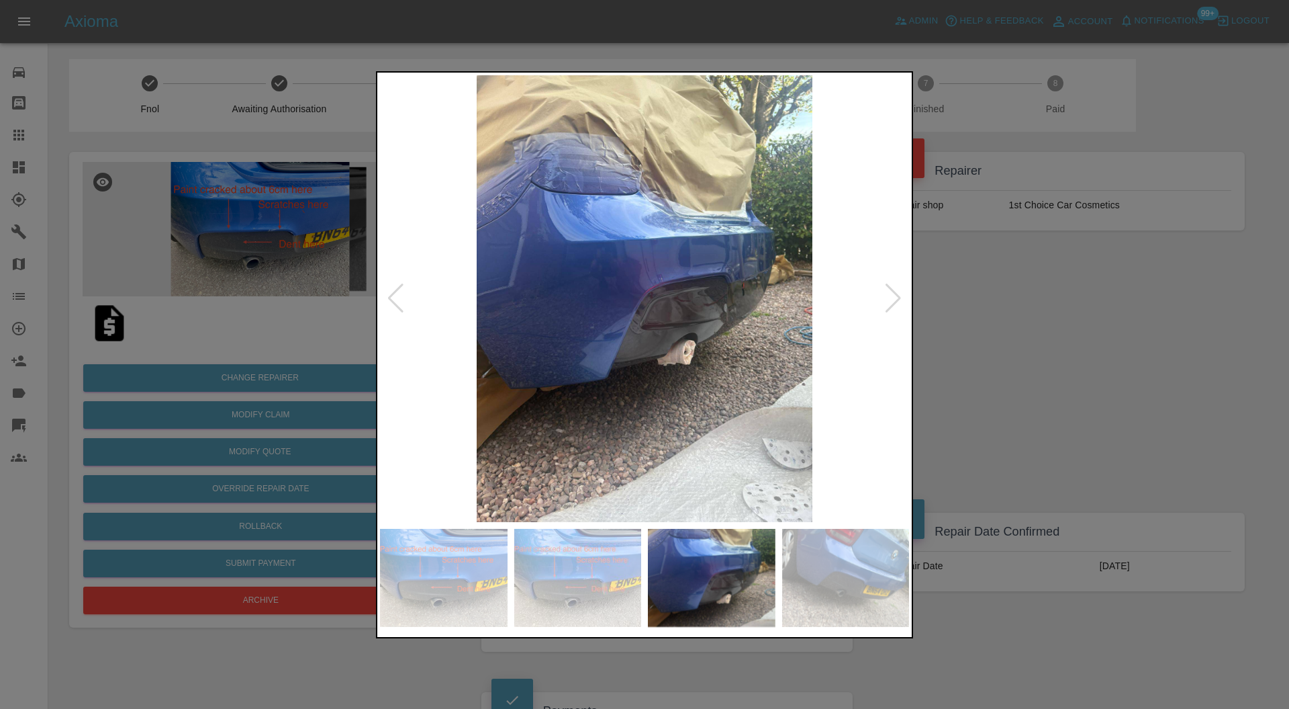
click at [900, 289] on div at bounding box center [893, 298] width 18 height 30
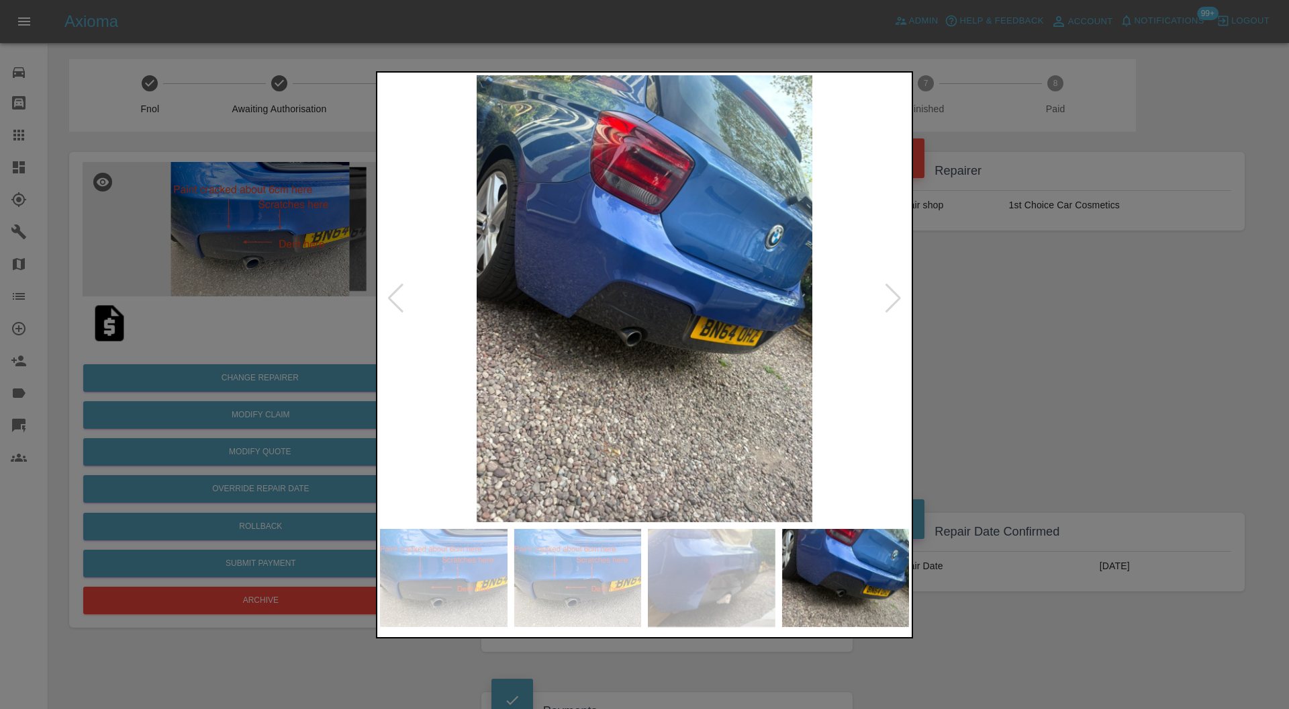
click at [900, 289] on div at bounding box center [893, 298] width 18 height 30
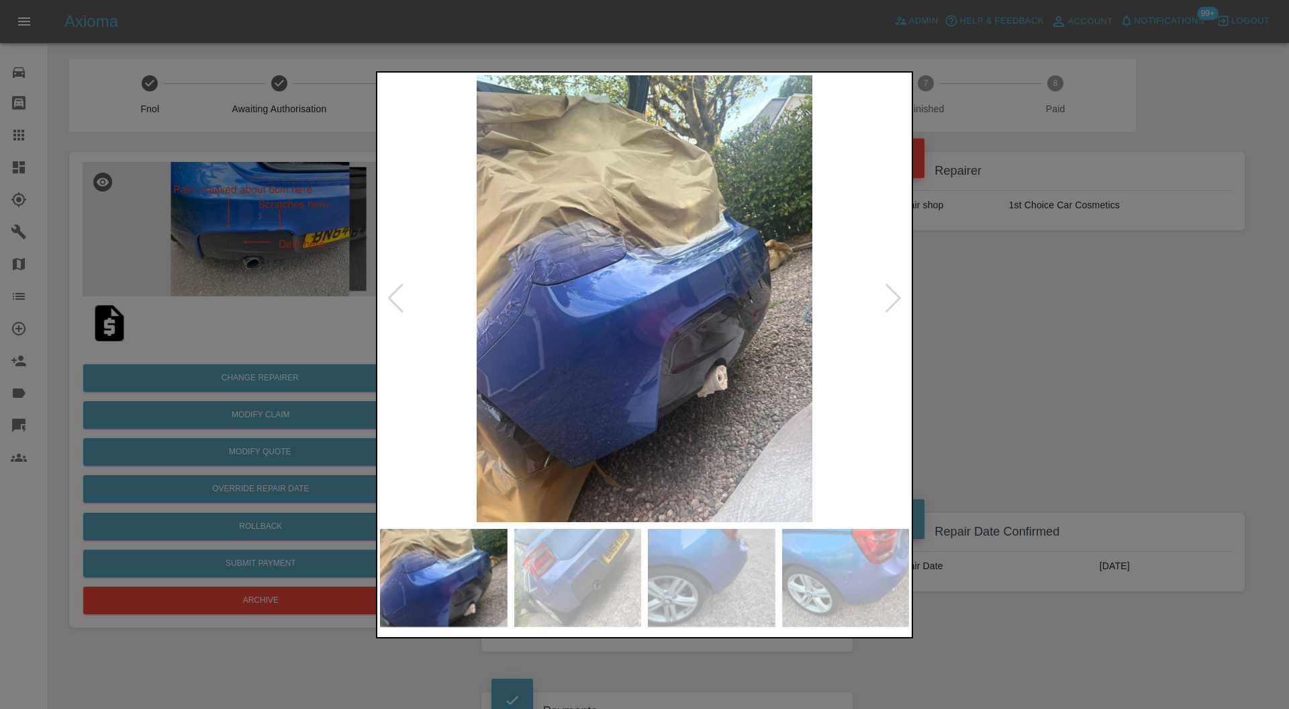
click at [900, 289] on div at bounding box center [893, 298] width 18 height 30
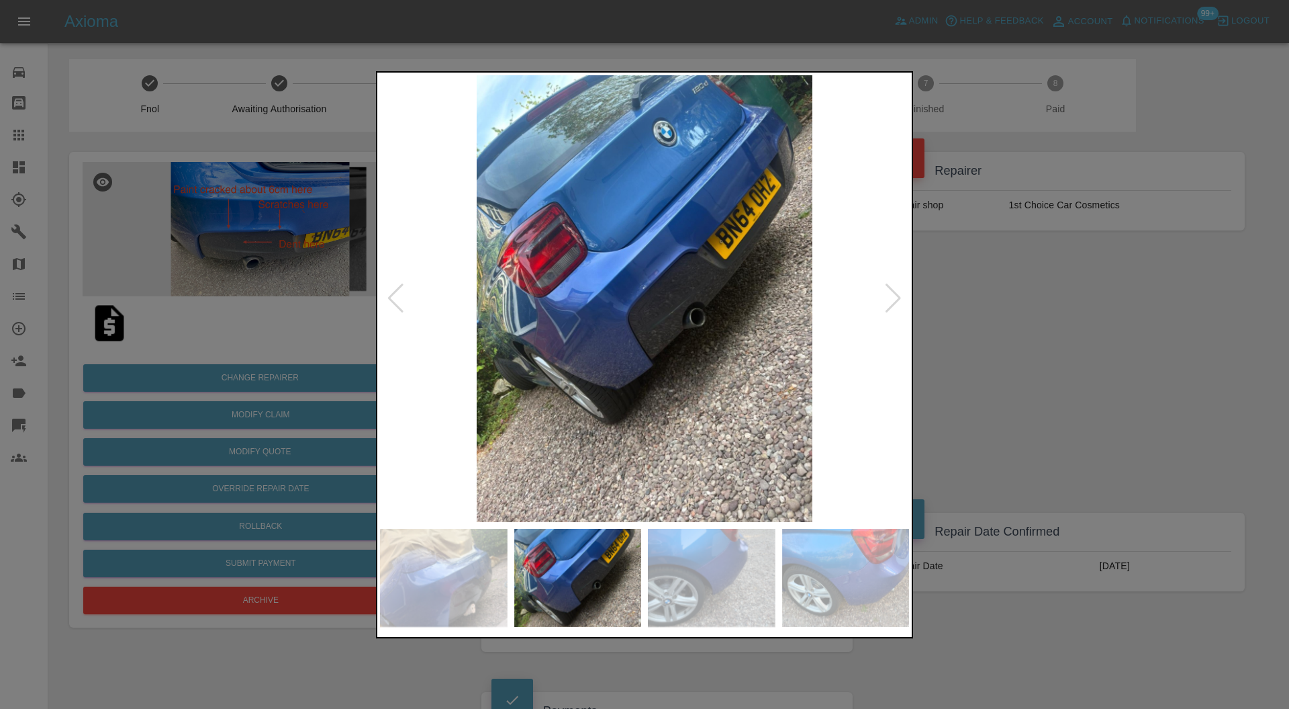
click at [900, 289] on div at bounding box center [893, 298] width 18 height 30
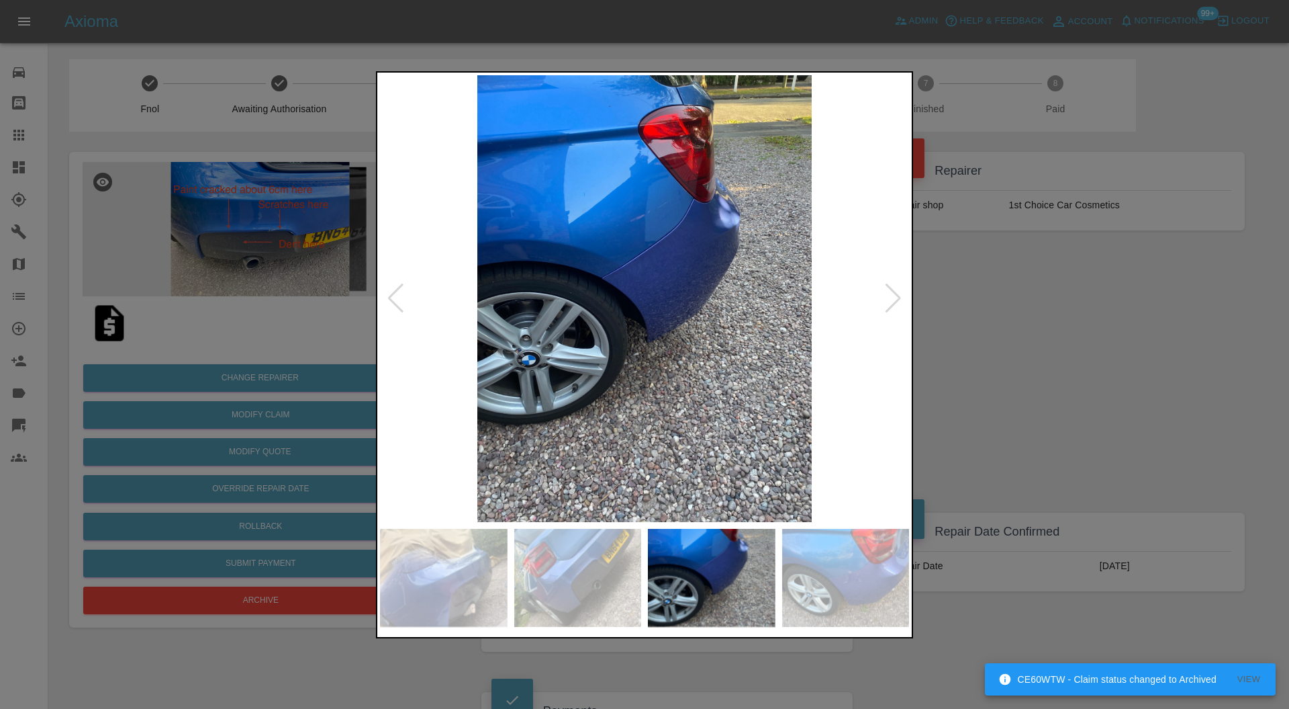
click at [900, 289] on div at bounding box center [893, 298] width 18 height 30
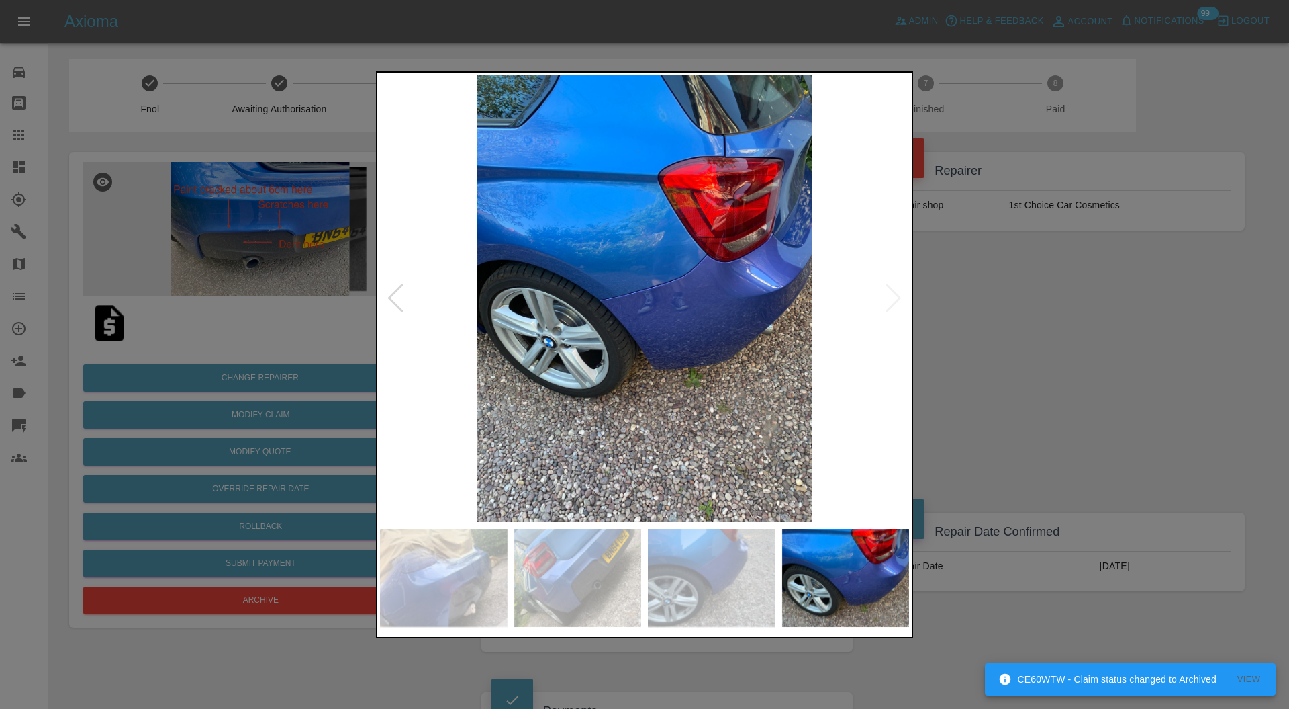
click at [900, 289] on img at bounding box center [644, 298] width 529 height 447
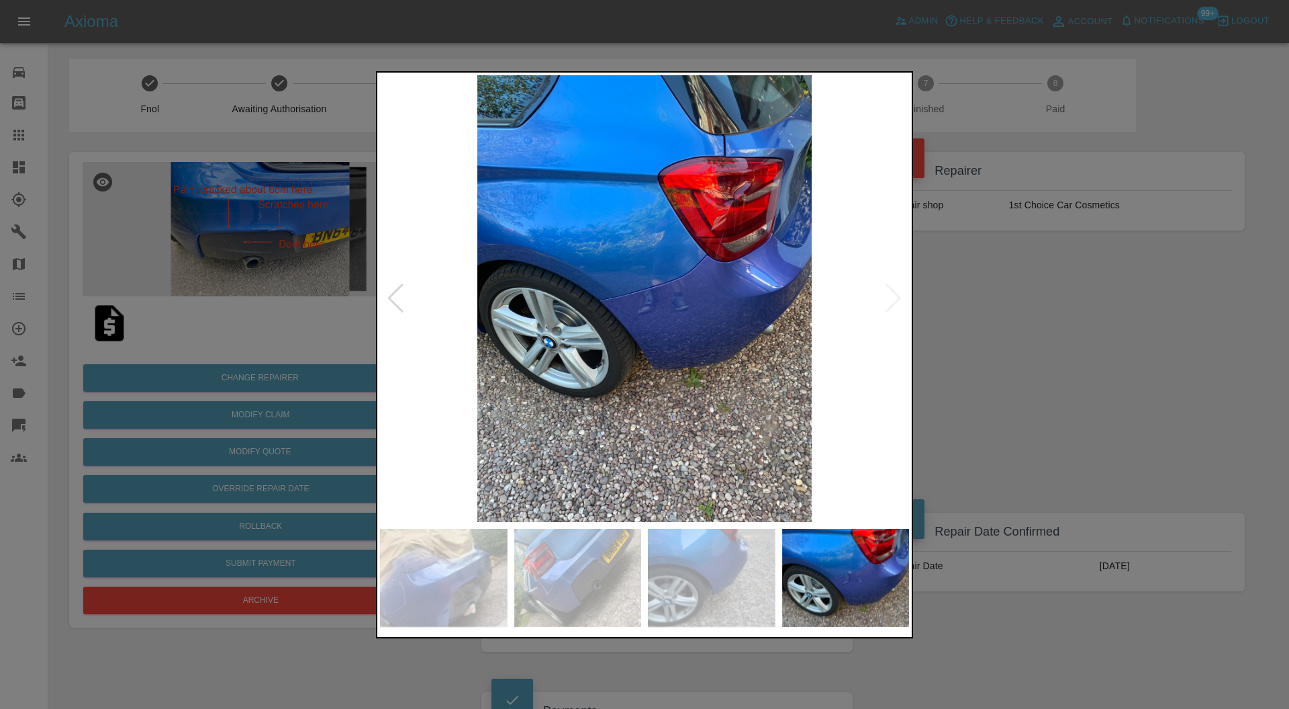
click at [621, 564] on img at bounding box center [578, 578] width 128 height 98
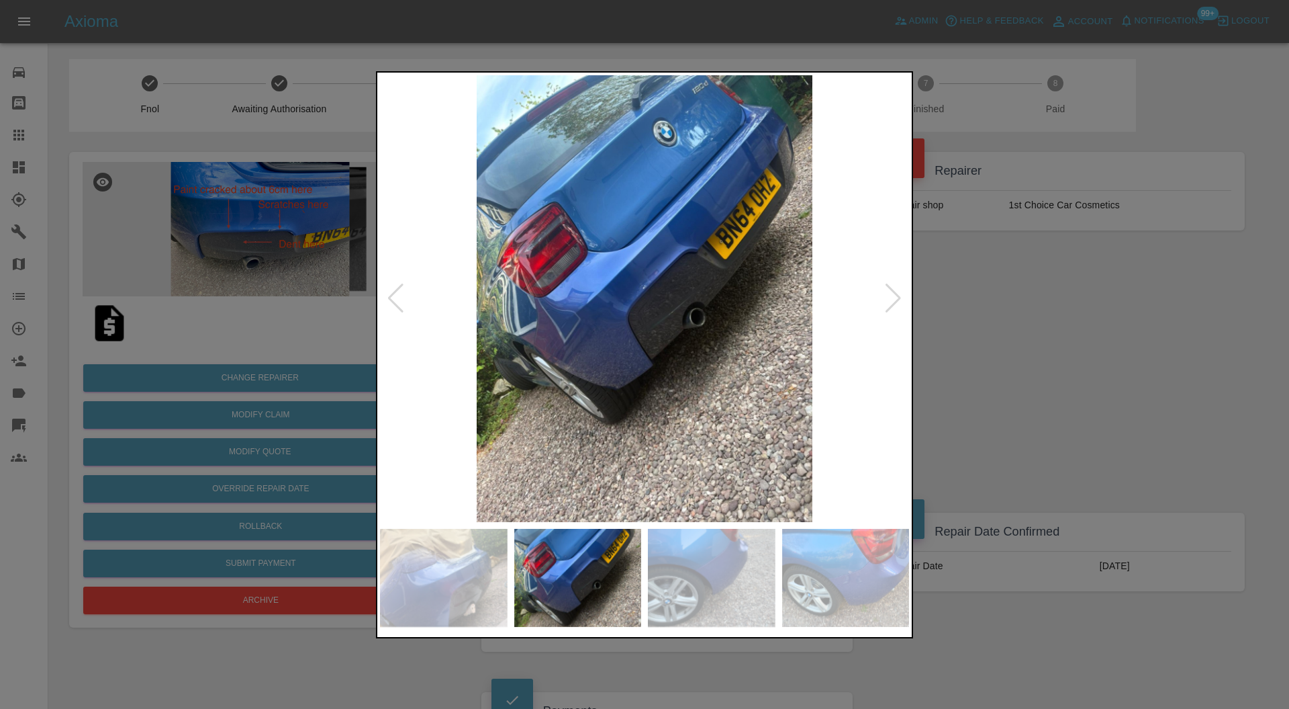
click at [709, 556] on img at bounding box center [712, 578] width 128 height 98
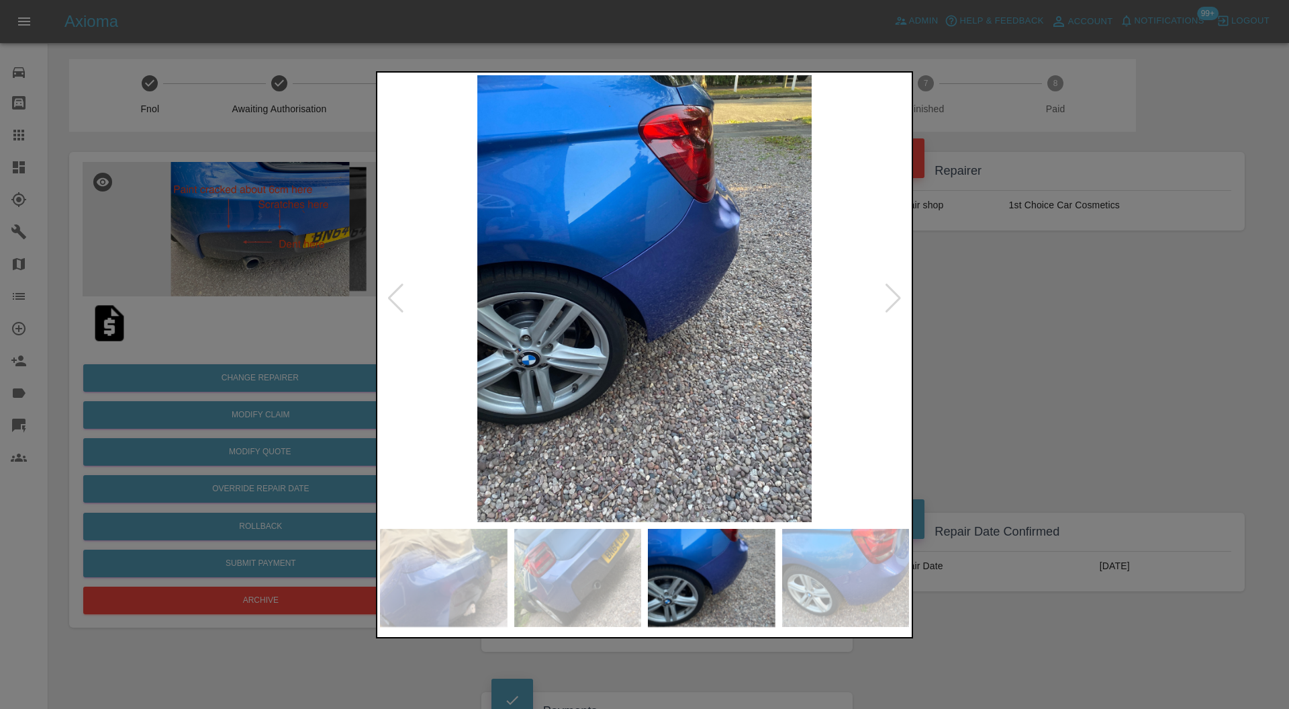
click at [810, 552] on img at bounding box center [846, 578] width 128 height 98
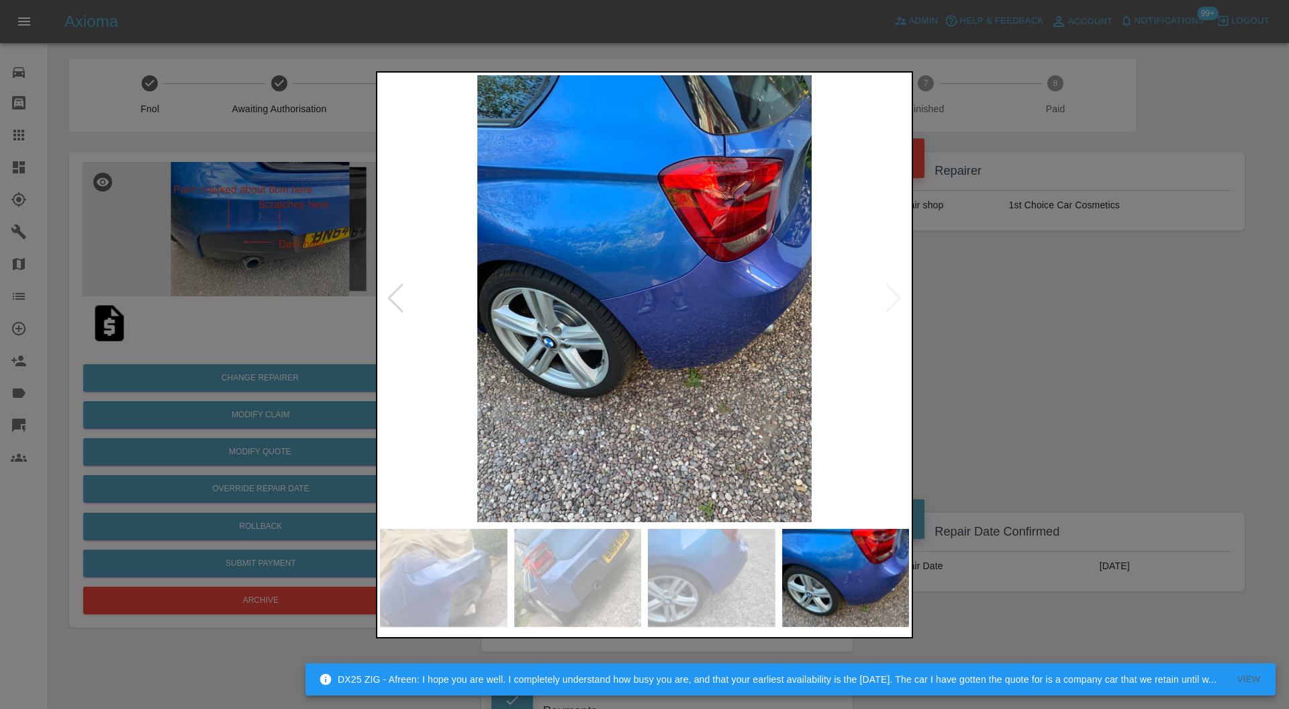
click at [727, 558] on img at bounding box center [712, 578] width 128 height 98
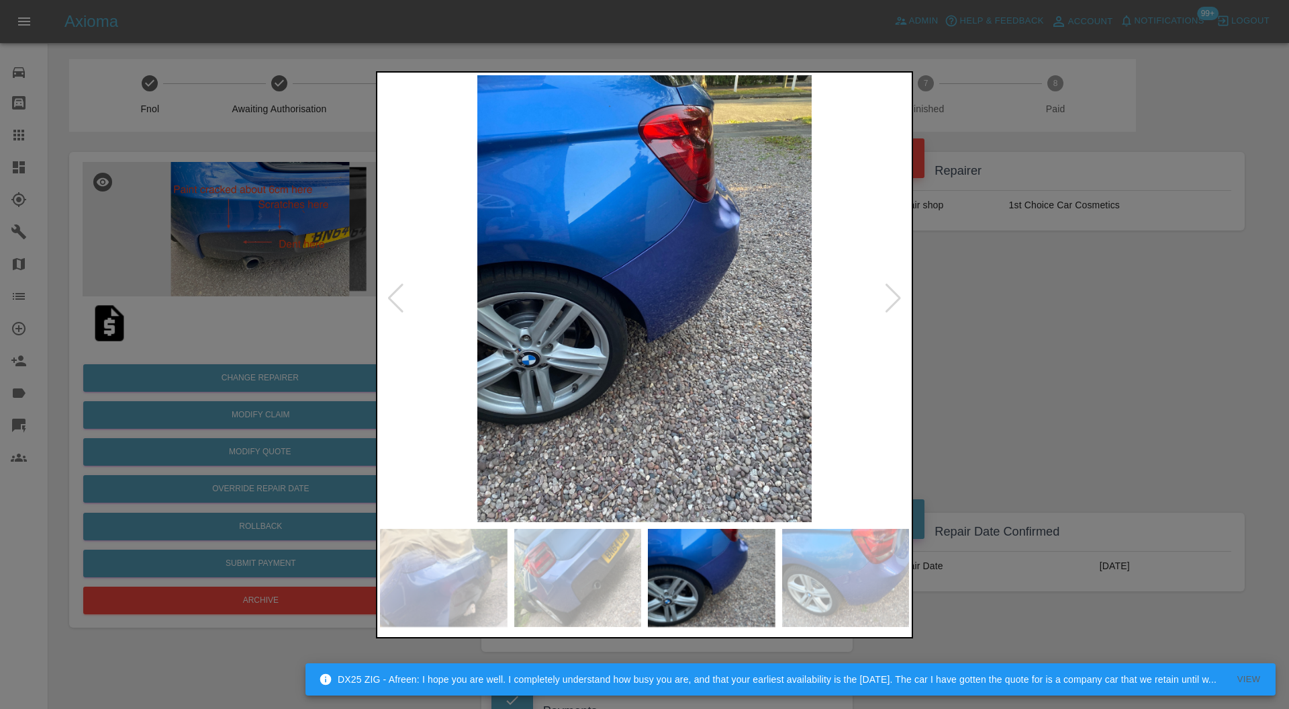
click at [615, 556] on img at bounding box center [578, 578] width 128 height 98
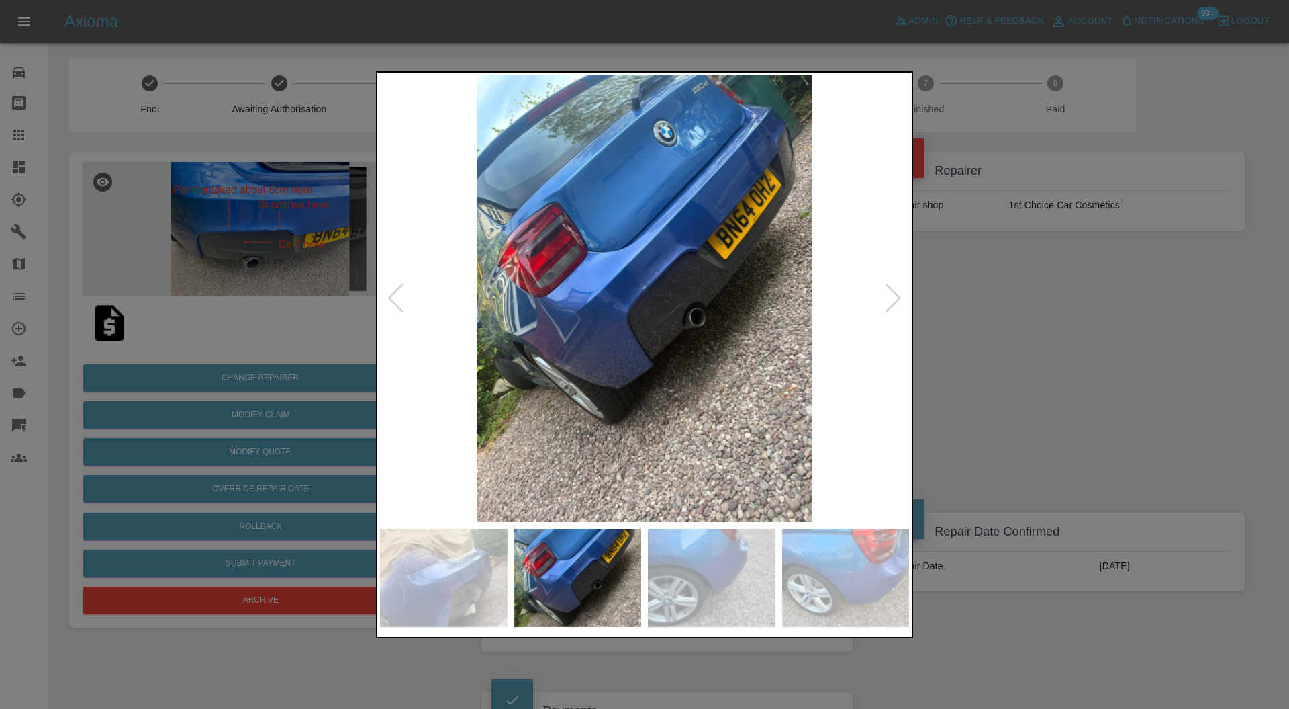
click at [674, 387] on img at bounding box center [644, 298] width 529 height 447
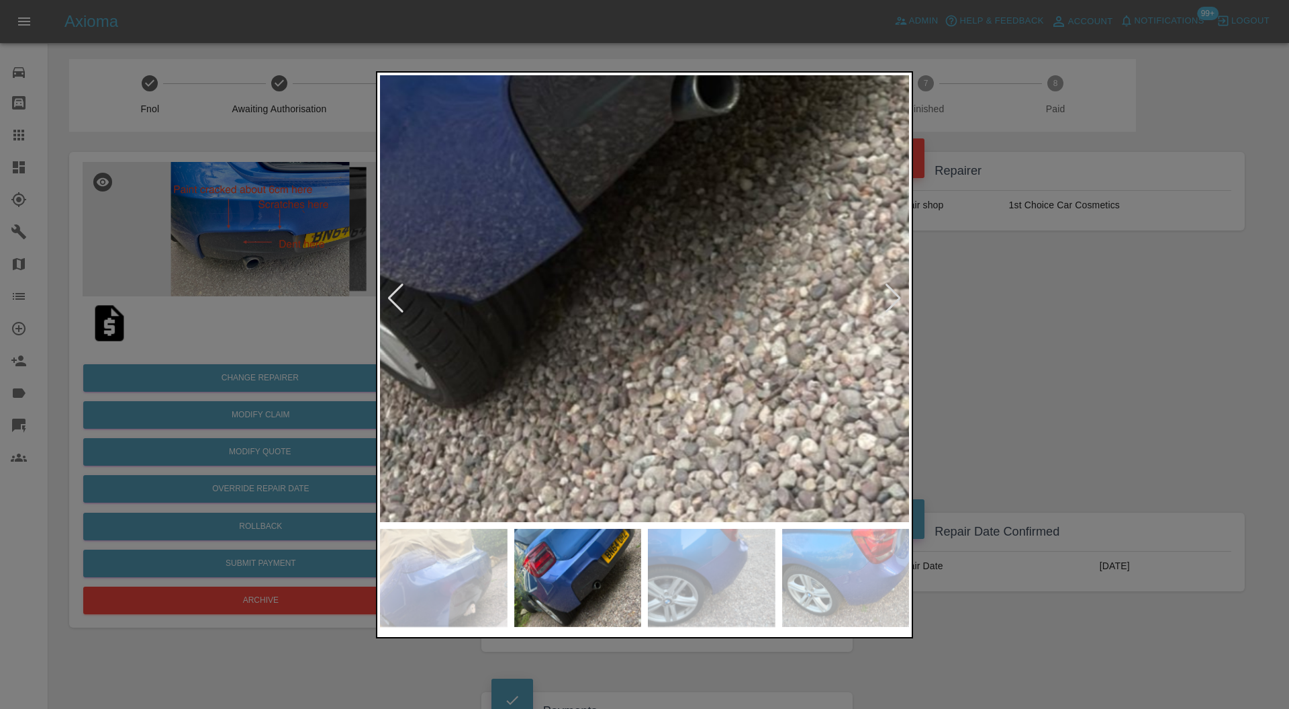
click at [674, 383] on img at bounding box center [558, 29] width 1588 height 1341
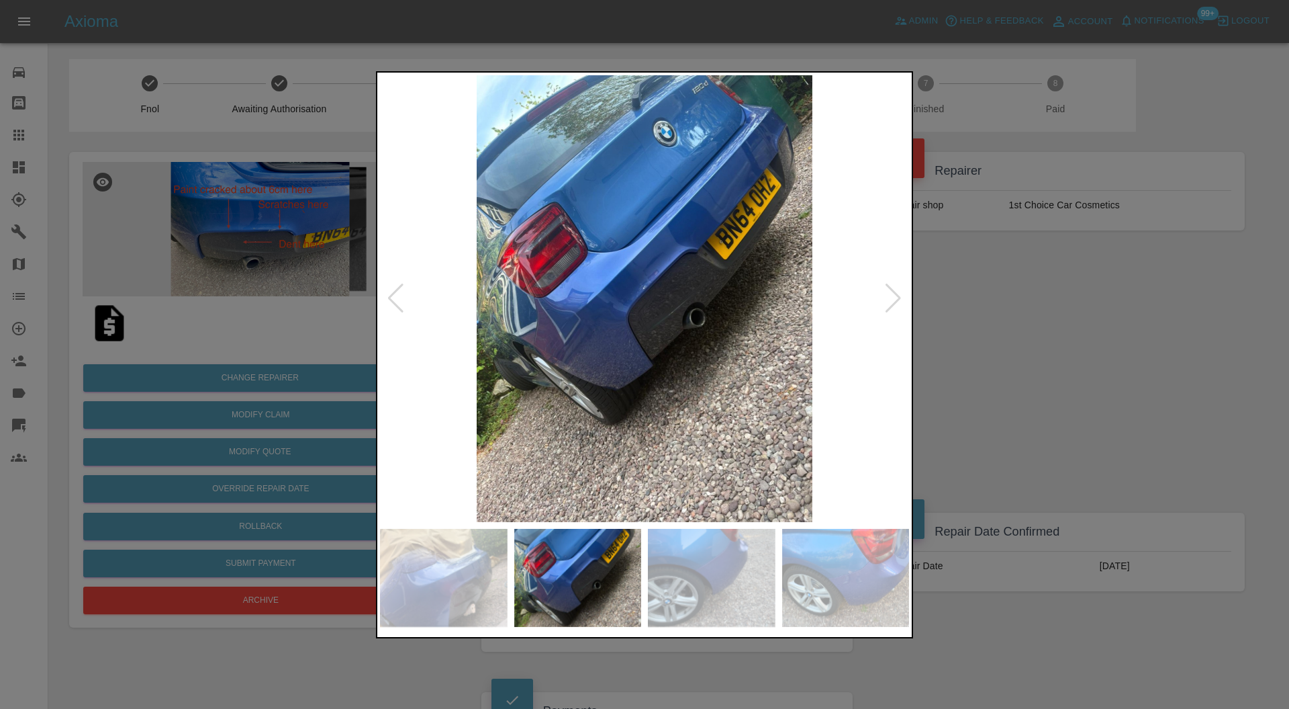
click at [946, 361] on div at bounding box center [644, 354] width 1289 height 709
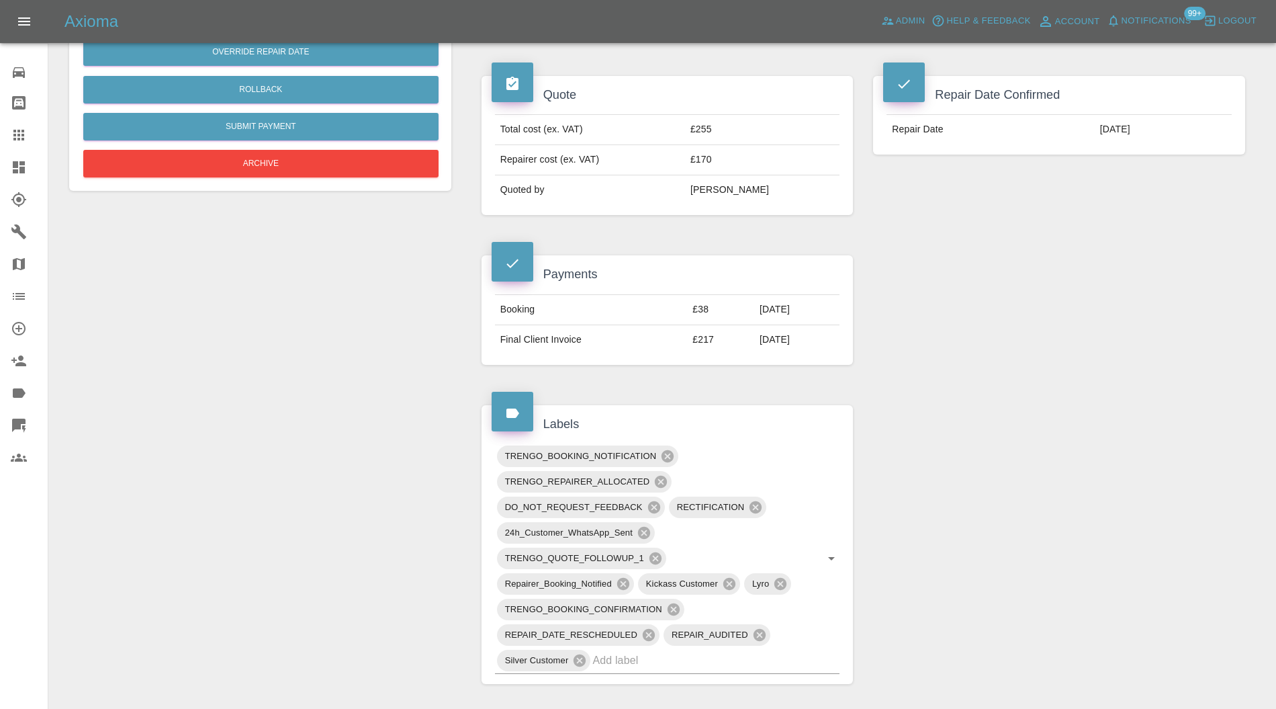
scroll to position [835, 0]
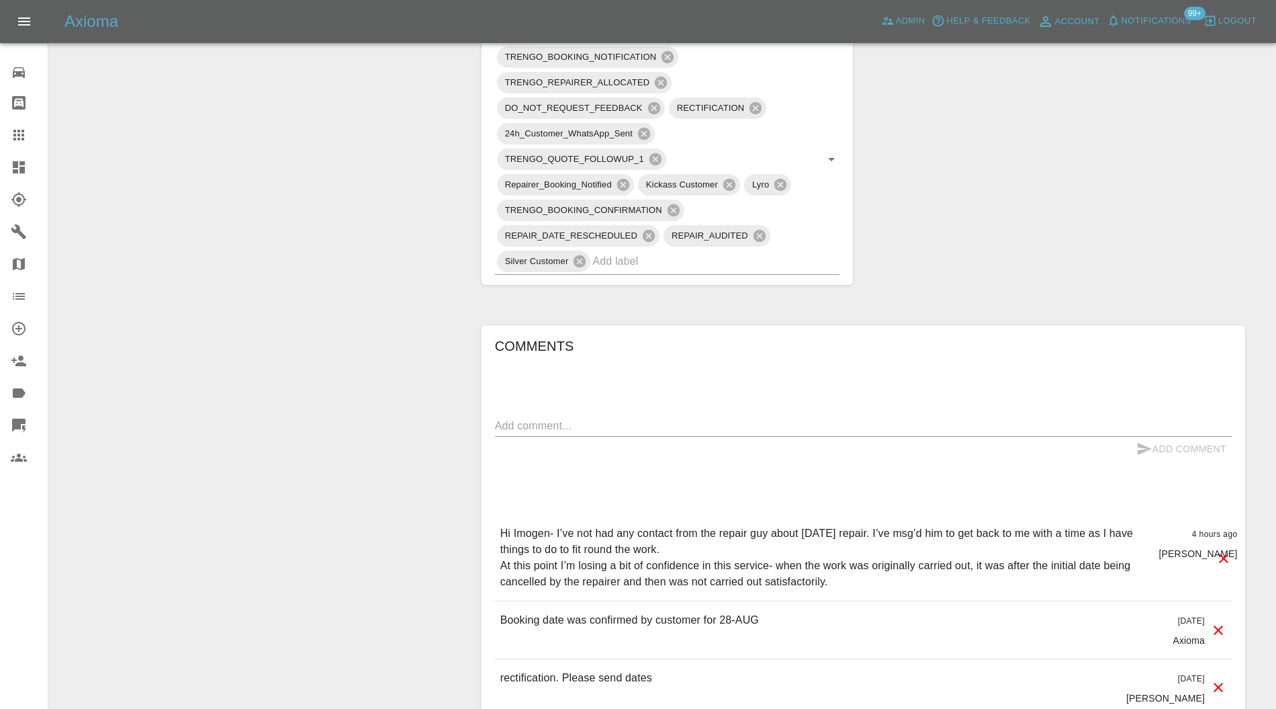
click at [700, 422] on textarea at bounding box center [863, 425] width 737 height 15
type textarea "reallocated and rebooking"
click at [1213, 447] on button "Add Comment" at bounding box center [1181, 449] width 101 height 25
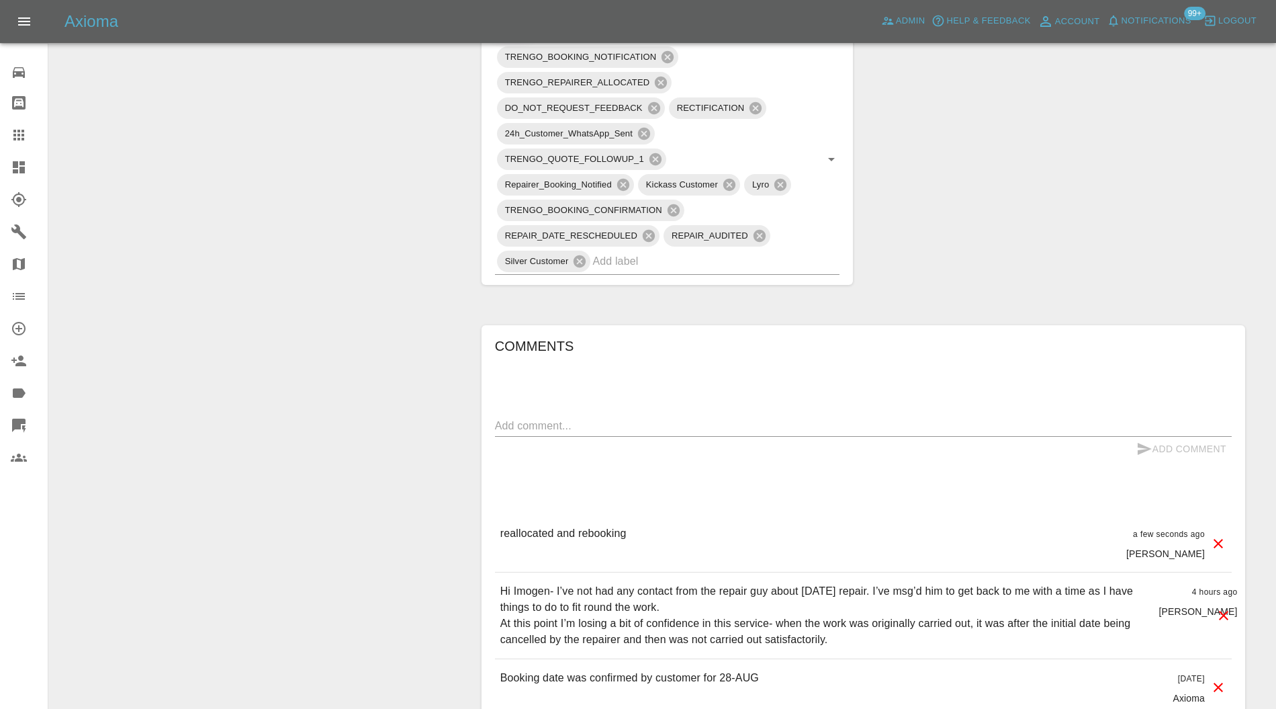
click at [750, 419] on textarea at bounding box center [863, 425] width 737 height 15
drag, startPoint x: 803, startPoint y: 416, endPoint x: 471, endPoint y: 418, distance: 331.1
type textarea "please offer Oct half term dates from Oct 27th-31st"
click at [1169, 441] on button "Add Comment" at bounding box center [1181, 449] width 101 height 25
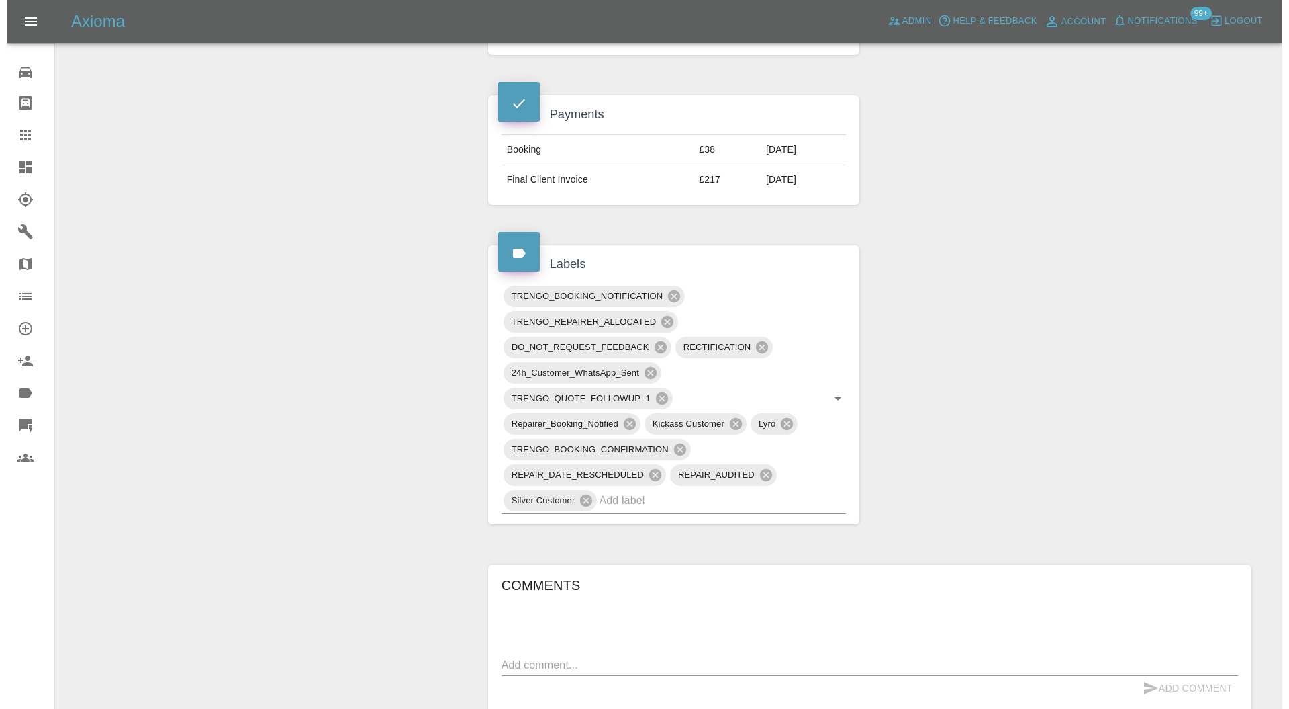
scroll to position [120, 0]
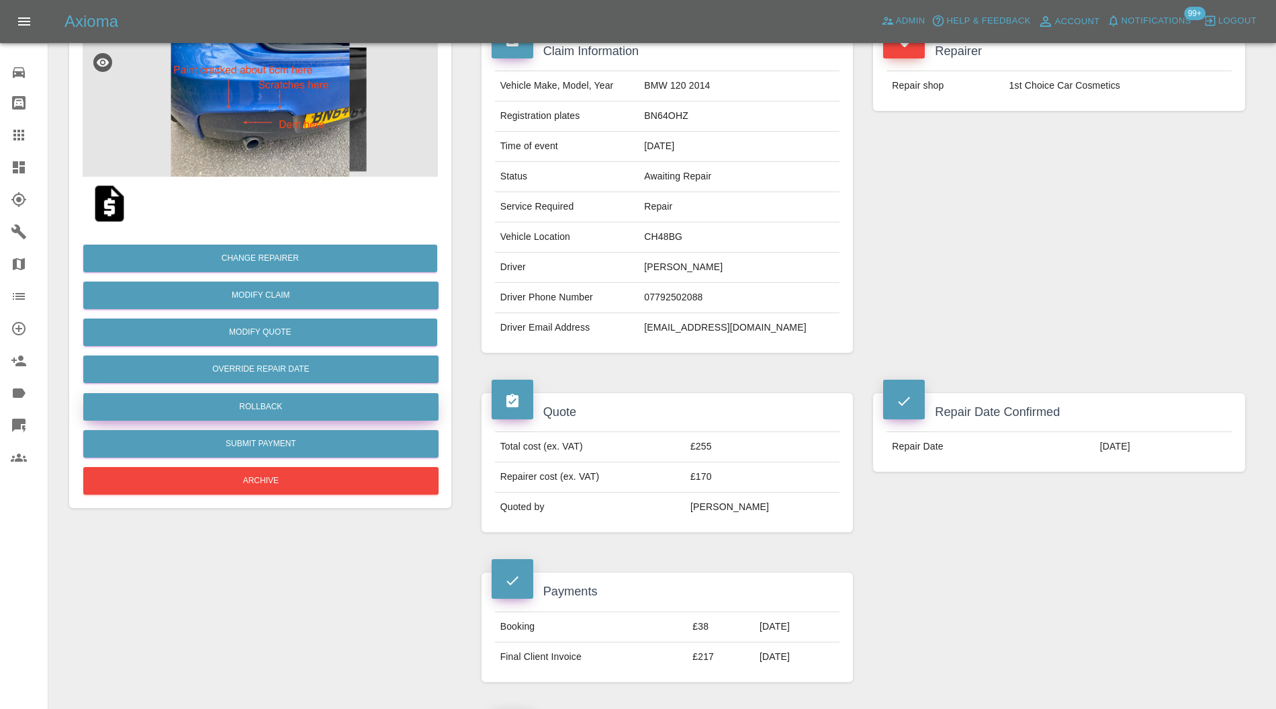
click at [332, 401] on button "Rollback" at bounding box center [260, 407] width 355 height 28
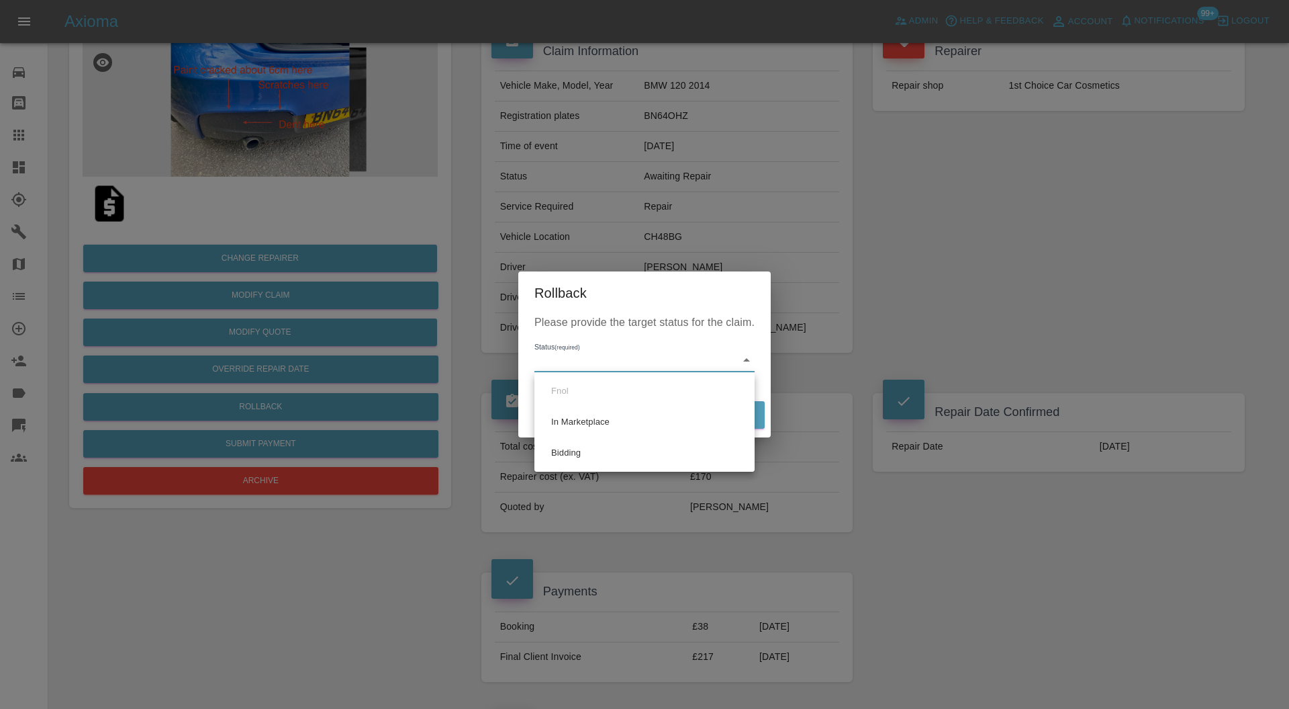
click at [598, 449] on li "Bidding" at bounding box center [645, 452] width 214 height 31
type input "bidding"
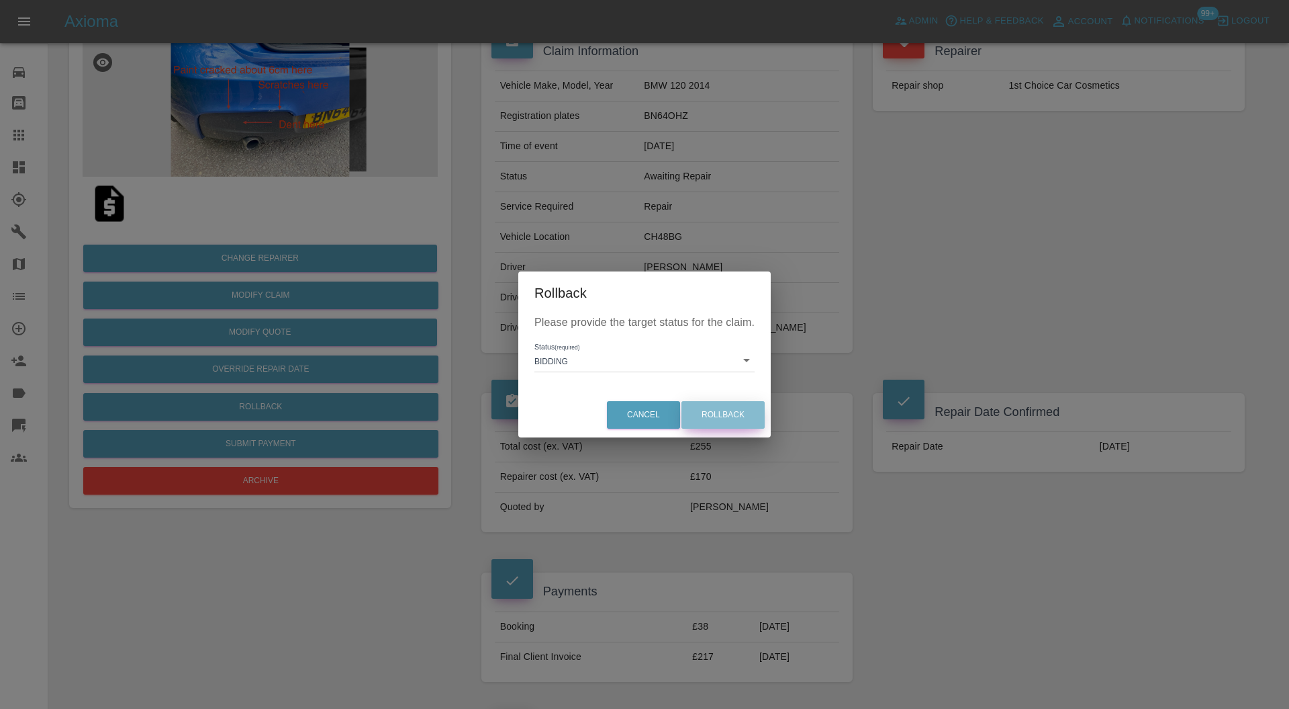
click at [730, 408] on button "Rollback" at bounding box center [723, 415] width 83 height 28
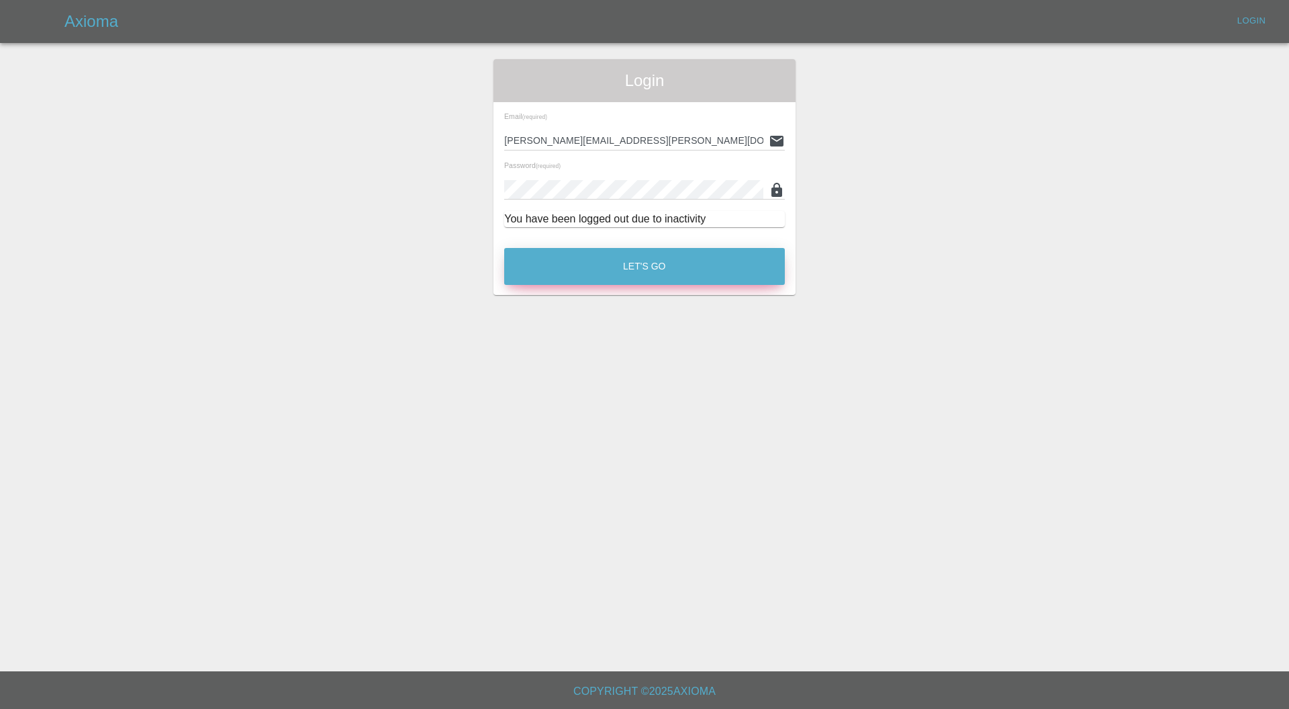
click at [594, 260] on button "Let's Go" at bounding box center [644, 266] width 281 height 37
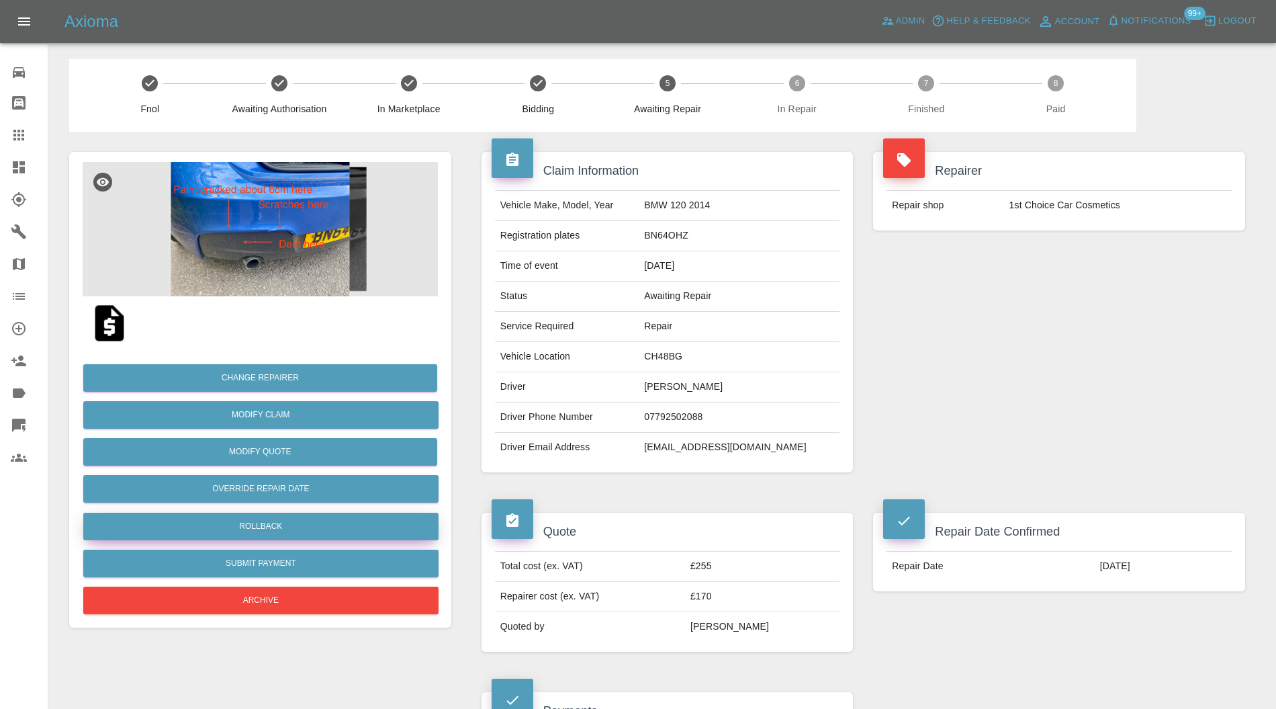
click at [326, 518] on button "Rollback" at bounding box center [260, 526] width 355 height 28
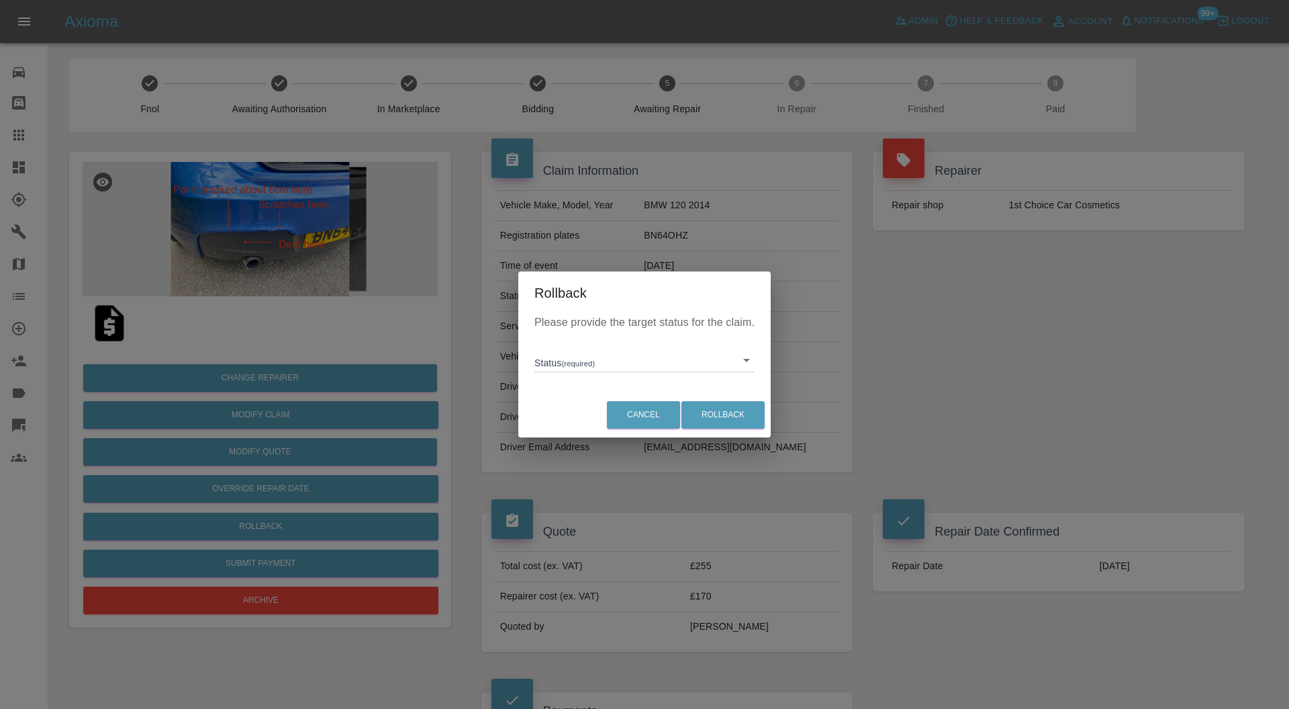
click at [569, 347] on div "Status (required) ​" at bounding box center [645, 354] width 220 height 35
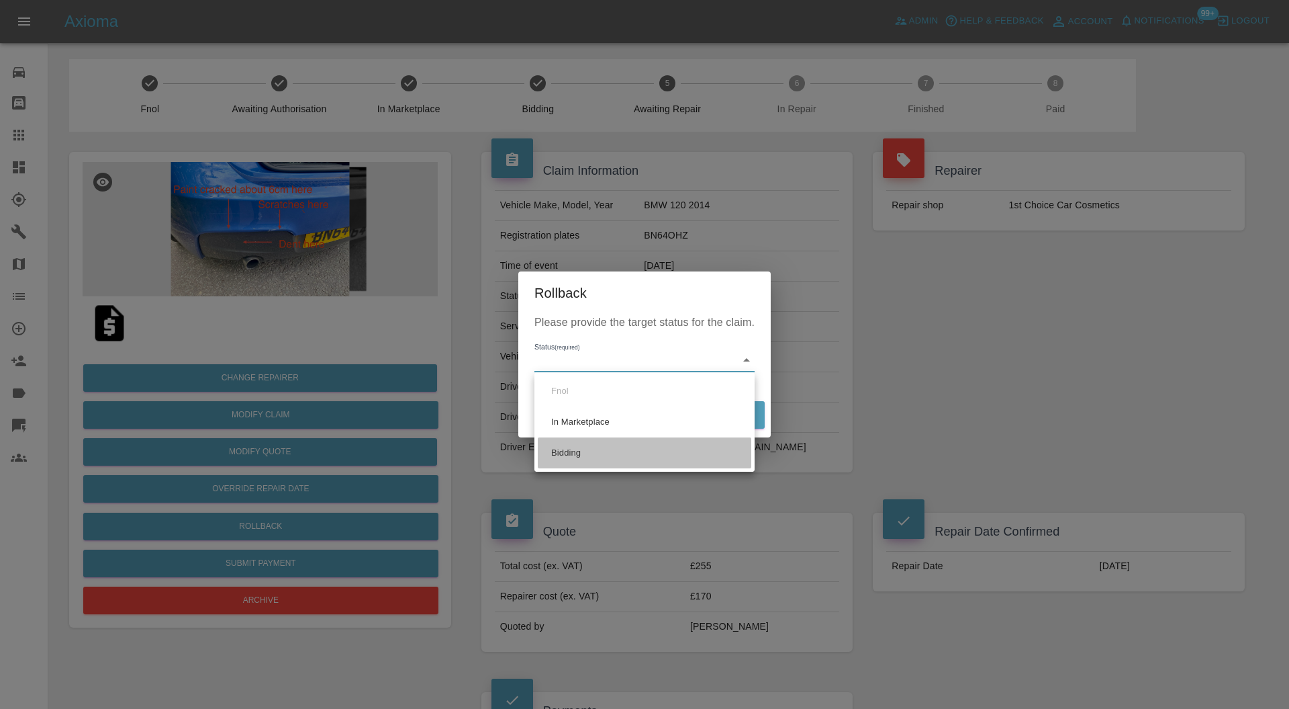
click at [588, 442] on li "Bidding" at bounding box center [645, 452] width 214 height 31
type input "bidding"
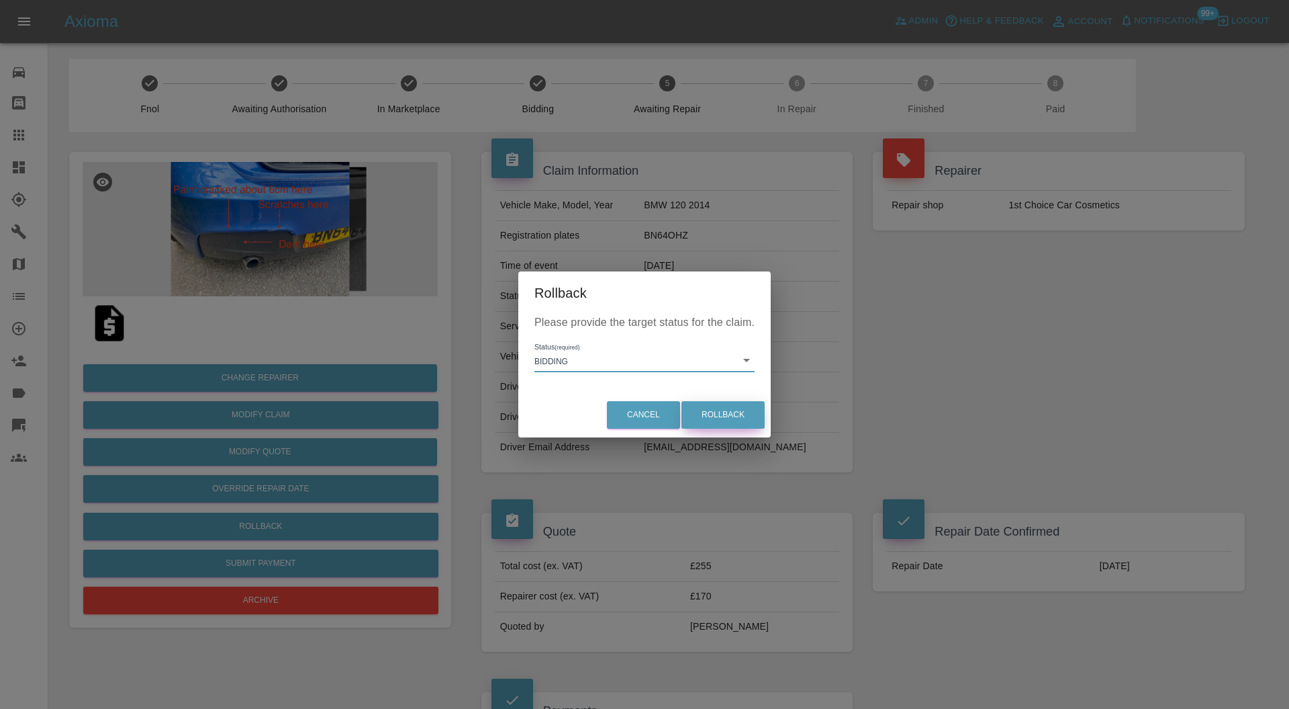
click at [713, 414] on button "Rollback" at bounding box center [723, 415] width 83 height 28
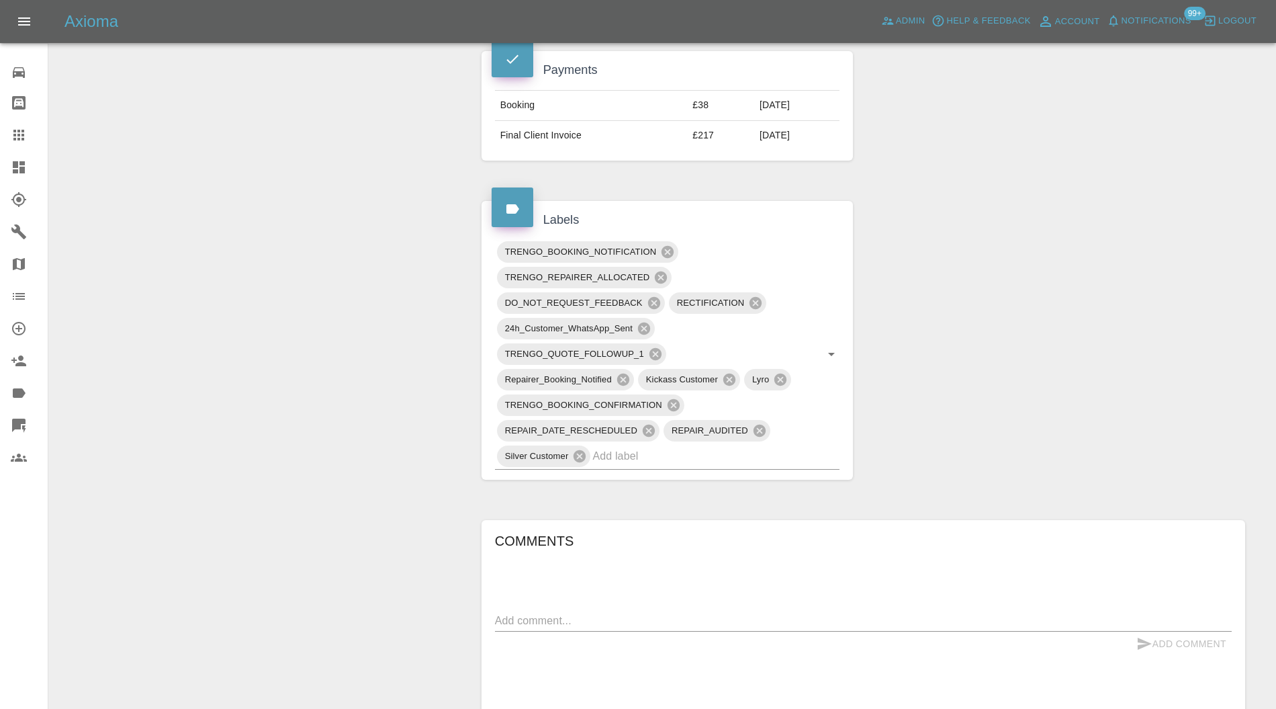
scroll to position [716, 0]
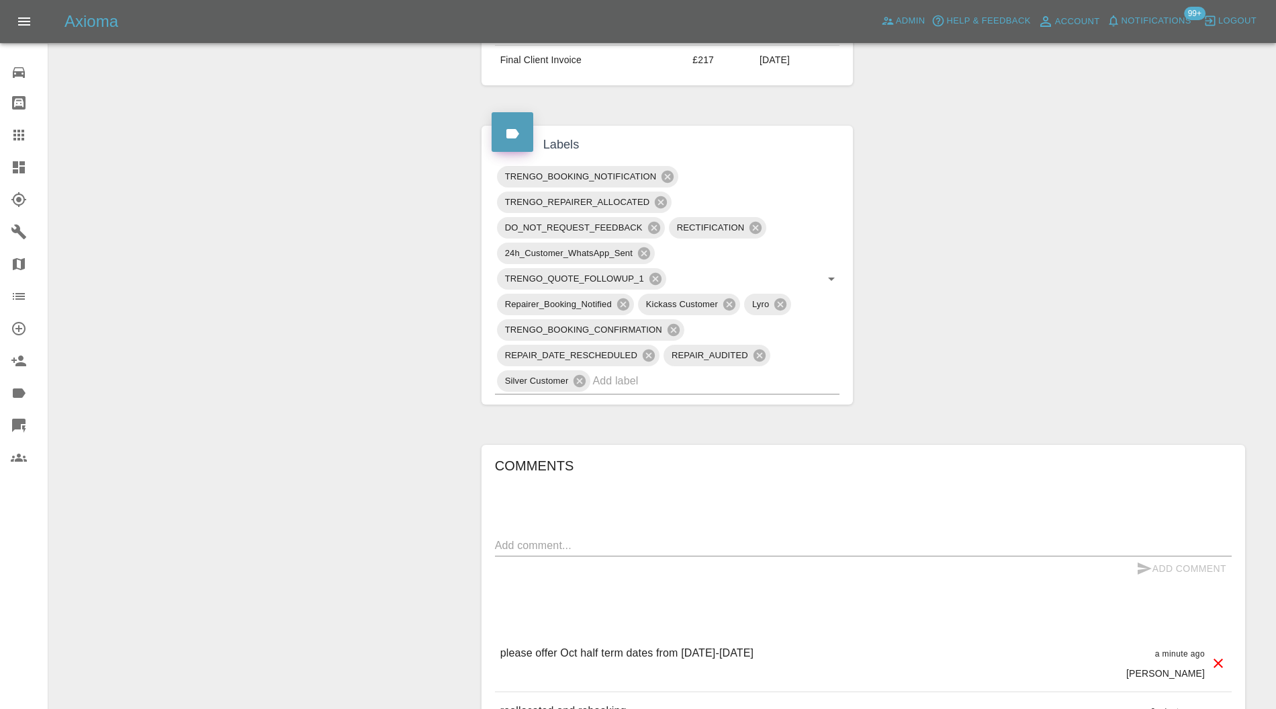
click at [758, 222] on icon at bounding box center [755, 227] width 15 height 15
click at [665, 171] on icon at bounding box center [667, 177] width 12 height 12
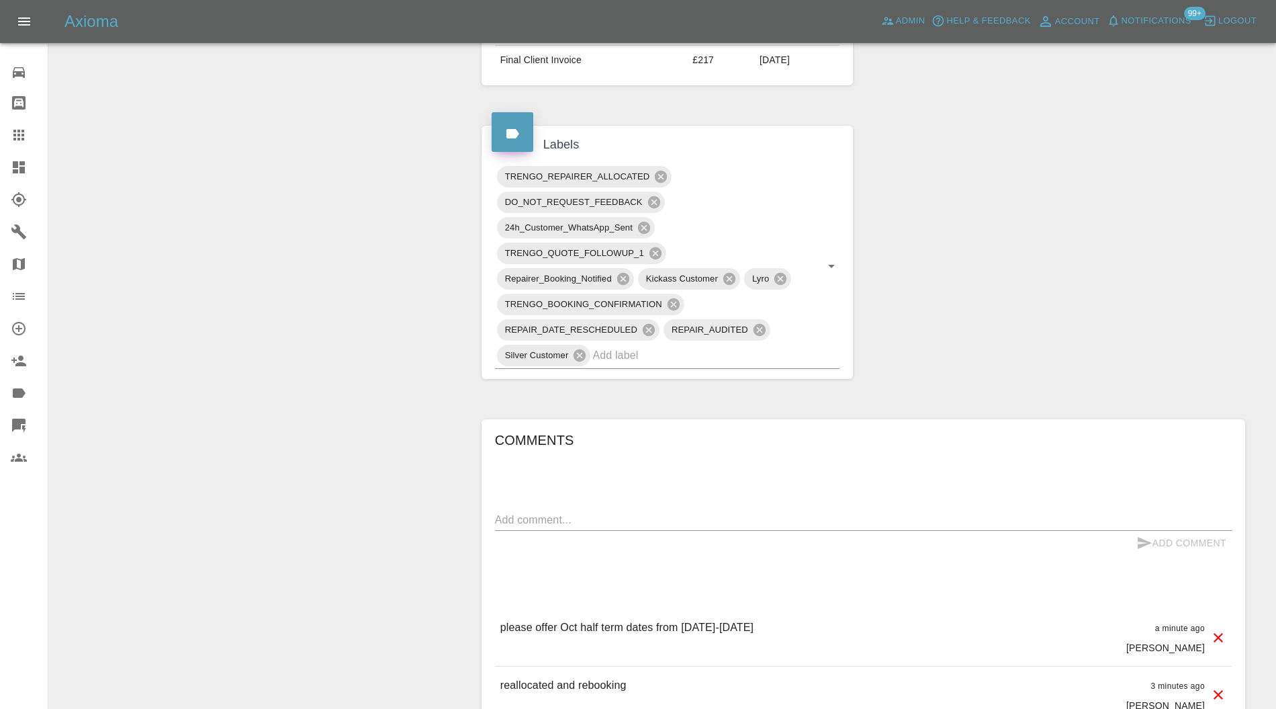
click at [646, 222] on icon at bounding box center [644, 227] width 15 height 15
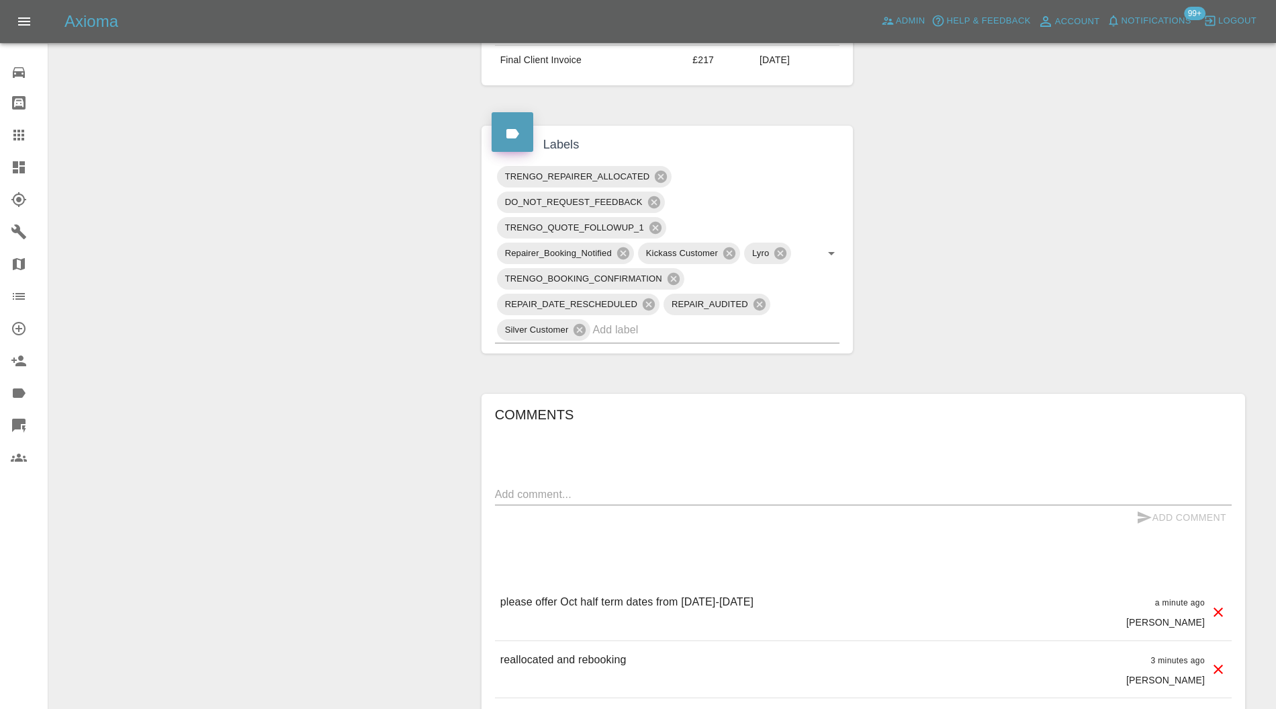
click at [623, 250] on icon at bounding box center [623, 253] width 15 height 15
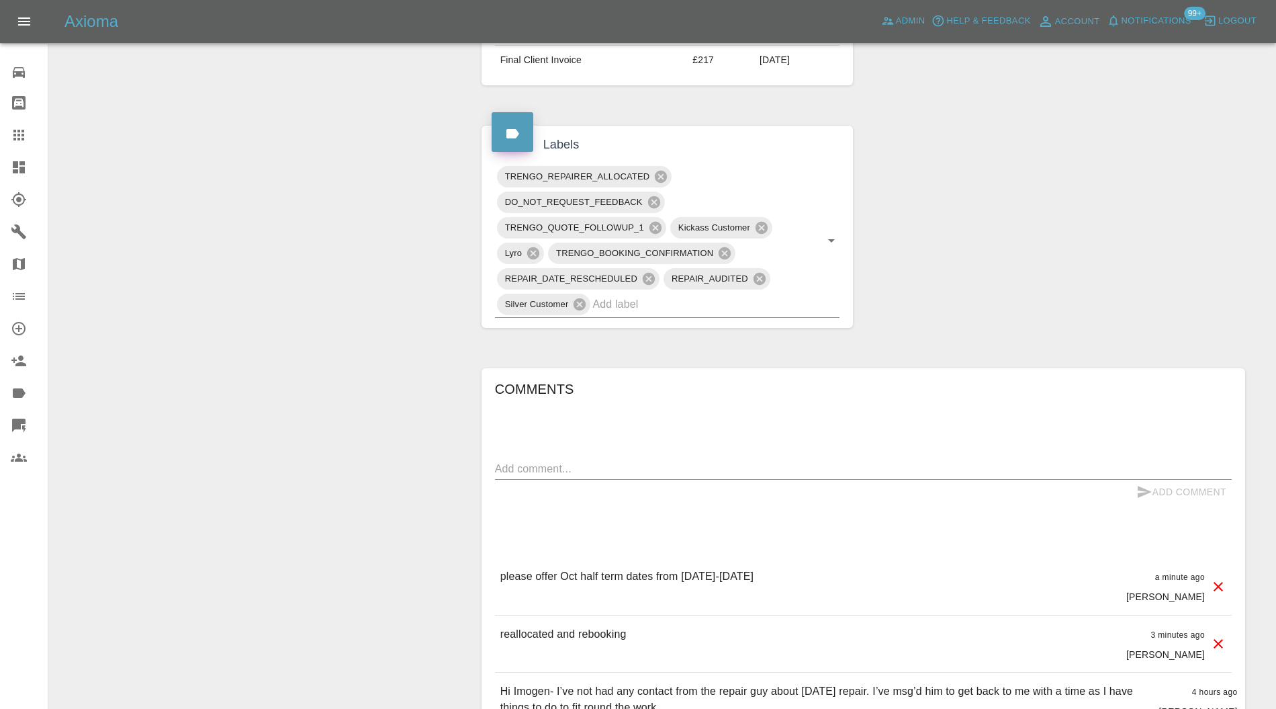
click at [723, 248] on icon at bounding box center [724, 253] width 15 height 15
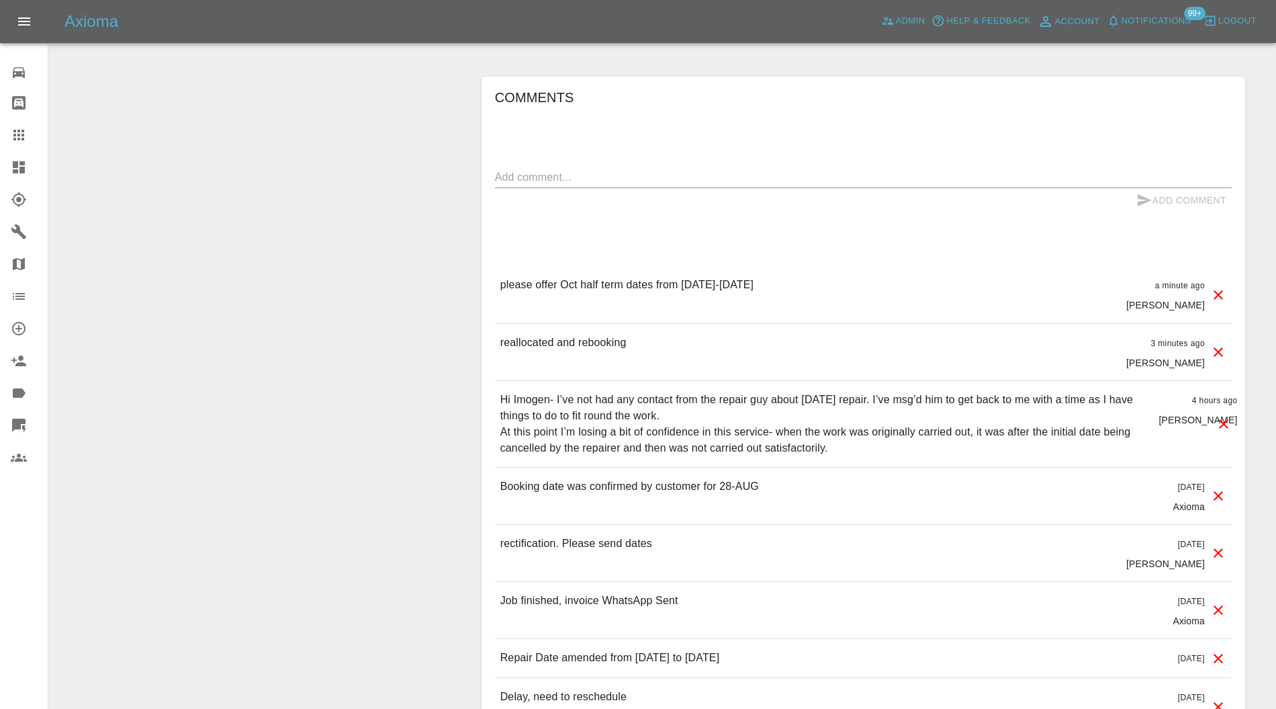
scroll to position [1075, 0]
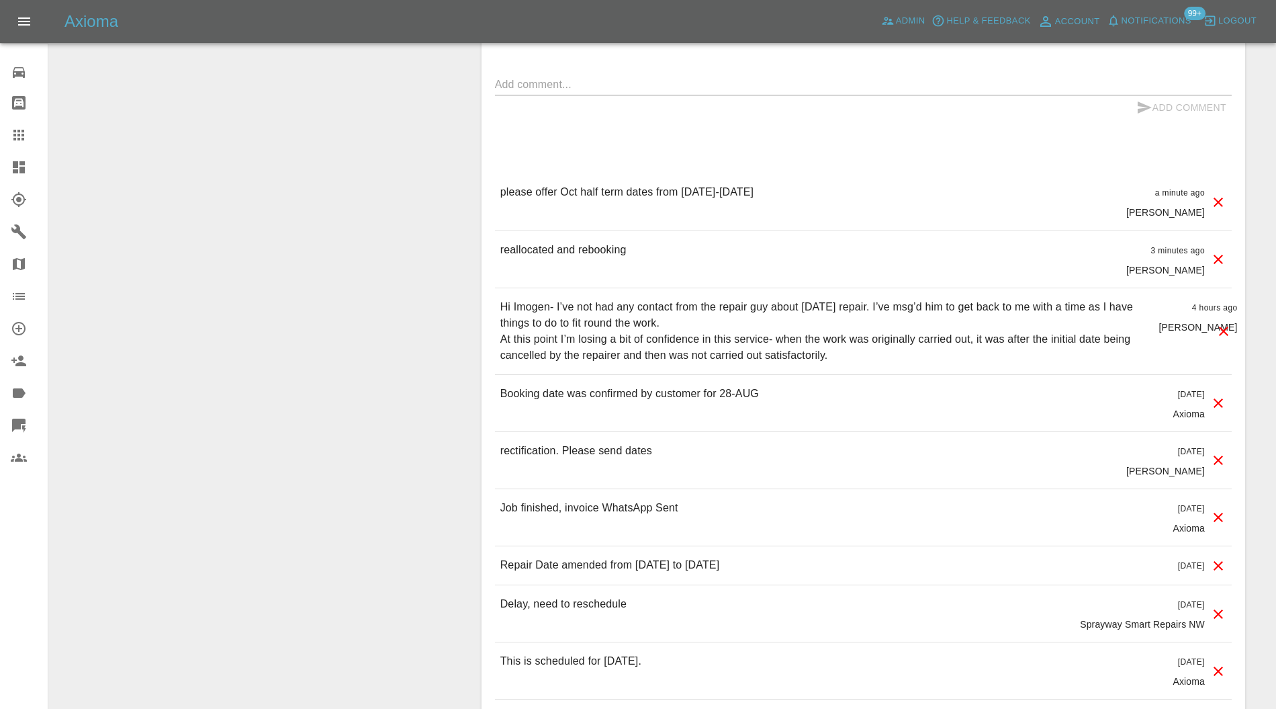
click at [1226, 330] on icon at bounding box center [1224, 331] width 16 height 16
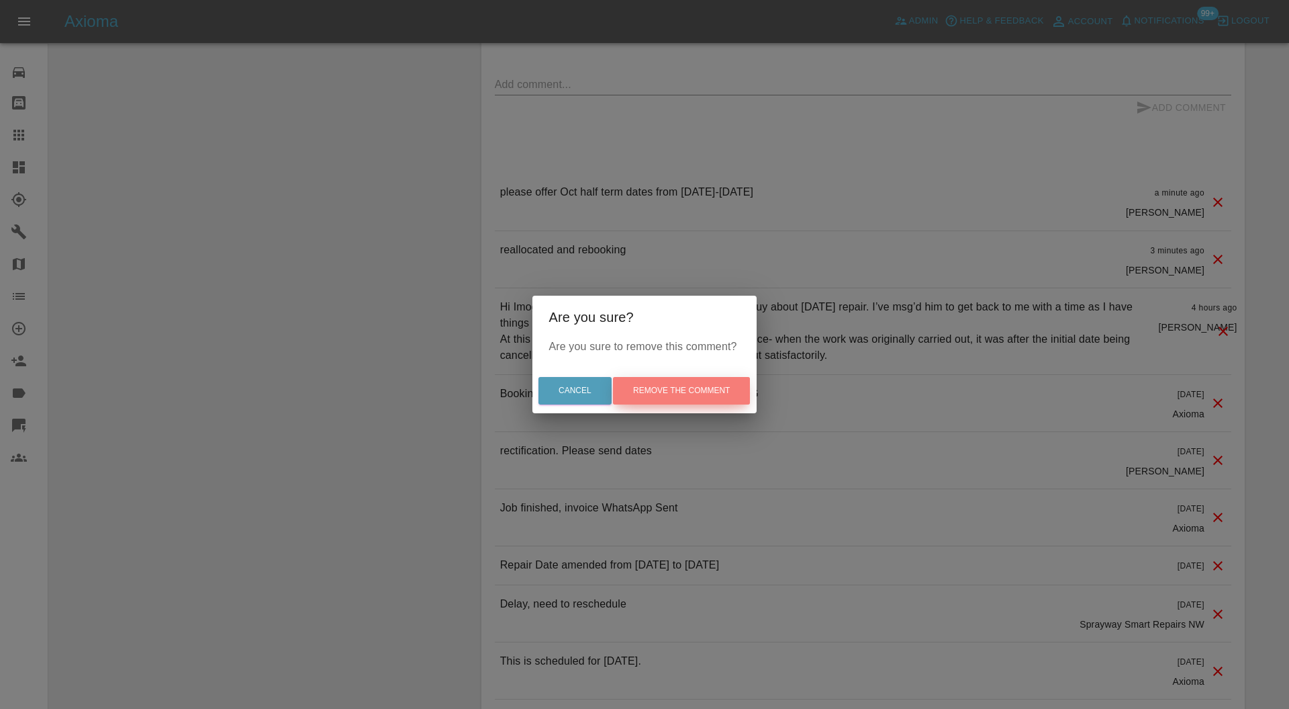
click at [714, 379] on button "Remove the comment" at bounding box center [681, 391] width 137 height 28
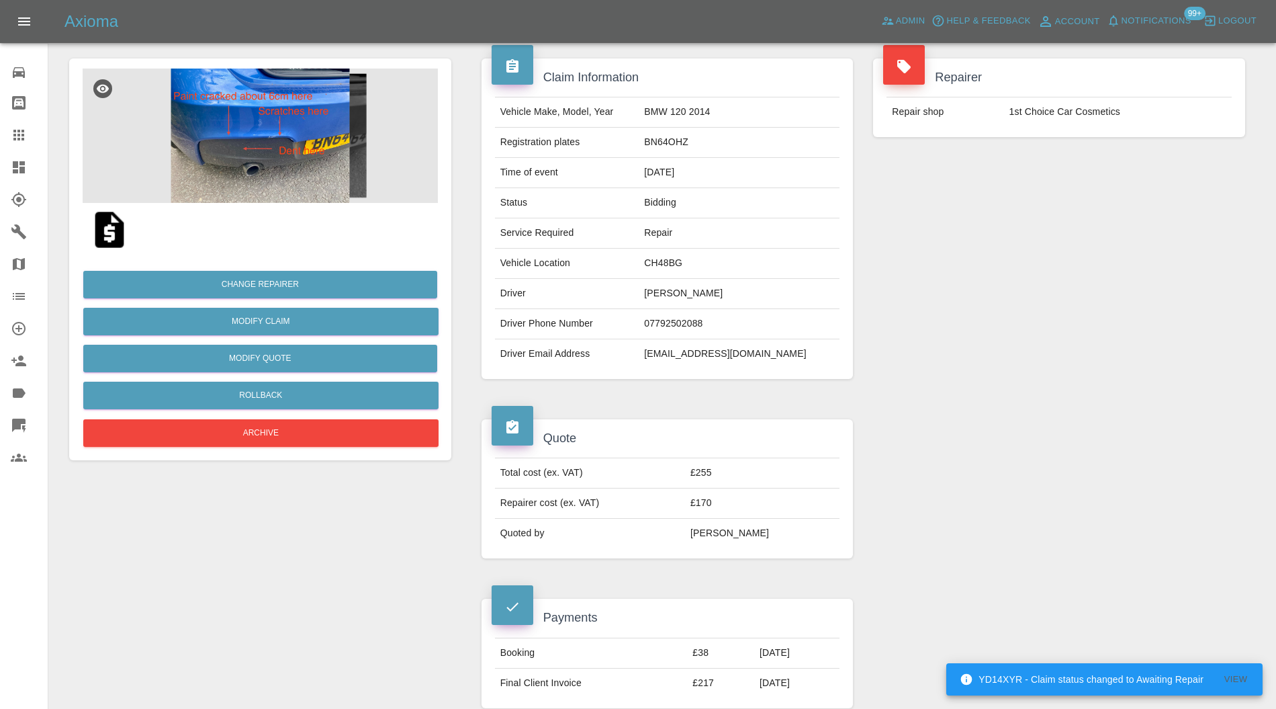
scroll to position [0, 0]
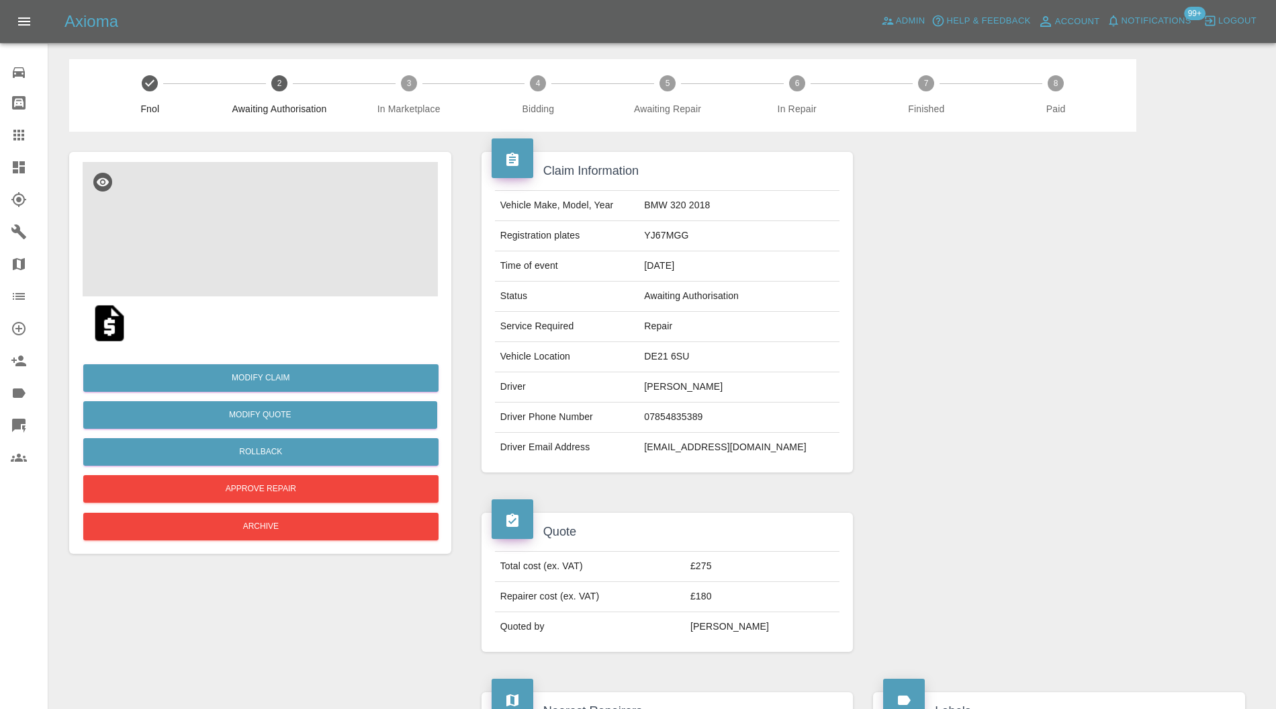
click at [277, 232] on img at bounding box center [260, 229] width 355 height 134
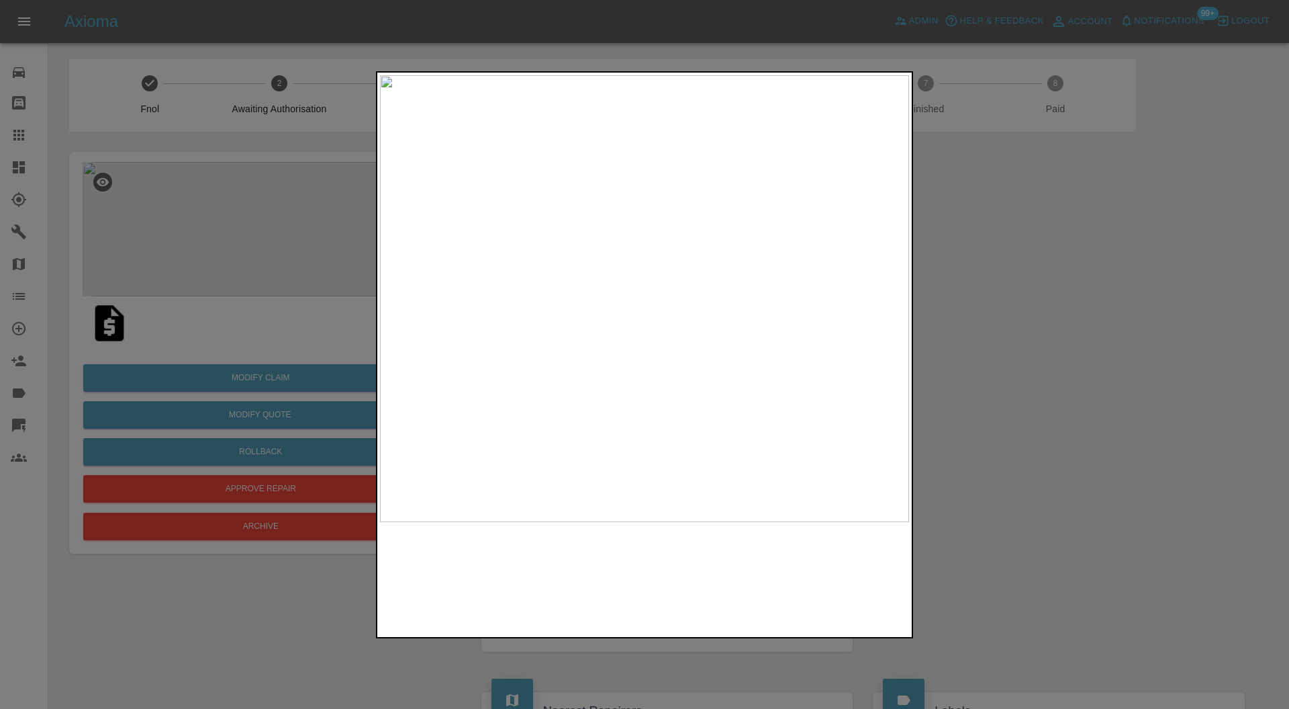
click at [625, 285] on img at bounding box center [644, 298] width 529 height 447
click at [779, 233] on img at bounding box center [704, 337] width 1588 height 1341
click at [1047, 297] on div at bounding box center [644, 354] width 1289 height 709
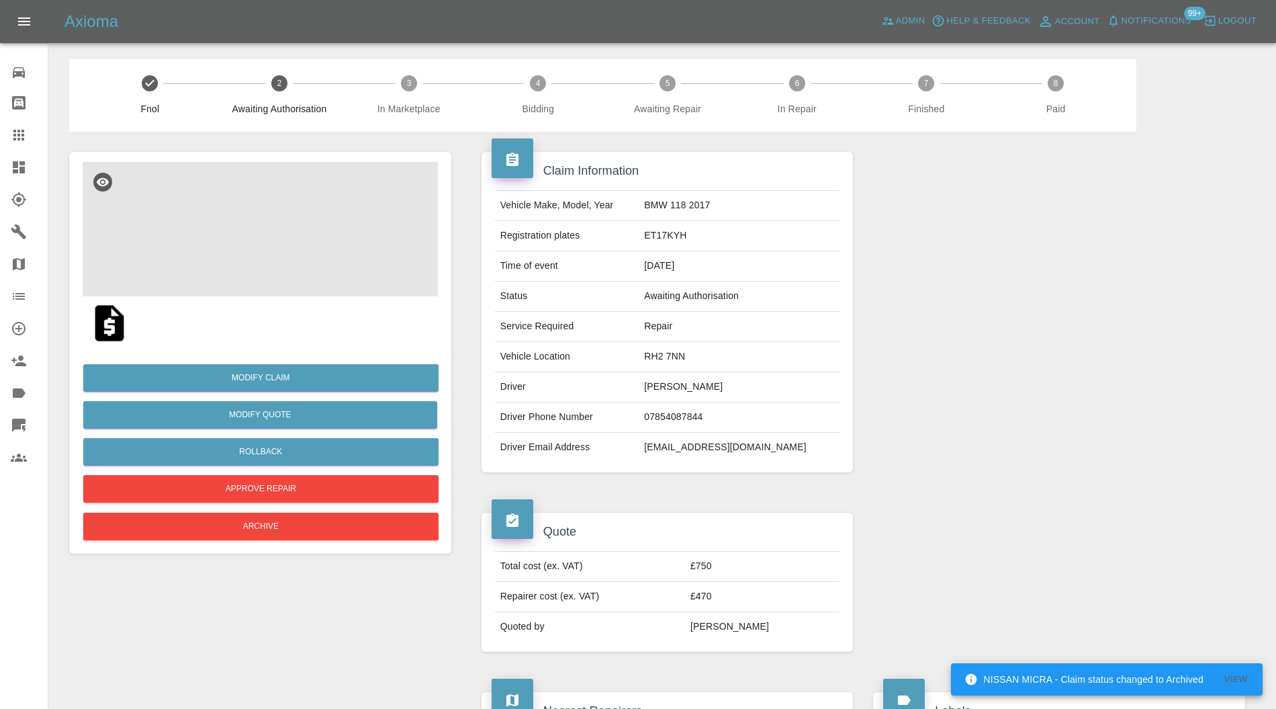
click at [263, 210] on img at bounding box center [260, 229] width 355 height 134
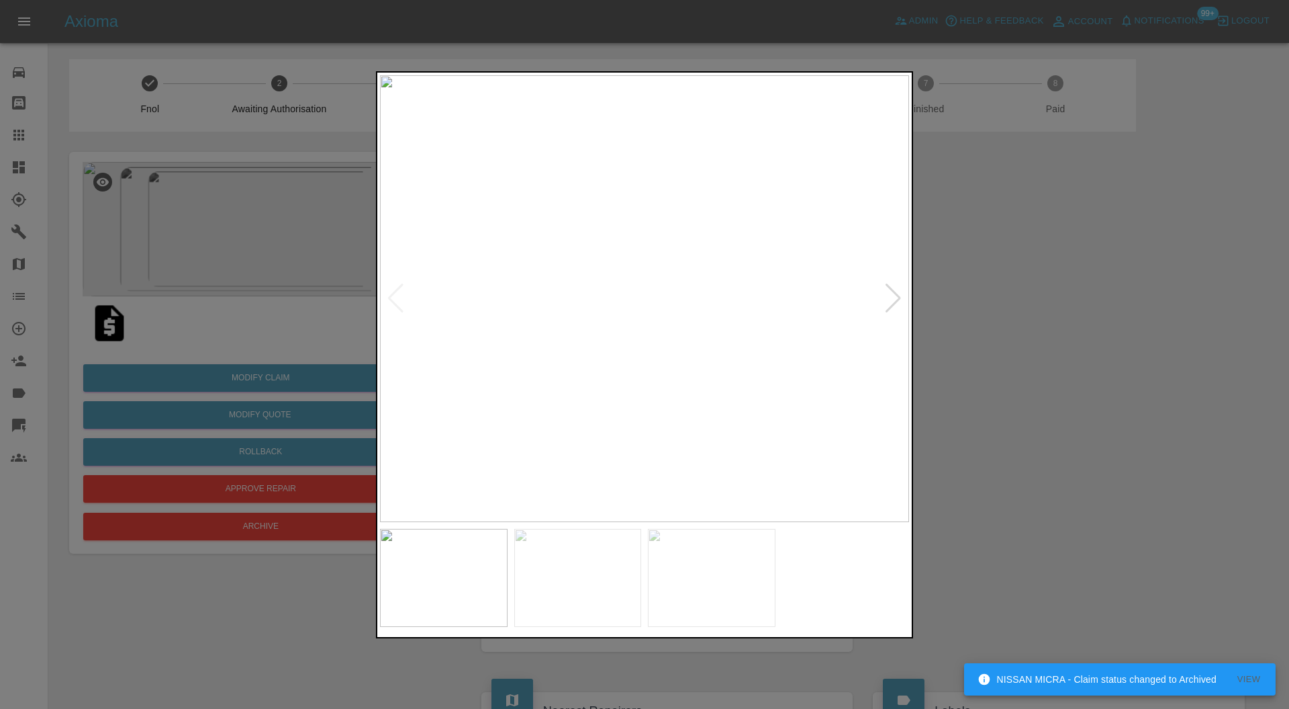
click at [892, 291] on div at bounding box center [893, 298] width 18 height 30
click at [892, 291] on img at bounding box center [644, 298] width 529 height 447
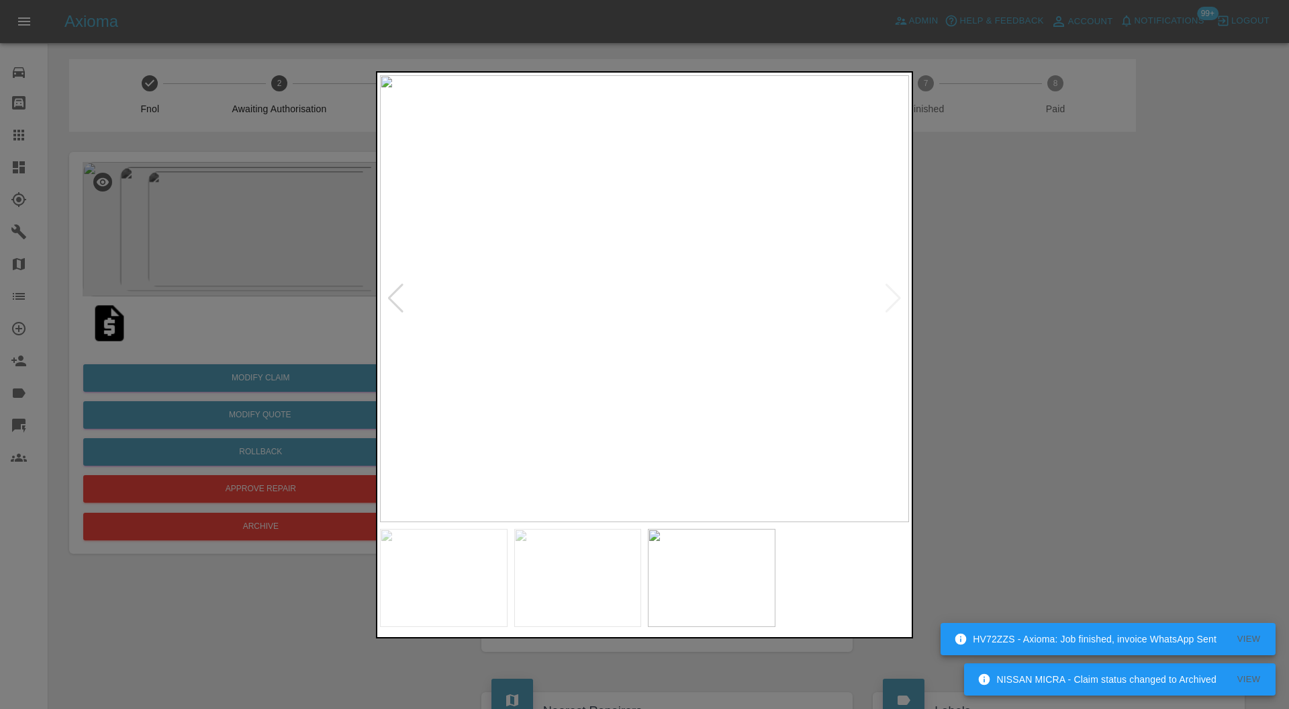
click at [398, 293] on div at bounding box center [396, 298] width 18 height 30
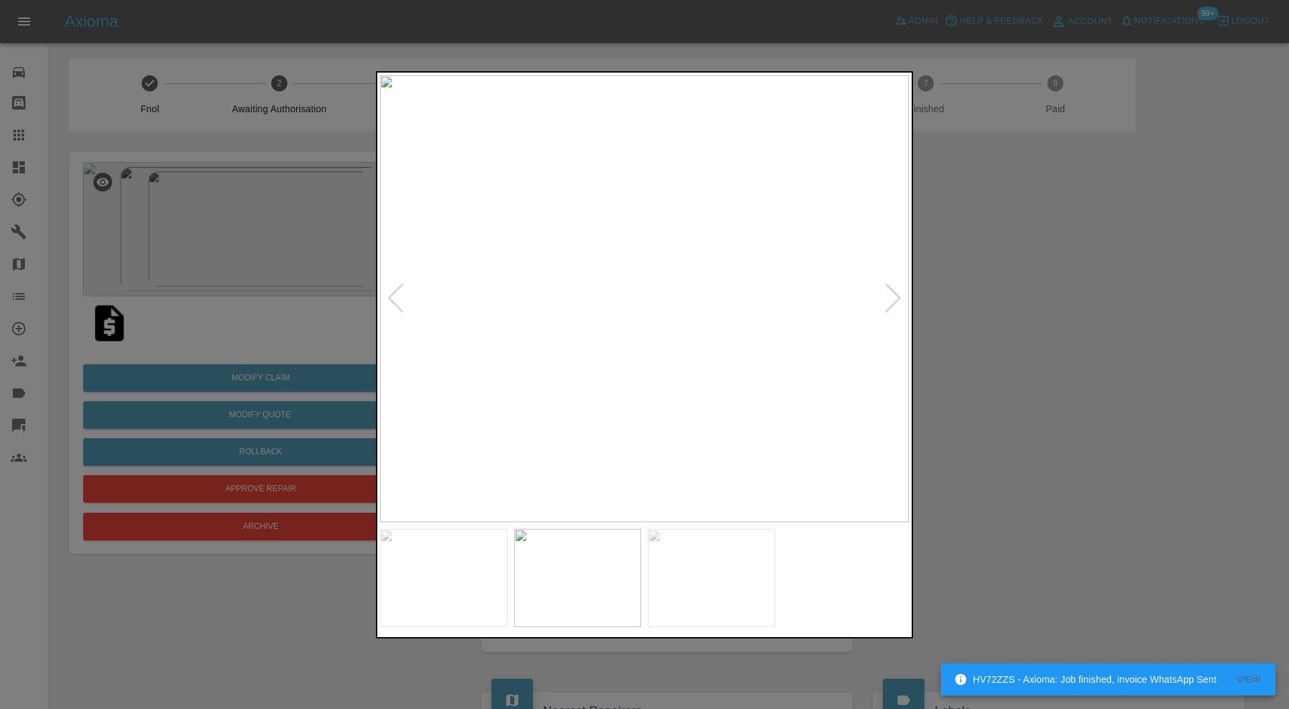
click at [398, 293] on div at bounding box center [396, 298] width 18 height 30
click at [398, 293] on img at bounding box center [644, 298] width 529 height 447
click at [900, 293] on div at bounding box center [893, 298] width 18 height 30
click at [952, 293] on div at bounding box center [644, 354] width 1289 height 709
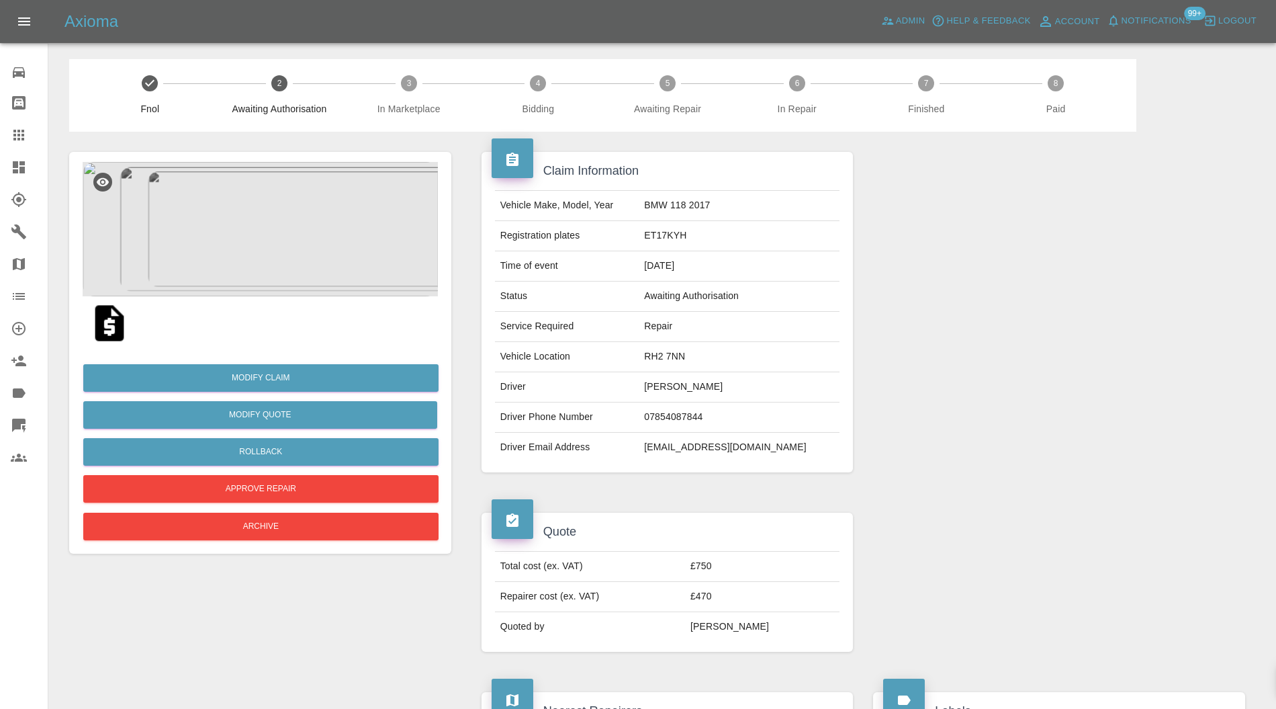
click at [273, 240] on img at bounding box center [260, 229] width 355 height 134
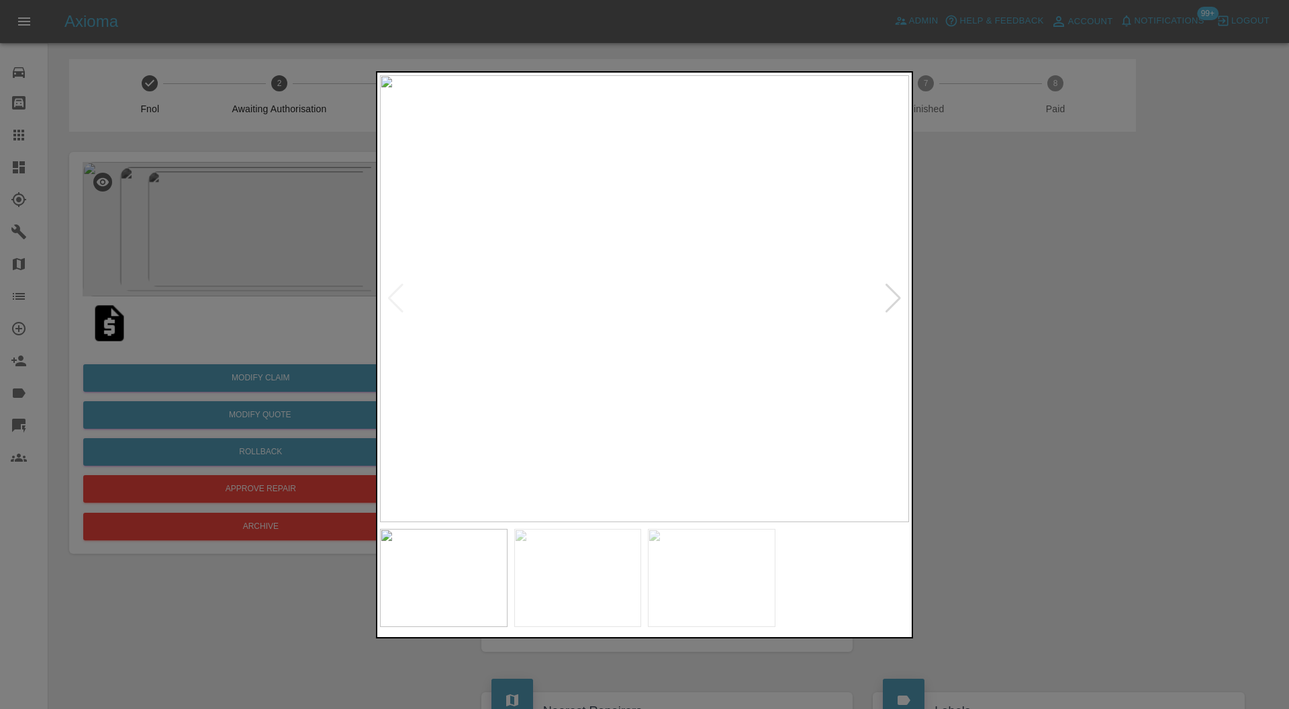
click at [701, 561] on img at bounding box center [712, 578] width 128 height 98
click at [604, 549] on img at bounding box center [578, 578] width 128 height 98
click at [420, 606] on img at bounding box center [444, 578] width 128 height 98
click at [890, 293] on div at bounding box center [893, 298] width 18 height 30
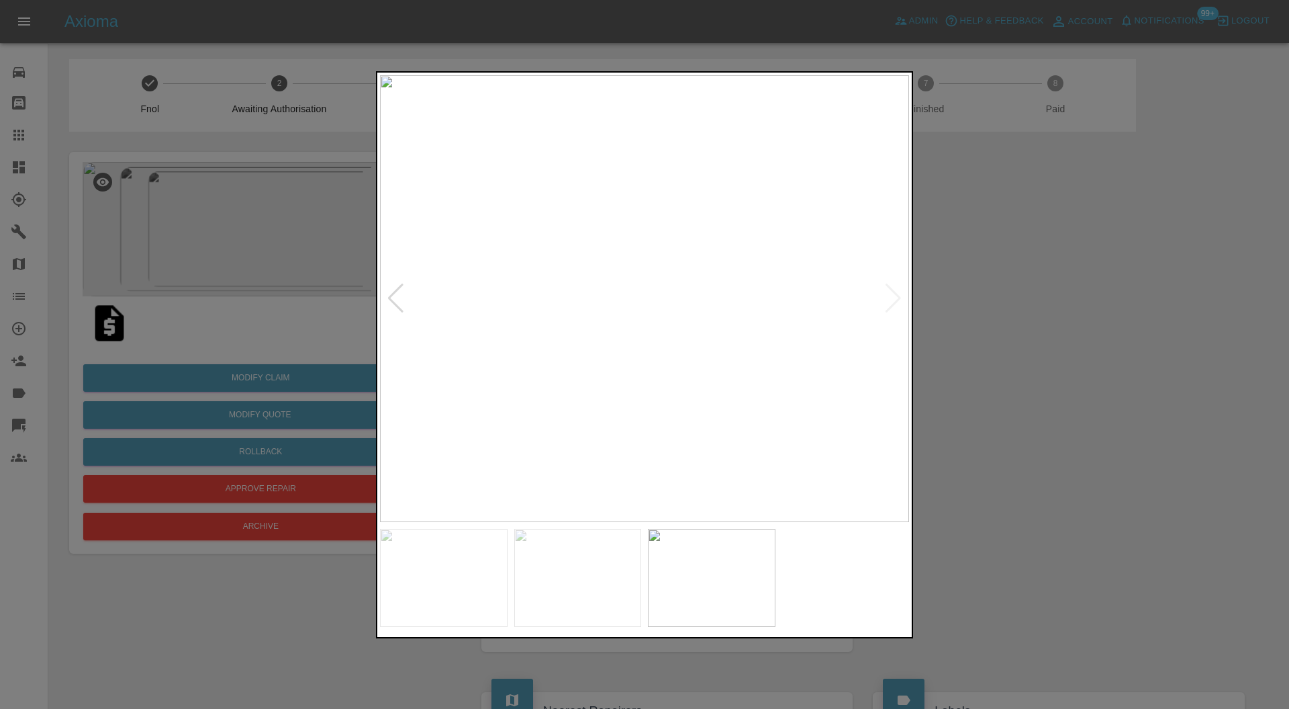
click at [1006, 287] on div at bounding box center [644, 354] width 1289 height 709
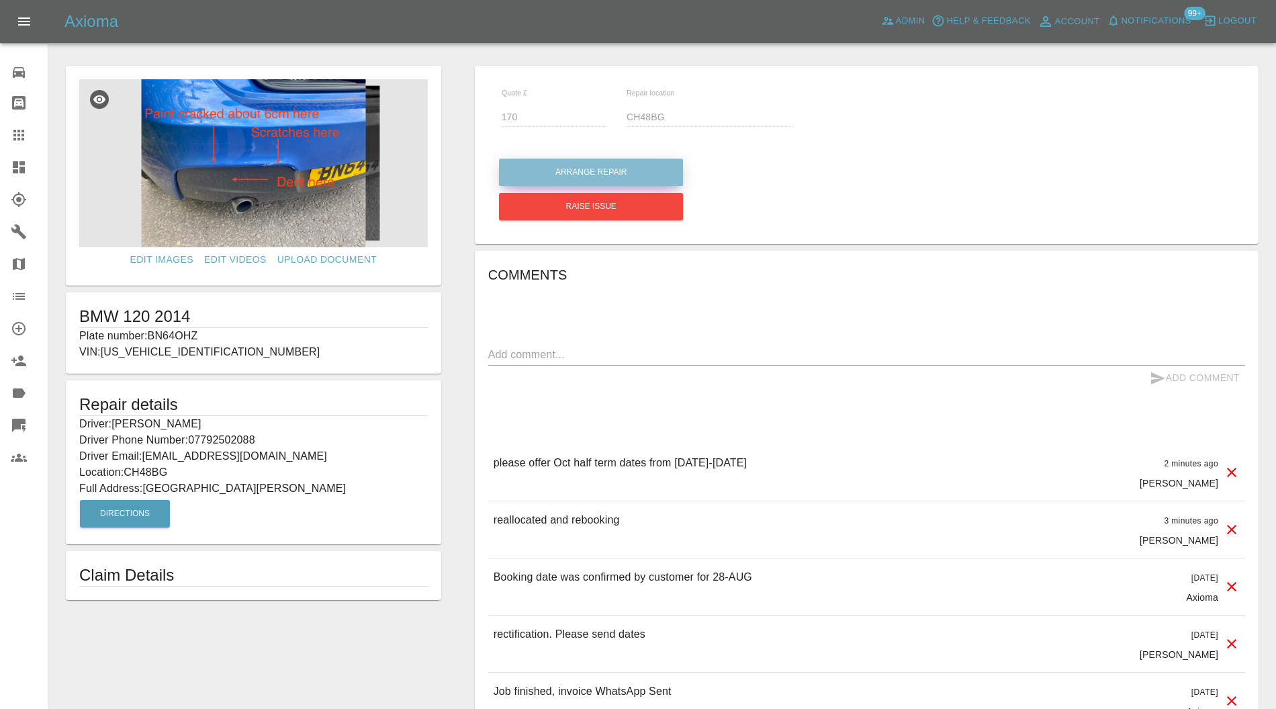
click at [559, 160] on button "Arrange Repair" at bounding box center [591, 172] width 184 height 28
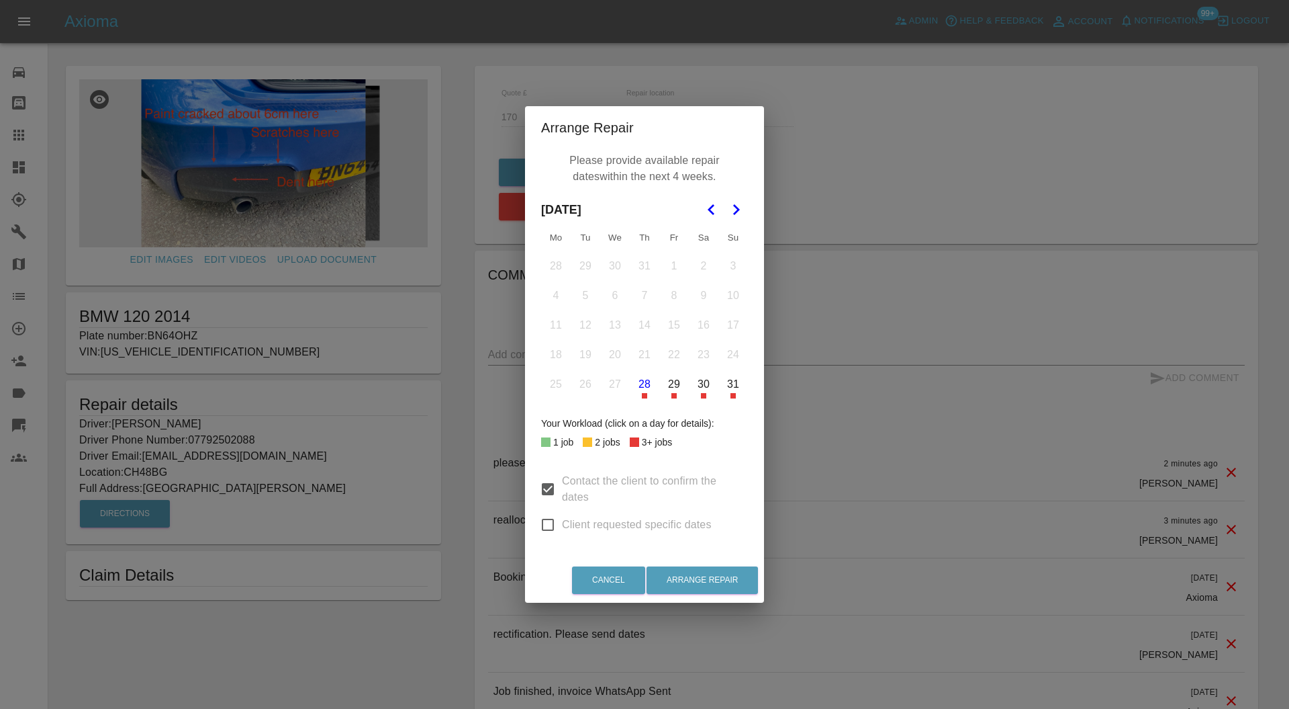
click at [736, 214] on icon "Go to the Next Month" at bounding box center [736, 209] width 16 height 16
click at [540, 524] on input "Client requested specific dates" at bounding box center [548, 524] width 28 height 28
checkbox input "true"
click at [553, 384] on button "27" at bounding box center [556, 384] width 28 height 28
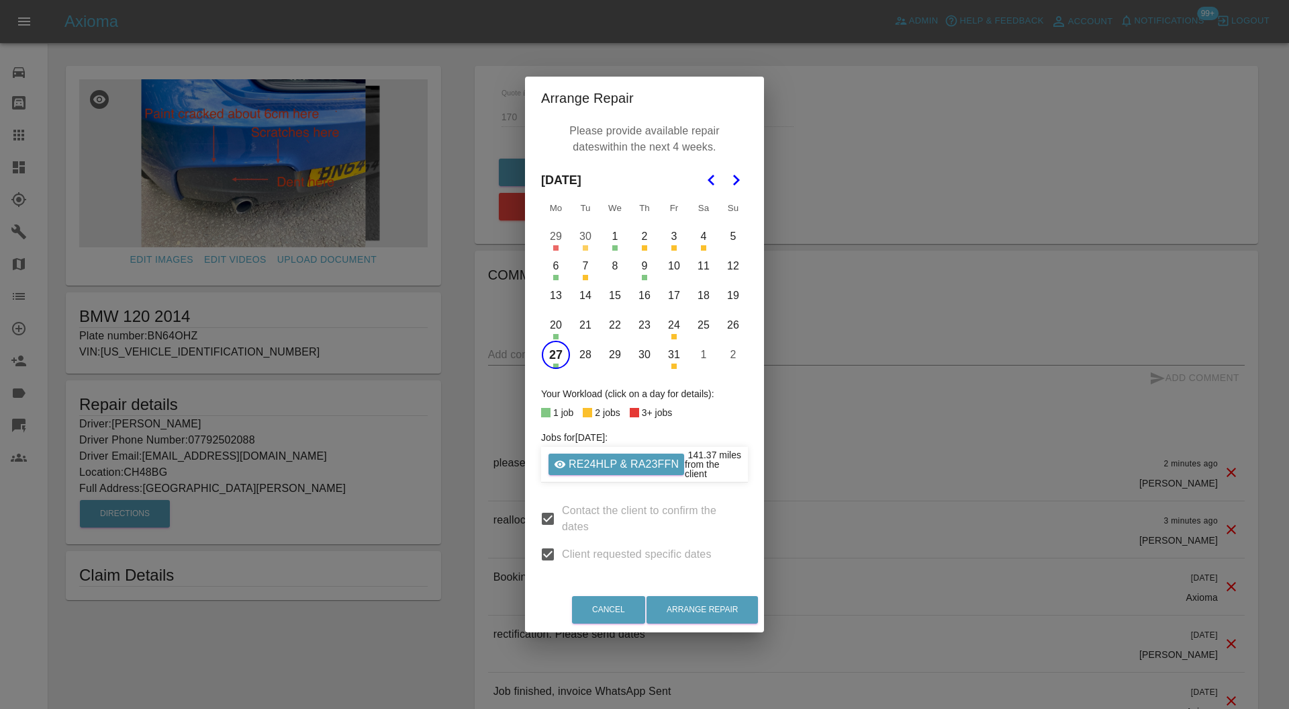
click at [581, 353] on button "28" at bounding box center [586, 354] width 28 height 28
click at [610, 353] on button "29" at bounding box center [615, 354] width 28 height 28
click at [646, 354] on button "30" at bounding box center [645, 354] width 28 height 28
click at [675, 353] on button "31" at bounding box center [674, 354] width 28 height 28
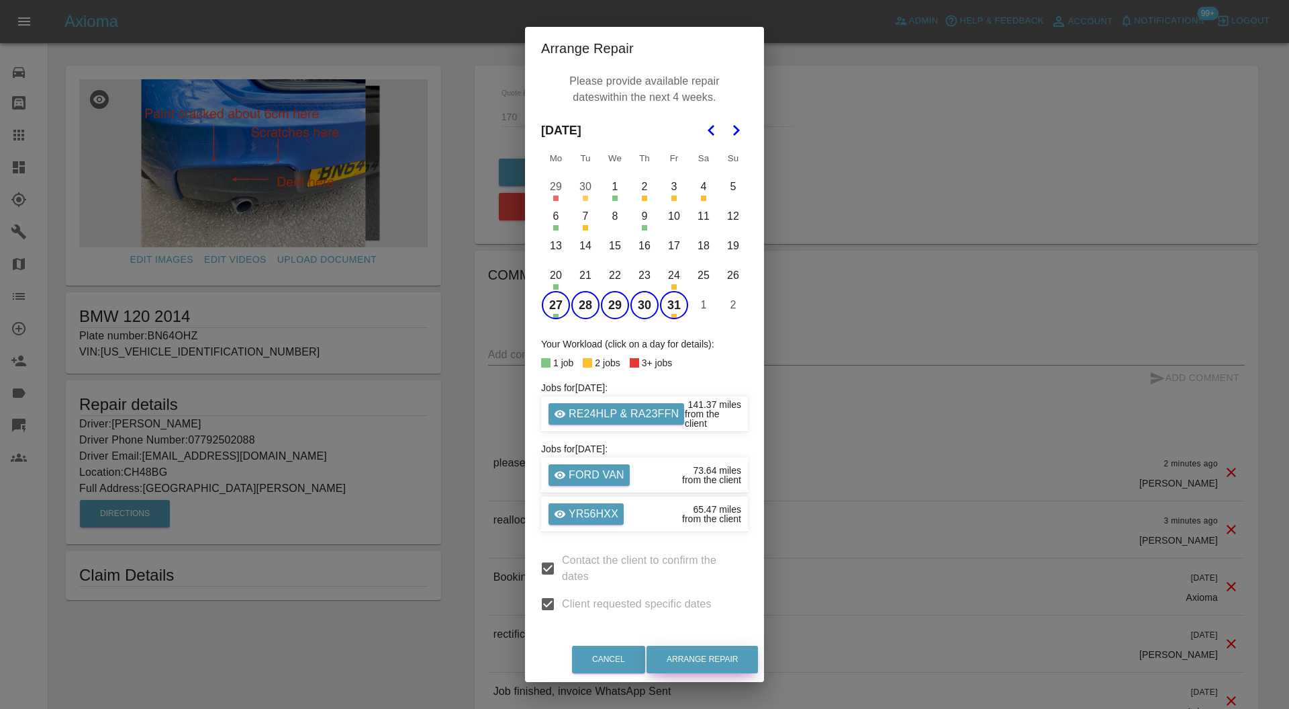
click at [732, 655] on button "Arrange Repair" at bounding box center [702, 659] width 111 height 28
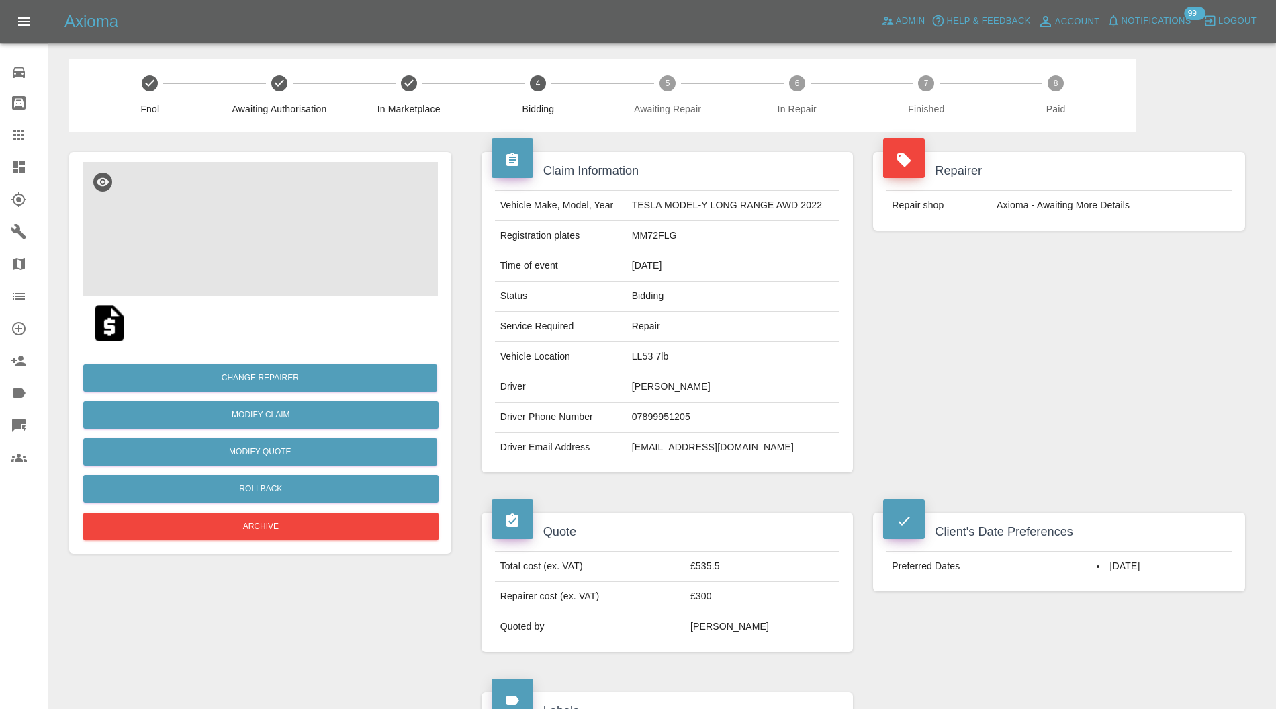
click at [303, 255] on img at bounding box center [260, 229] width 355 height 134
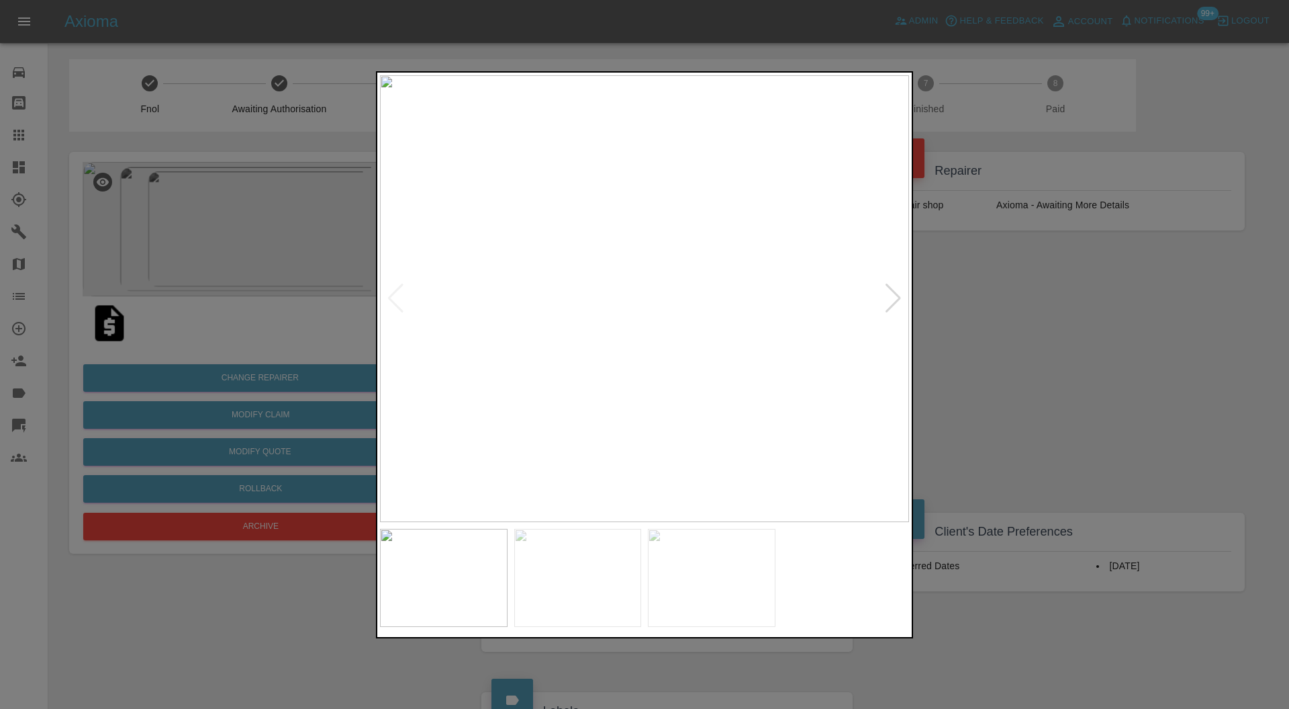
click at [898, 287] on div at bounding box center [893, 298] width 18 height 30
click at [949, 302] on div at bounding box center [644, 354] width 1289 height 709
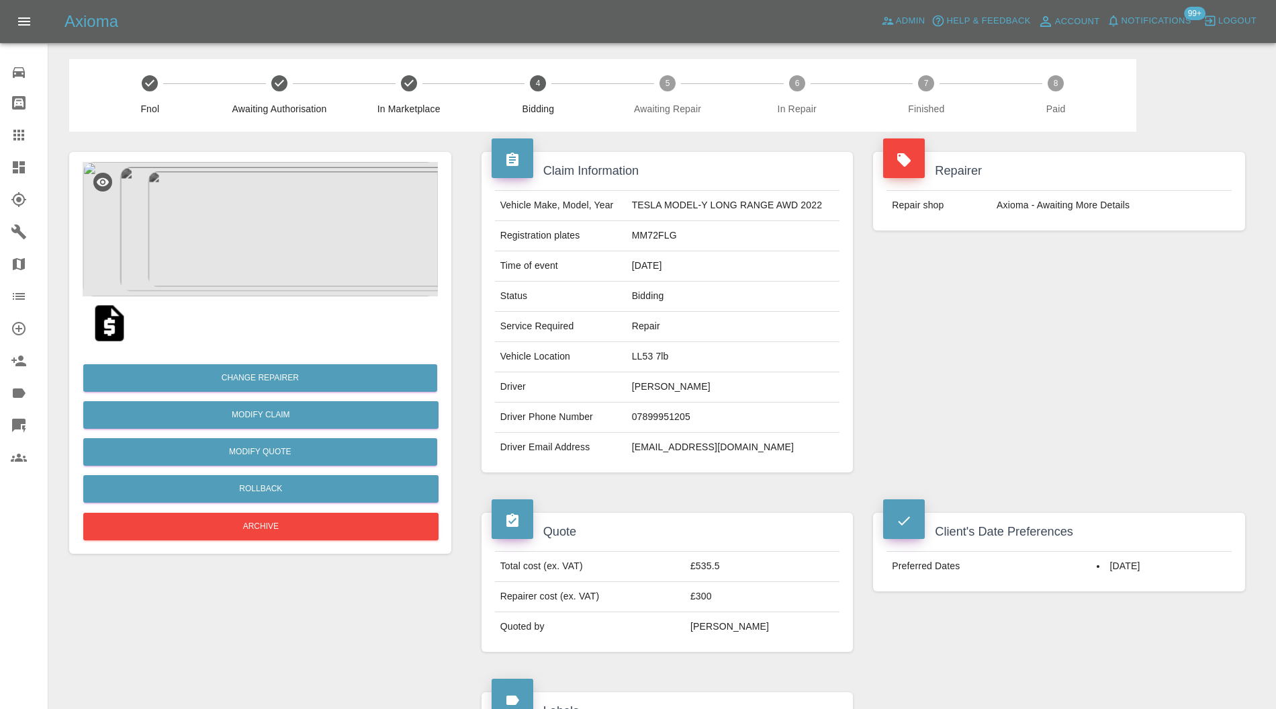
click at [654, 354] on td "LL53 7lb" at bounding box center [734, 357] width 214 height 30
copy td "LL53 7lb"
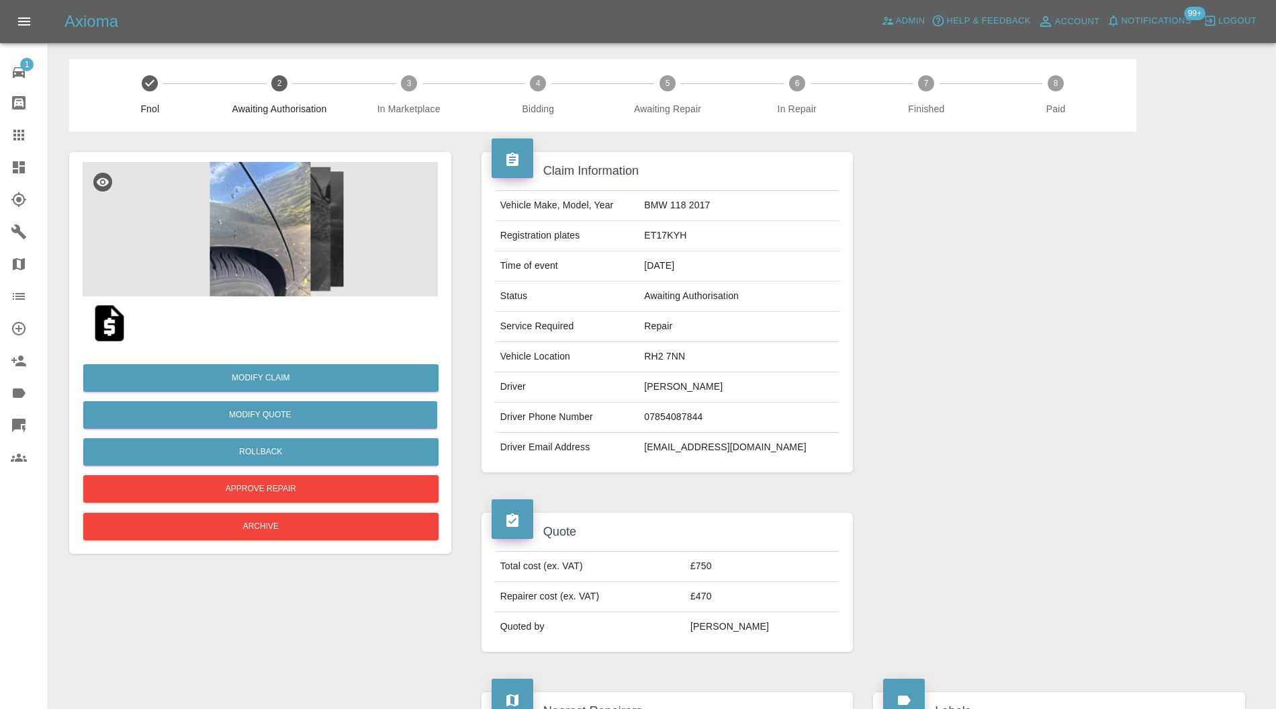
click at [1, 128] on link "Claims" at bounding box center [24, 135] width 48 height 32
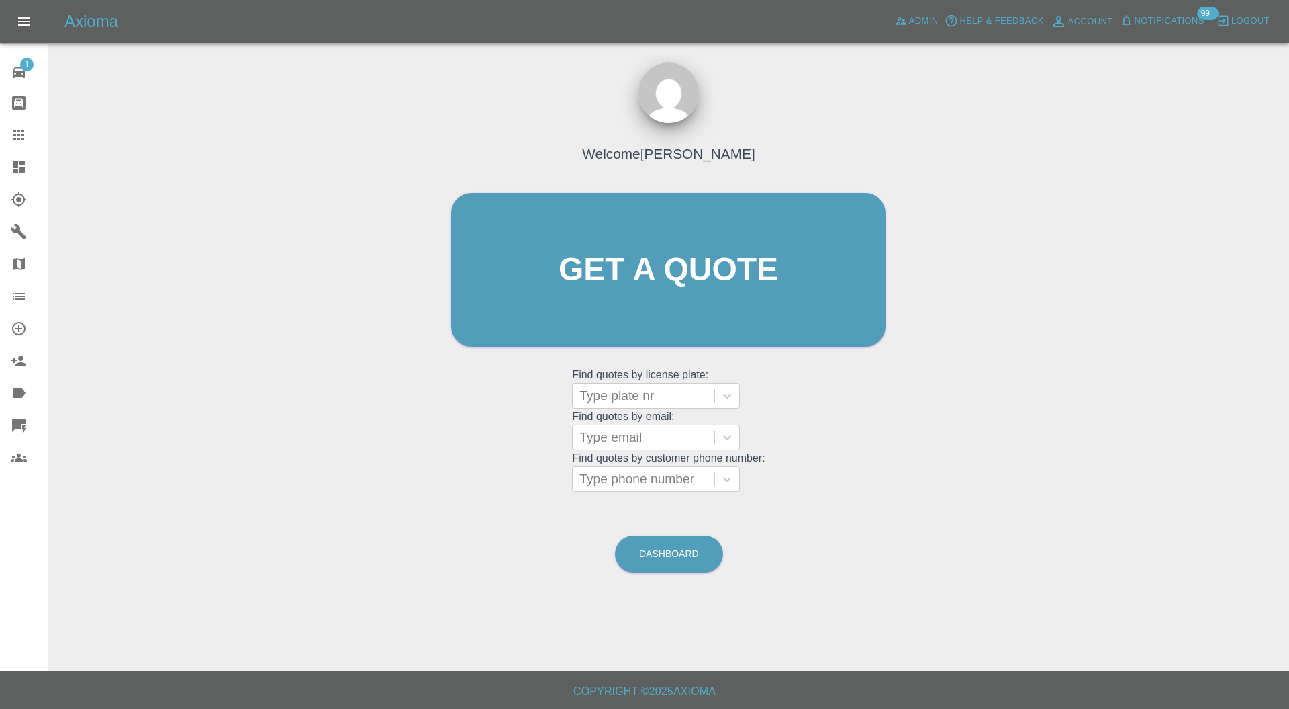
click at [668, 395] on div at bounding box center [644, 395] width 128 height 19
type input "0791"
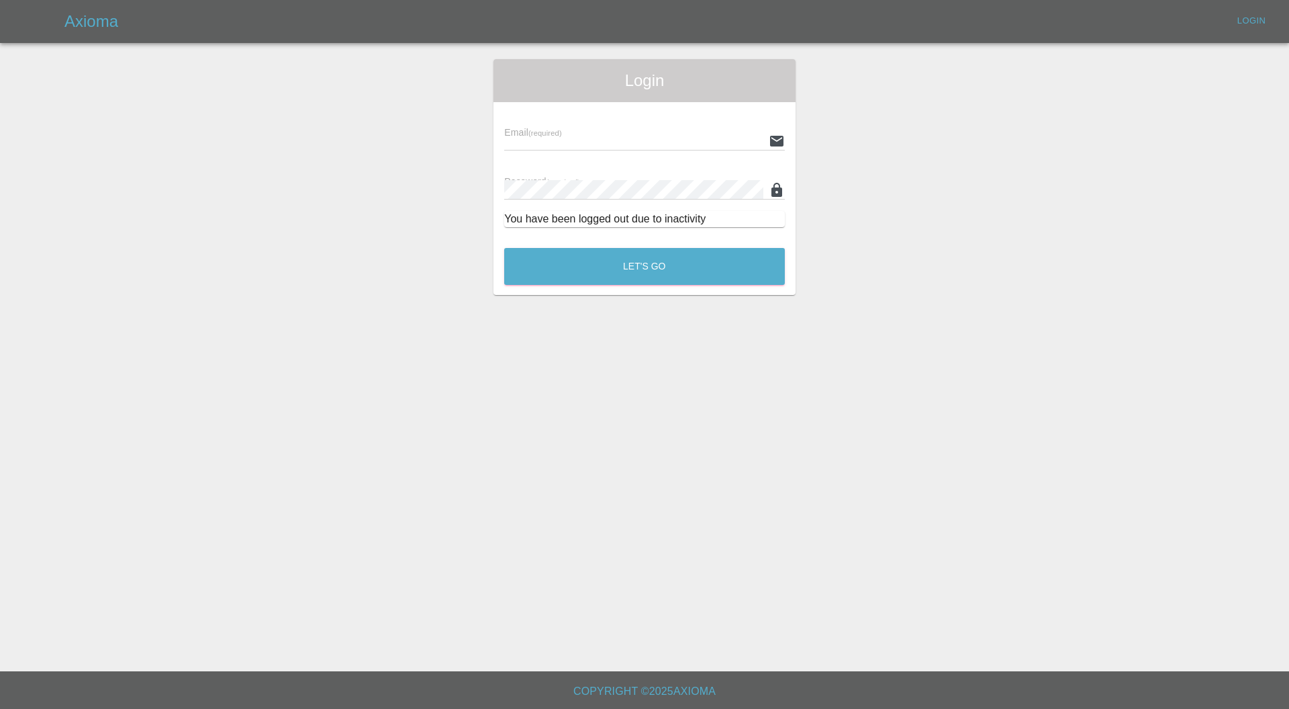
type input "[PERSON_NAME][EMAIL_ADDRESS][PERSON_NAME][DOMAIN_NAME]"
click at [667, 255] on button "Let's Go" at bounding box center [644, 266] width 281 height 37
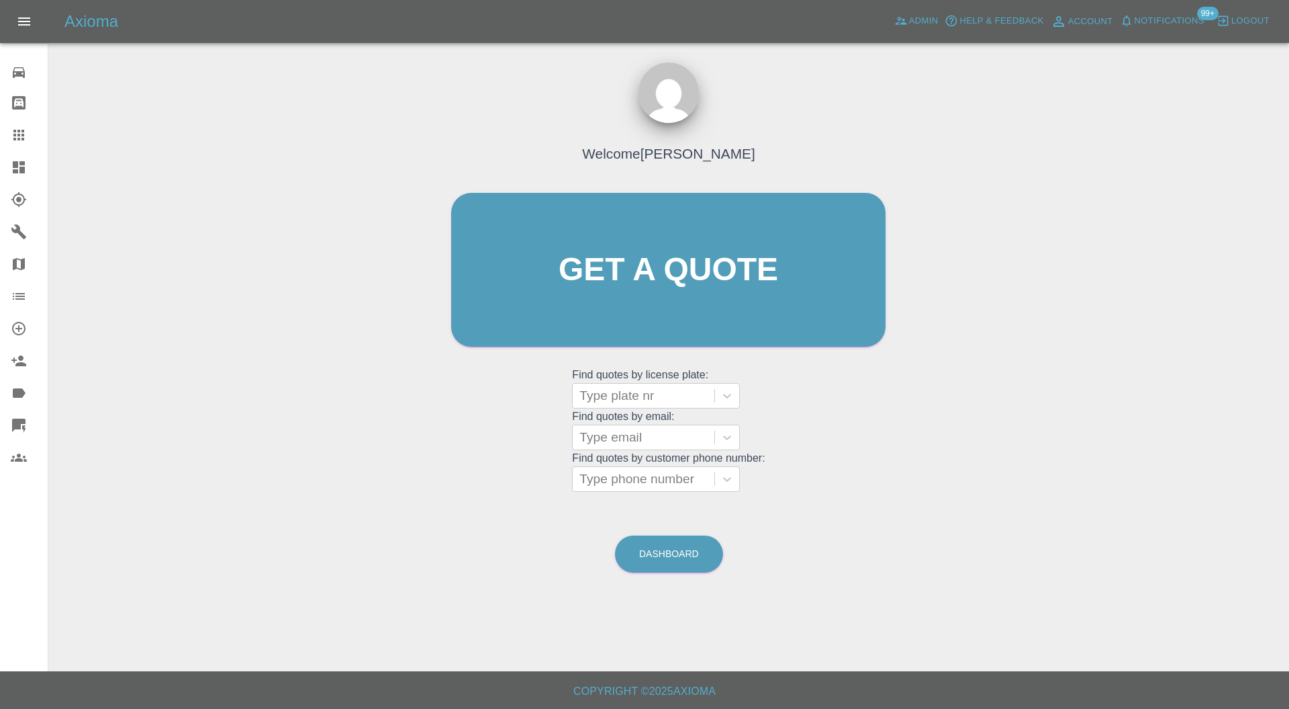
click at [682, 475] on div at bounding box center [644, 478] width 128 height 19
click at [614, 478] on input "07916924" at bounding box center [610, 479] width 61 height 16
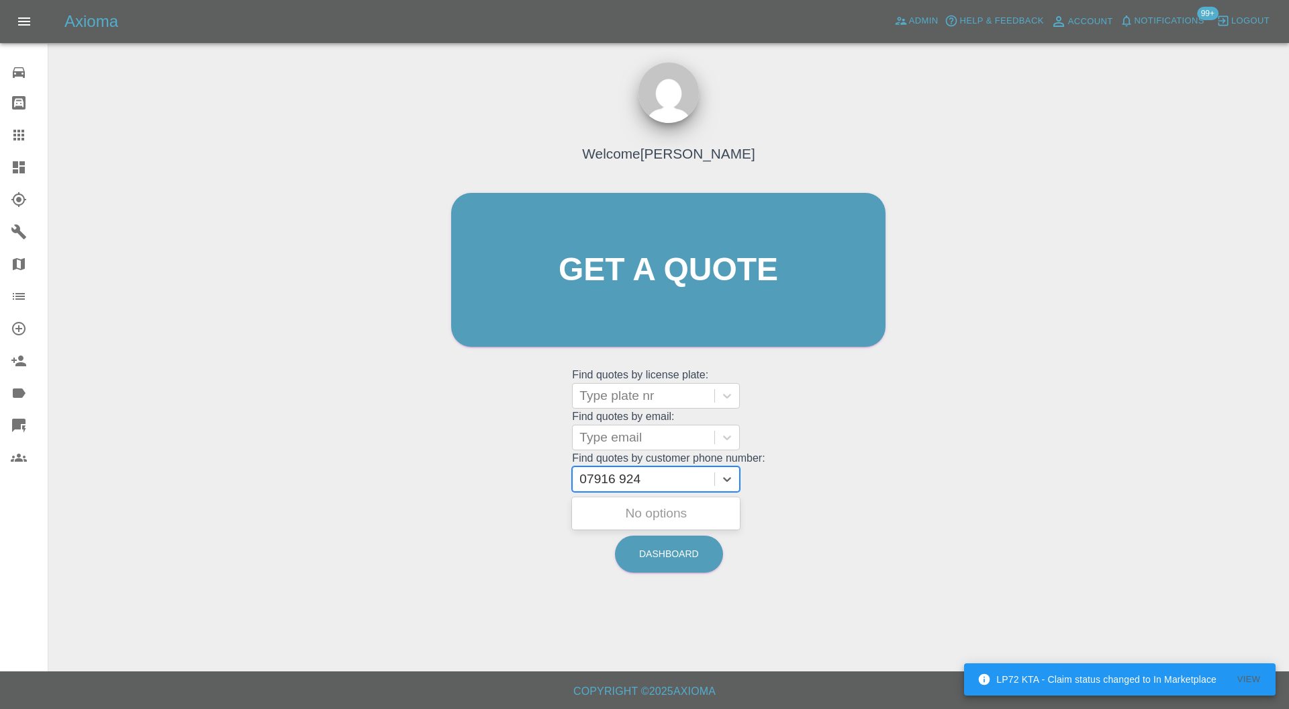
type input "07916 924"
click at [918, 30] on link "Admin" at bounding box center [916, 21] width 51 height 21
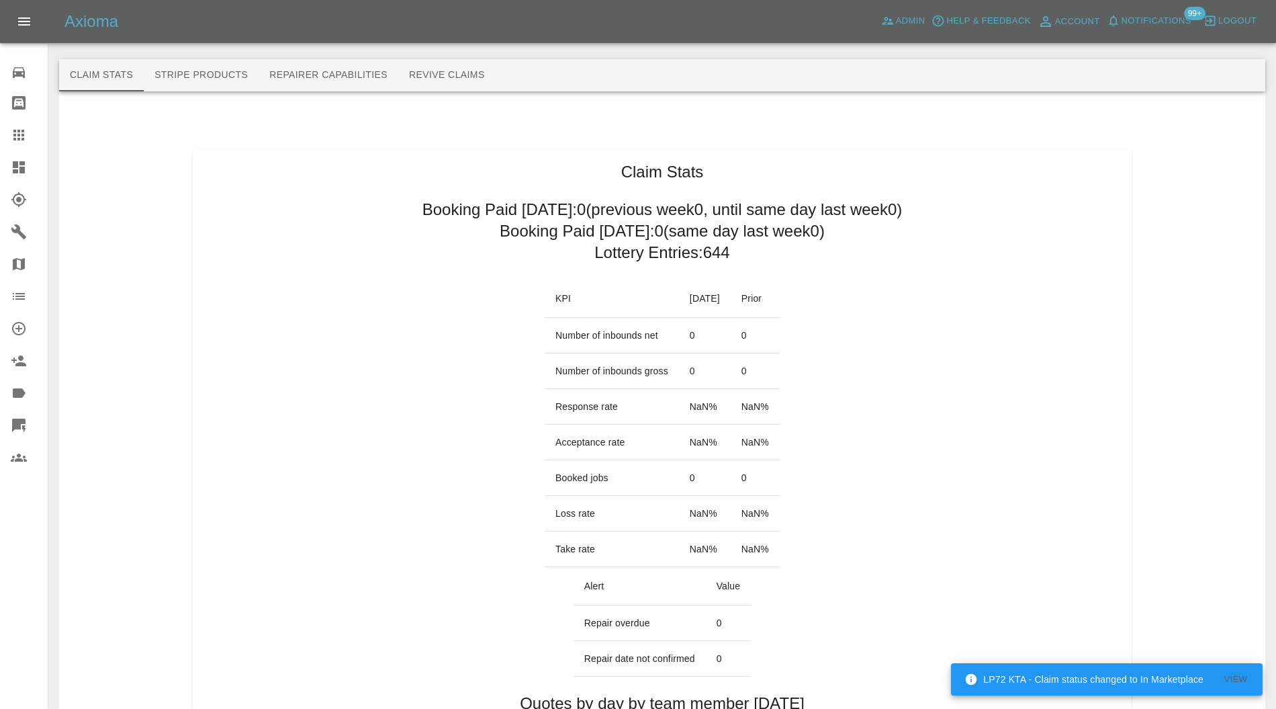
click at [441, 84] on button "Revive Claims" at bounding box center [446, 75] width 97 height 32
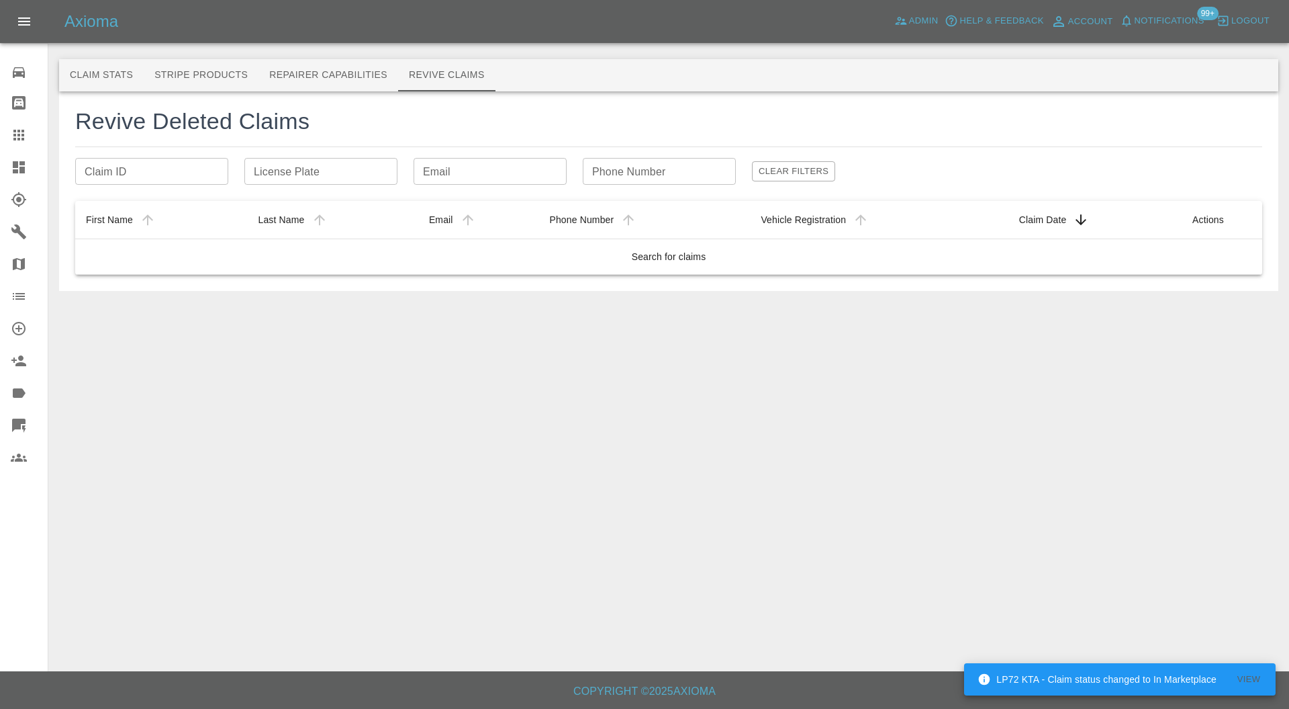
click at [630, 180] on input "Phone Number" at bounding box center [659, 171] width 153 height 27
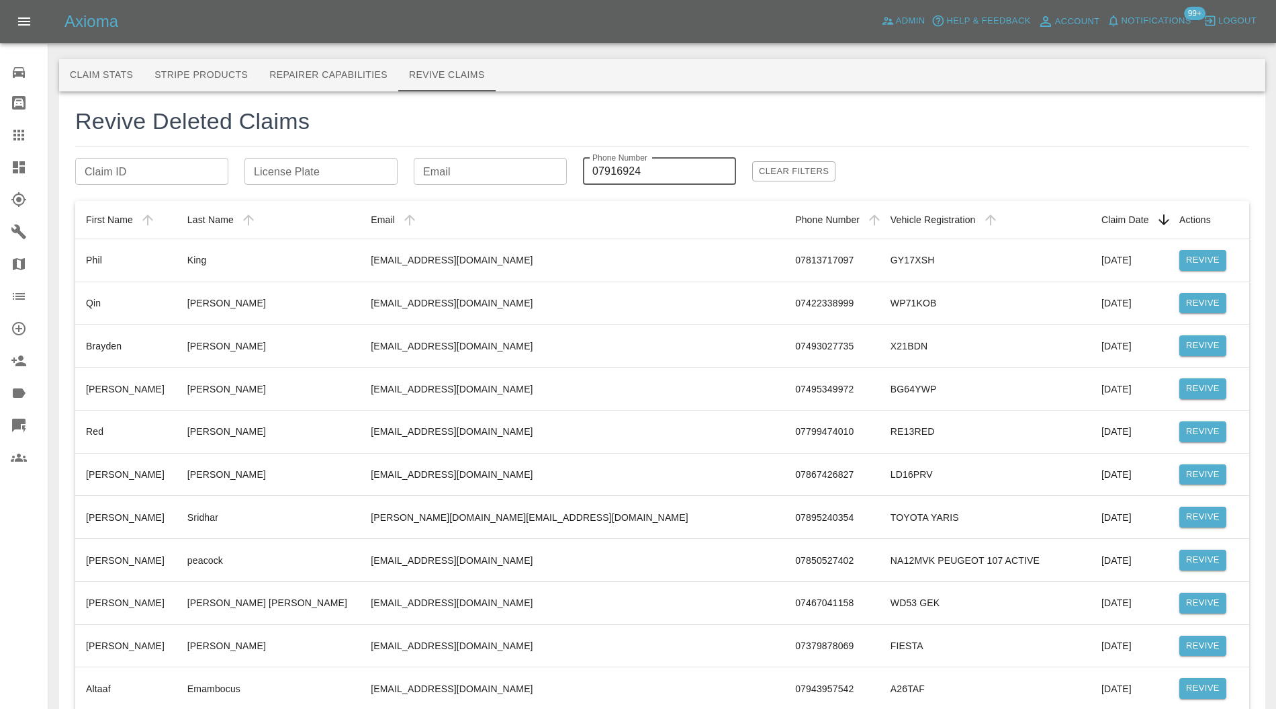
type input "07916924"
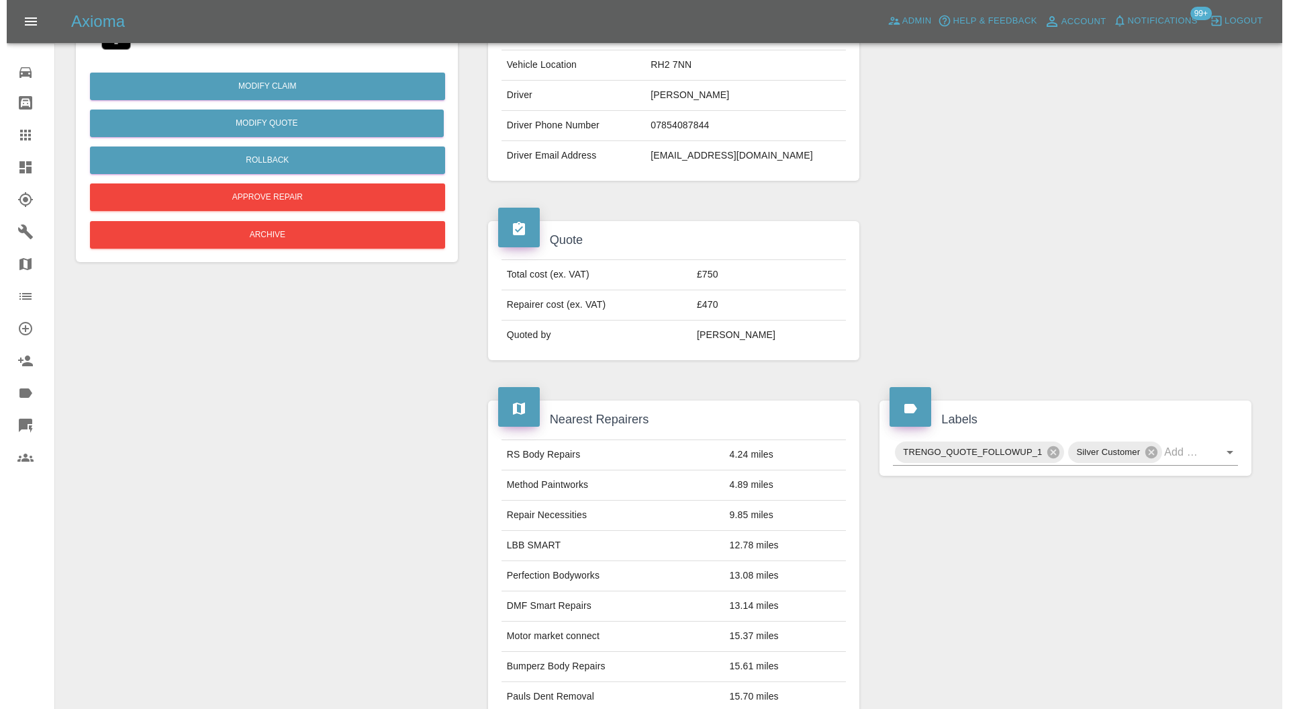
scroll to position [771, 0]
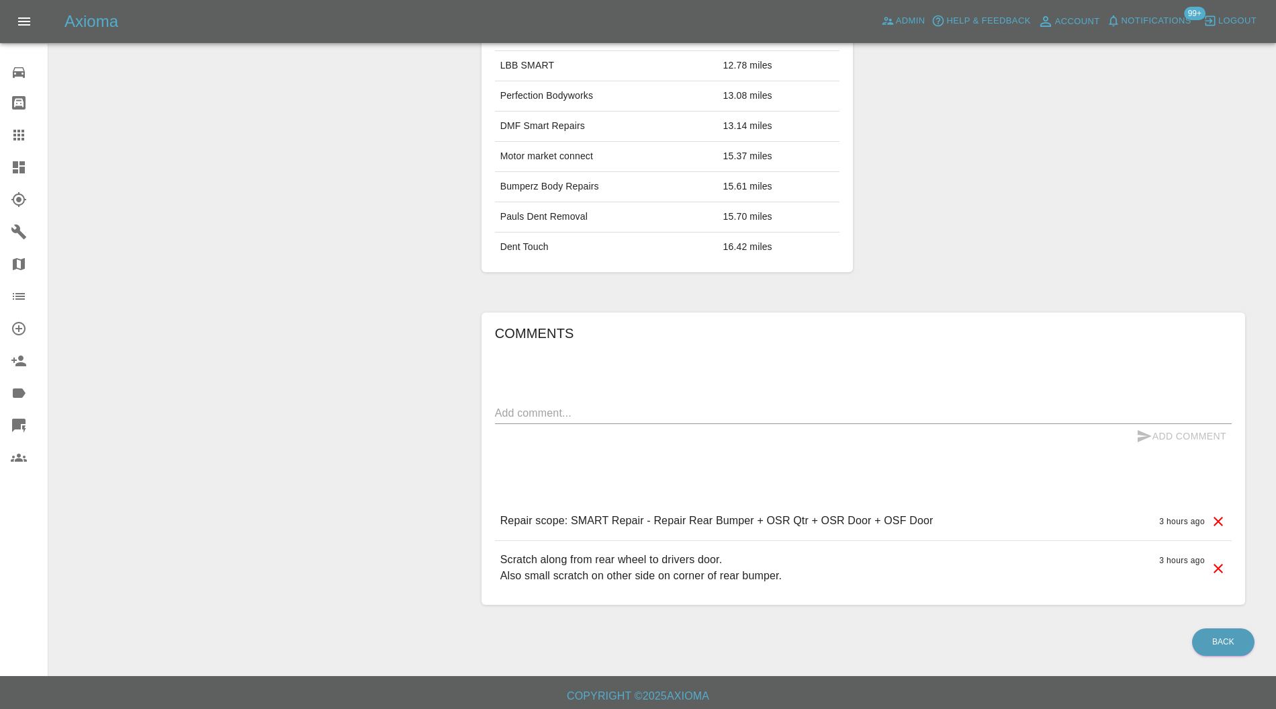
click at [1217, 514] on icon at bounding box center [1218, 521] width 16 height 16
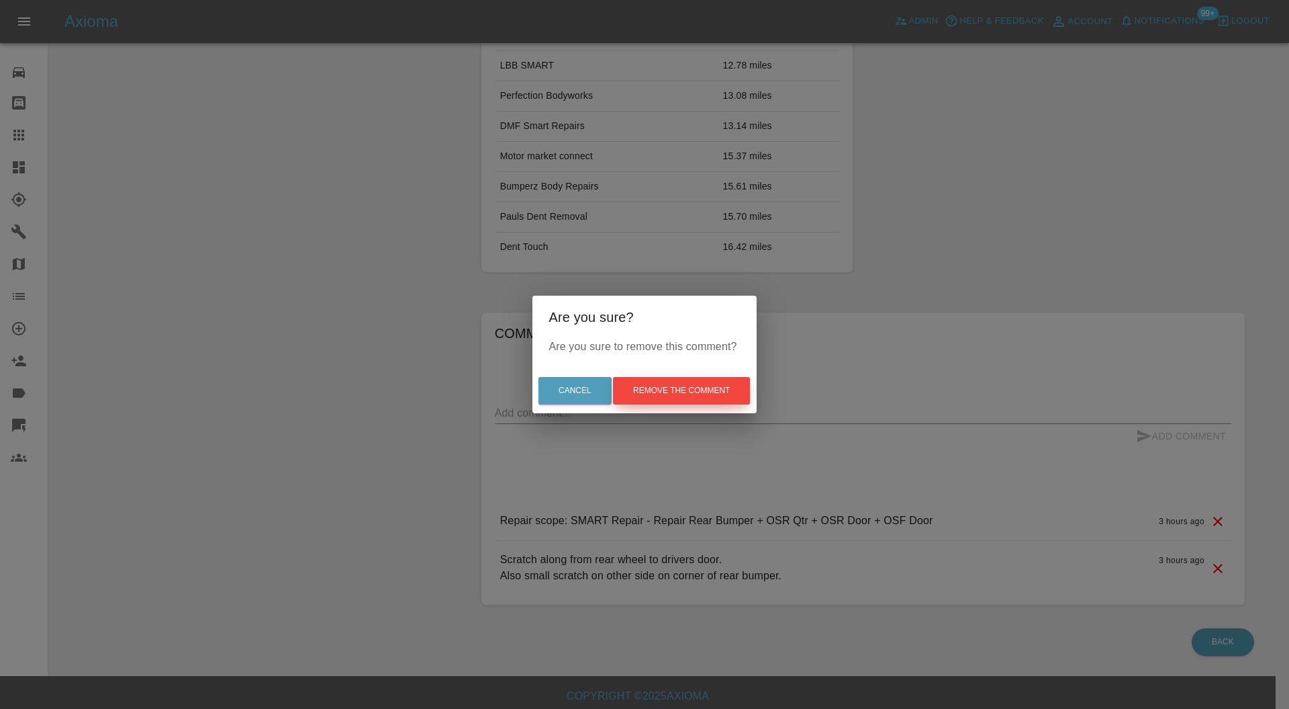
click at [745, 388] on button "Remove the comment" at bounding box center [681, 391] width 137 height 28
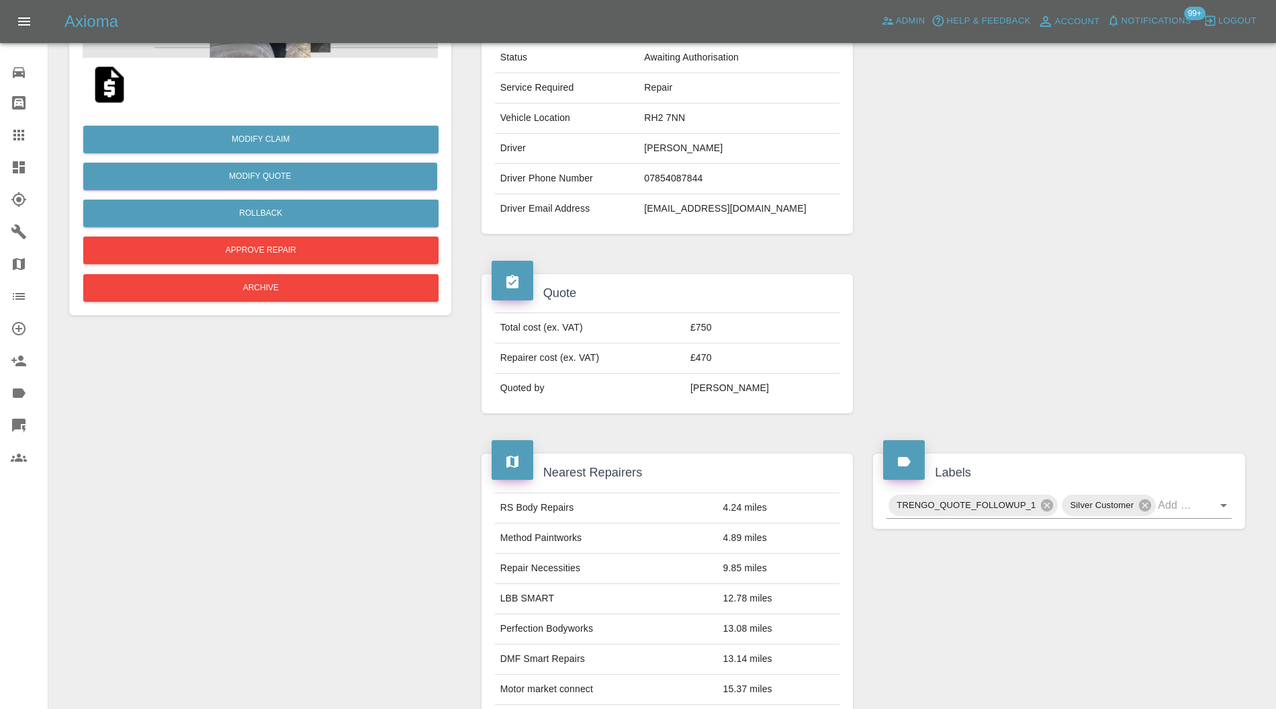
scroll to position [0, 0]
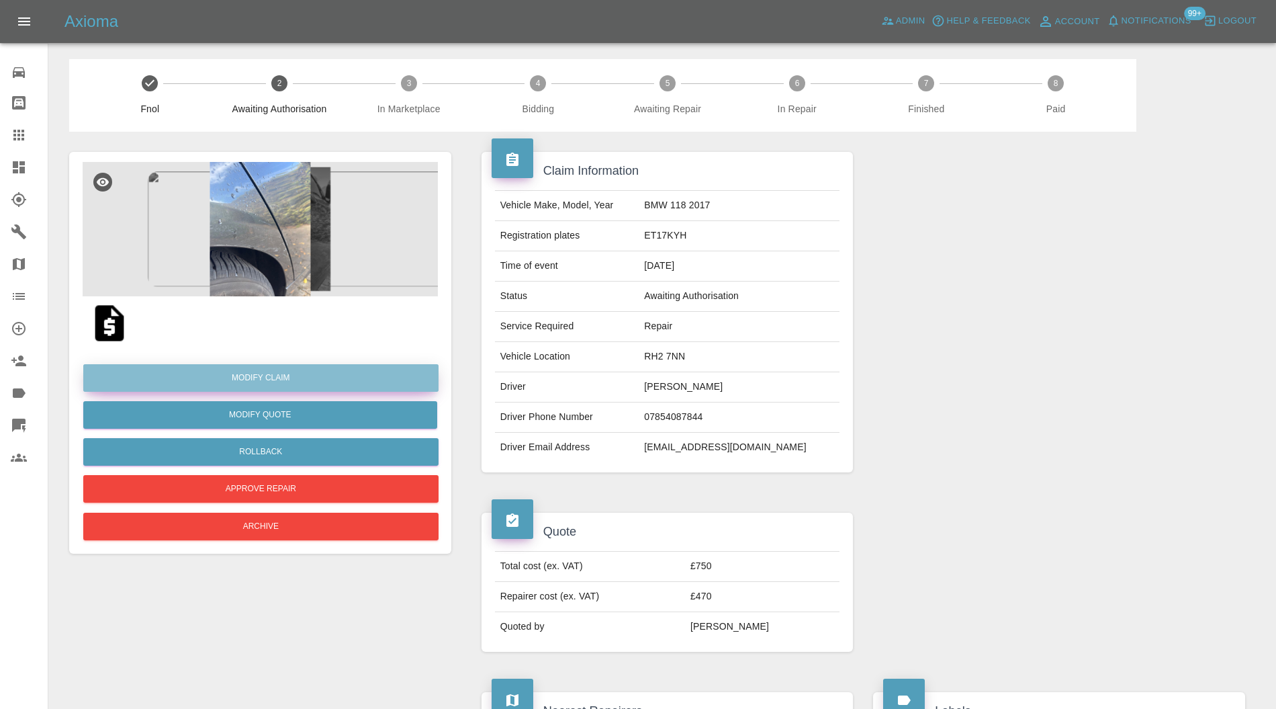
click at [332, 378] on link "Modify Claim" at bounding box center [260, 378] width 355 height 28
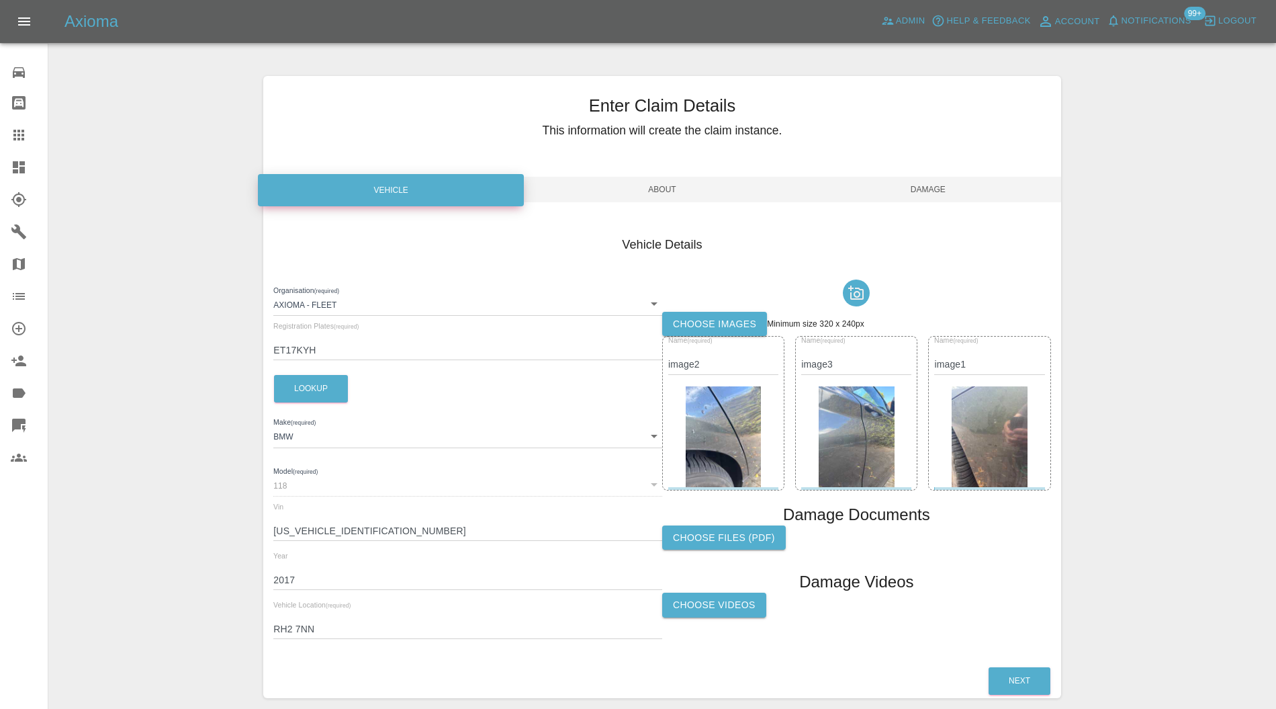
click at [989, 438] on img at bounding box center [990, 436] width 76 height 101
click at [929, 186] on span "Damage" at bounding box center [928, 190] width 266 height 26
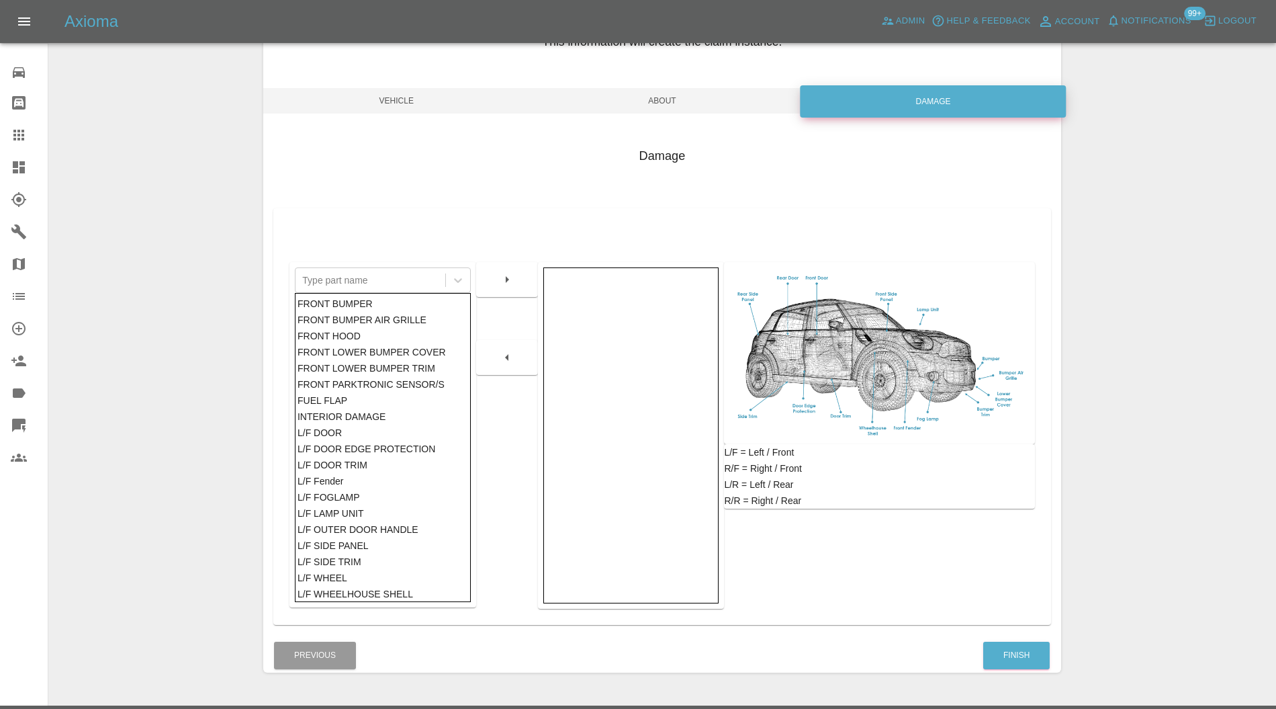
scroll to position [123, 0]
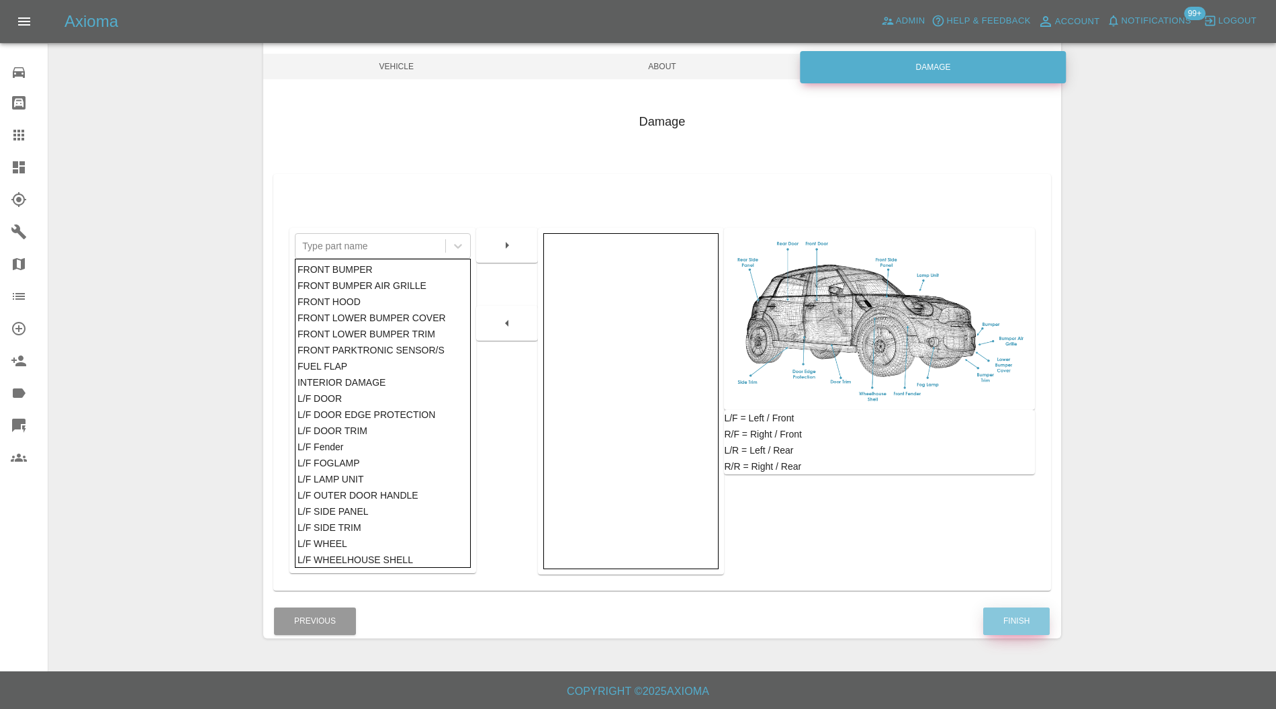
click at [1001, 608] on button "Finish" at bounding box center [1016, 621] width 66 height 28
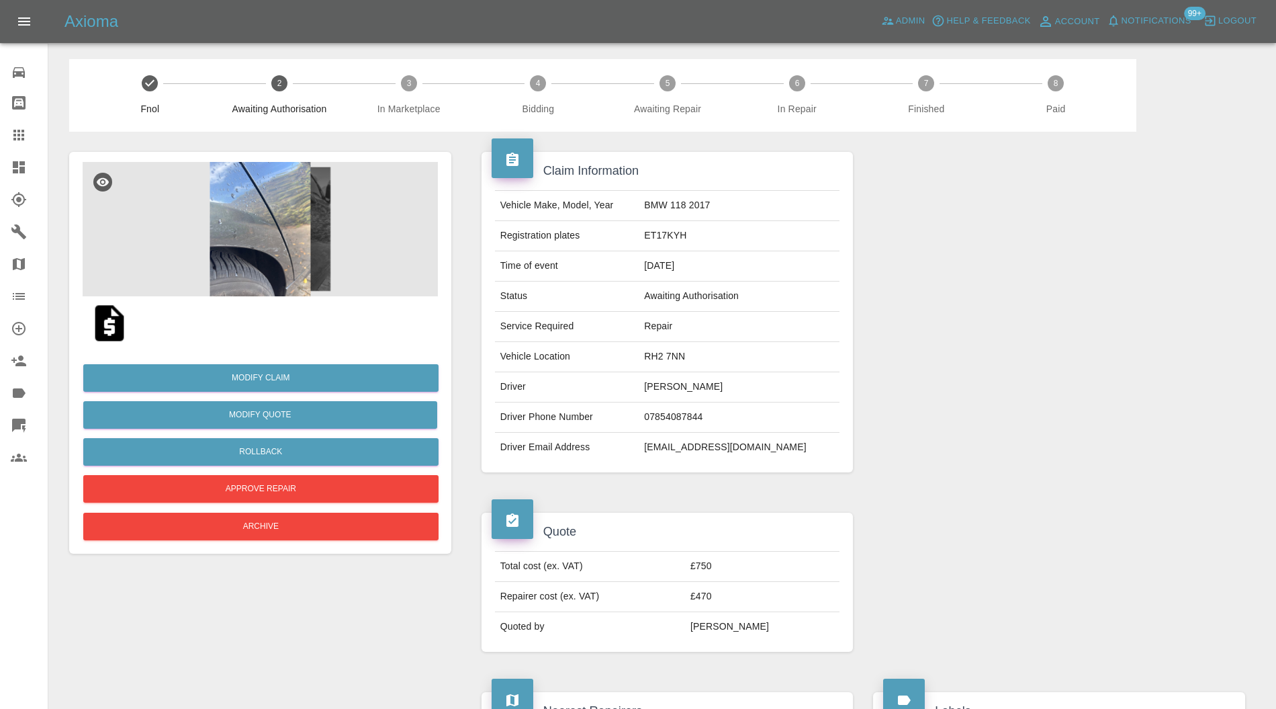
click at [296, 220] on img at bounding box center [260, 229] width 355 height 134
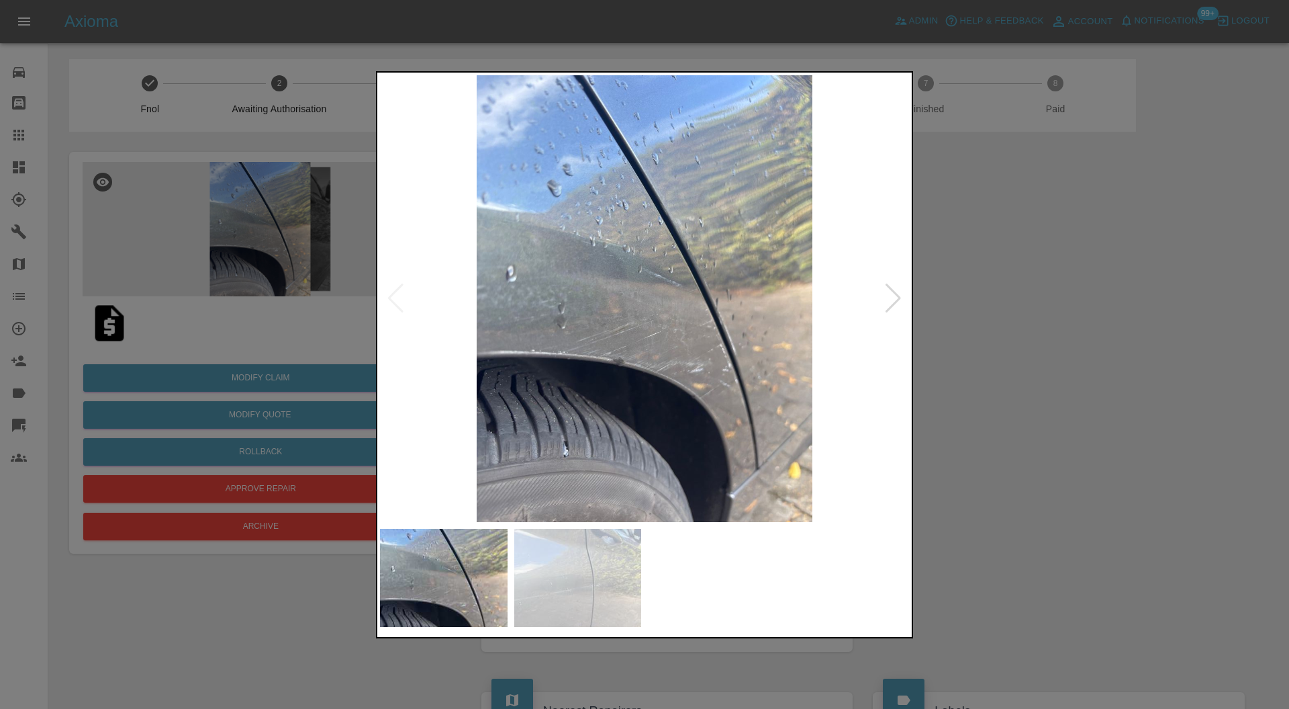
click at [889, 290] on div at bounding box center [893, 298] width 18 height 30
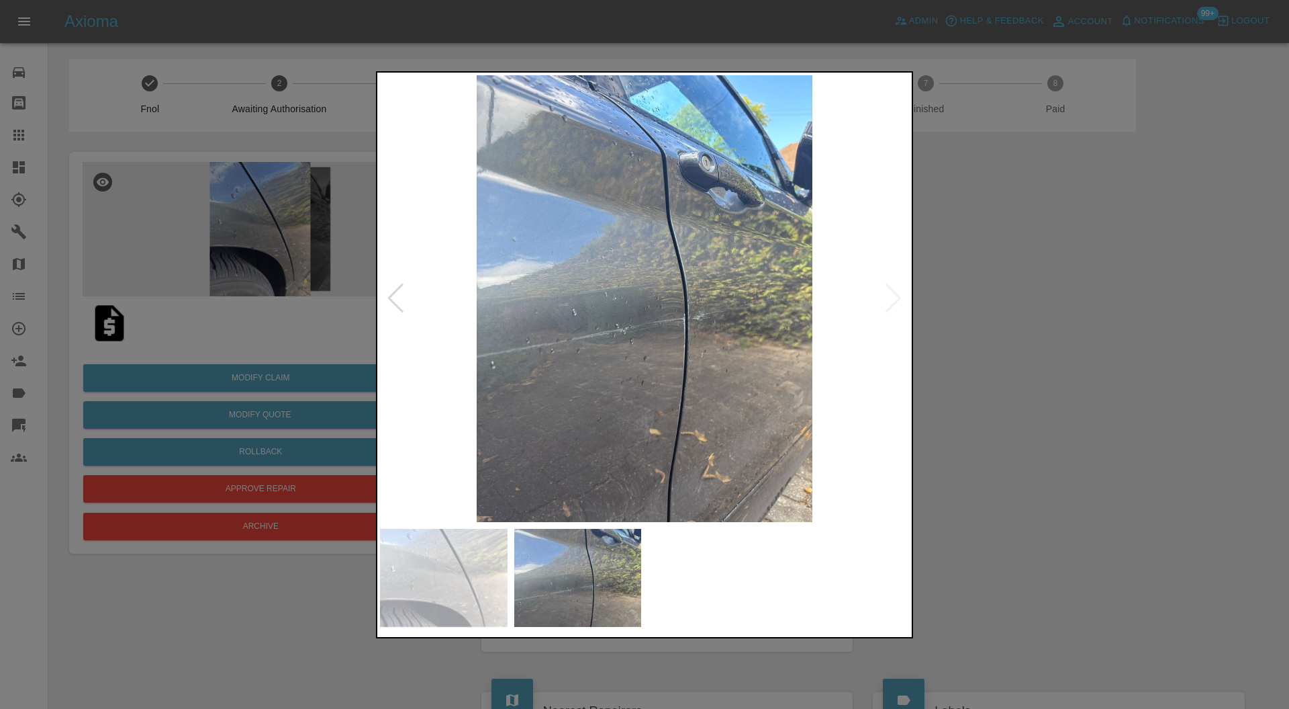
click at [889, 290] on img at bounding box center [644, 298] width 529 height 447
click at [1014, 314] on div at bounding box center [644, 354] width 1289 height 709
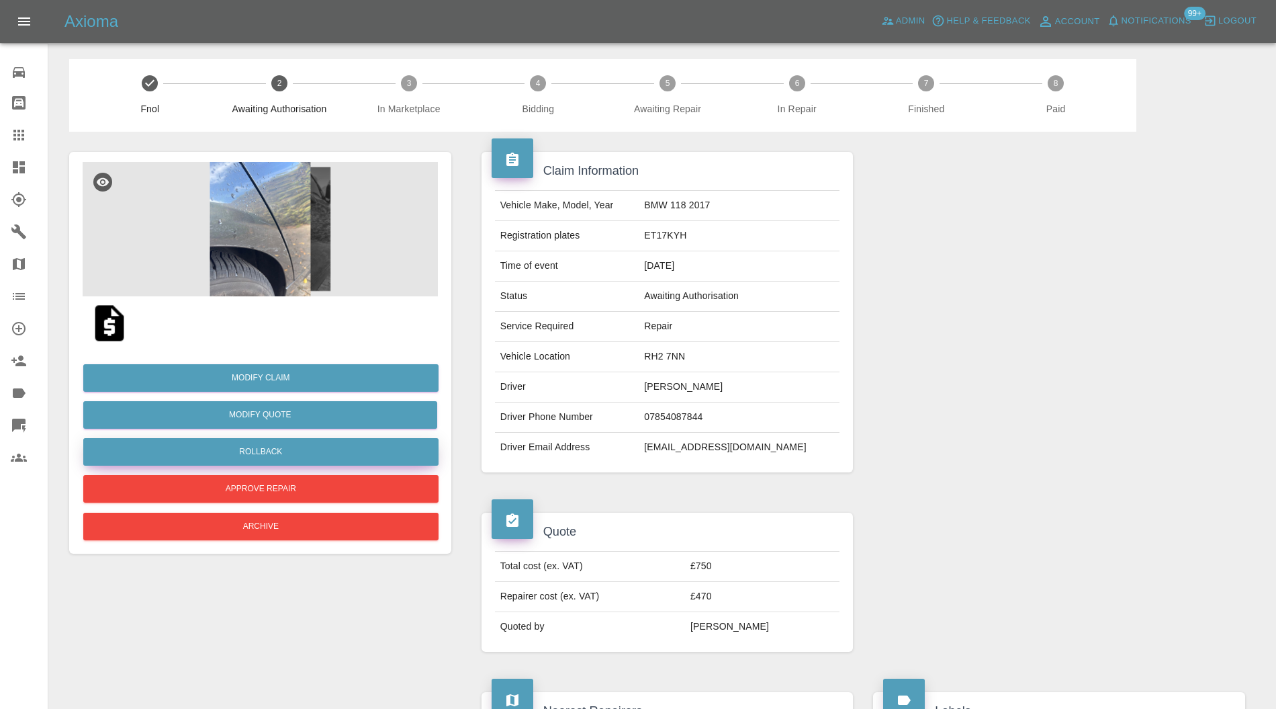
click at [335, 441] on button "Rollback" at bounding box center [260, 452] width 355 height 28
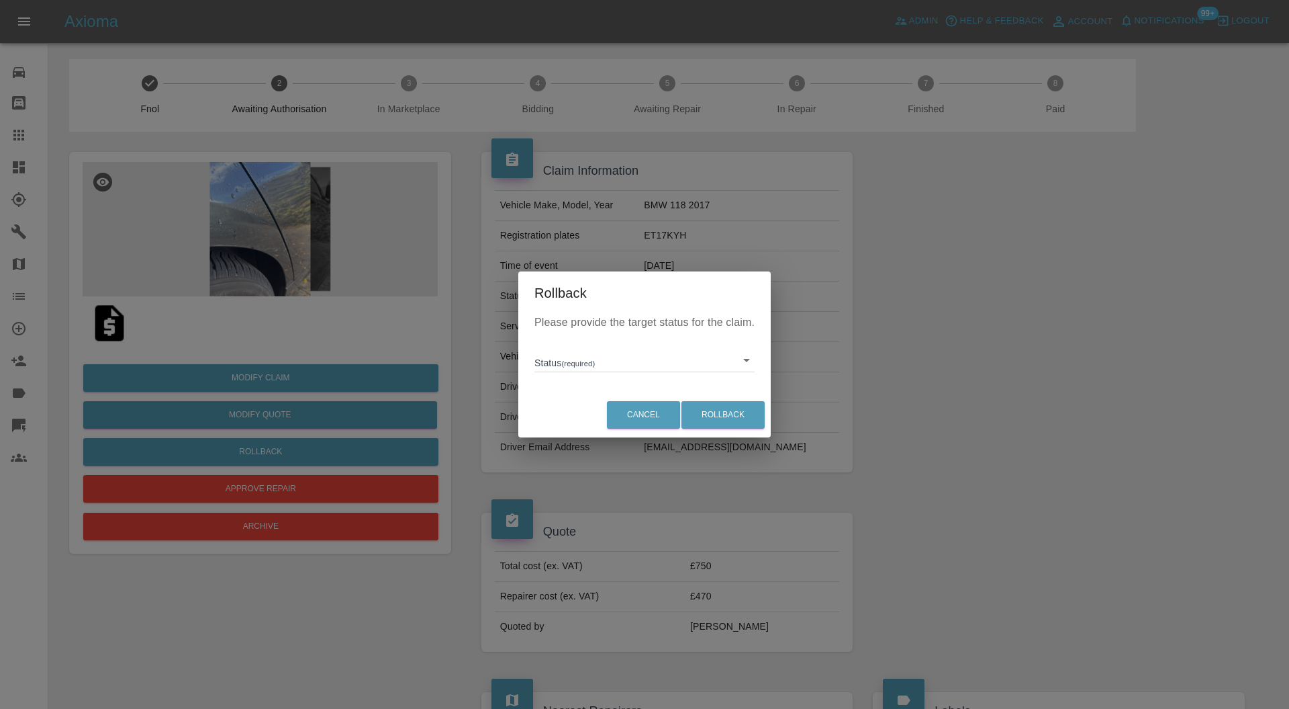
click at [539, 368] on body "Axioma Admin Help & Feedback Account Notifications 99+ Logout 0 Repair home Bod…" at bounding box center [644, 722] width 1289 height 1445
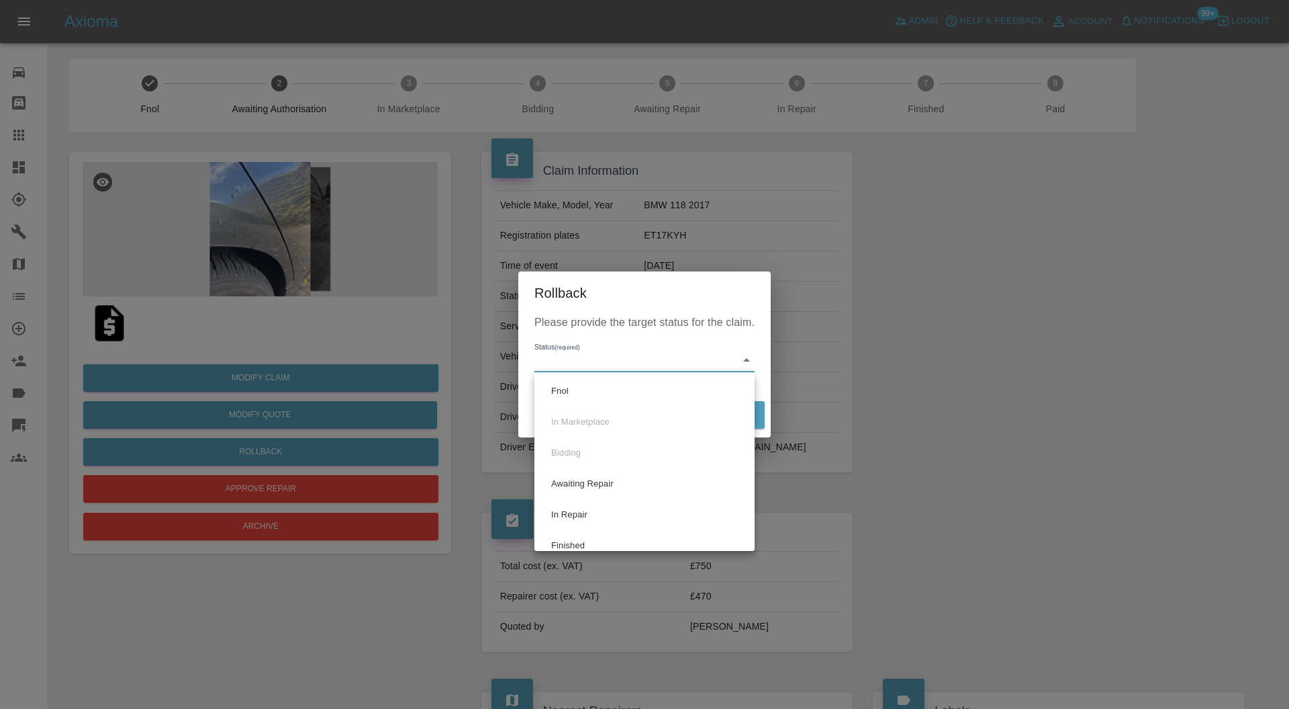
click at [573, 399] on li "Fnol" at bounding box center [645, 390] width 214 height 31
type input "fnol"
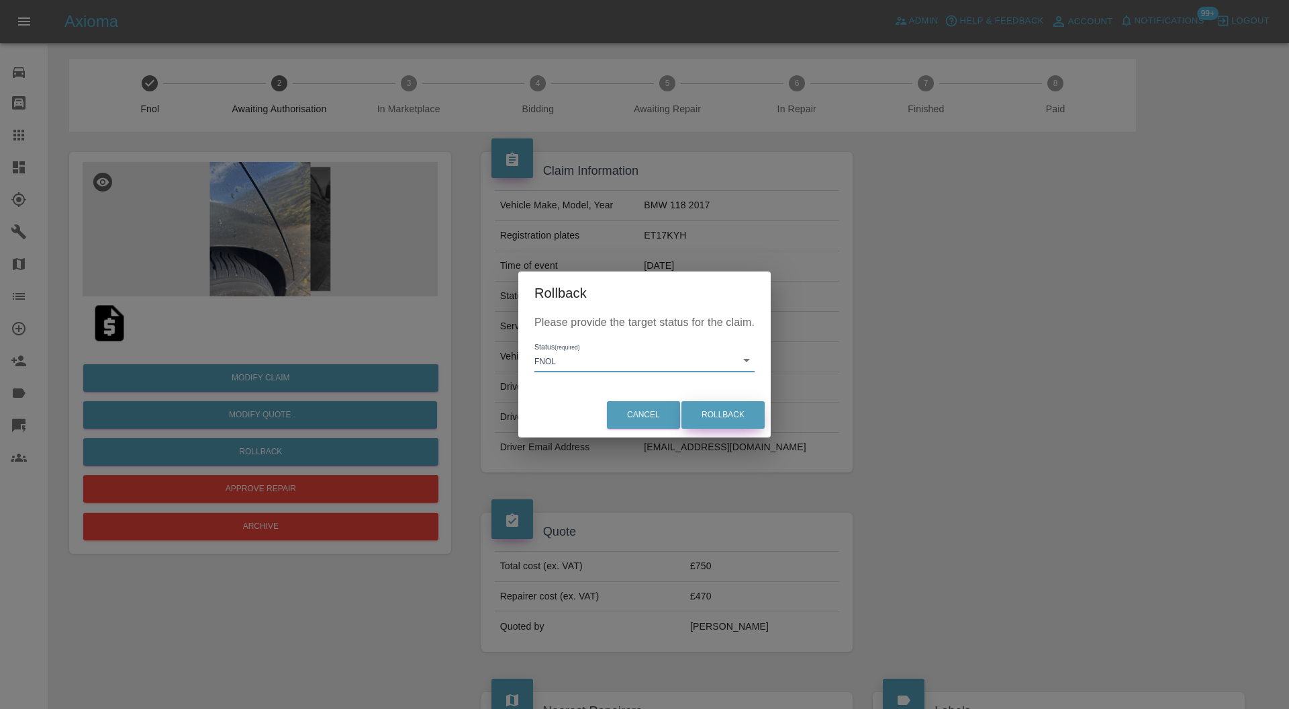
click at [723, 412] on button "Rollback" at bounding box center [723, 415] width 83 height 28
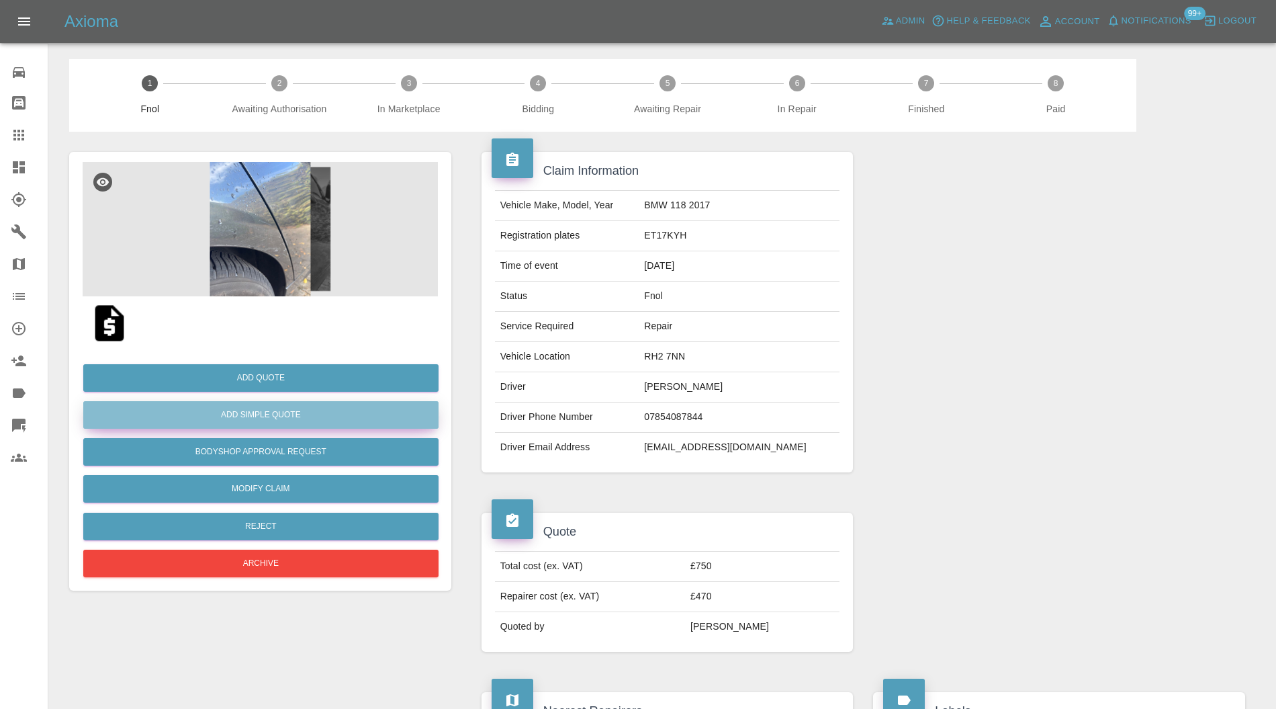
click at [342, 409] on button "Add Simple Quote" at bounding box center [260, 415] width 355 height 28
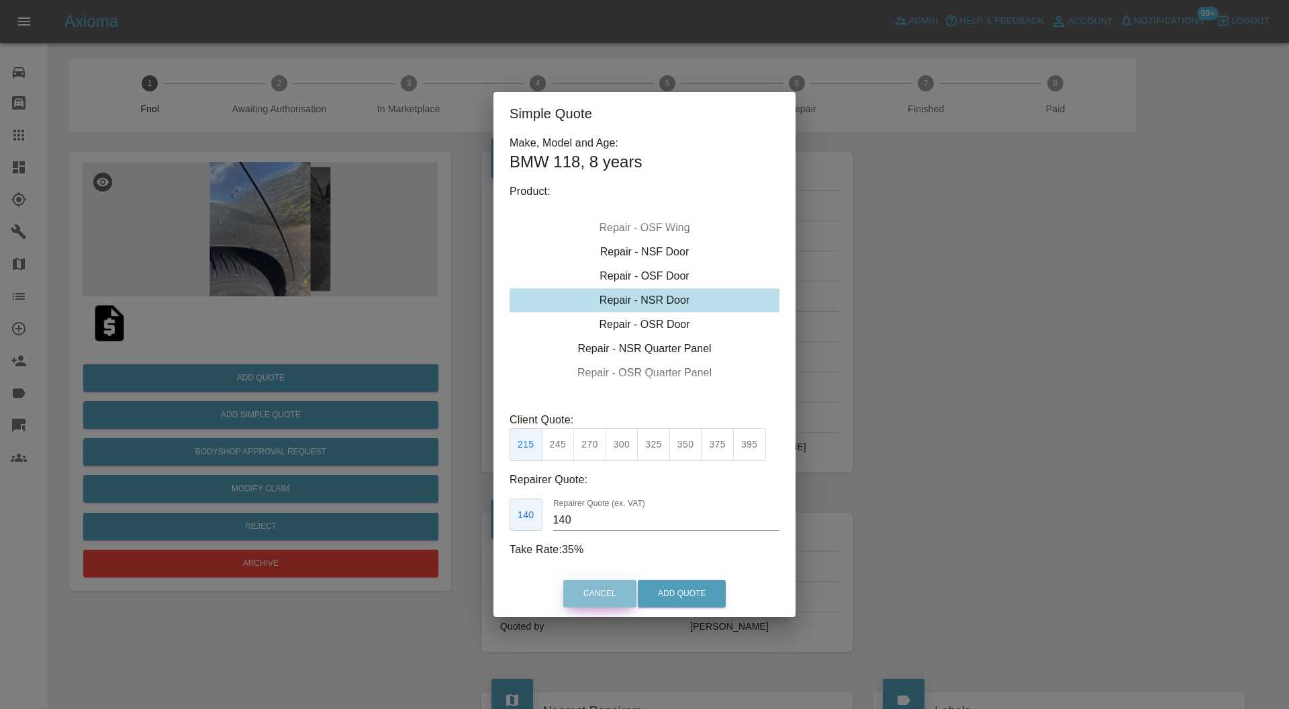
click at [608, 584] on button "Cancel" at bounding box center [599, 594] width 73 height 28
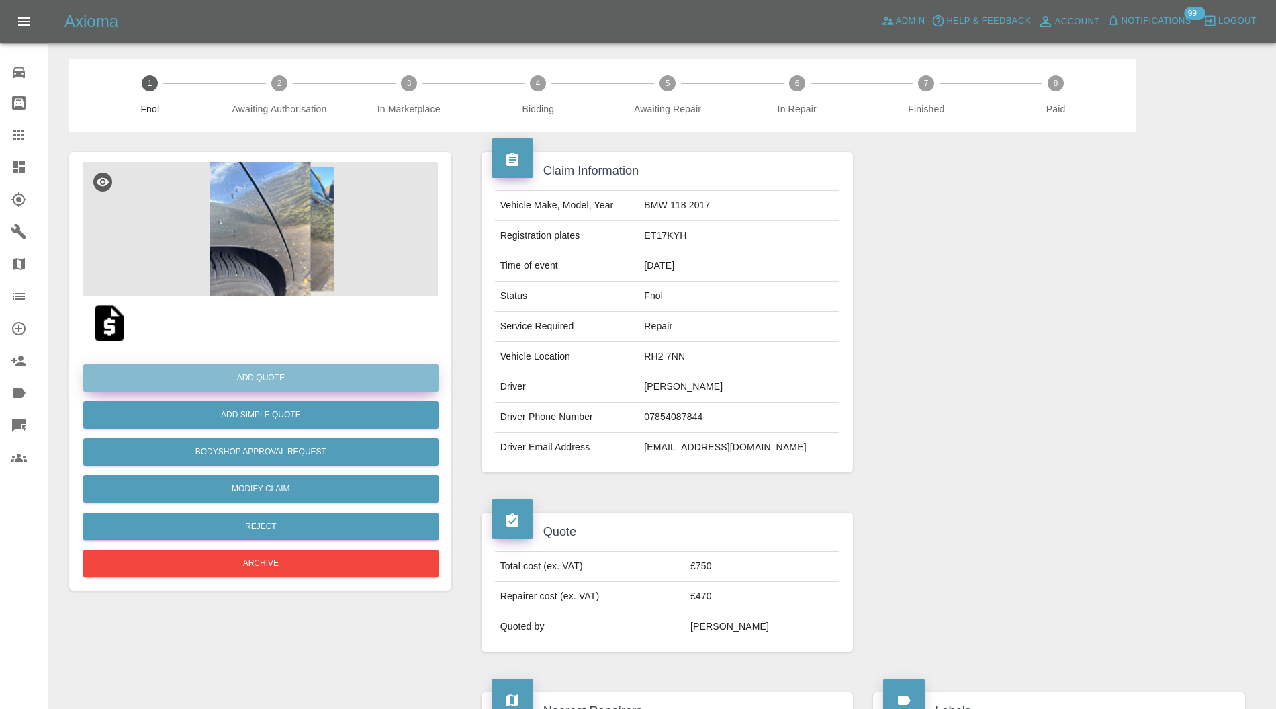
click at [326, 383] on button "Add Quote" at bounding box center [260, 378] width 355 height 28
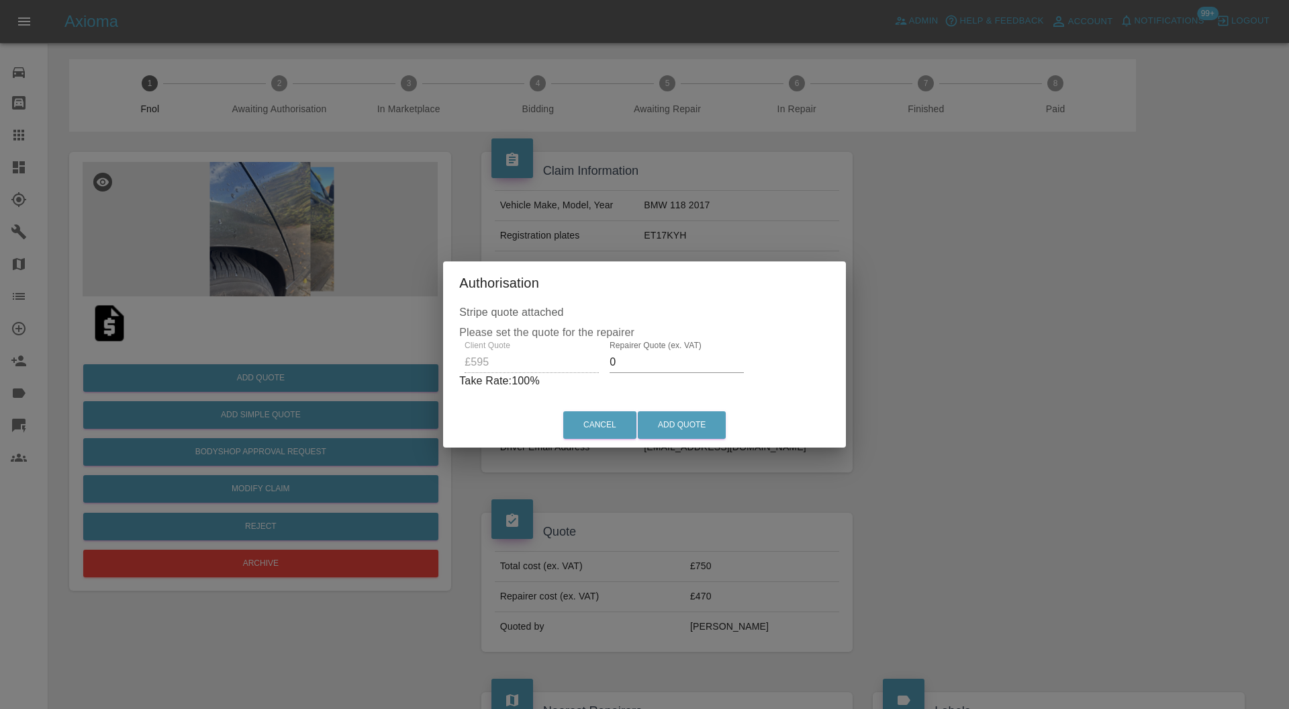
click at [657, 361] on input "0" at bounding box center [677, 361] width 134 height 21
type input "400"
click at [689, 424] on button "Add Quote" at bounding box center [682, 425] width 88 height 28
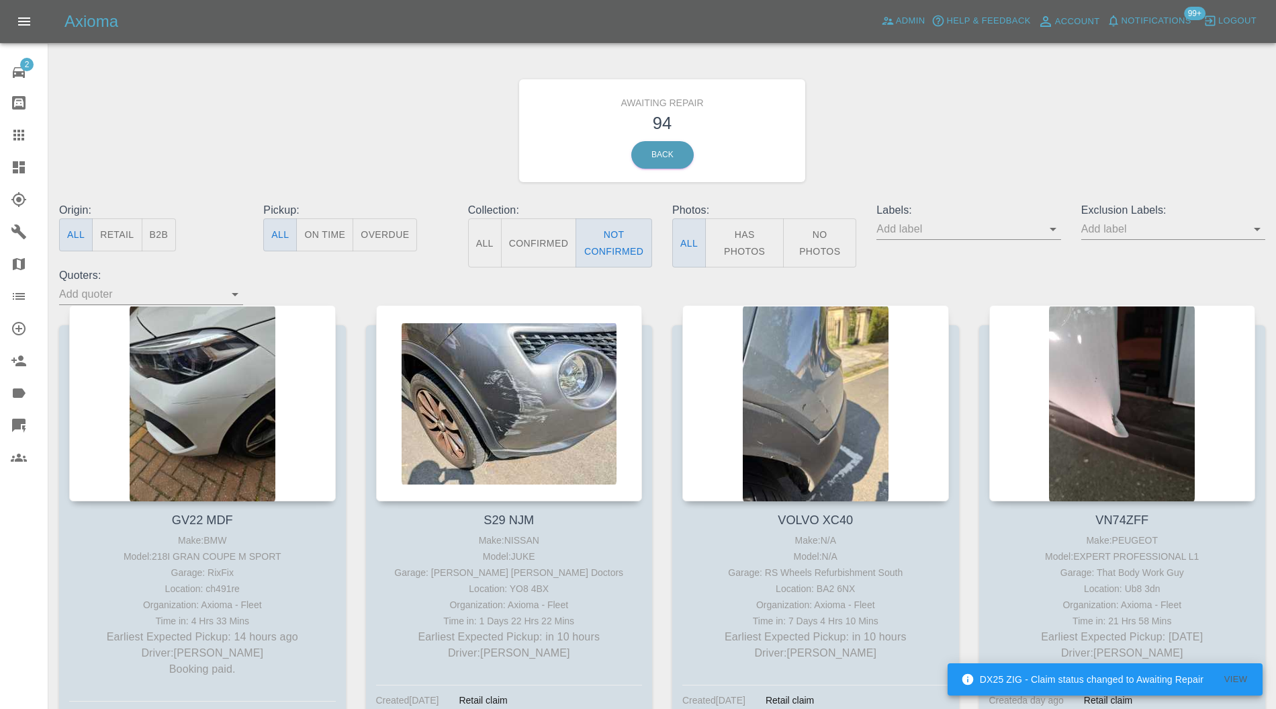
scroll to position [1432, 0]
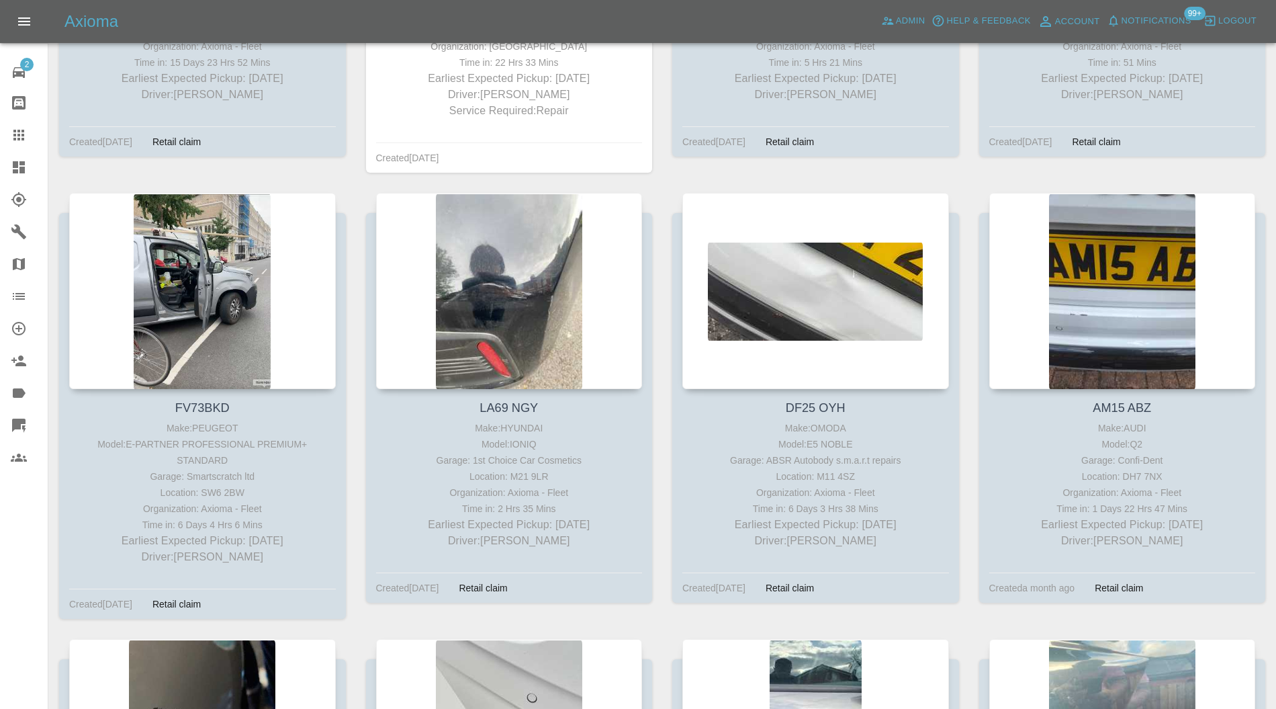
click at [17, 167] on icon at bounding box center [19, 167] width 12 height 12
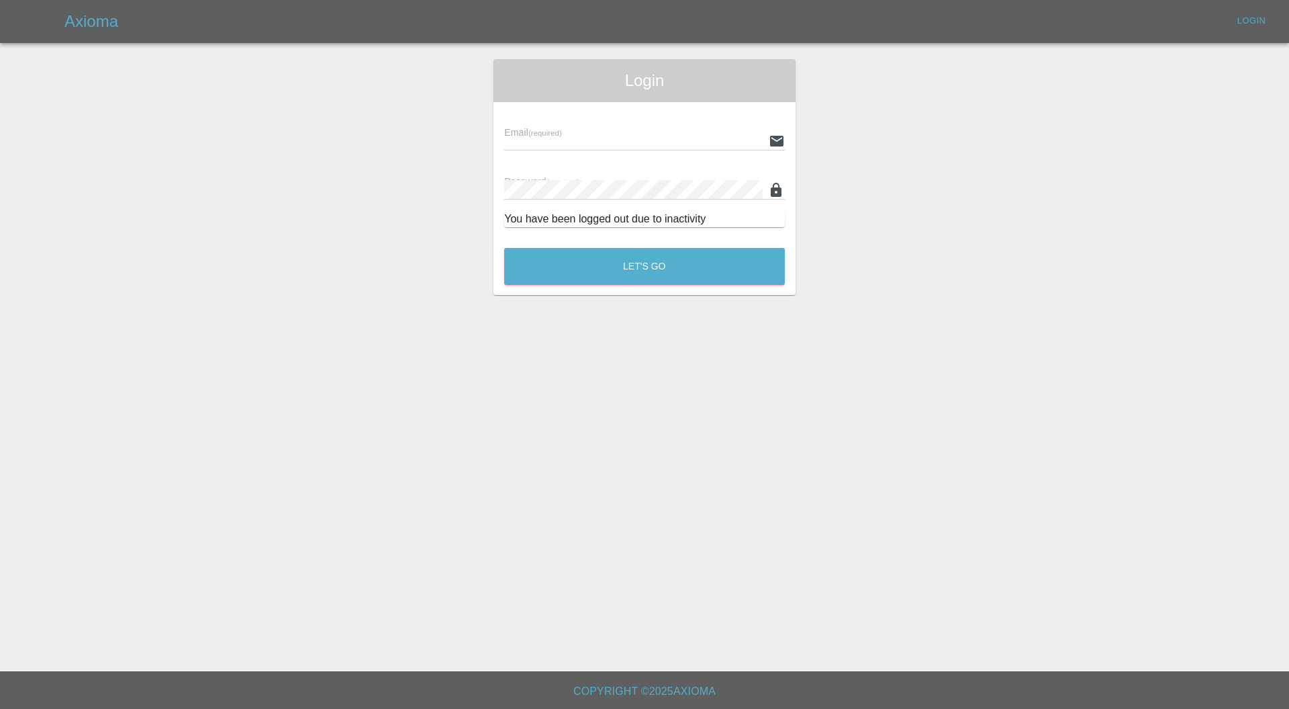
type input "[PERSON_NAME][EMAIL_ADDRESS][PERSON_NAME][DOMAIN_NAME]"
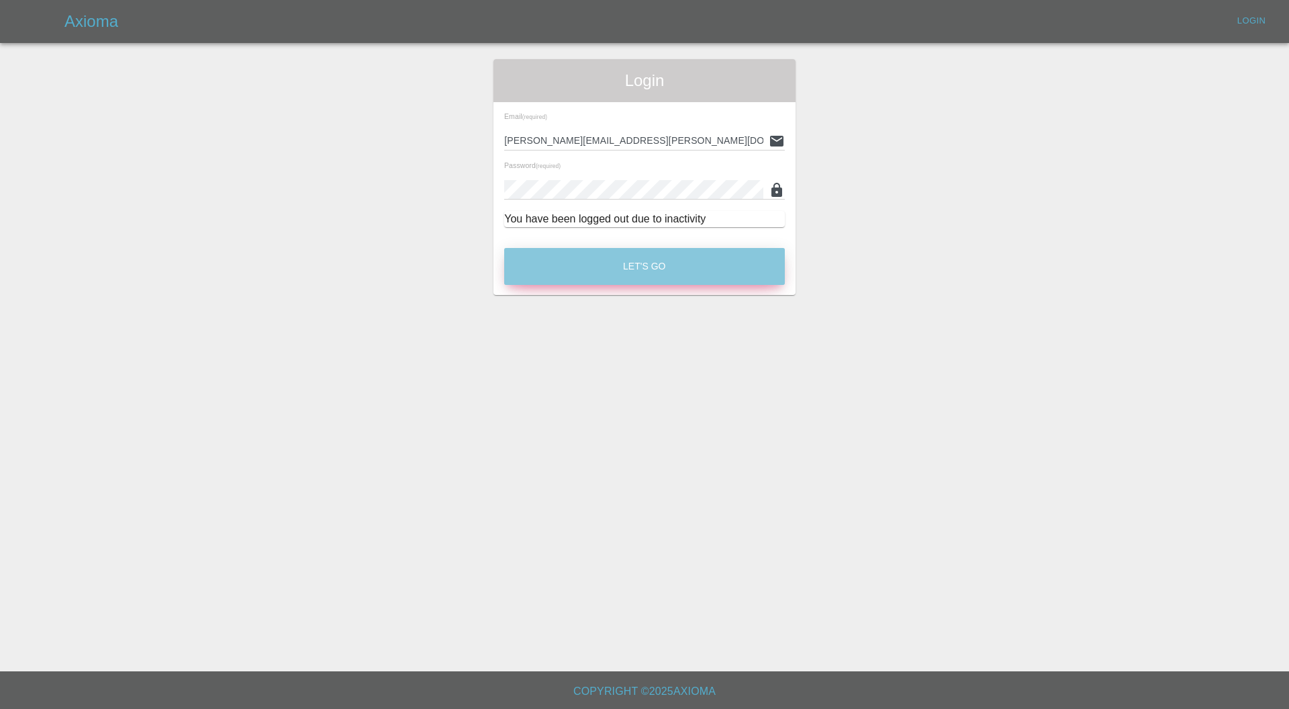
click at [700, 263] on button "Let's Go" at bounding box center [644, 266] width 281 height 37
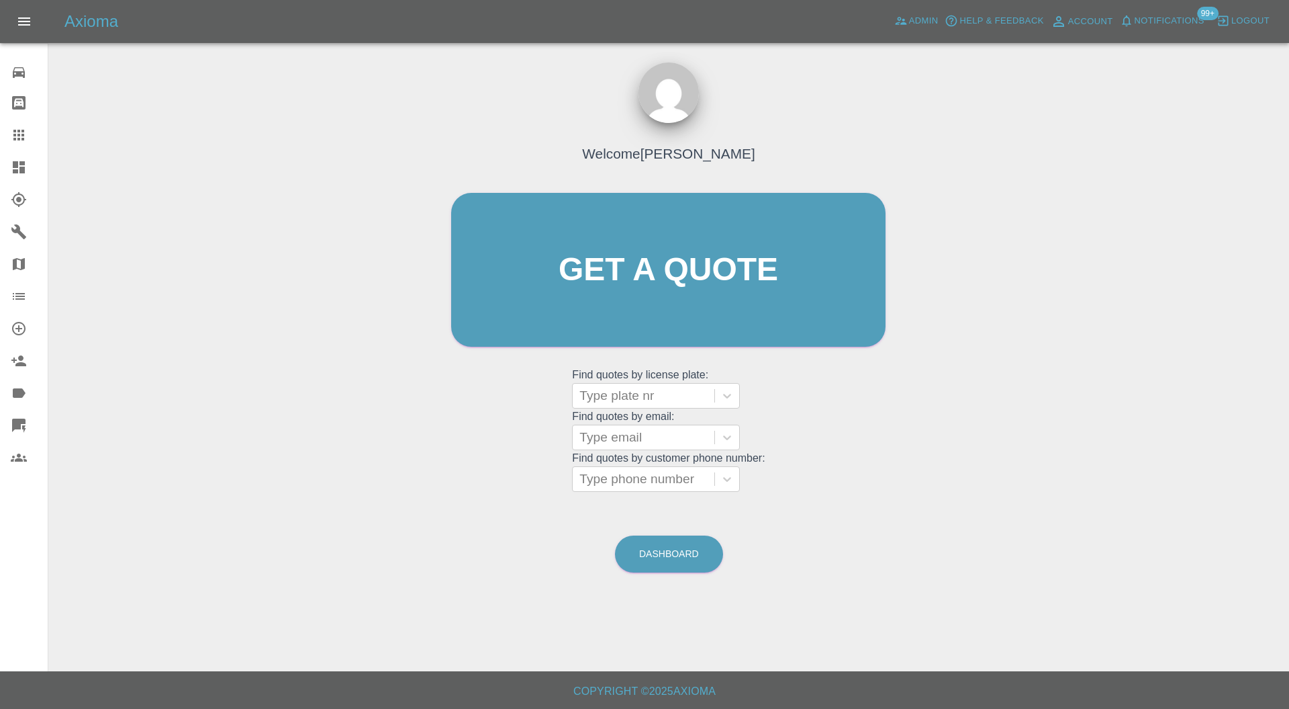
click at [24, 169] on icon at bounding box center [19, 167] width 12 height 12
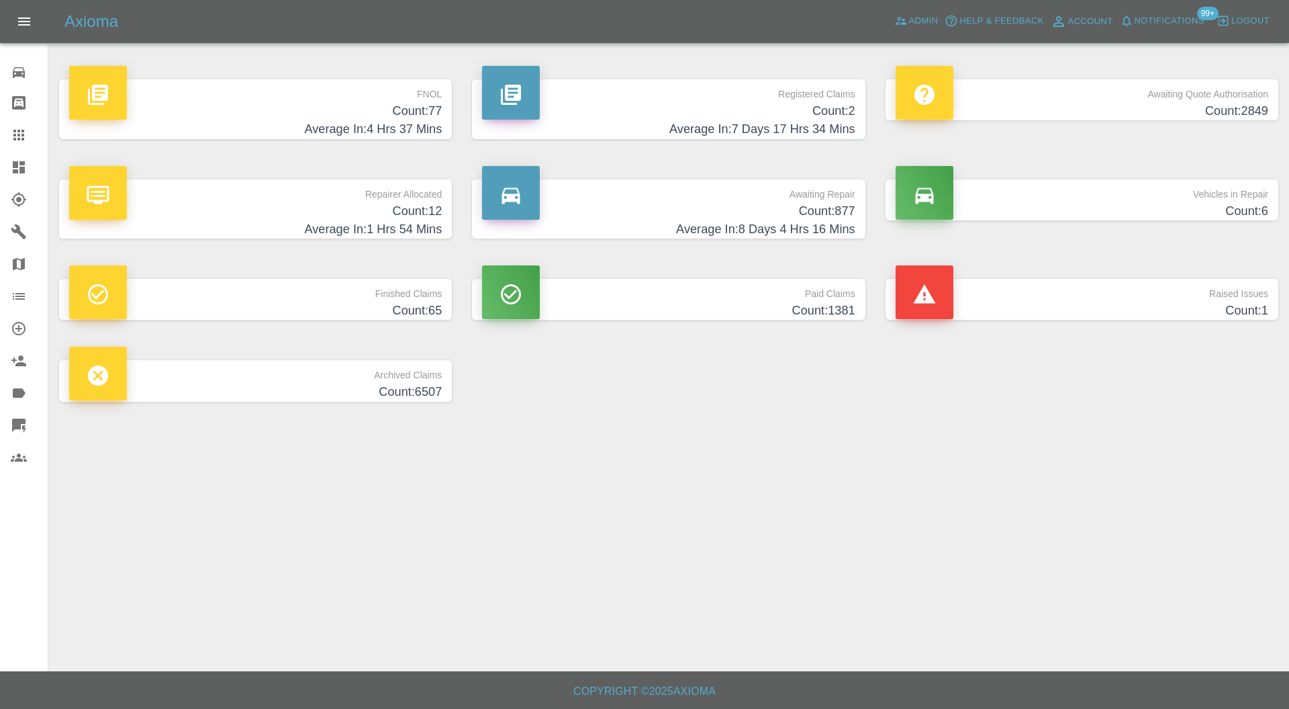
click at [731, 206] on h4 "Count: 877" at bounding box center [668, 211] width 373 height 18
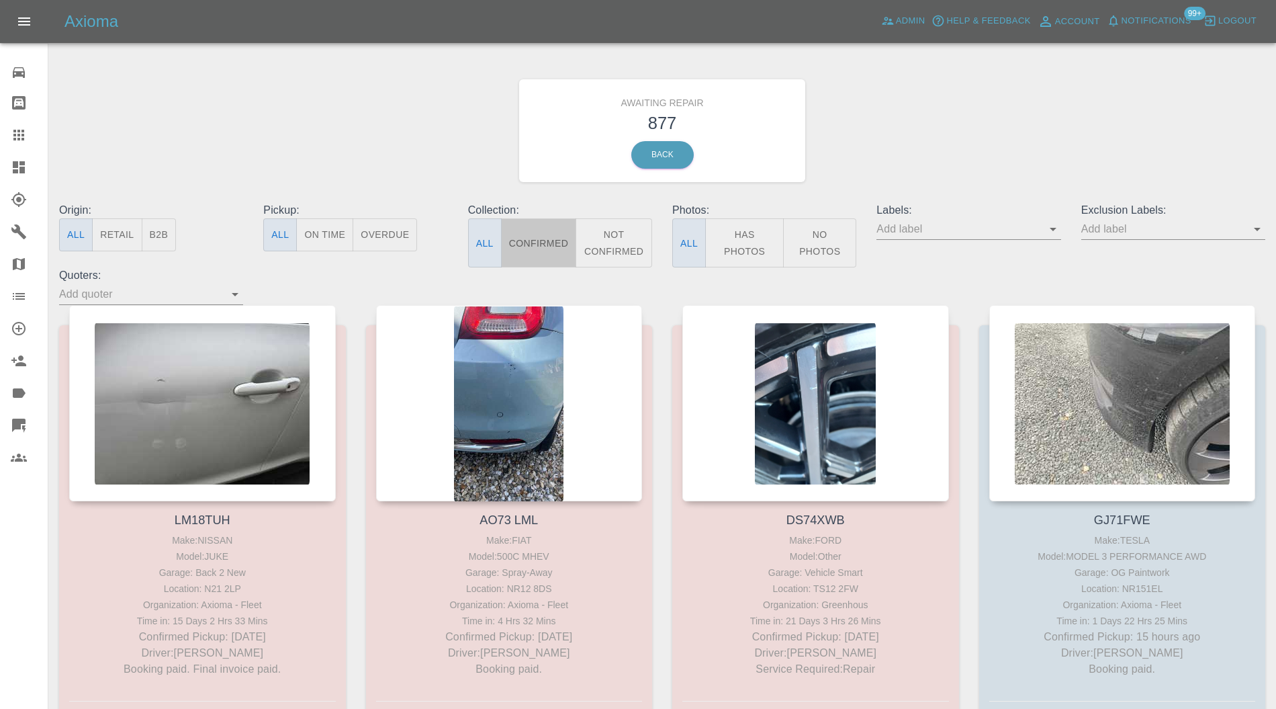
click at [539, 250] on button "Confirmed" at bounding box center [538, 242] width 75 height 49
click at [1254, 224] on icon "Open" at bounding box center [1257, 229] width 16 height 16
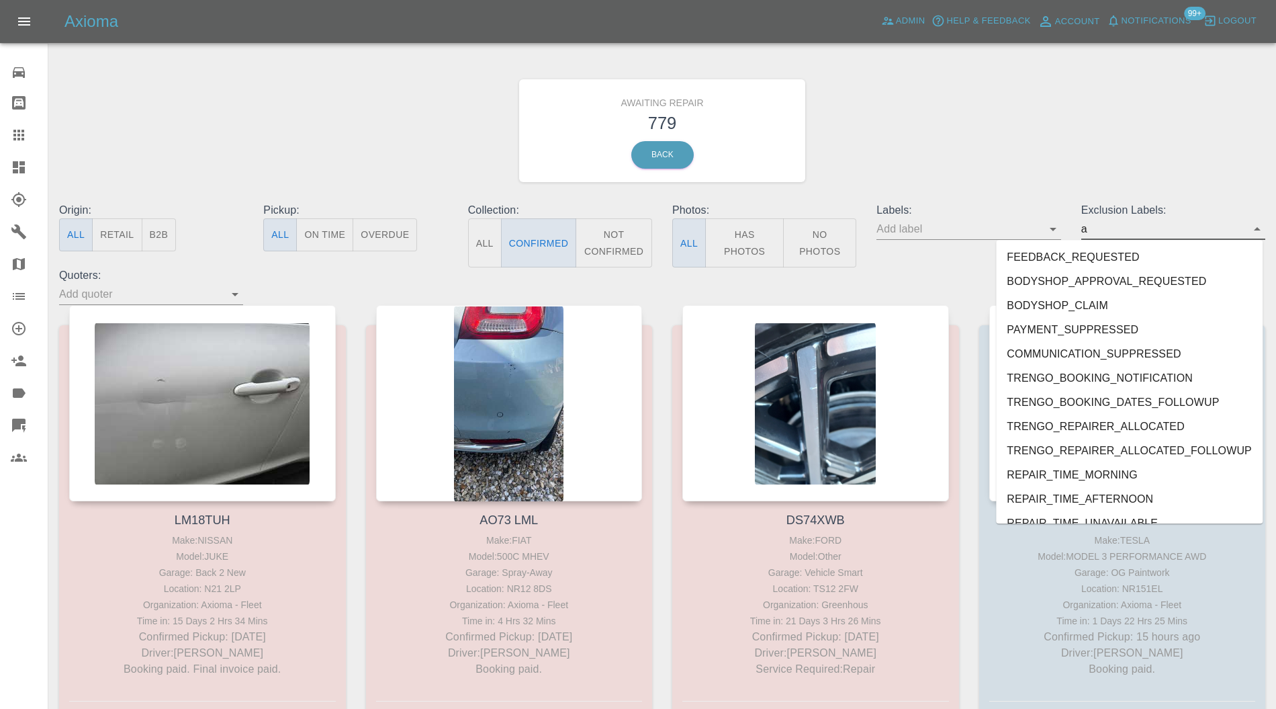
type input "au"
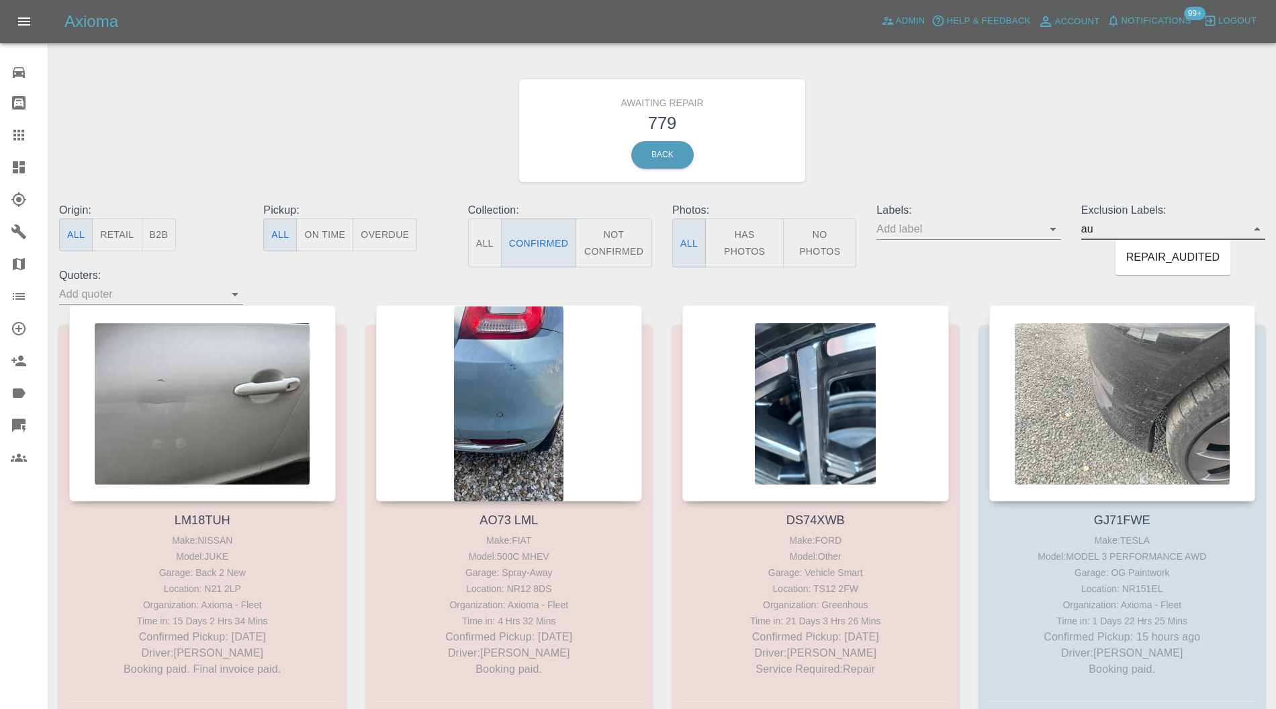
click at [1177, 256] on li "REPAIR_AUDITED" at bounding box center [1173, 257] width 116 height 24
